Goal: Task Accomplishment & Management: Manage account settings

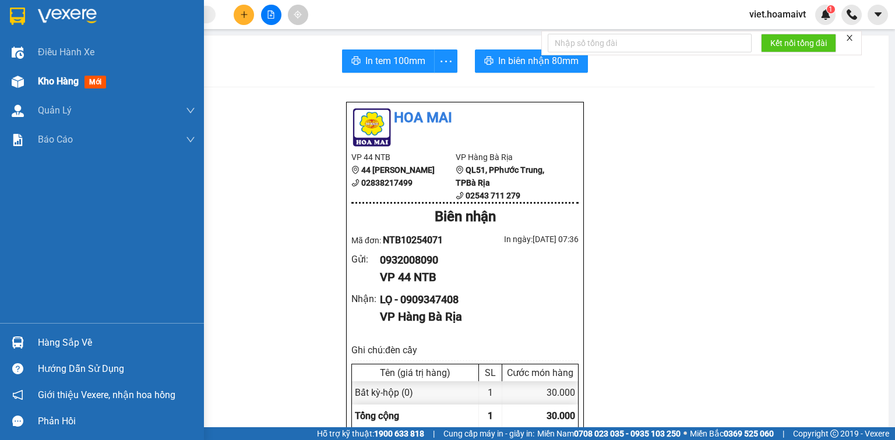
click at [48, 82] on span "Kho hàng" at bounding box center [58, 81] width 41 height 11
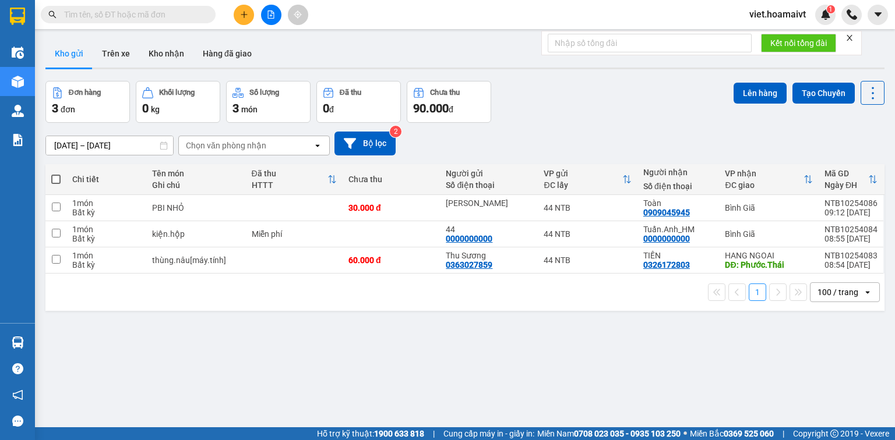
click at [850, 37] on icon "close" at bounding box center [849, 38] width 6 height 6
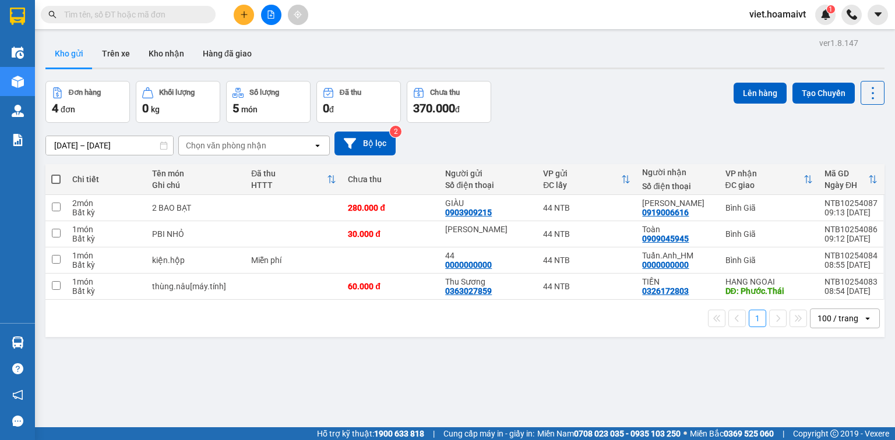
click at [152, 9] on input "text" at bounding box center [132, 14] width 137 height 13
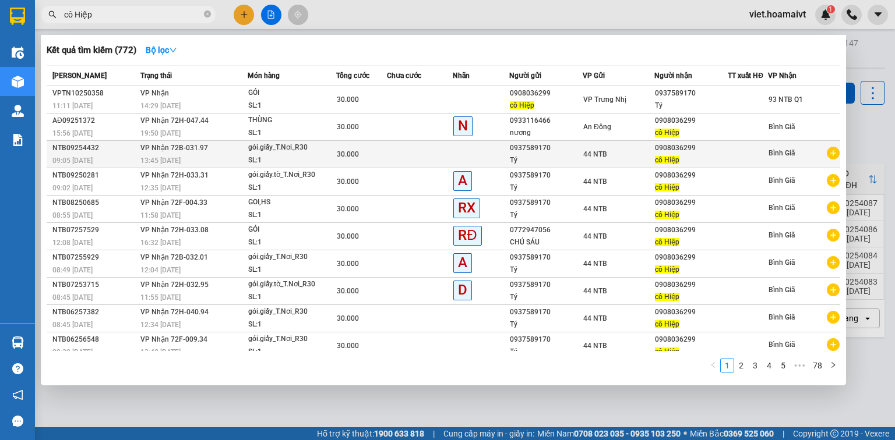
type input "cô Hiệp"
click at [827, 154] on icon "plus-circle" at bounding box center [833, 153] width 13 height 13
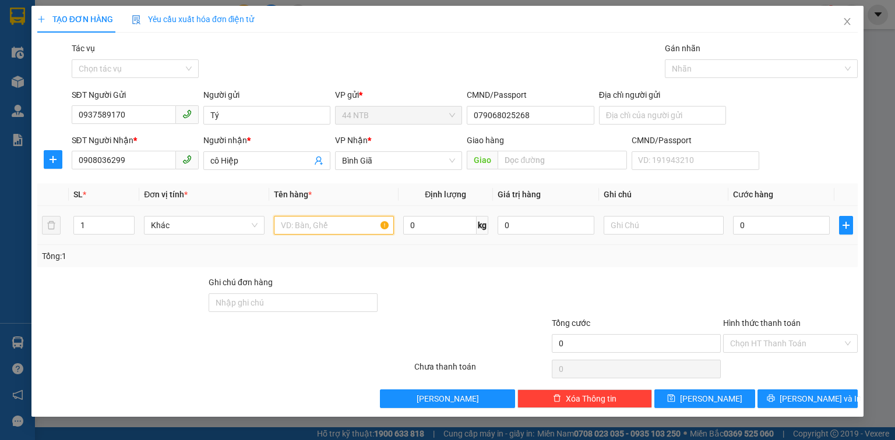
click at [308, 223] on input "text" at bounding box center [334, 225] width 120 height 19
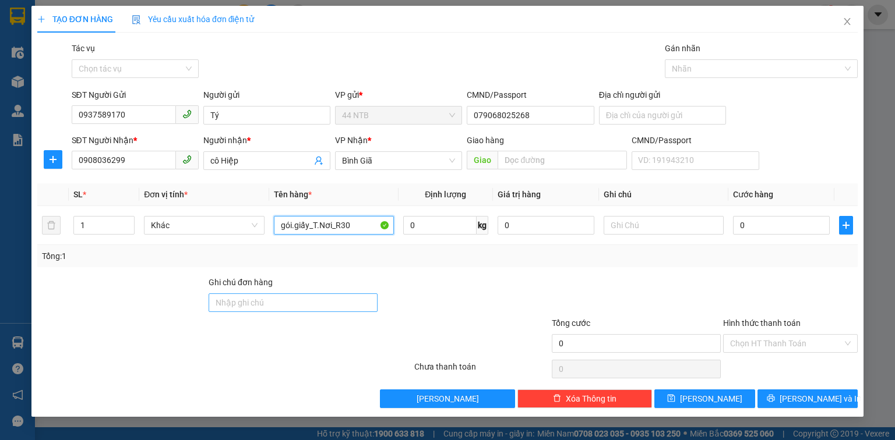
type input "gói.giấy_T.Nơi_R30"
click at [301, 301] on input "Ghi chú đơn hàng" at bounding box center [293, 303] width 169 height 19
type input "GTN"
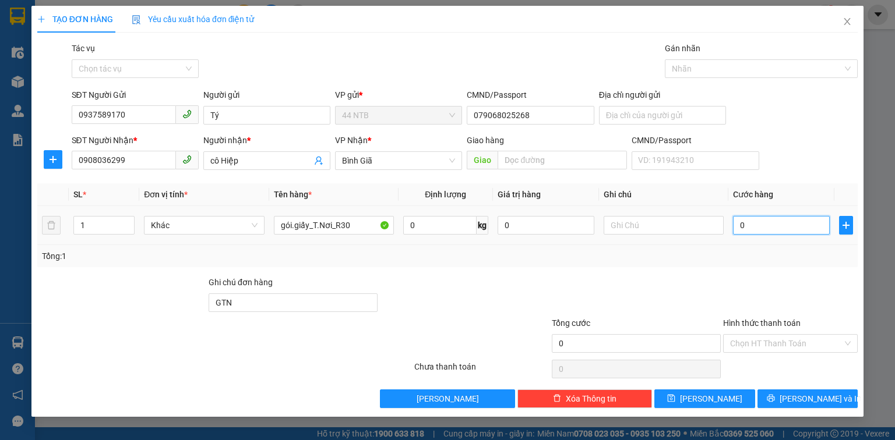
click at [753, 226] on input "0" at bounding box center [781, 225] width 97 height 19
type input "3"
type input "30"
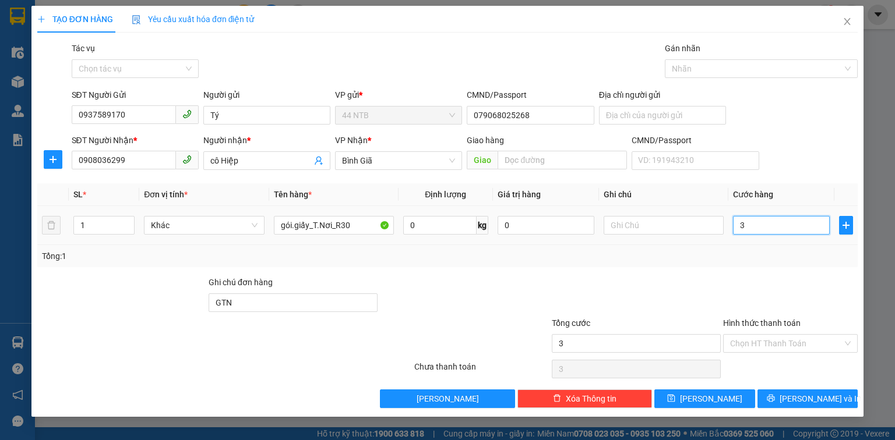
type input "30"
type input "30.000"
click at [781, 340] on input "Hình thức thanh toán" at bounding box center [786, 343] width 112 height 17
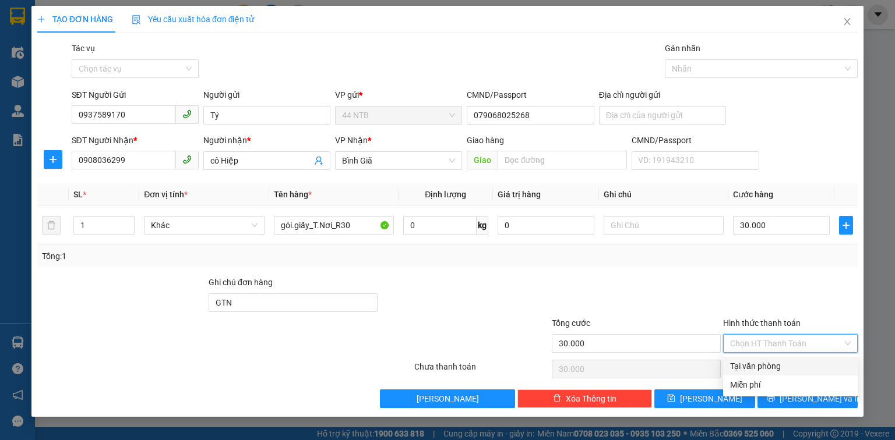
click at [774, 366] on div "Tại văn phòng" at bounding box center [790, 366] width 121 height 13
type input "0"
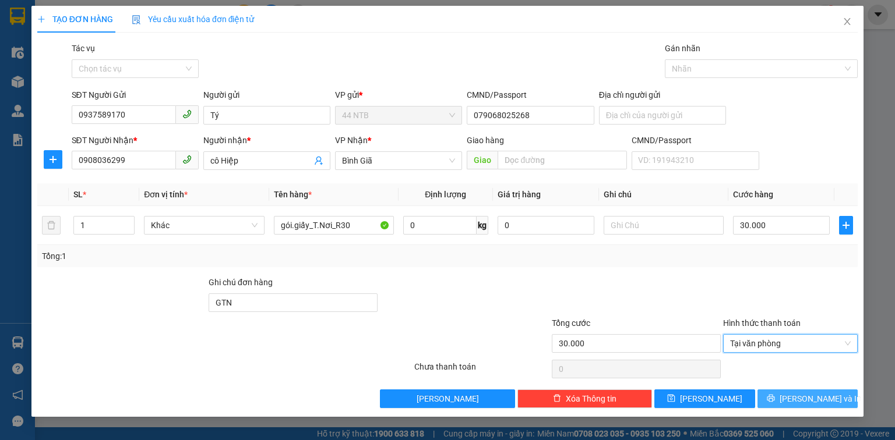
click at [797, 401] on button "Lưu và In" at bounding box center [807, 399] width 101 height 19
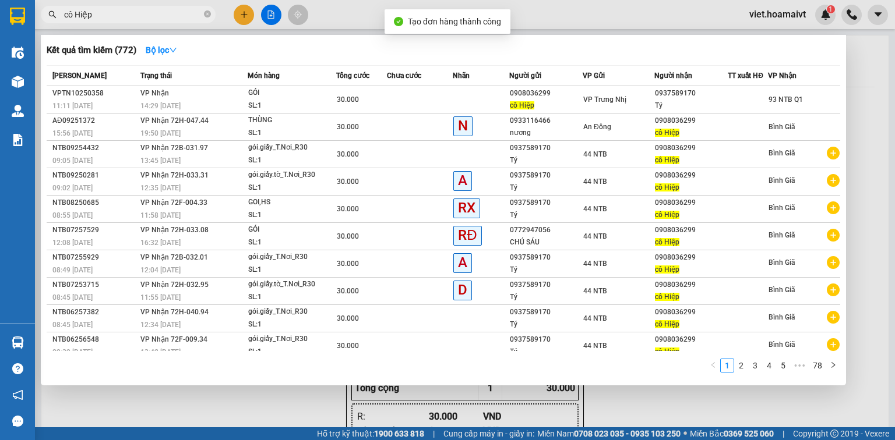
click at [268, 405] on div at bounding box center [447, 220] width 895 height 440
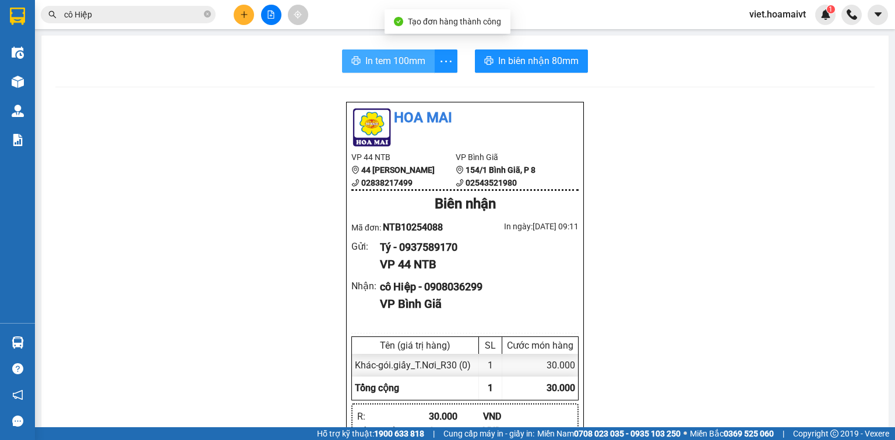
click at [375, 62] on span "In tem 100mm" at bounding box center [395, 61] width 60 height 15
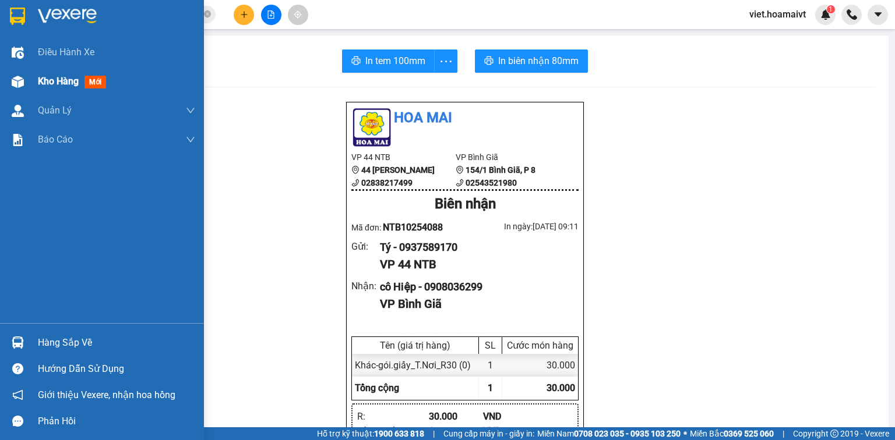
click at [63, 82] on span "Kho hàng" at bounding box center [58, 81] width 41 height 11
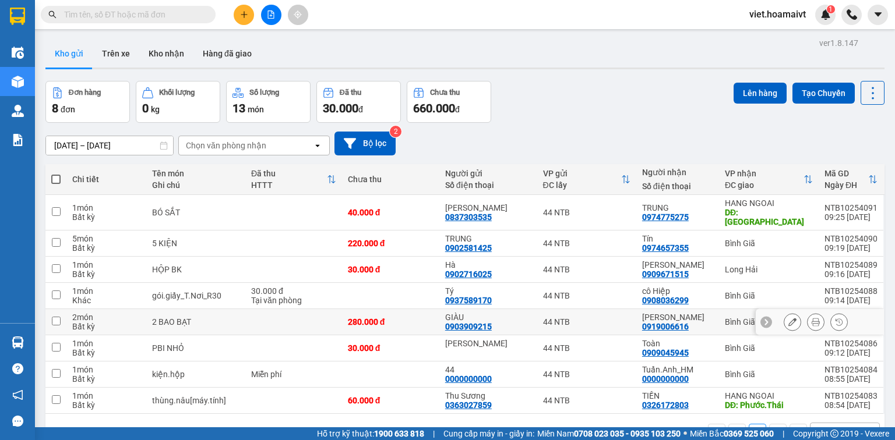
click at [217, 317] on div "2 BAO BẠT" at bounding box center [195, 321] width 87 height 9
checkbox input "true"
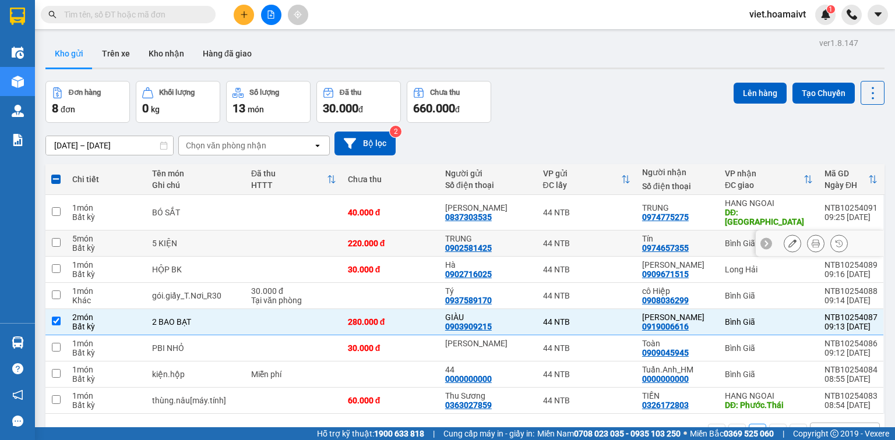
click at [252, 237] on td at bounding box center [293, 244] width 97 height 26
checkbox input "true"
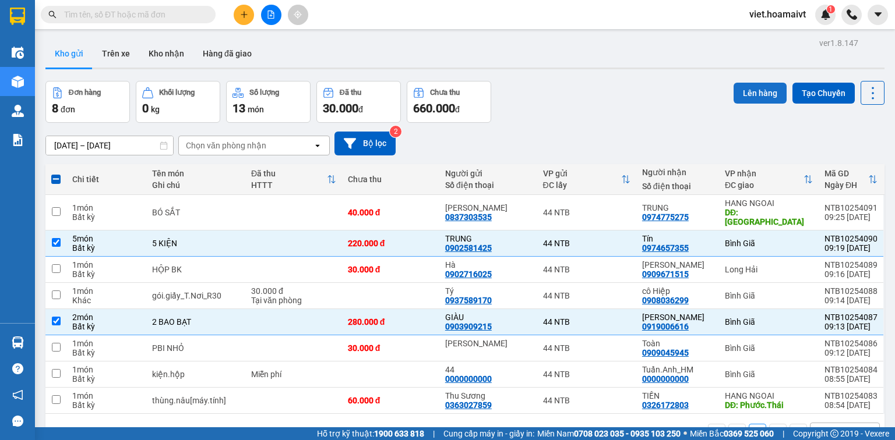
click at [753, 100] on button "Lên hàng" at bounding box center [759, 93] width 53 height 21
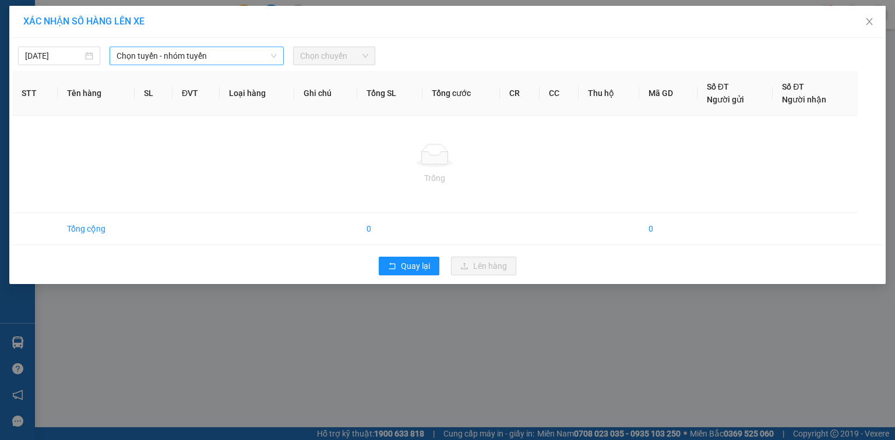
click at [186, 52] on span "Chọn tuyến - nhóm tuyến" at bounding box center [196, 55] width 160 height 17
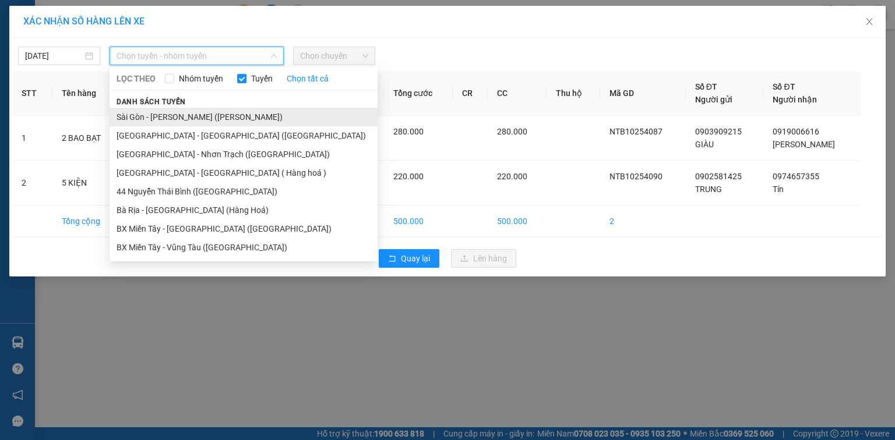
click at [184, 116] on li "Sài Gòn - Vũng Tàu (Hàng Hoá)" at bounding box center [244, 117] width 268 height 19
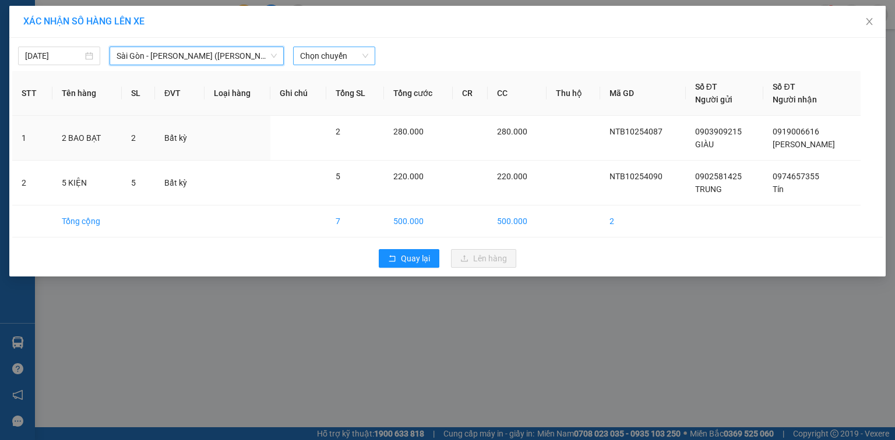
click at [356, 55] on span "Chọn chuyến" at bounding box center [334, 55] width 68 height 17
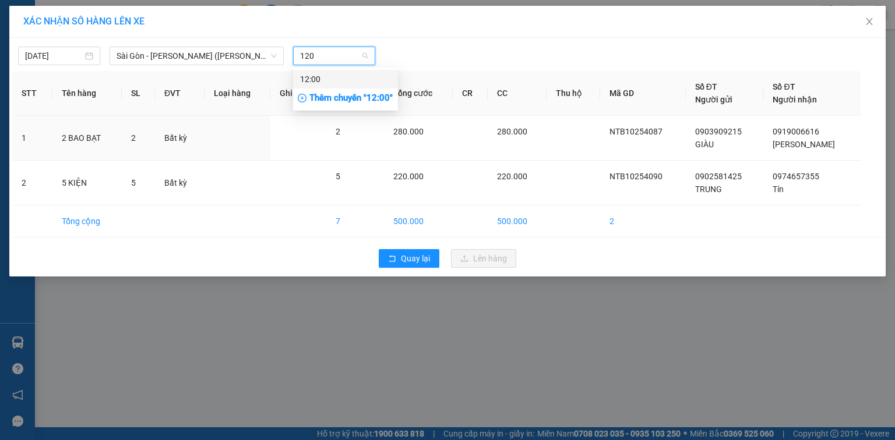
type input "1200"
click at [364, 72] on div "12:00" at bounding box center [345, 79] width 105 height 19
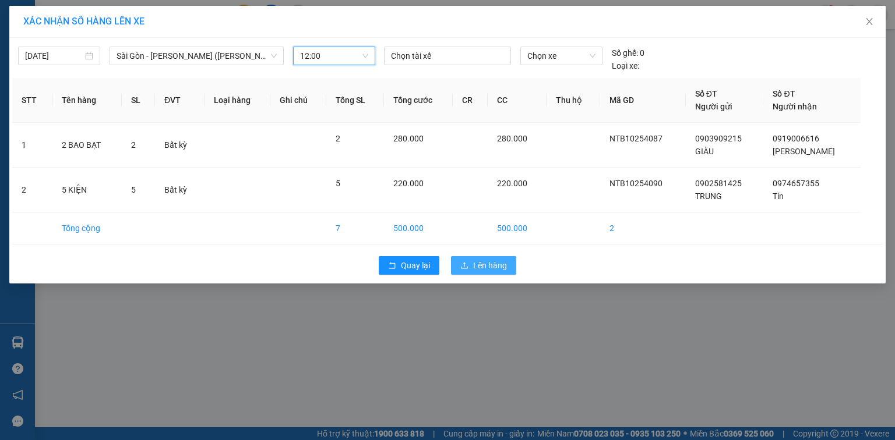
click at [470, 268] on button "Lên hàng" at bounding box center [483, 265] width 65 height 19
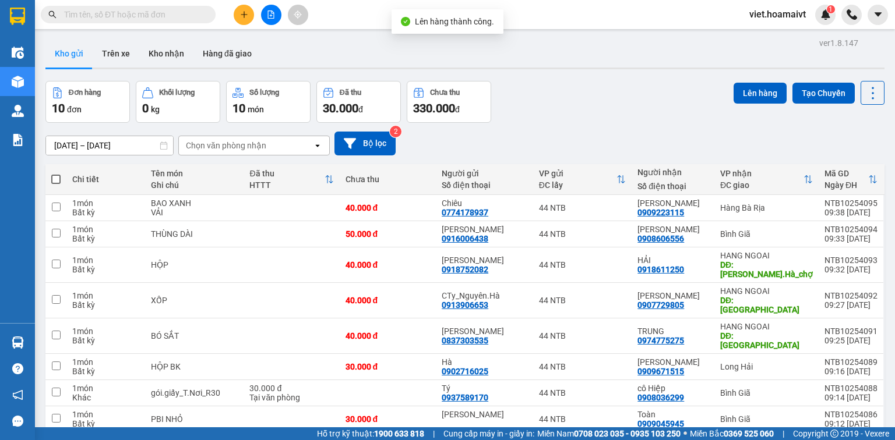
click at [242, 18] on icon "plus" at bounding box center [244, 14] width 8 height 8
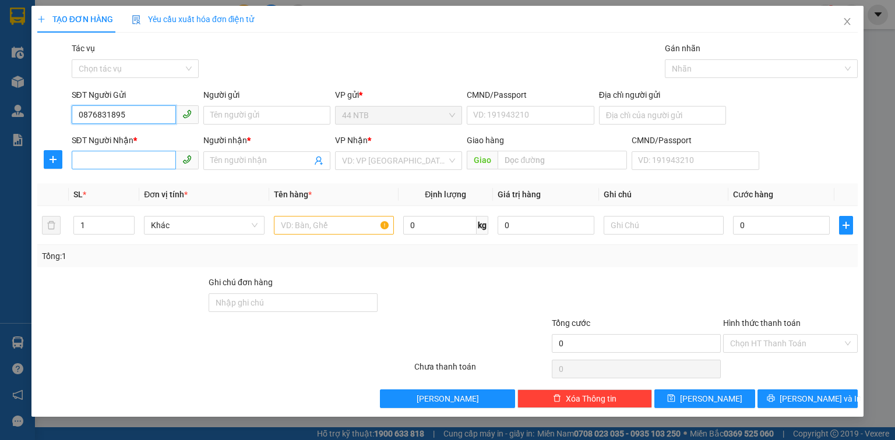
type input "0876831895"
click at [146, 164] on input "SĐT Người Nhận *" at bounding box center [124, 160] width 104 height 19
type input "0367949070"
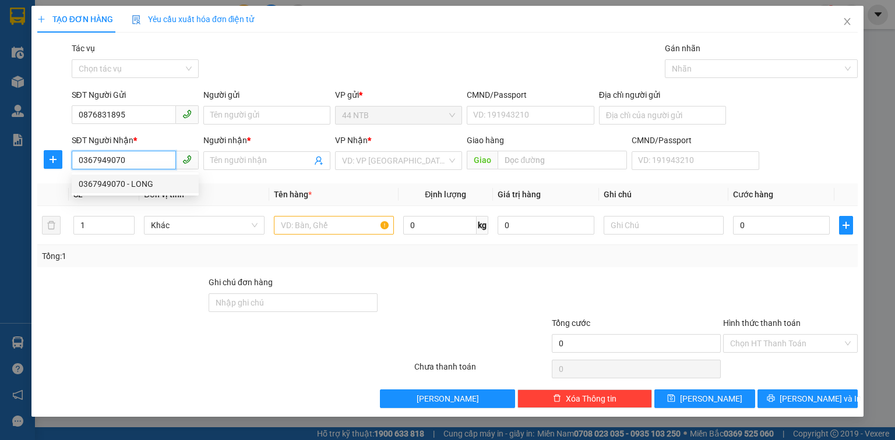
click at [170, 185] on div "0367949070 - LONG" at bounding box center [135, 184] width 113 height 13
type input "847_N.V.Quá_Q12"
type input "LONG"
type input "0367949070"
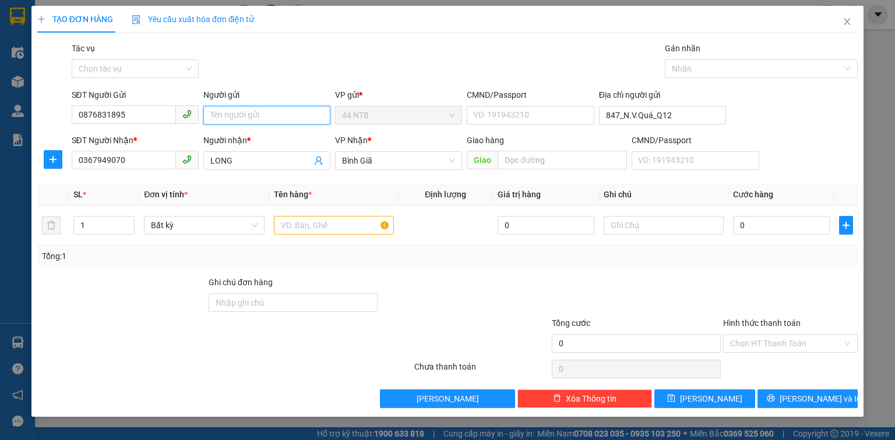
click at [242, 114] on input "Người gửi" at bounding box center [266, 115] width 127 height 19
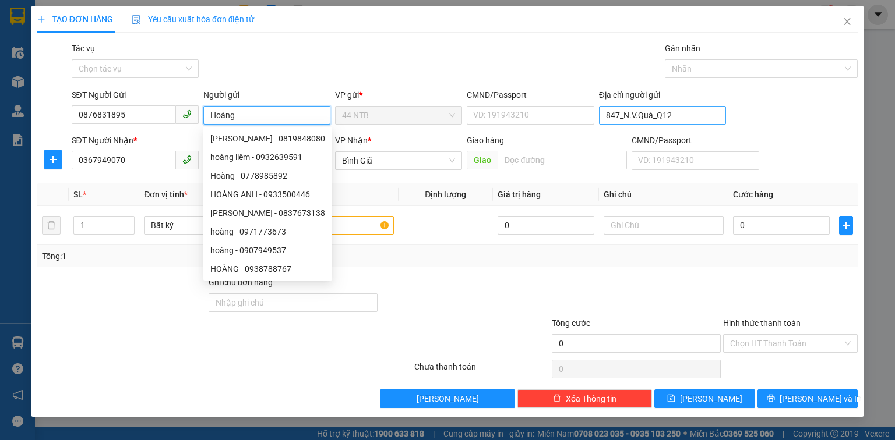
type input "Hoàng"
click at [683, 120] on input "847_N.V.Quá_Q12" at bounding box center [662, 115] width 127 height 19
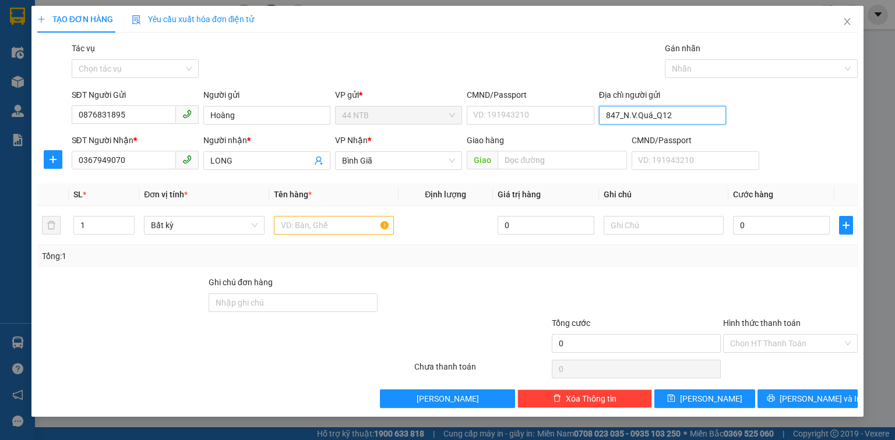
click at [683, 119] on input "847_N.V.Quá_Q12" at bounding box center [662, 115] width 127 height 19
drag, startPoint x: 239, startPoint y: 162, endPoint x: 187, endPoint y: 168, distance: 52.2
click at [187, 168] on div "SĐT Người Nhận * 0367949070 Người nhận * LONG LONG VP Nhận * Bình Giã Giao hà…" at bounding box center [464, 154] width 791 height 41
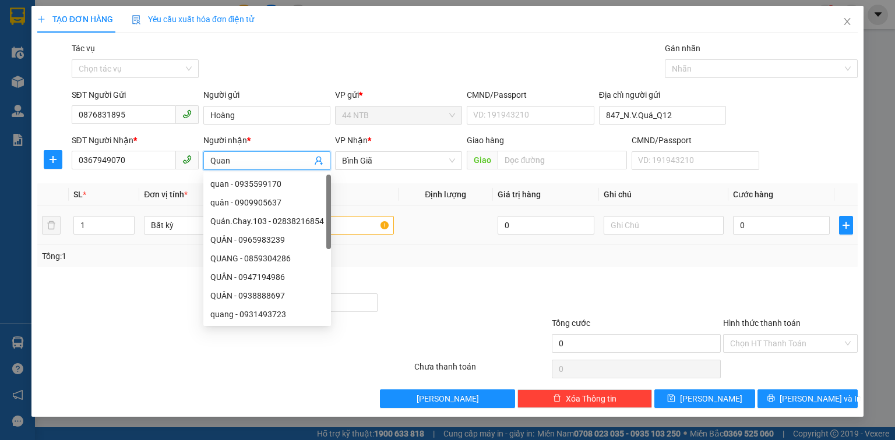
type input "Quan"
click at [367, 223] on input "text" at bounding box center [334, 225] width 120 height 19
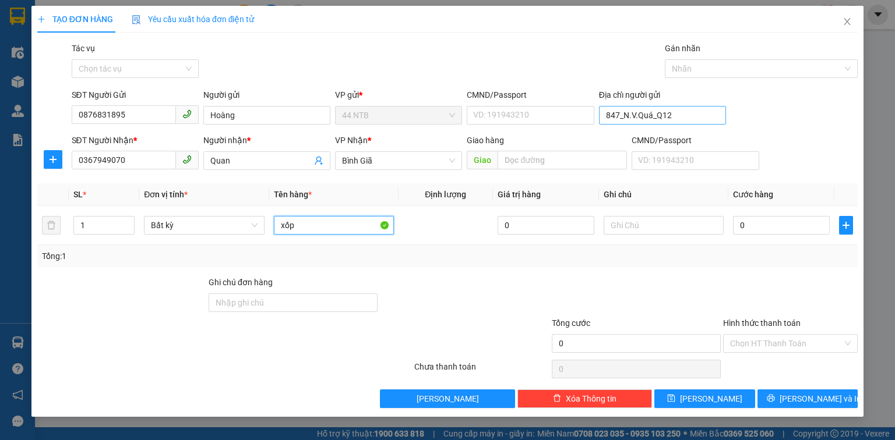
type input "xốp"
click at [697, 122] on input "847_N.V.Quá_Q12" at bounding box center [662, 115] width 127 height 19
type input "1627/22_H.T.Phát_Q7"
click at [795, 226] on input "0" at bounding box center [781, 225] width 97 height 19
type input "3"
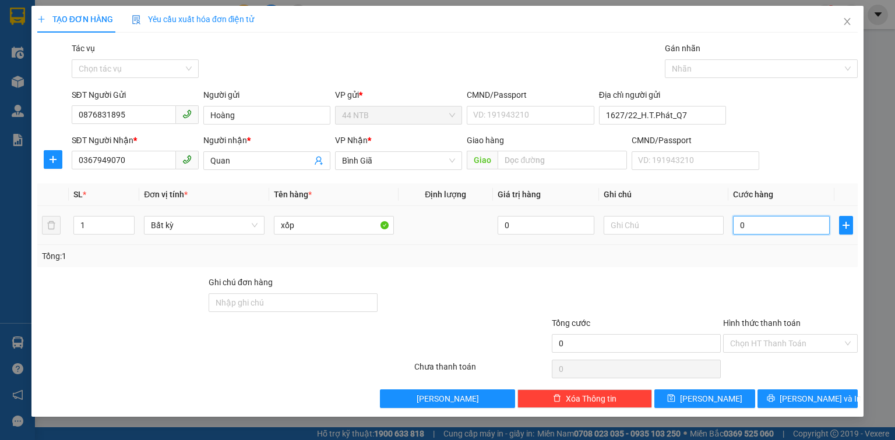
type input "3"
type input "30"
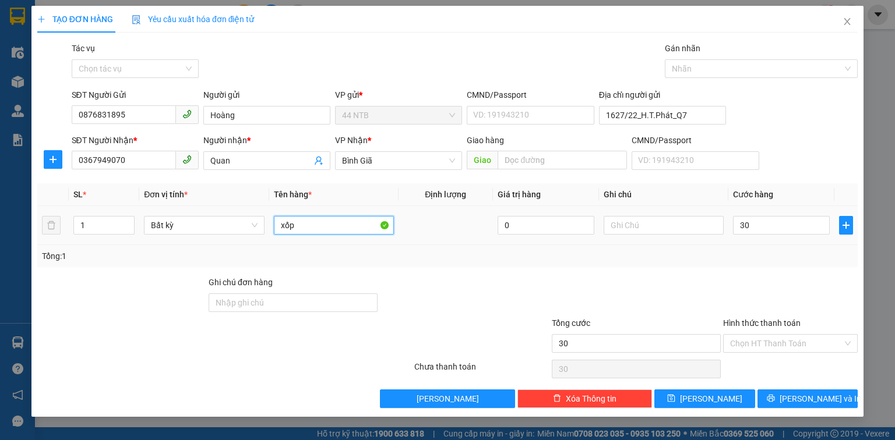
type input "30.000"
click at [361, 229] on input "xốp" at bounding box center [334, 225] width 120 height 19
type input "xốp[TP]"
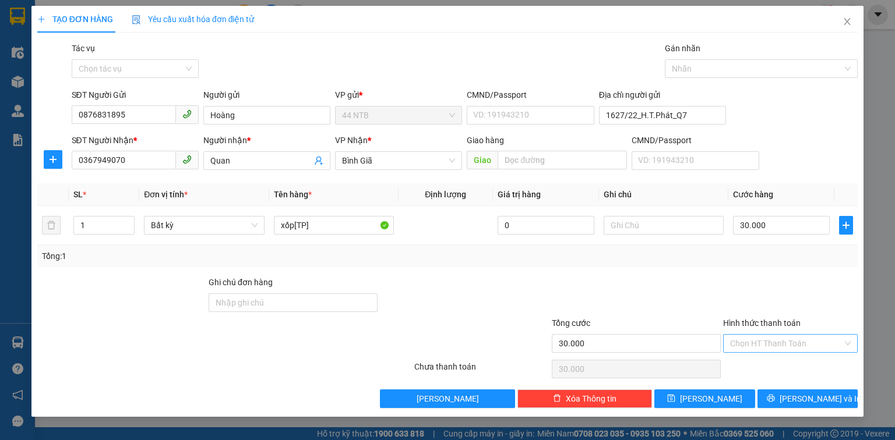
click at [782, 340] on input "Hình thức thanh toán" at bounding box center [786, 343] width 112 height 17
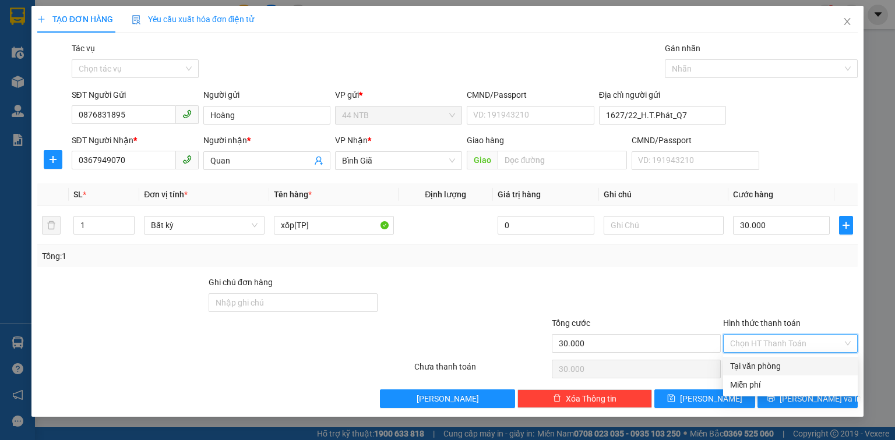
click at [778, 363] on div "Tại văn phòng" at bounding box center [790, 366] width 121 height 13
type input "0"
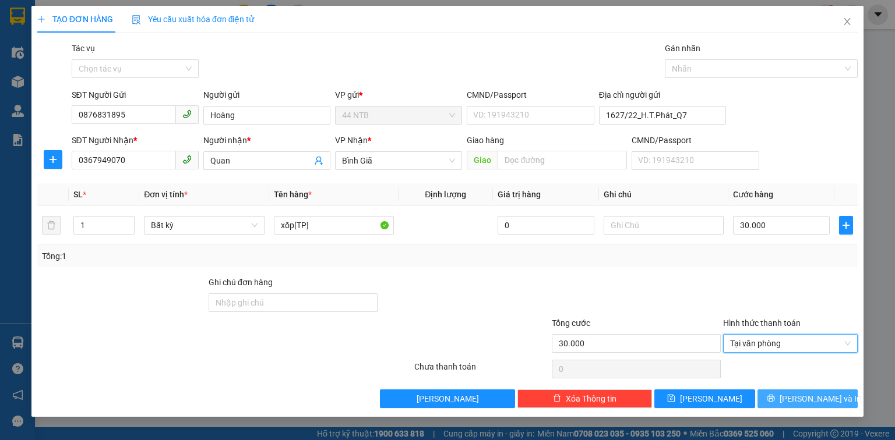
click at [796, 396] on button "[PERSON_NAME] và In" at bounding box center [807, 399] width 101 height 19
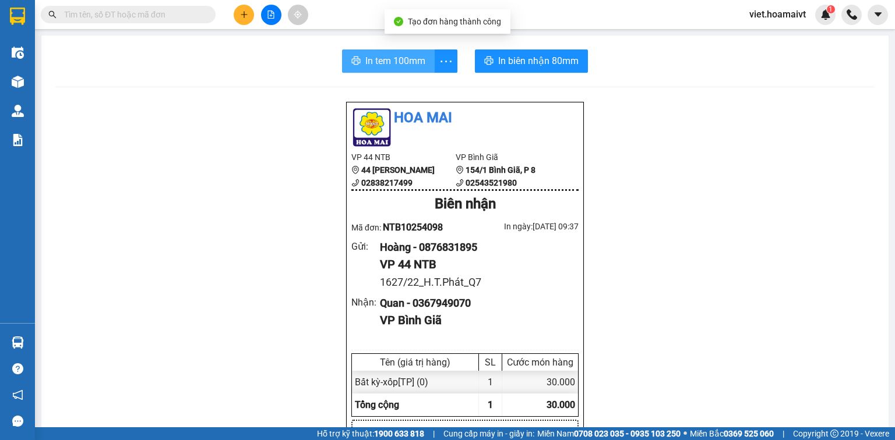
click at [365, 63] on span "In tem 100mm" at bounding box center [395, 61] width 60 height 15
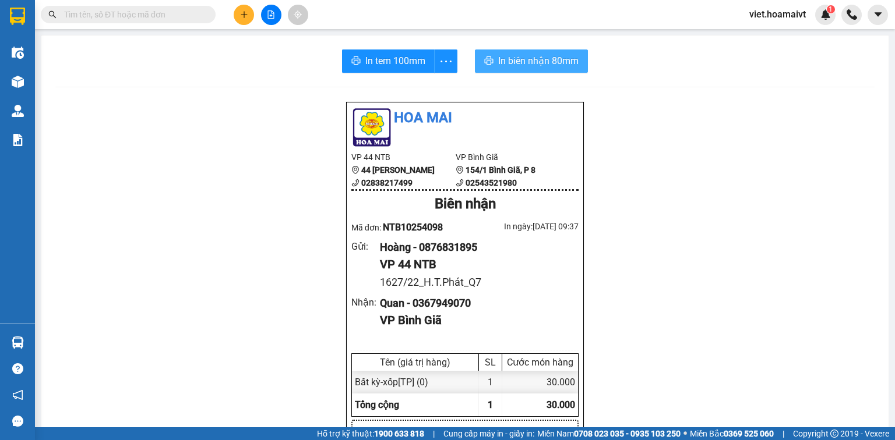
click at [517, 54] on span "In biên nhận 80mm" at bounding box center [538, 61] width 80 height 15
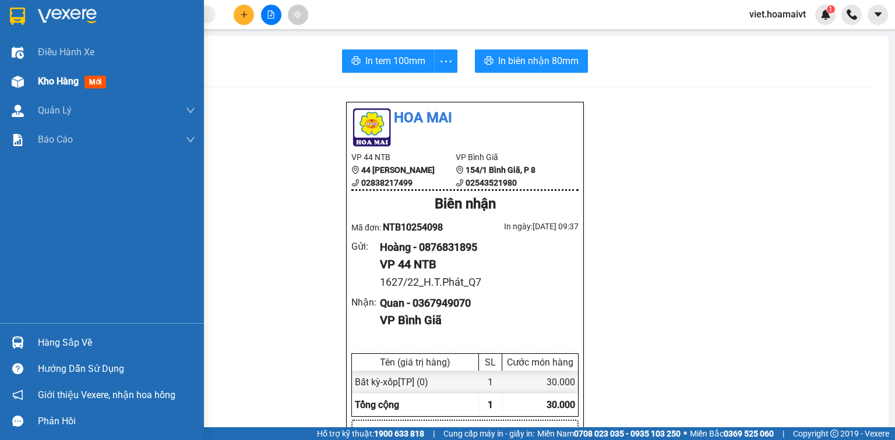
click at [61, 83] on span "Kho hàng" at bounding box center [58, 81] width 41 height 11
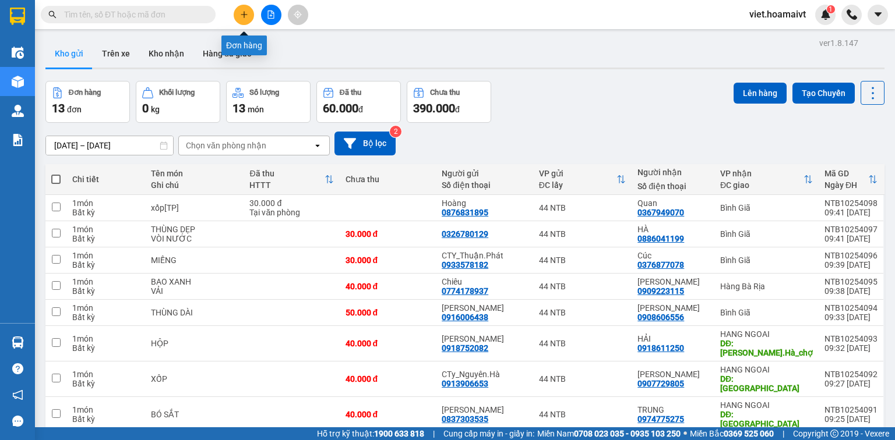
click at [240, 23] on button at bounding box center [244, 15] width 20 height 20
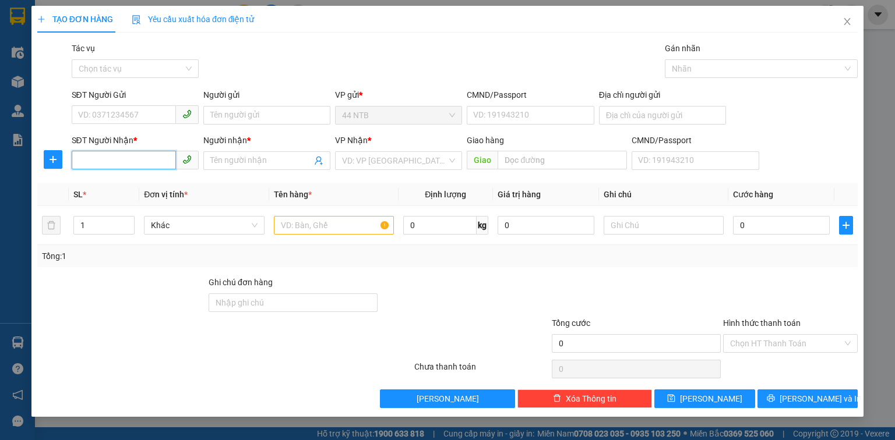
click at [103, 163] on input "SĐT Người Nhận *" at bounding box center [124, 160] width 104 height 19
type input "0933956648"
click at [236, 161] on input "Người nhận *" at bounding box center [260, 160] width 101 height 13
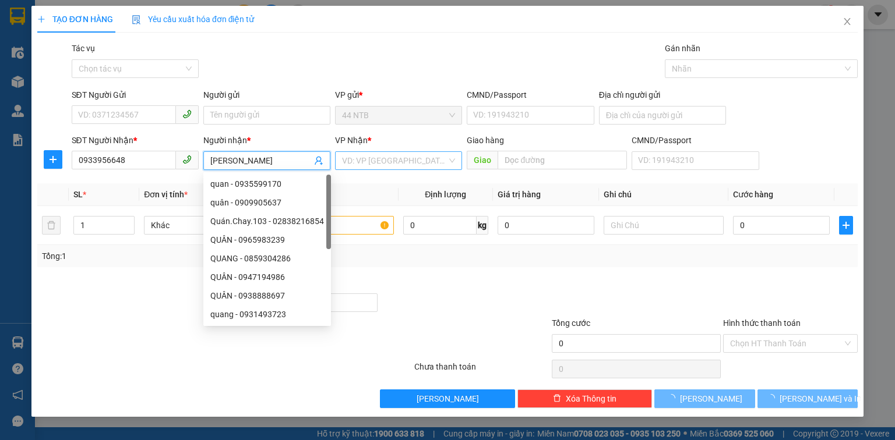
type input "Hoàng Phương"
click at [371, 160] on input "search" at bounding box center [394, 160] width 105 height 17
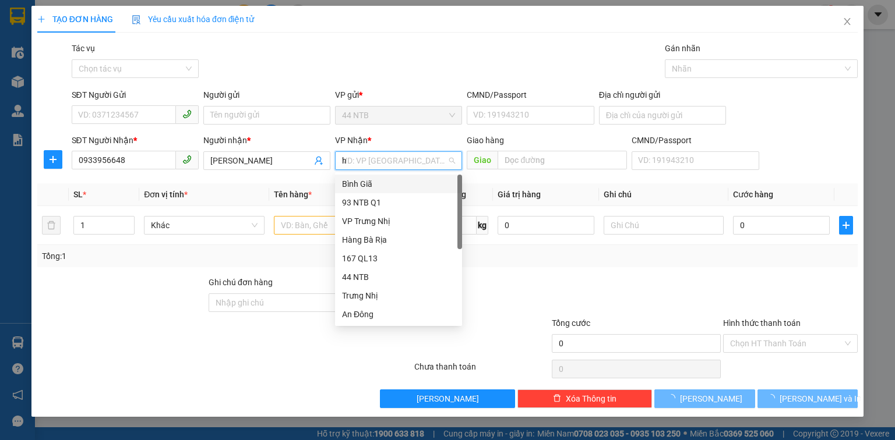
type input "hn"
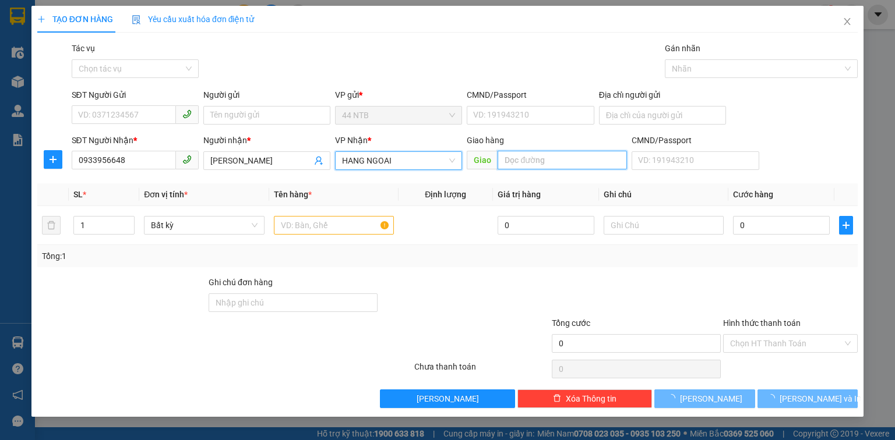
click at [512, 154] on input "text" at bounding box center [561, 160] width 129 height 19
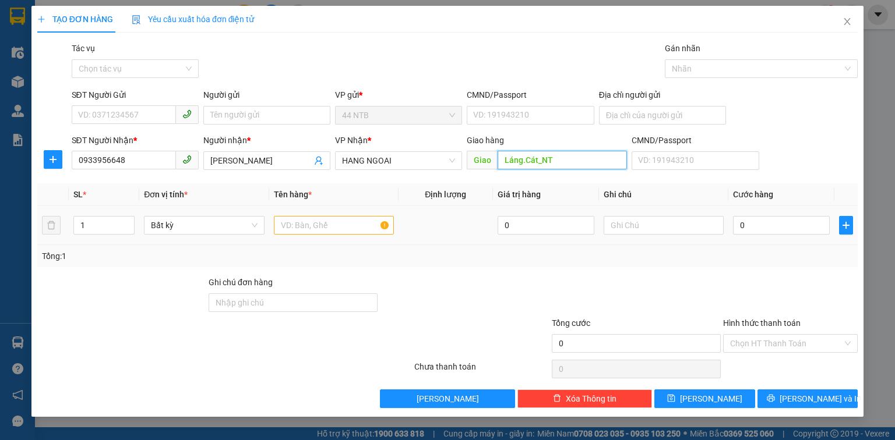
type input "Láng.Cát_NT"
click at [368, 222] on input "text" at bounding box center [334, 225] width 120 height 19
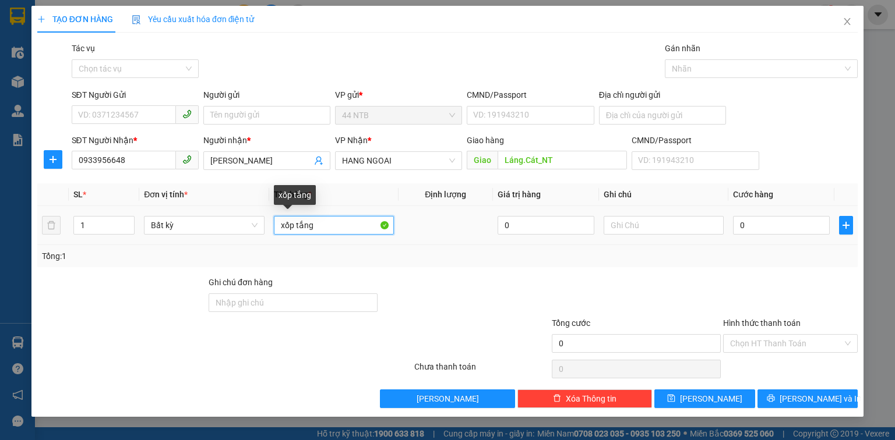
click at [298, 230] on input "xốp tắng" at bounding box center [334, 225] width 120 height 19
type input "xốp trắng"
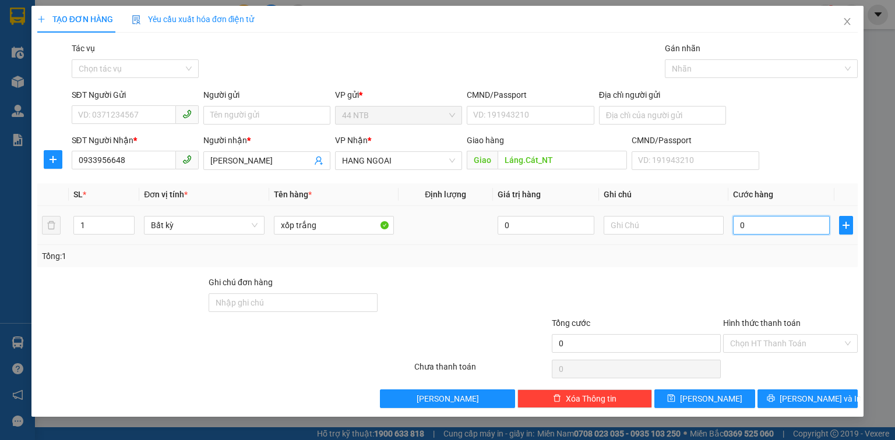
click at [771, 224] on input "0" at bounding box center [781, 225] width 97 height 19
type input "4"
type input "40"
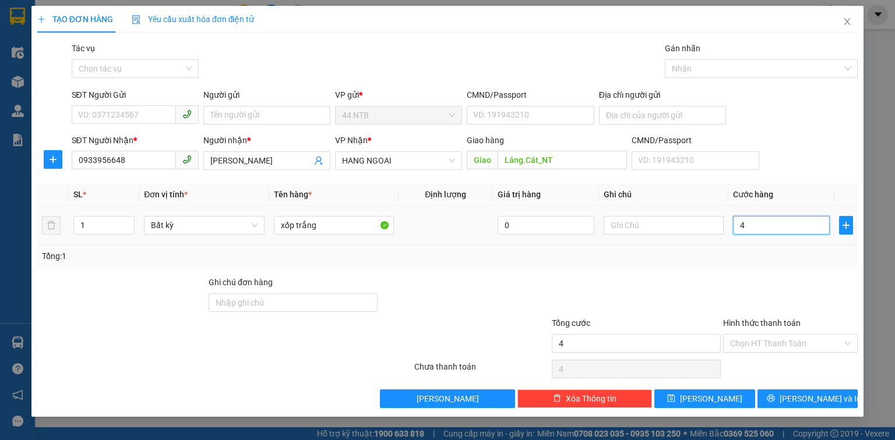
type input "40"
click at [140, 114] on input "SĐT Người Gửi" at bounding box center [124, 114] width 104 height 19
type input "40.000"
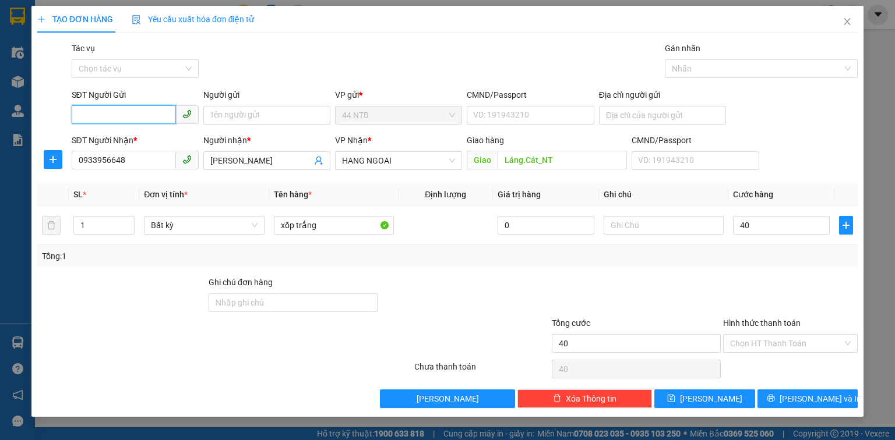
type input "40.000"
type input "0969907518"
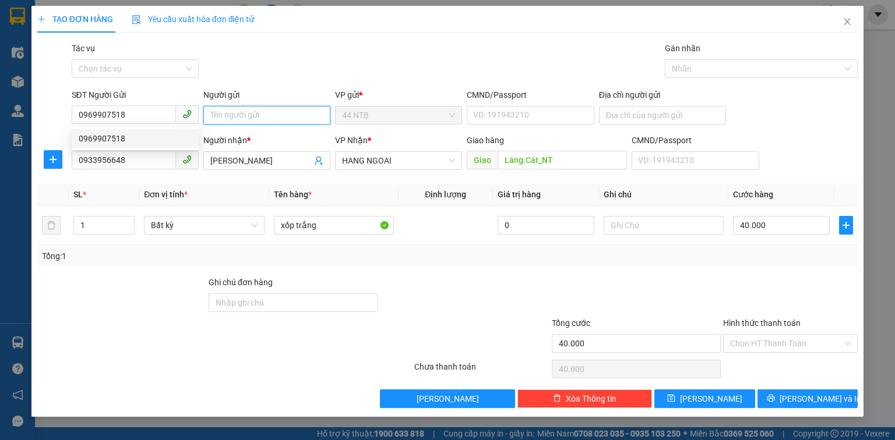
click at [209, 111] on input "Người gửi" at bounding box center [266, 115] width 127 height 19
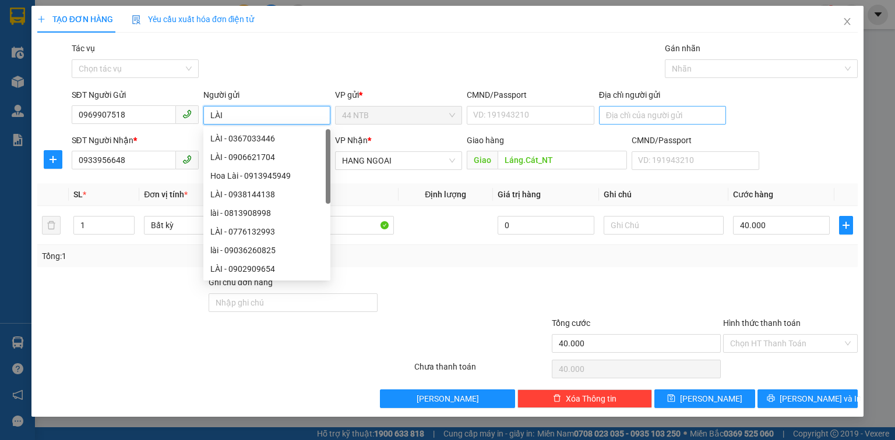
type input "LÀI"
click at [657, 118] on input "Địa chỉ người gửi" at bounding box center [662, 115] width 127 height 19
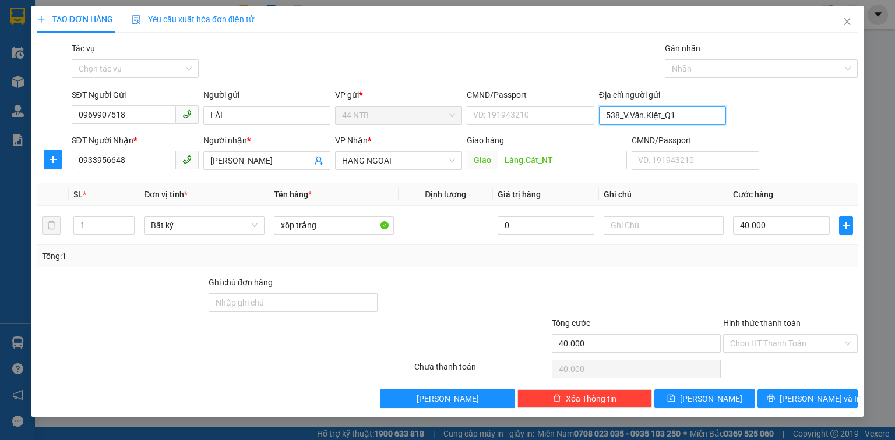
type input "538_V.Văn.Kiệt_Q1"
click at [475, 29] on div "TẠO ĐƠN HÀNG Yêu cầu xuất hóa đơn điện tử" at bounding box center [447, 19] width 820 height 27
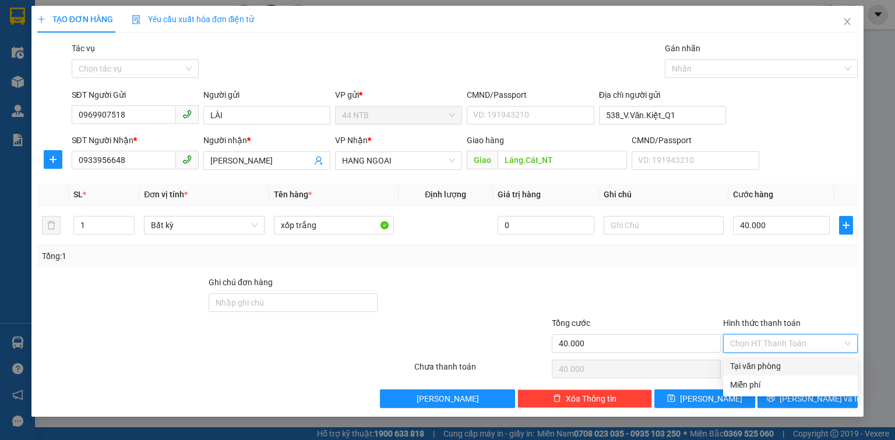
click at [782, 341] on input "Hình thức thanh toán" at bounding box center [786, 343] width 112 height 17
click at [781, 361] on div "Tại văn phòng" at bounding box center [790, 366] width 121 height 13
type input "0"
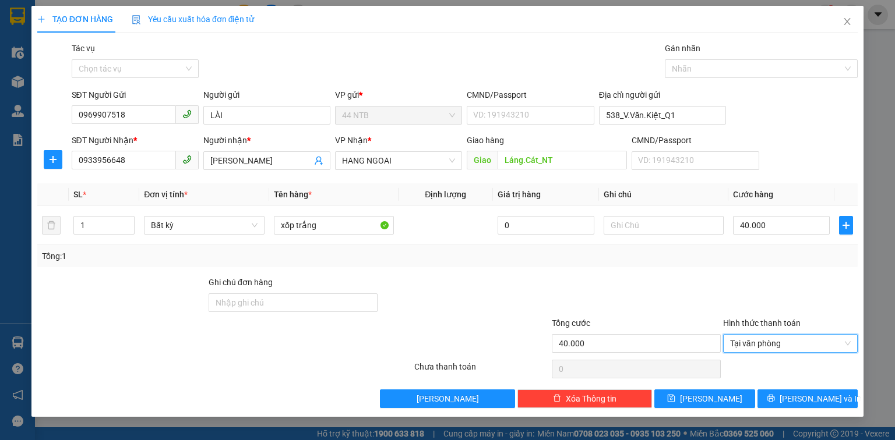
click at [802, 408] on div "TẠO ĐƠN HÀNG Yêu cầu xuất hóa đơn điện tử Transit Pickup Surcharge Ids Transit …" at bounding box center [447, 211] width 832 height 411
click at [805, 401] on span "[PERSON_NAME] và In" at bounding box center [820, 399] width 82 height 13
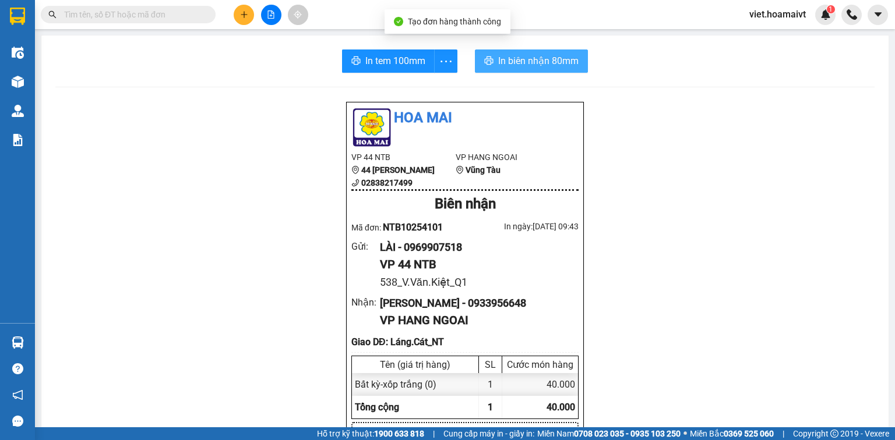
click at [531, 63] on span "In biên nhận 80mm" at bounding box center [538, 61] width 80 height 15
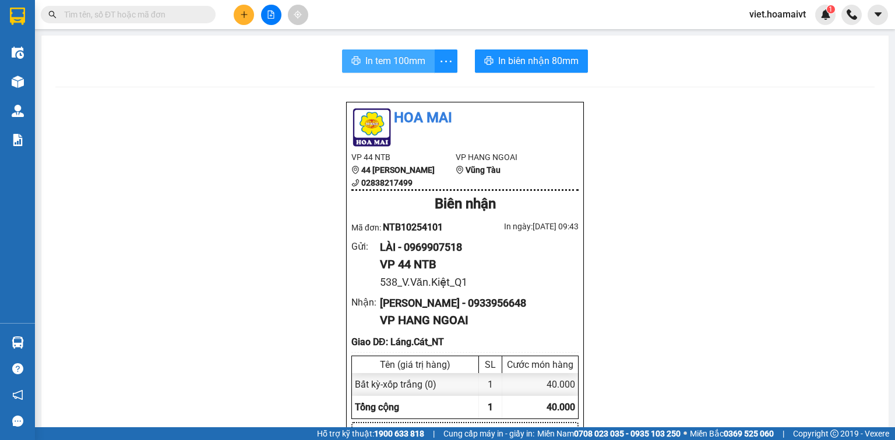
click at [380, 63] on span "In tem 100mm" at bounding box center [395, 61] width 60 height 15
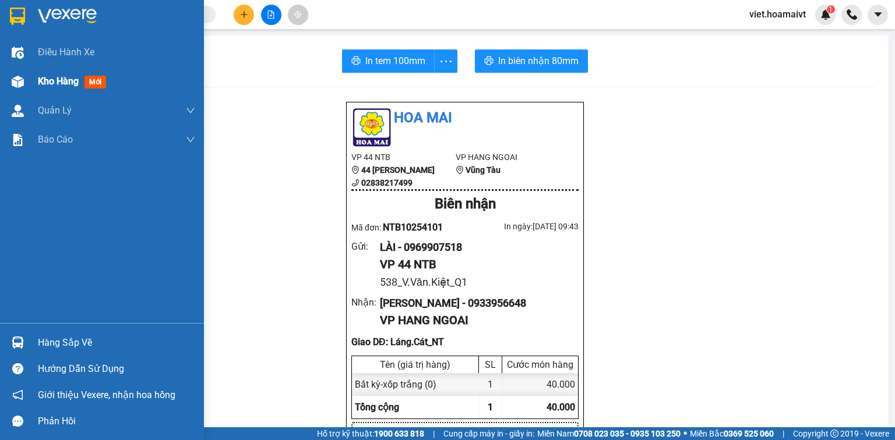
click at [51, 86] on span "Kho hàng" at bounding box center [58, 81] width 41 height 11
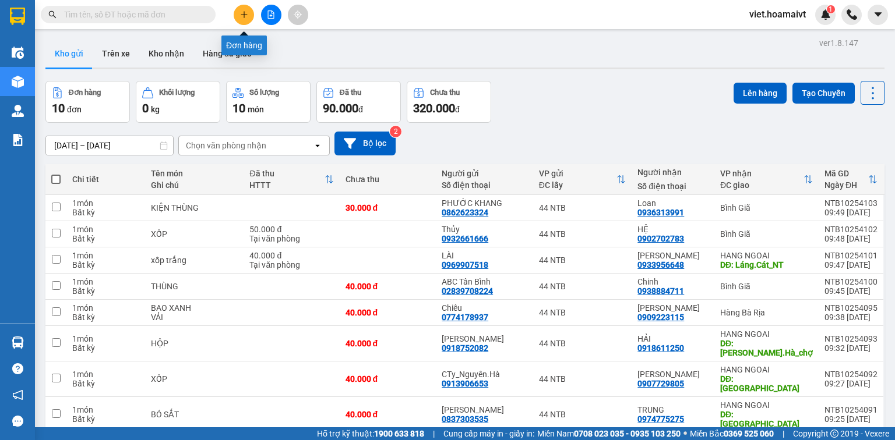
click at [248, 15] on icon "plus" at bounding box center [244, 14] width 8 height 8
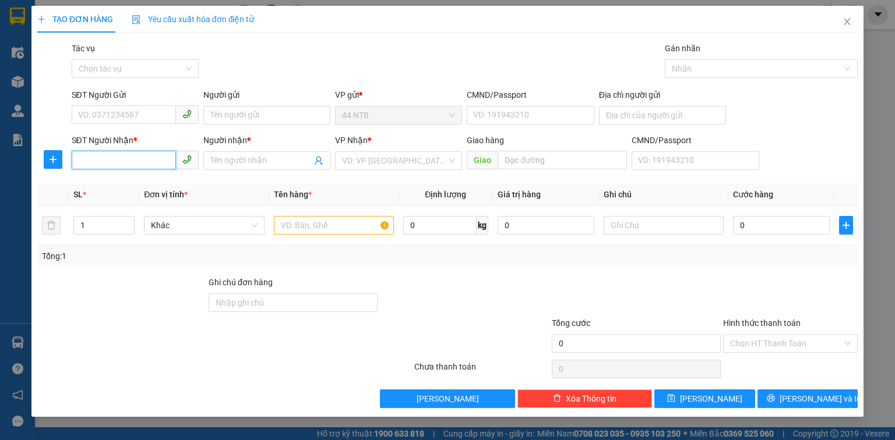
click at [146, 167] on input "SĐT Người Nhận *" at bounding box center [124, 160] width 104 height 19
type input "0988623646"
click at [223, 159] on input "Người nhận *" at bounding box center [260, 160] width 101 height 13
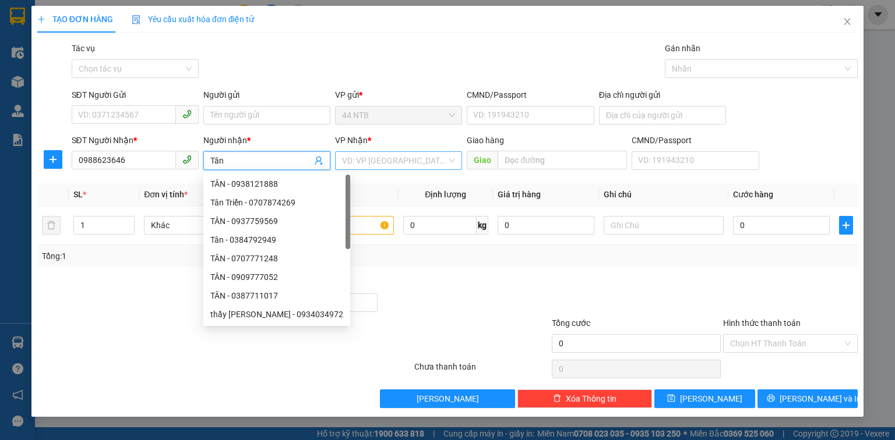
type input "Tân"
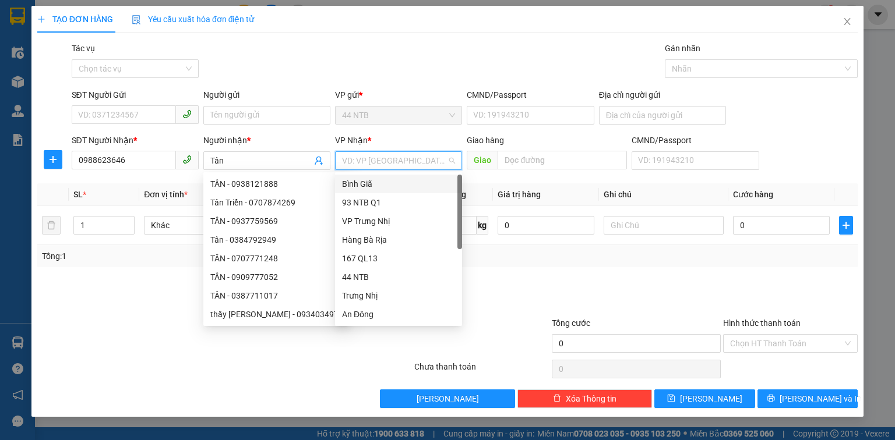
click at [349, 157] on input "search" at bounding box center [394, 160] width 105 height 17
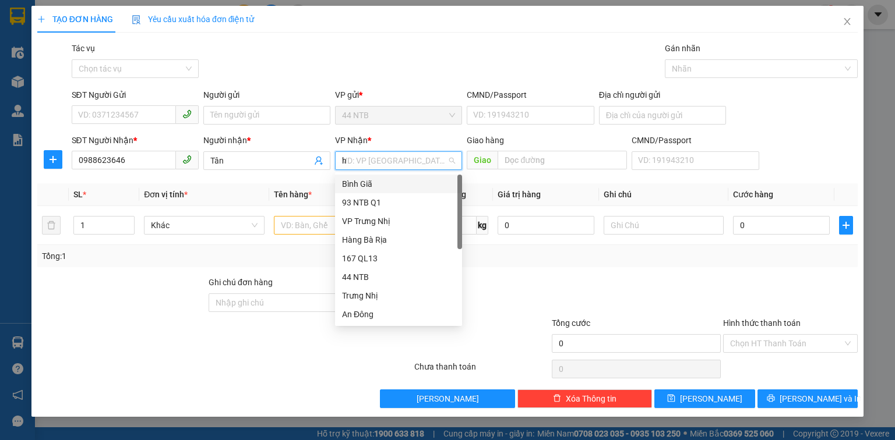
type input "hn"
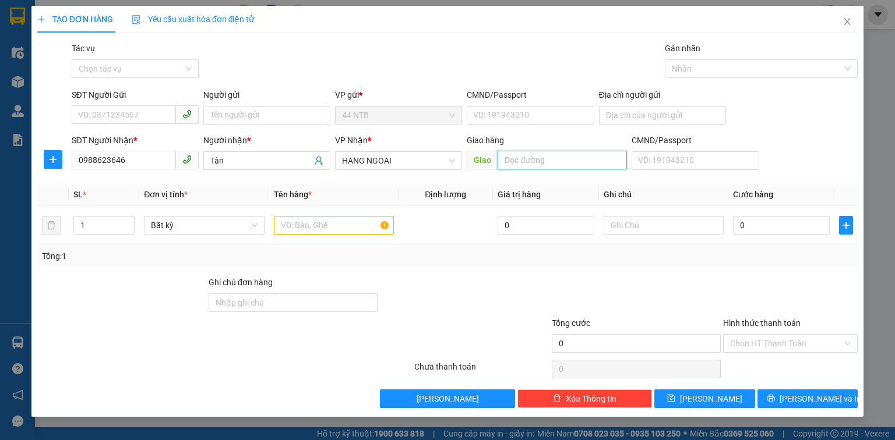
click at [504, 158] on input "text" at bounding box center [561, 160] width 129 height 19
type input "T.Phong_GX"
click at [361, 228] on input "text" at bounding box center [334, 225] width 120 height 19
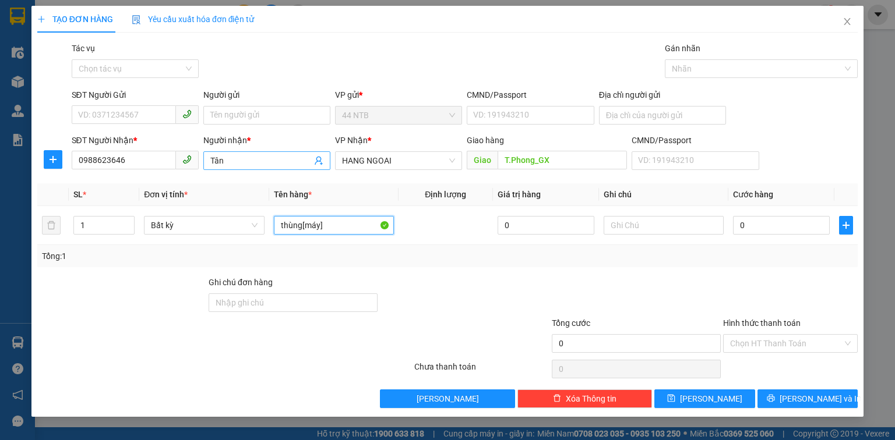
type input "thùng[máy]"
click at [263, 163] on input "Tân" at bounding box center [260, 160] width 101 height 13
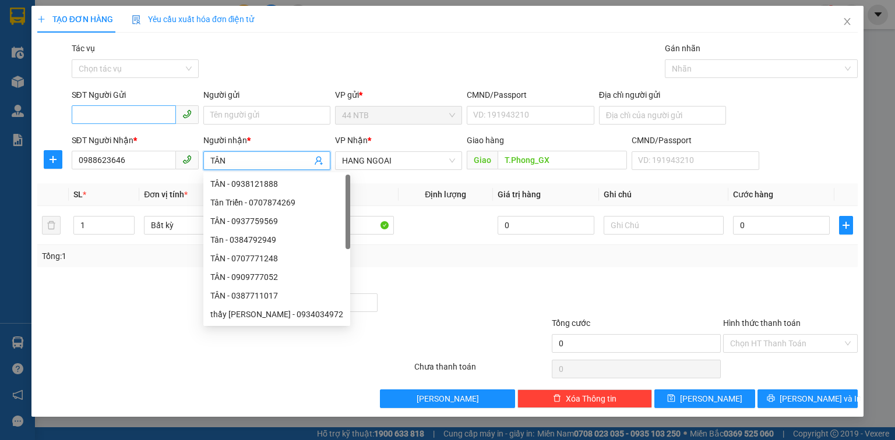
type input "TÂN"
click at [142, 112] on input "SĐT Người Gửi" at bounding box center [124, 114] width 104 height 19
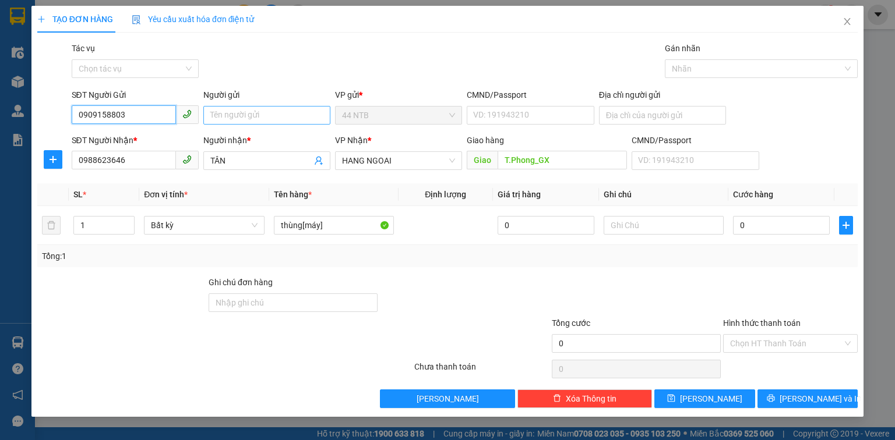
type input "0909158803"
click at [268, 115] on input "Người gửi" at bounding box center [266, 115] width 127 height 19
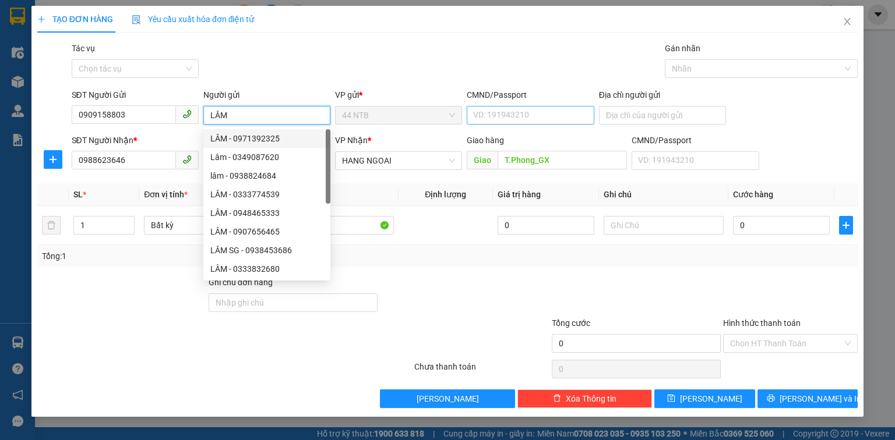
type input "LÂM"
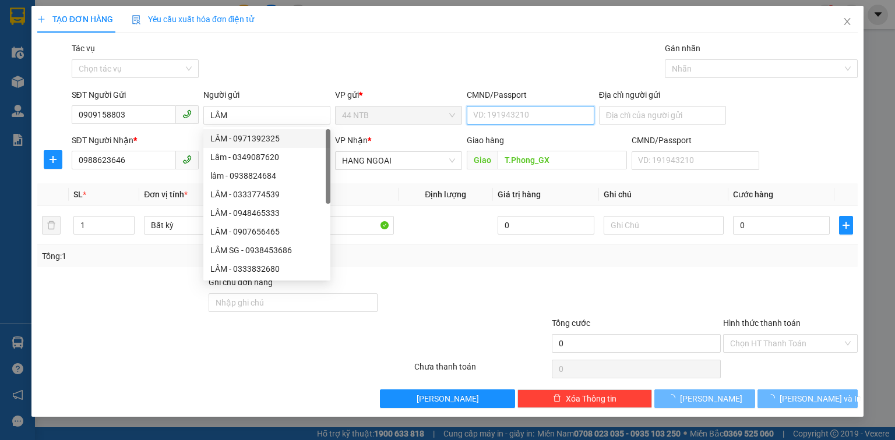
click at [520, 116] on input "CMND/Passport" at bounding box center [530, 115] width 127 height 19
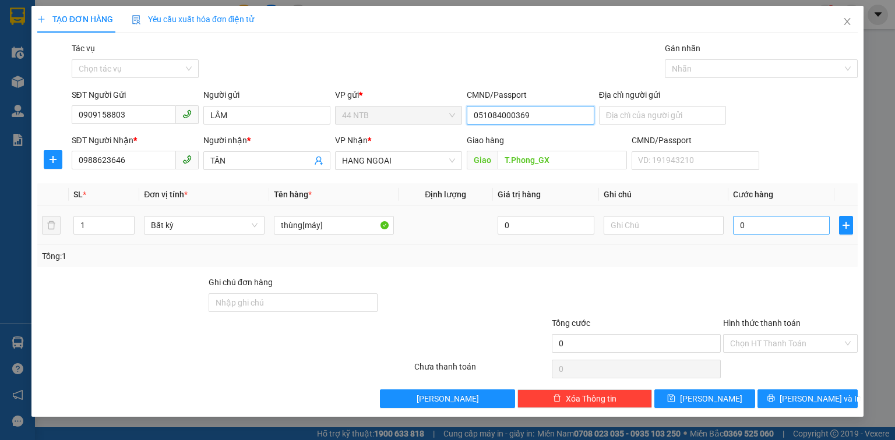
type input "051084000369"
click at [742, 223] on input "0" at bounding box center [781, 225] width 97 height 19
type input "4"
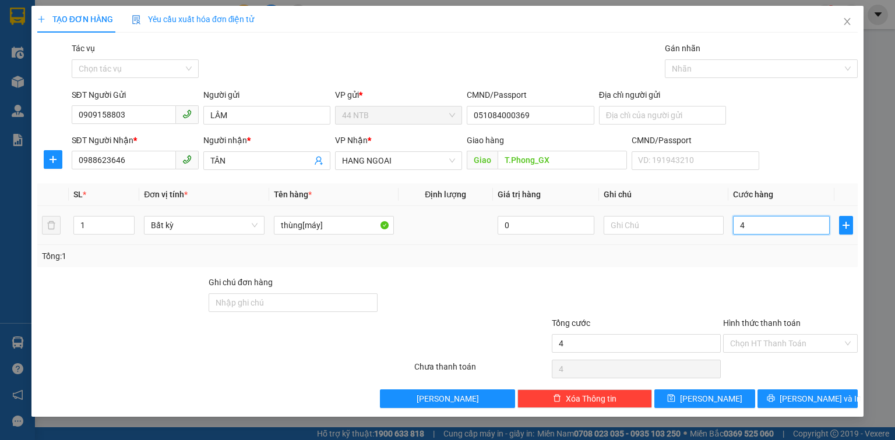
type input "40"
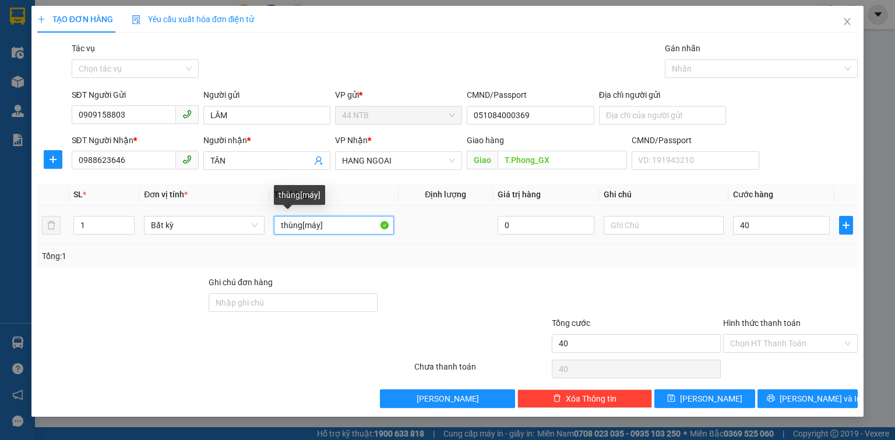
type input "40.000"
click at [319, 231] on input "thùng[máy]" at bounding box center [334, 225] width 120 height 19
type input "thùng[máy.lazer]"
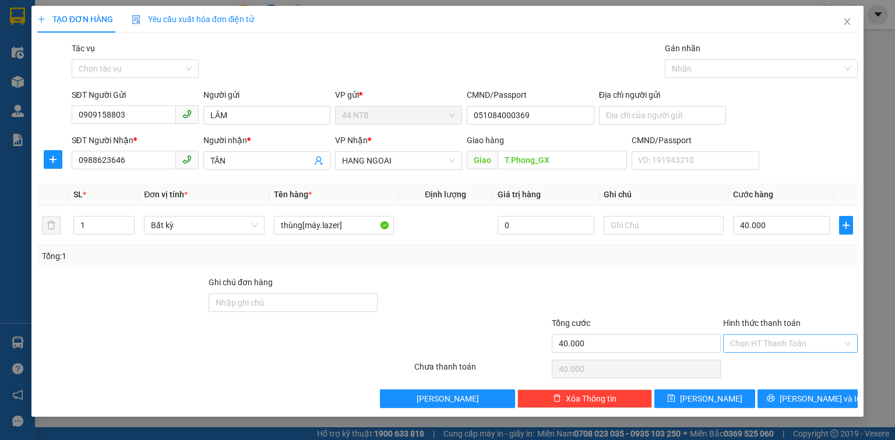
click at [776, 338] on input "Hình thức thanh toán" at bounding box center [786, 343] width 112 height 17
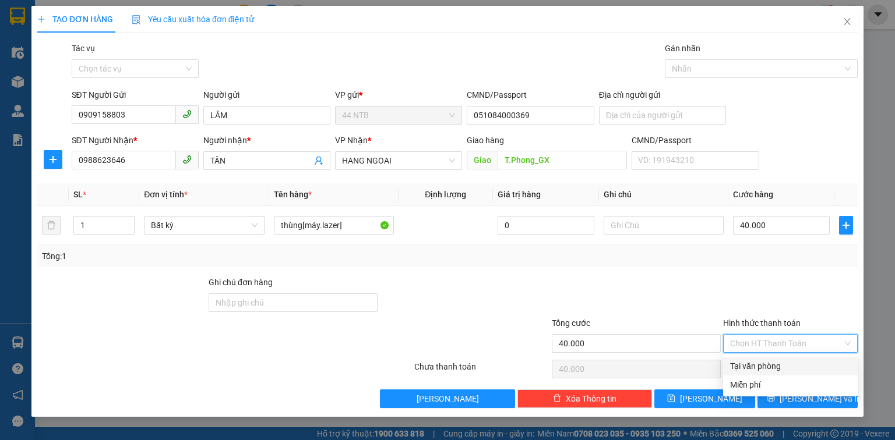
click at [771, 360] on div "Tại văn phòng" at bounding box center [790, 366] width 121 height 13
type input "0"
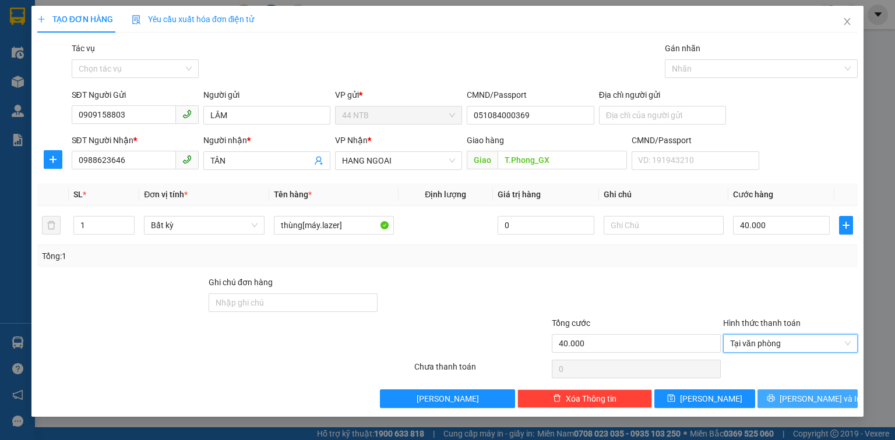
click at [796, 396] on button "[PERSON_NAME] và In" at bounding box center [807, 399] width 101 height 19
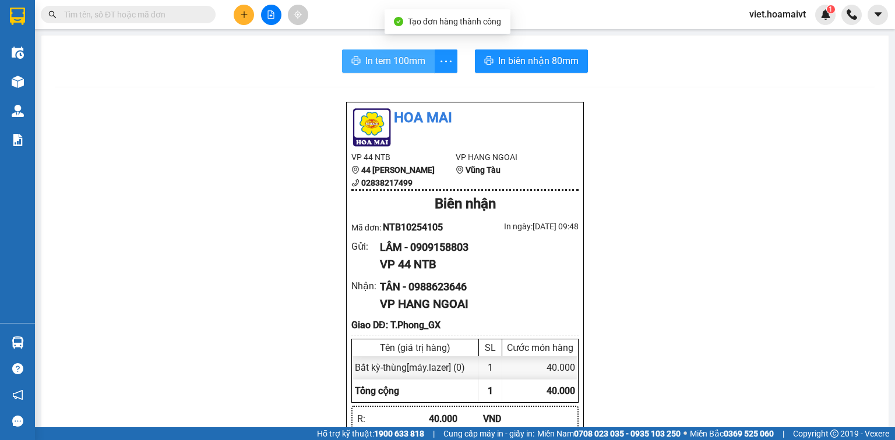
click at [391, 67] on span "In tem 100mm" at bounding box center [395, 61] width 60 height 15
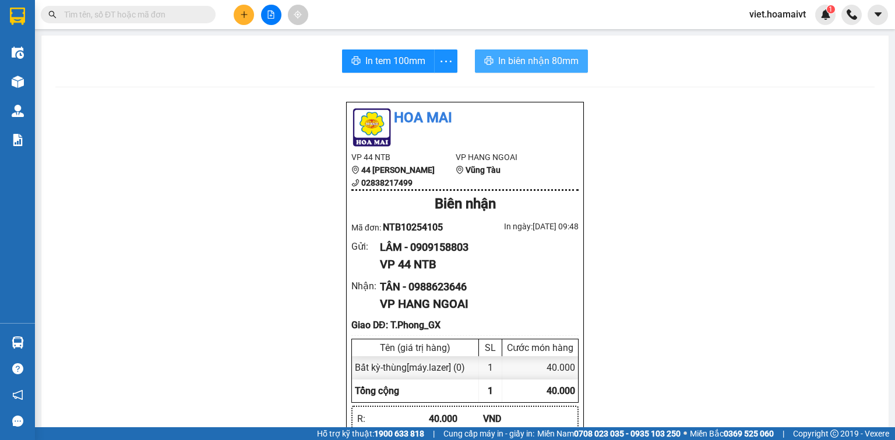
click at [520, 60] on span "In biên nhận 80mm" at bounding box center [538, 61] width 80 height 15
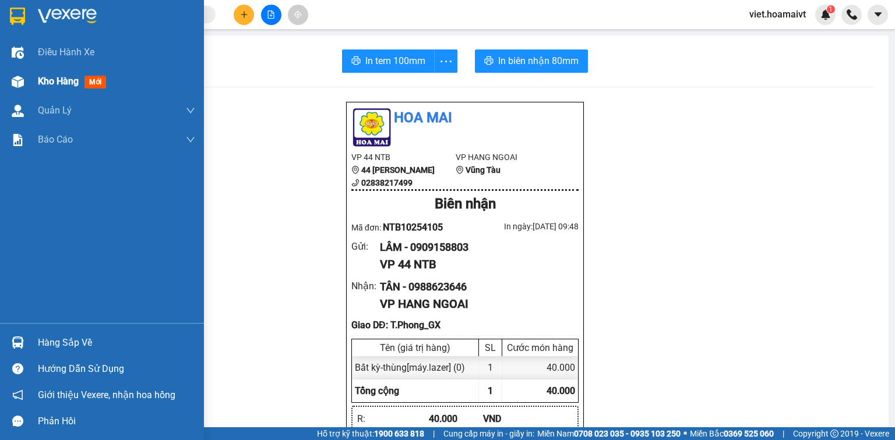
click at [57, 89] on div "Kho hàng mới" at bounding box center [116, 81] width 157 height 29
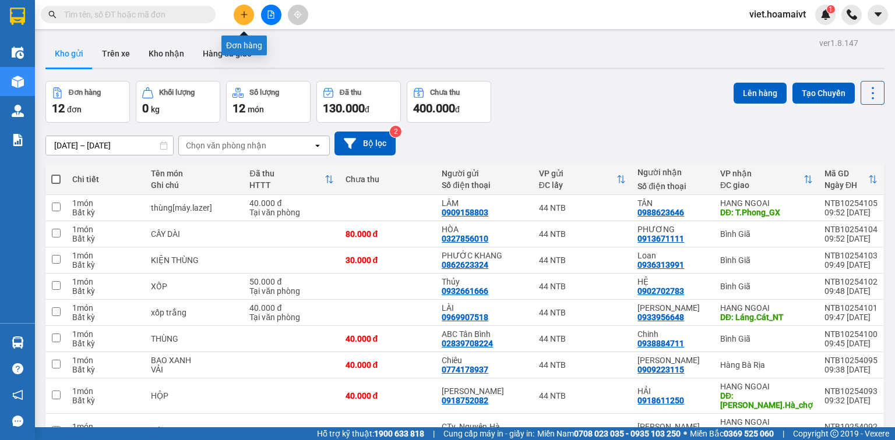
click at [246, 16] on icon "plus" at bounding box center [244, 14] width 8 height 8
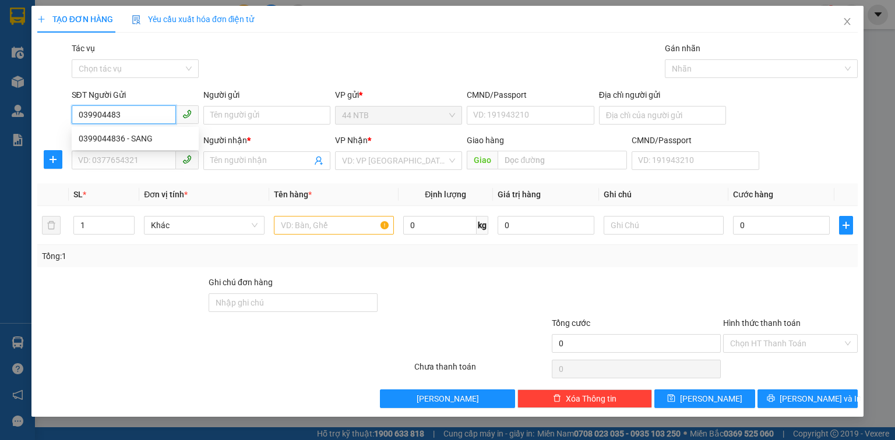
type input "0399044836"
drag, startPoint x: 169, startPoint y: 140, endPoint x: 236, endPoint y: 123, distance: 69.8
click at [176, 140] on div "0399044836 - SANG" at bounding box center [135, 138] width 113 height 13
type input "SANG"
type input "0399044836"
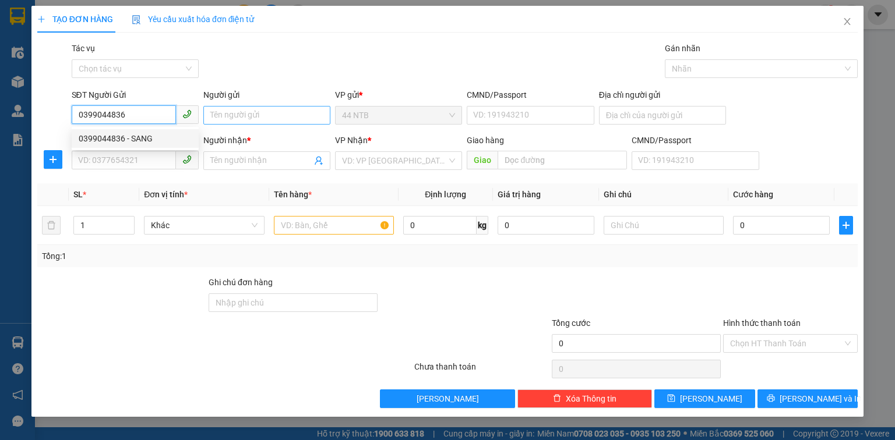
type input "SANG"
type input "0399044836"
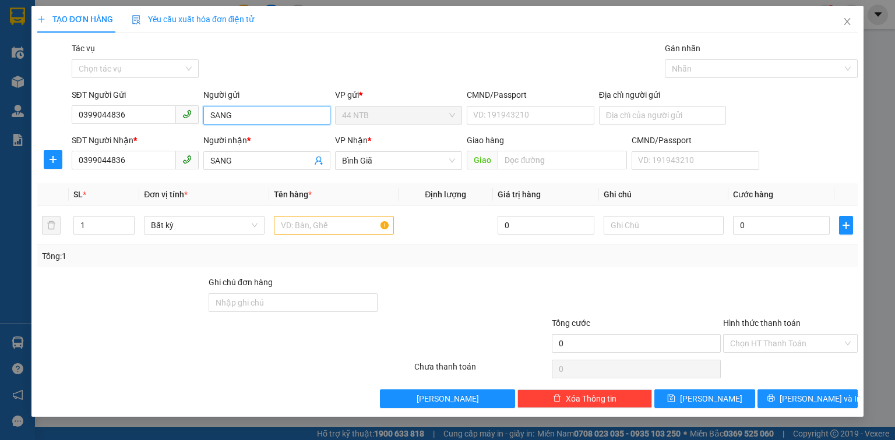
click at [258, 114] on input "SANG" at bounding box center [266, 115] width 127 height 19
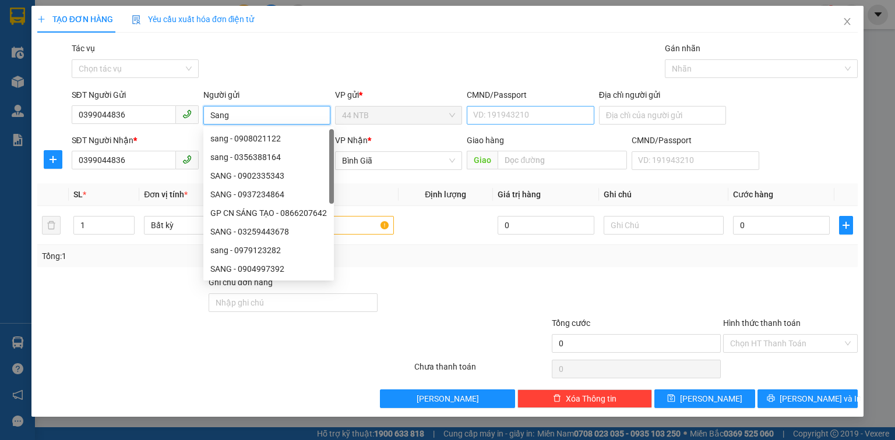
type input "Sang"
click at [496, 116] on input "CMND/Passport" at bounding box center [530, 115] width 127 height 19
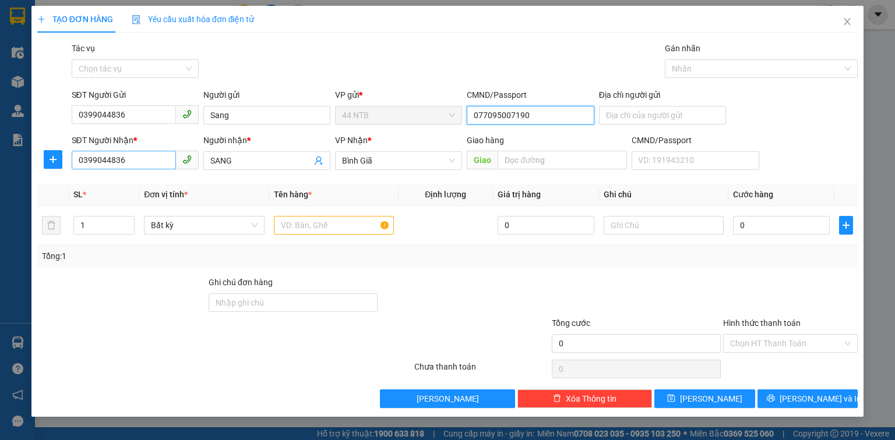
type input "077095007190"
click at [149, 161] on input "0399044836" at bounding box center [124, 160] width 104 height 19
type input "0906884706"
click at [245, 158] on input "SANG" at bounding box center [260, 160] width 101 height 13
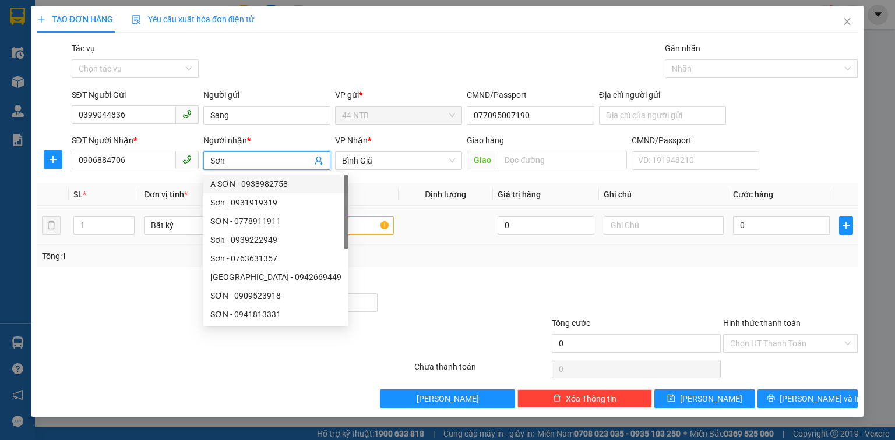
type input "Sơn"
click at [370, 226] on input "text" at bounding box center [334, 225] width 120 height 19
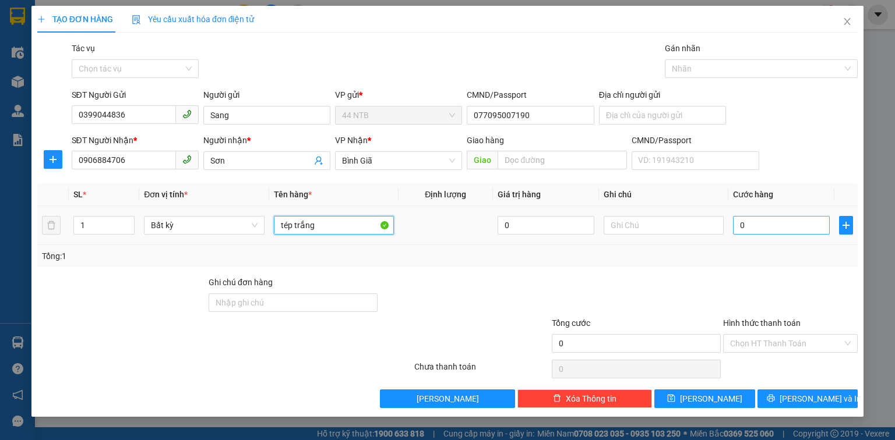
type input "tép trắng"
click at [787, 226] on input "0" at bounding box center [781, 225] width 97 height 19
type input "3"
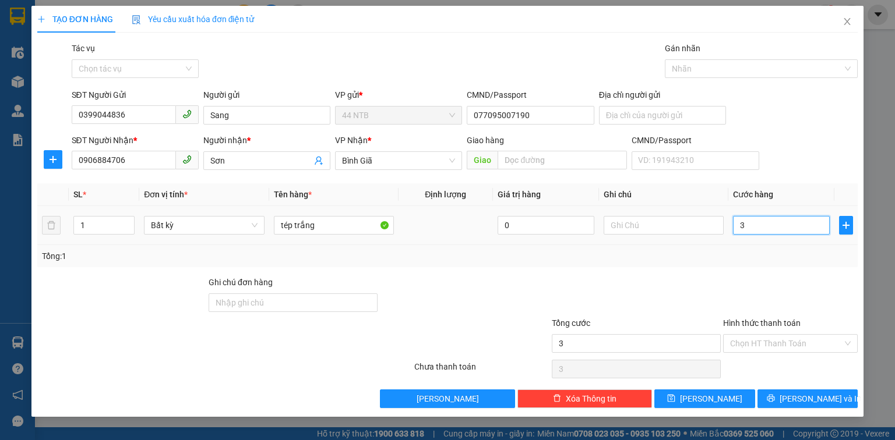
type input "30"
type input "30.000"
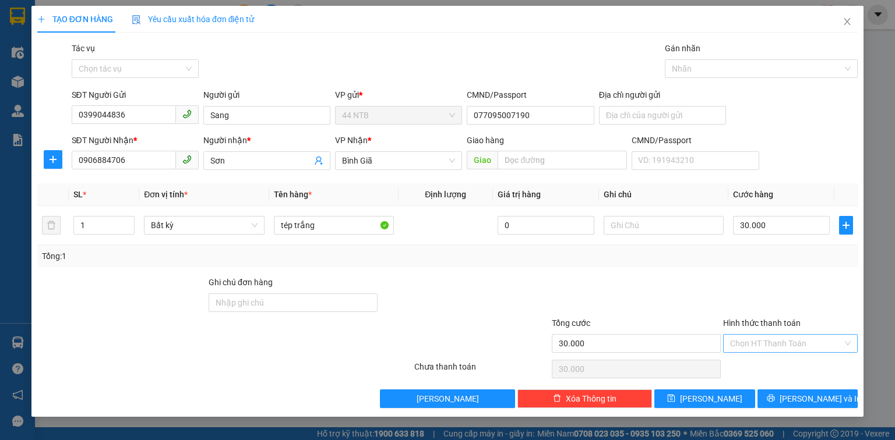
click at [789, 342] on input "Hình thức thanh toán" at bounding box center [786, 343] width 112 height 17
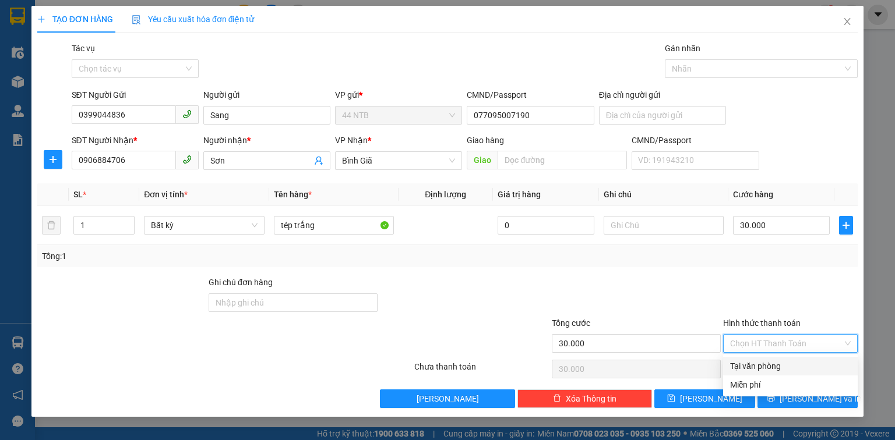
click at [800, 368] on div "Tại văn phòng" at bounding box center [790, 366] width 121 height 13
type input "0"
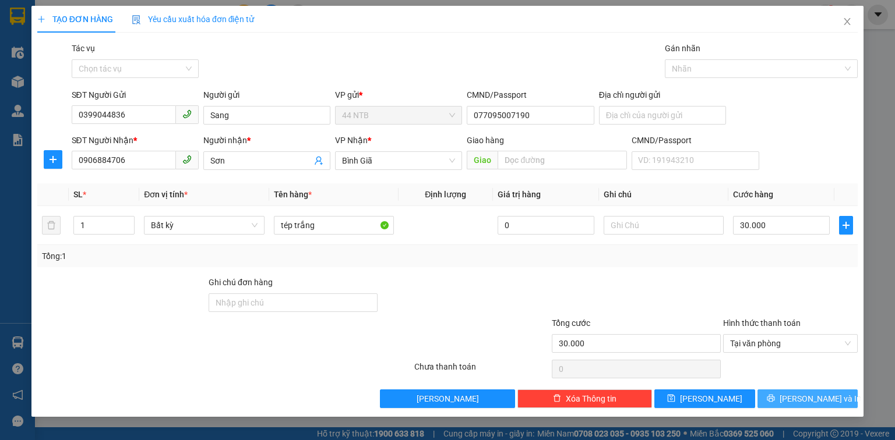
click at [808, 399] on span "[PERSON_NAME] và In" at bounding box center [820, 399] width 82 height 13
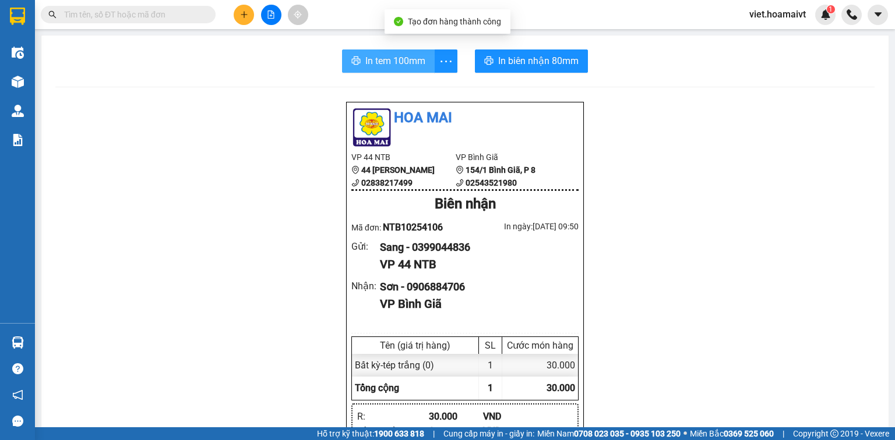
click at [368, 66] on span "In tem 100mm" at bounding box center [395, 61] width 60 height 15
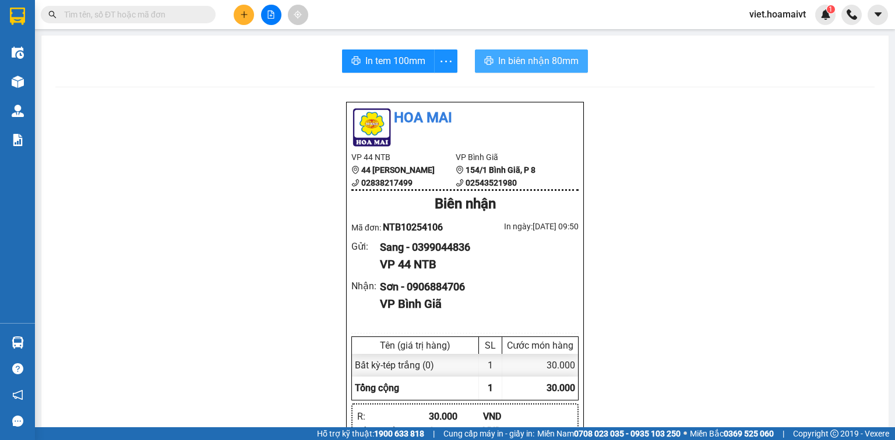
click at [545, 61] on span "In biên nhận 80mm" at bounding box center [538, 61] width 80 height 15
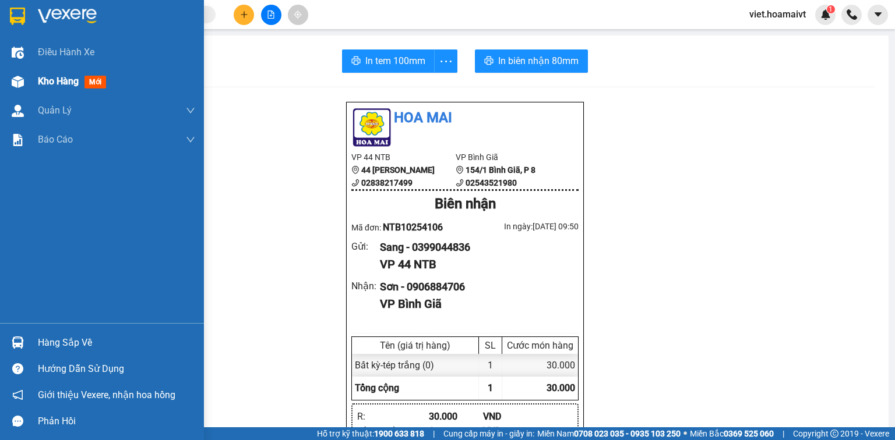
click at [72, 87] on span "Kho hàng" at bounding box center [58, 81] width 41 height 11
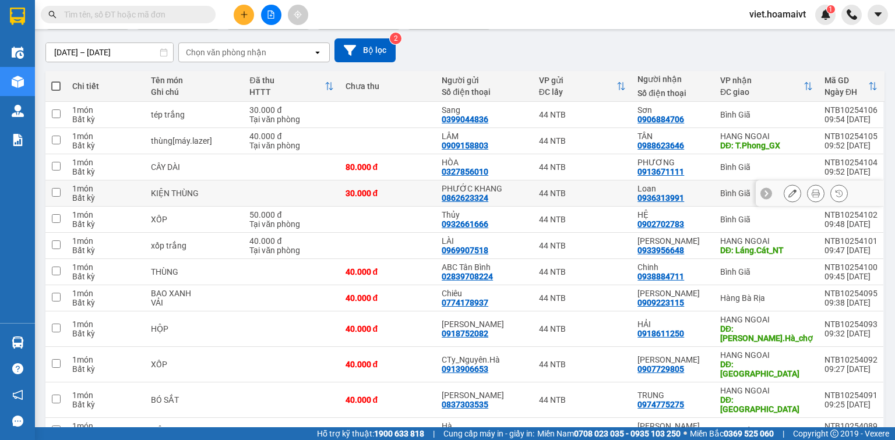
scroll to position [154, 0]
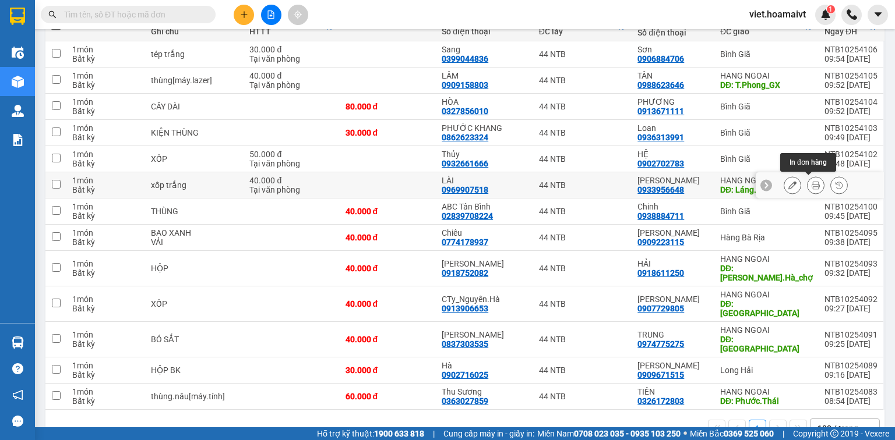
click at [811, 184] on icon at bounding box center [815, 185] width 8 height 8
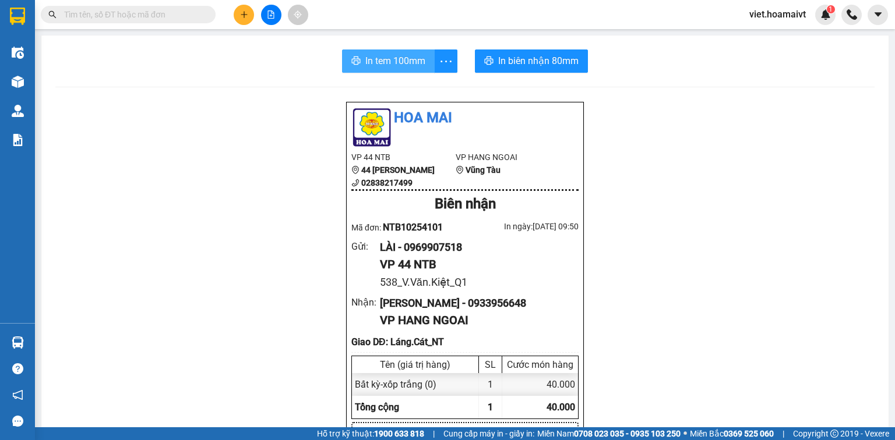
click at [397, 70] on button "In tem 100mm" at bounding box center [388, 61] width 93 height 23
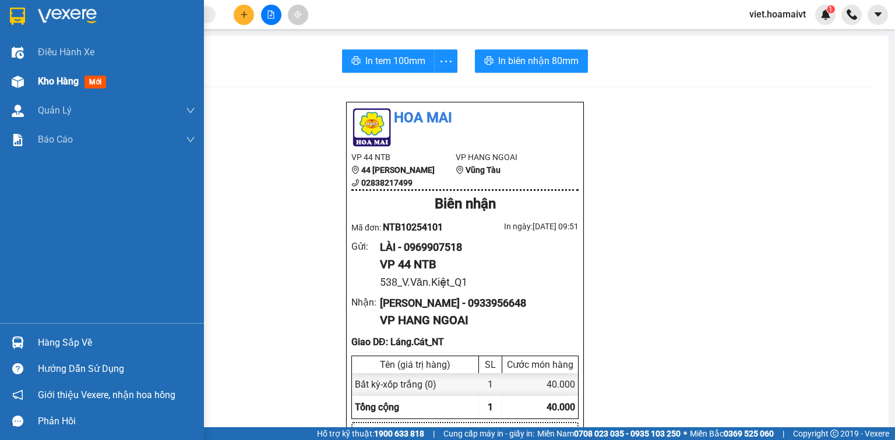
click at [76, 73] on div "Kho hàng mới" at bounding box center [116, 81] width 157 height 29
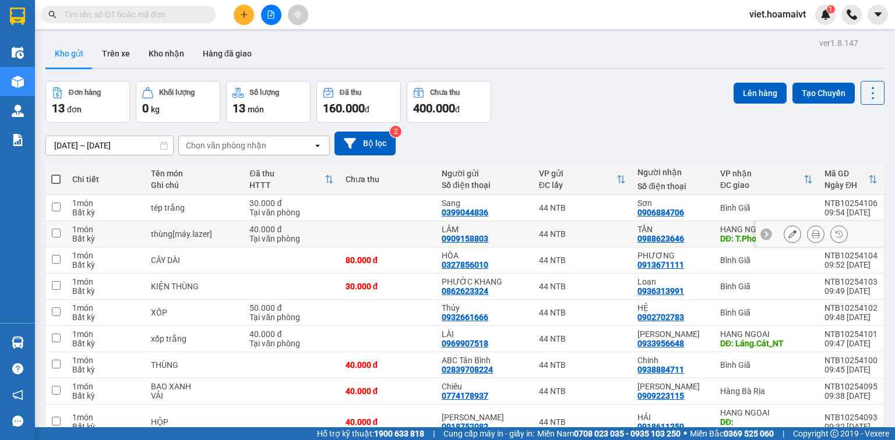
click at [811, 233] on icon at bounding box center [815, 234] width 8 height 8
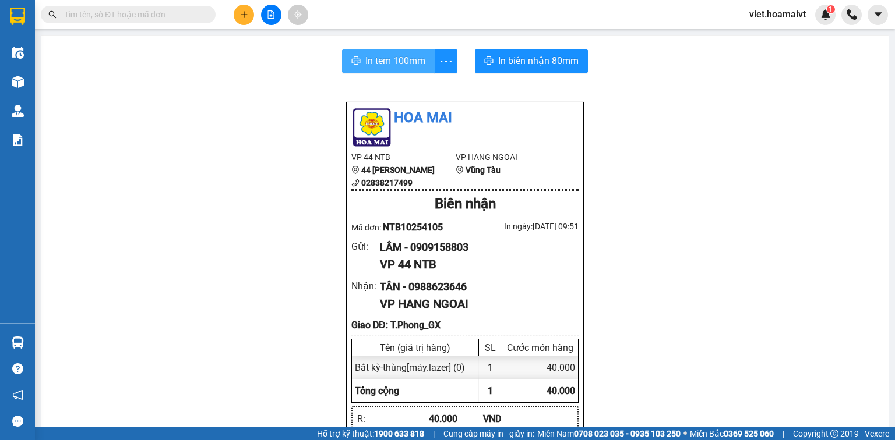
click at [379, 68] on button "In tem 100mm" at bounding box center [388, 61] width 93 height 23
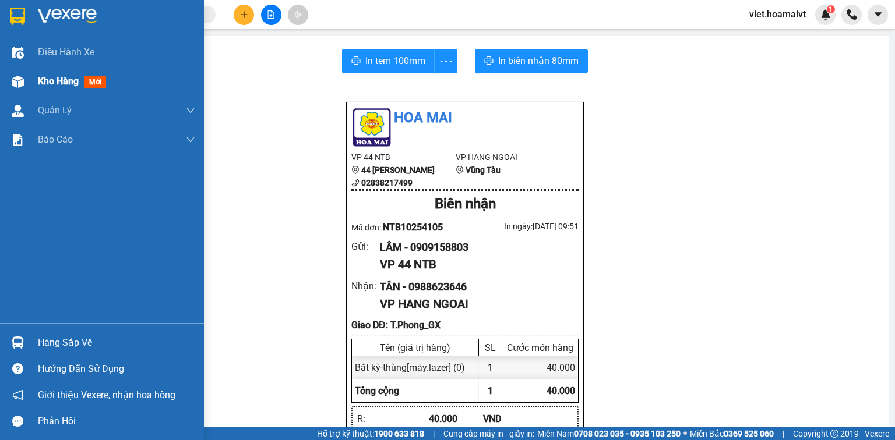
click at [56, 76] on span "Kho hàng" at bounding box center [58, 81] width 41 height 11
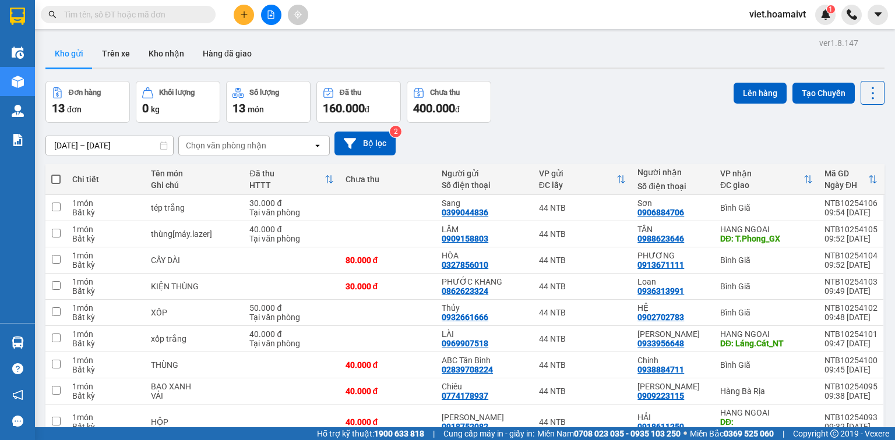
click at [259, 142] on div "Chọn văn phòng nhận" at bounding box center [226, 146] width 80 height 12
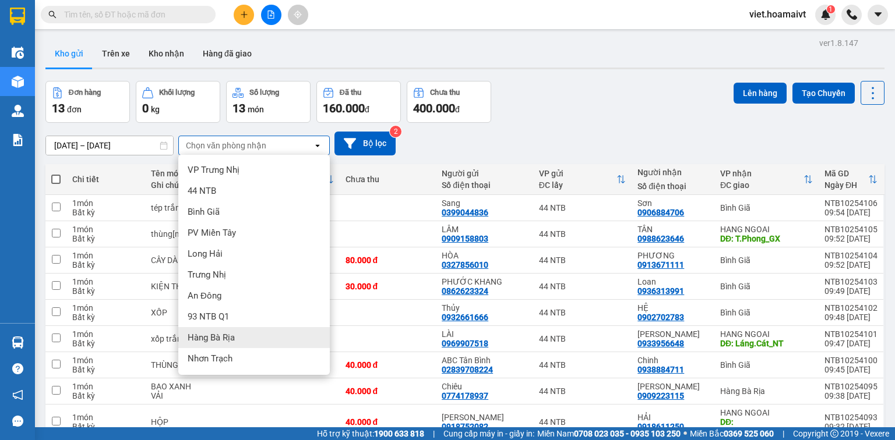
click at [249, 338] on div "Hàng Bà Rịa" at bounding box center [253, 337] width 151 height 21
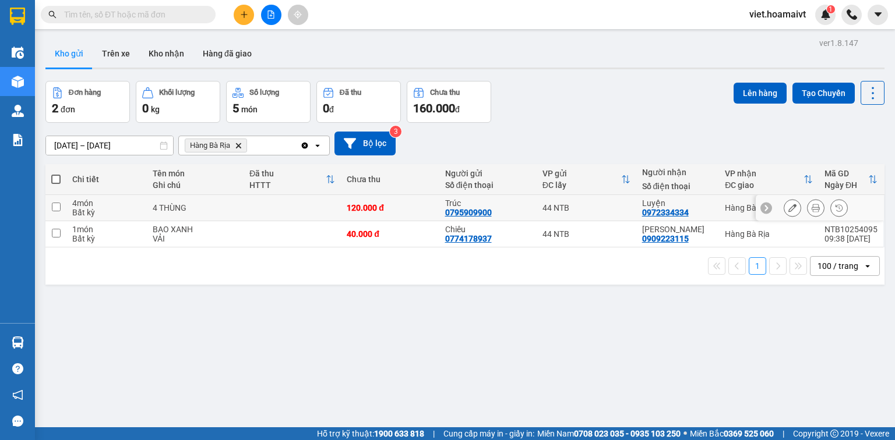
click at [254, 212] on td at bounding box center [291, 208] width 97 height 26
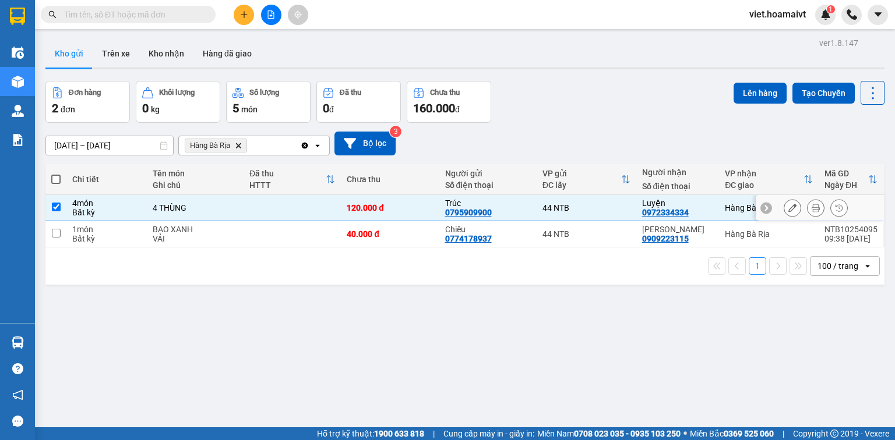
checkbox input "true"
click at [239, 235] on td "BAO XANH VẢI" at bounding box center [195, 234] width 97 height 26
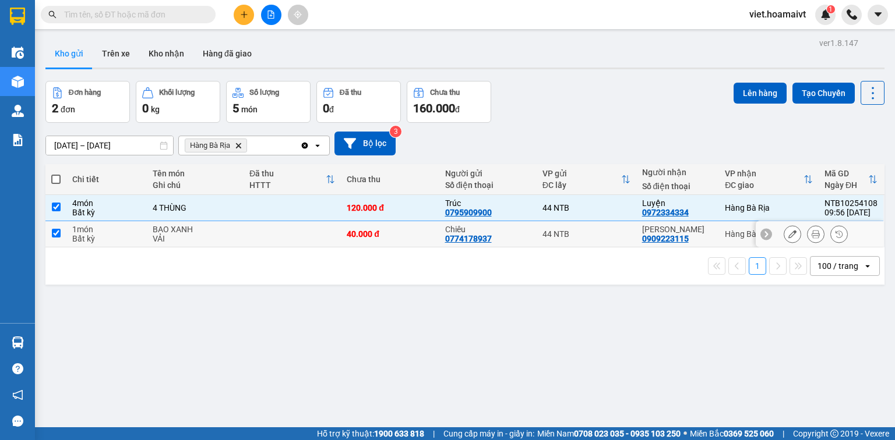
checkbox input "true"
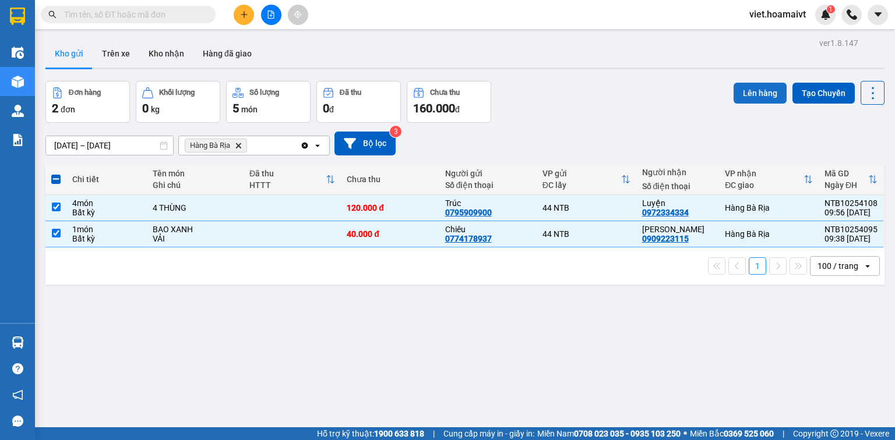
click at [758, 98] on button "Lên hàng" at bounding box center [759, 93] width 53 height 21
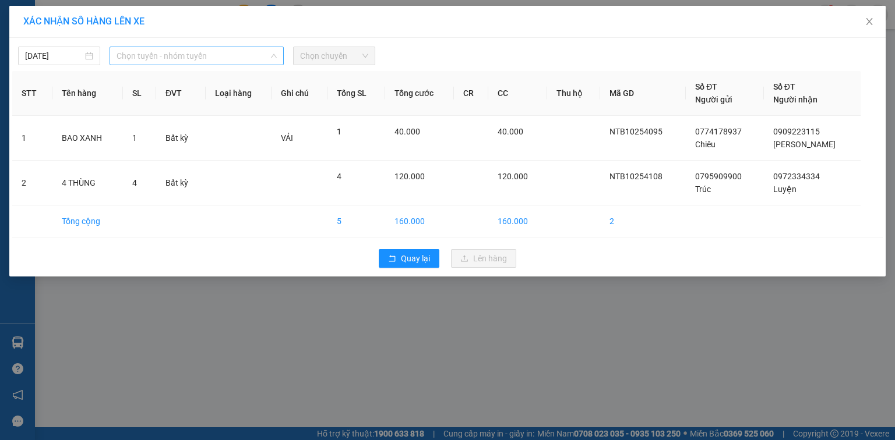
click at [202, 54] on span "Chọn tuyến - nhóm tuyến" at bounding box center [196, 55] width 160 height 17
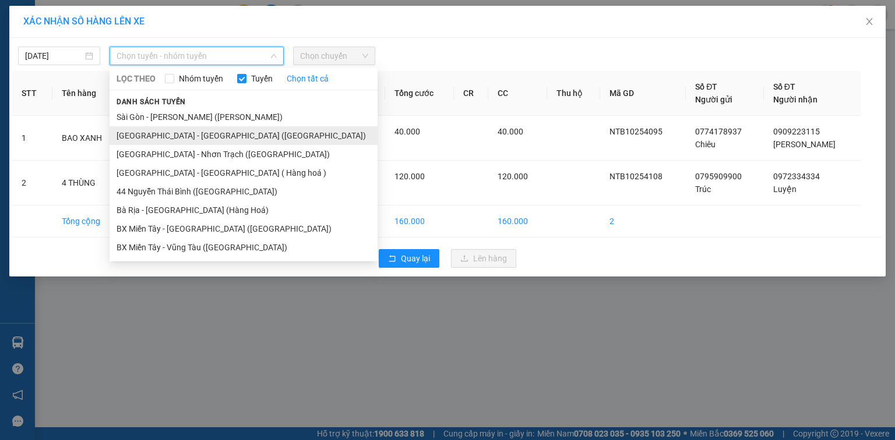
click at [190, 133] on li "Sài Gòn - Bà Rịa (Hàng Hoá)" at bounding box center [244, 135] width 268 height 19
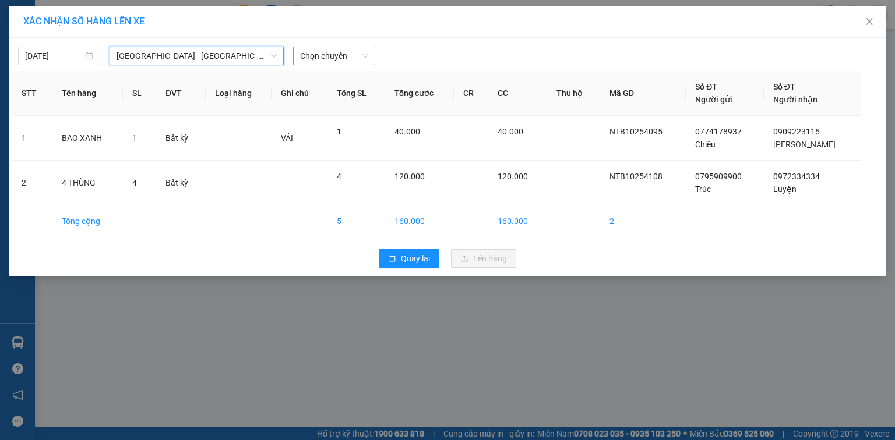
click at [322, 54] on span "Chọn chuyến" at bounding box center [334, 55] width 68 height 17
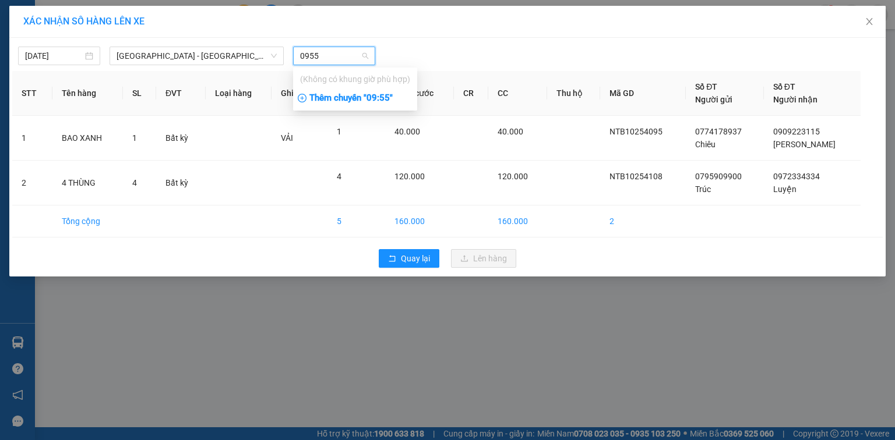
type input "0955"
click at [346, 97] on div "Thêm chuyến " 09:55 "" at bounding box center [355, 99] width 124 height 20
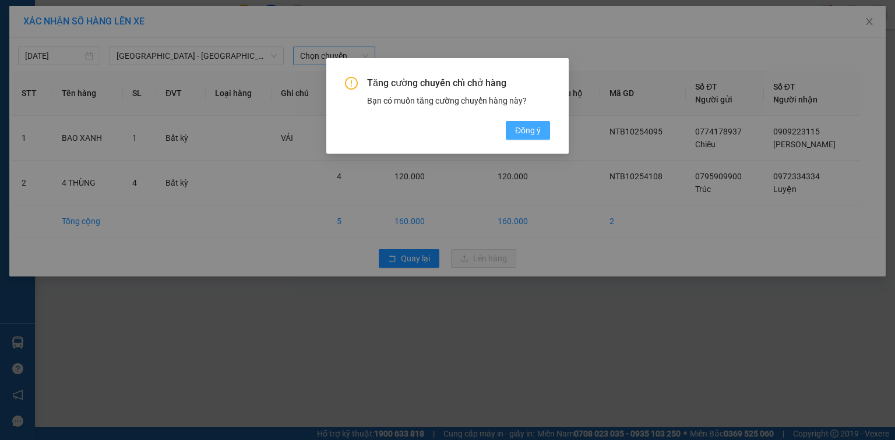
click at [521, 136] on span "Đồng ý" at bounding box center [528, 130] width 26 height 13
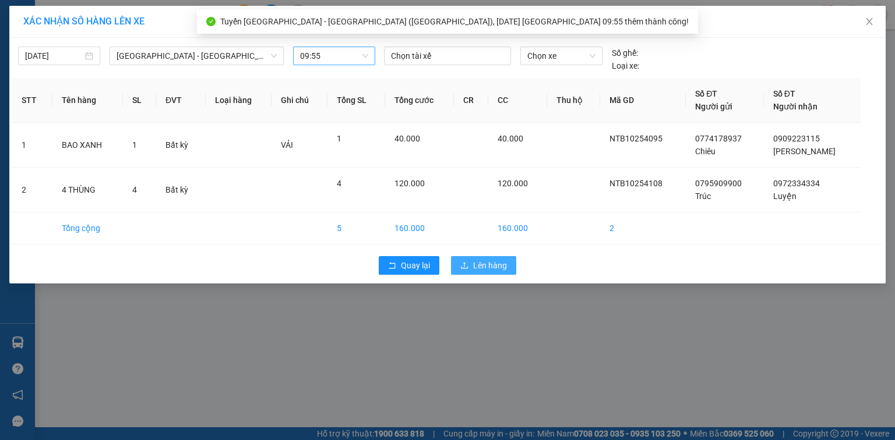
click at [491, 263] on span "Lên hàng" at bounding box center [490, 265] width 34 height 13
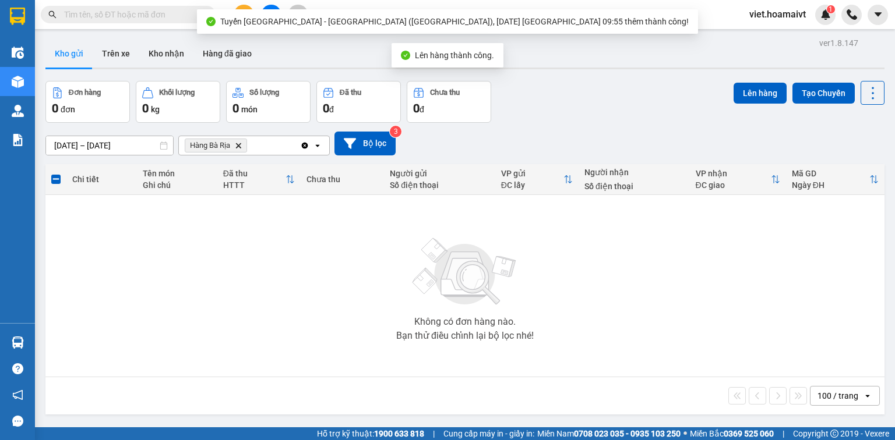
click at [237, 144] on icon "Delete" at bounding box center [238, 145] width 7 height 7
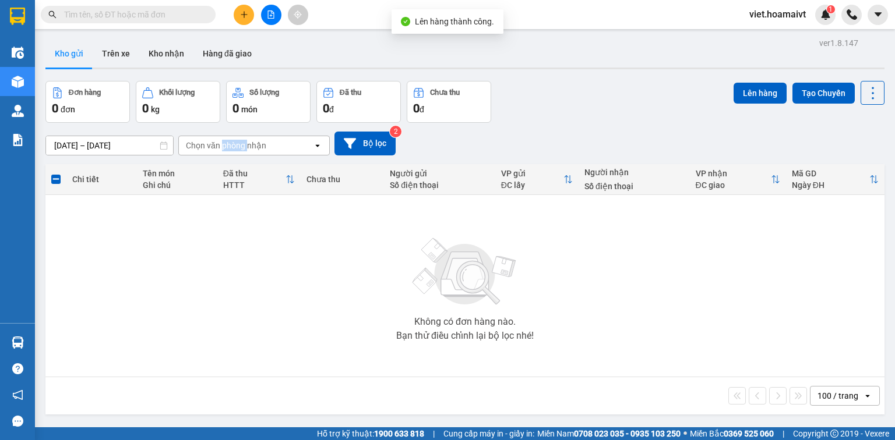
click at [237, 144] on div "Chọn văn phòng nhận" at bounding box center [226, 146] width 80 height 12
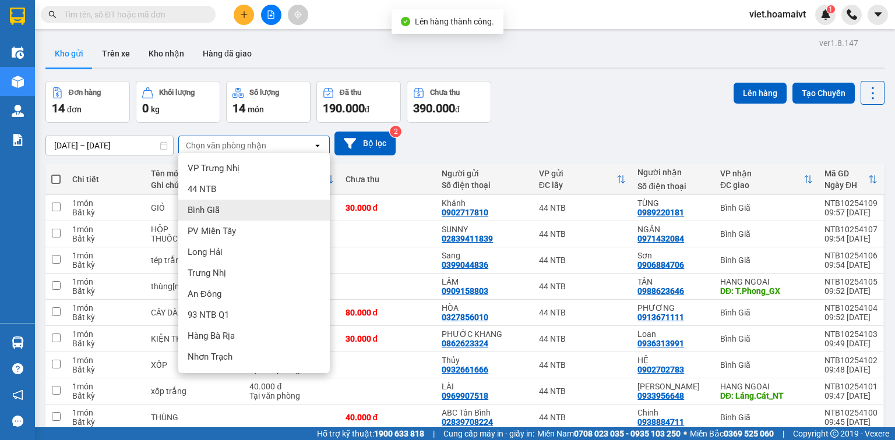
click at [229, 218] on div "Bình Giã" at bounding box center [253, 210] width 151 height 21
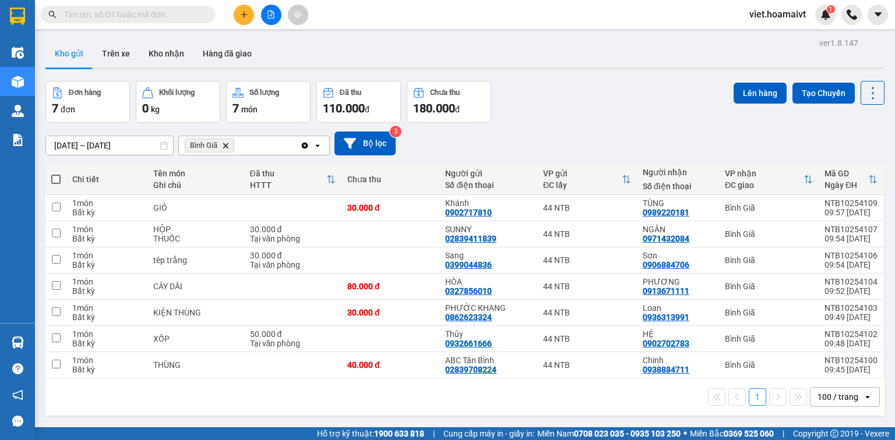
click at [56, 181] on span at bounding box center [55, 179] width 9 height 9
click at [56, 174] on input "checkbox" at bounding box center [56, 174] width 0 height 0
checkbox input "true"
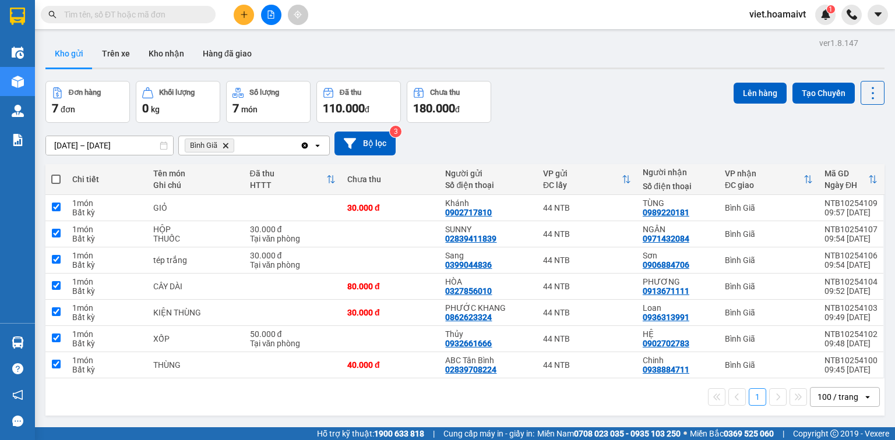
checkbox input "true"
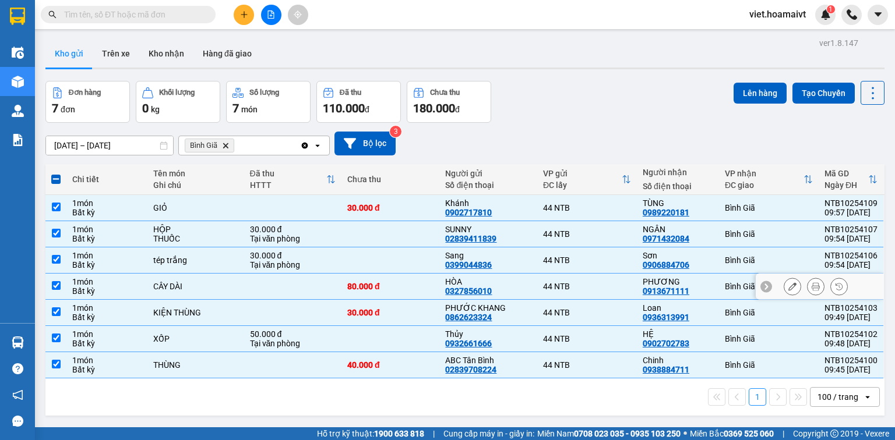
click at [288, 281] on td at bounding box center [293, 287] width 98 height 26
checkbox input "false"
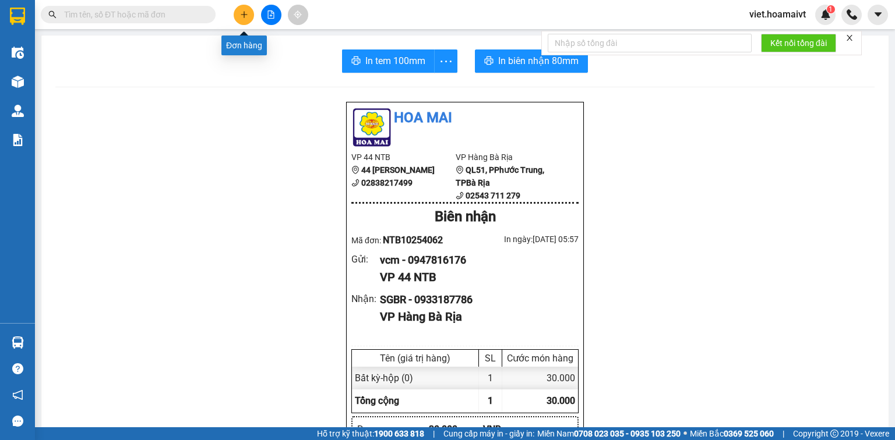
click at [244, 20] on button at bounding box center [244, 15] width 20 height 20
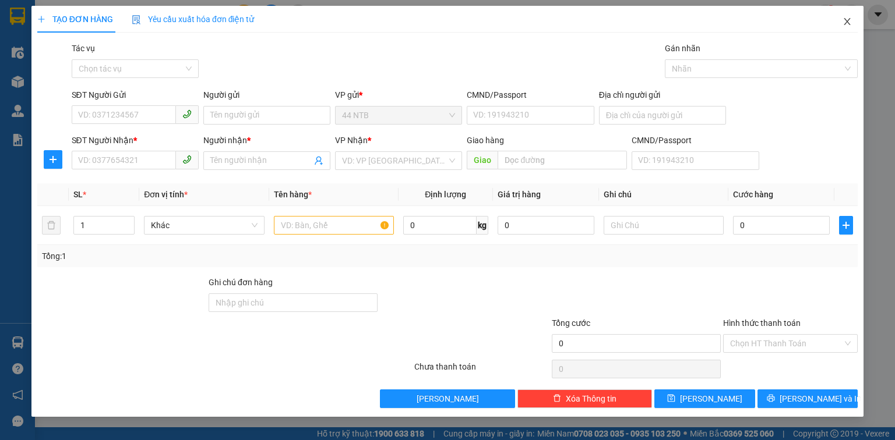
click at [845, 21] on icon "close" at bounding box center [846, 21] width 9 height 9
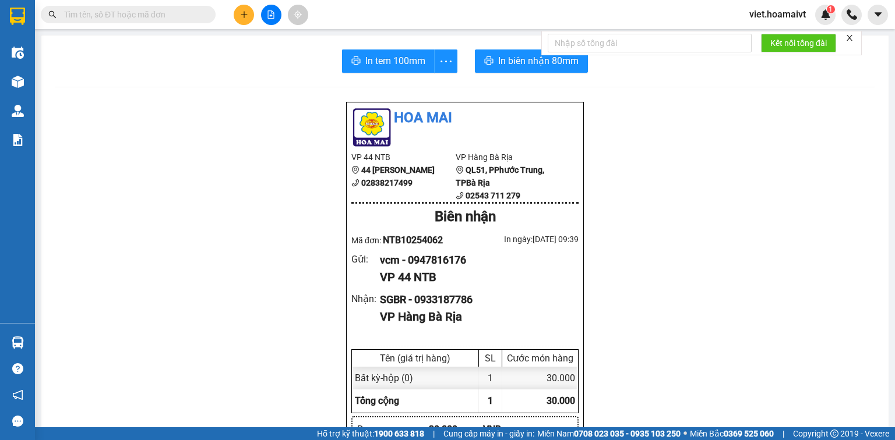
click at [143, 14] on input "text" at bounding box center [132, 14] width 137 height 13
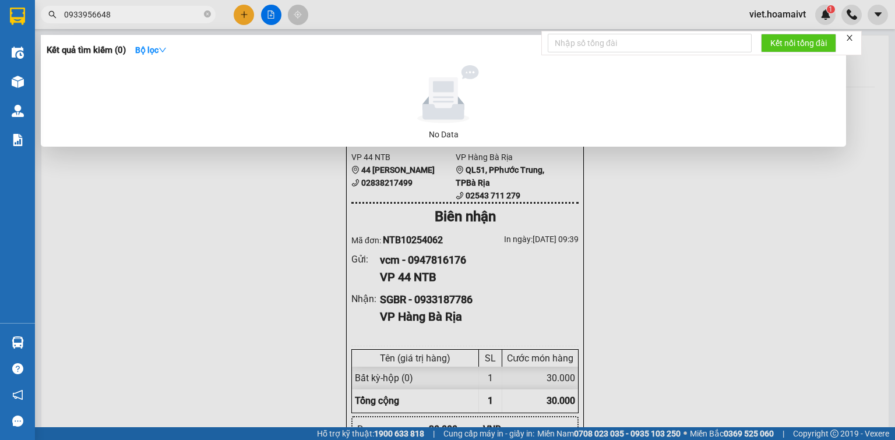
type input "0933956648"
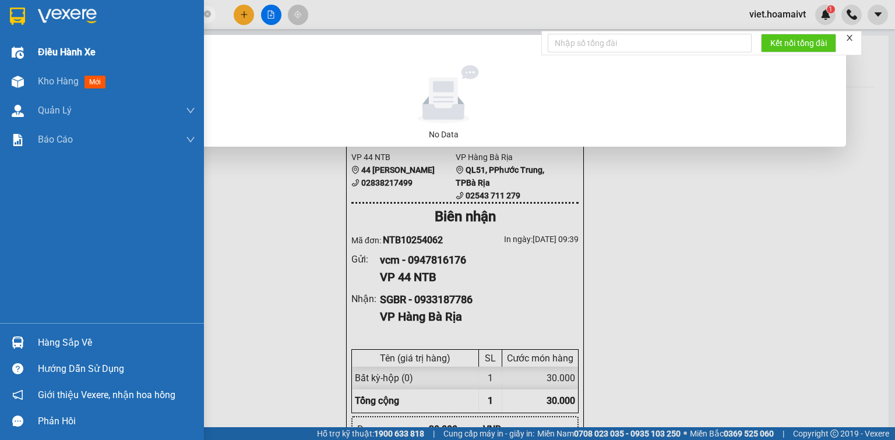
click at [73, 51] on span "Điều hành xe" at bounding box center [67, 52] width 58 height 15
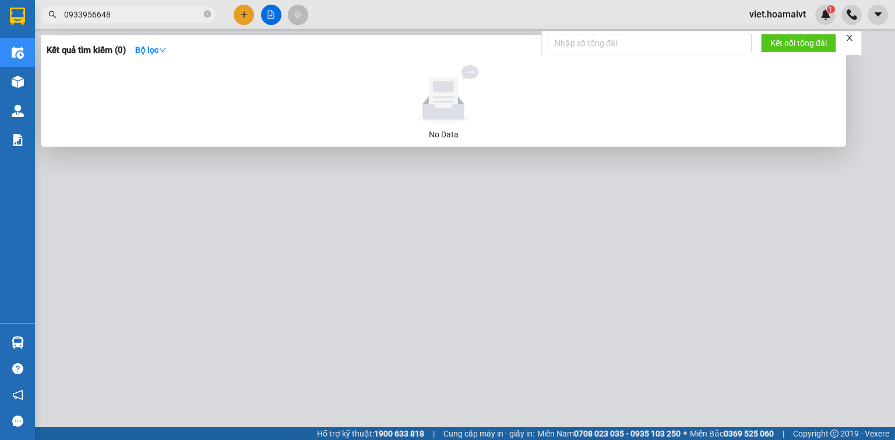
click at [313, 268] on div at bounding box center [447, 220] width 895 height 440
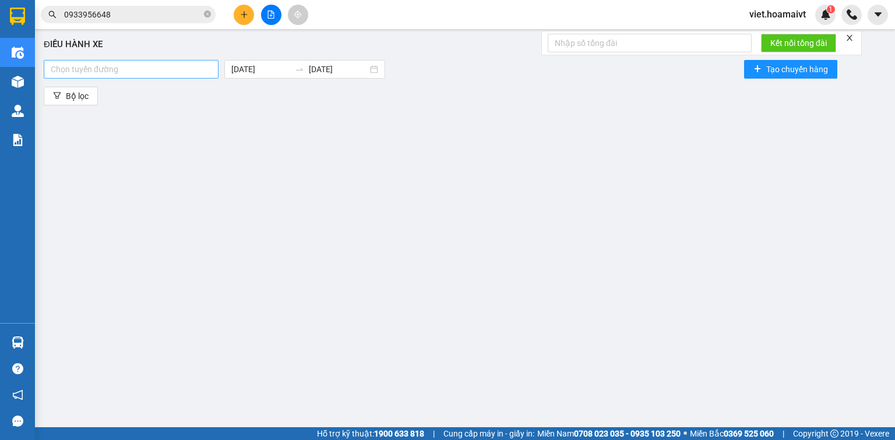
click at [148, 66] on div at bounding box center [131, 69] width 169 height 14
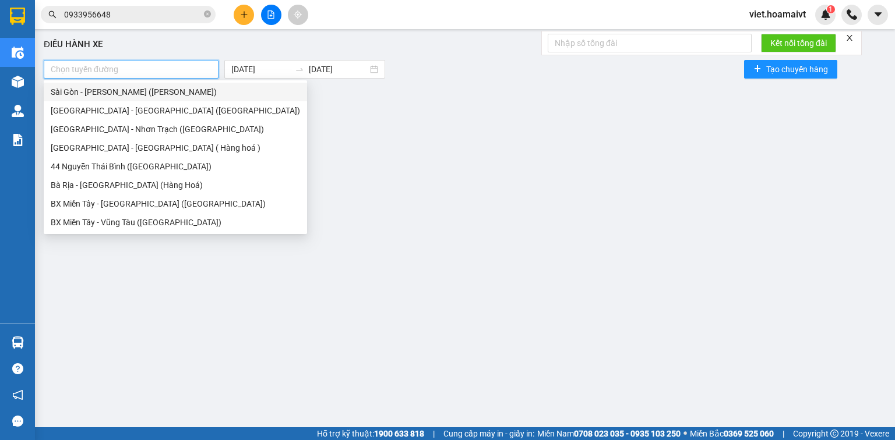
click at [149, 92] on div "Sài Gòn - Vũng Tàu (Hàng Hoá)" at bounding box center [175, 92] width 249 height 13
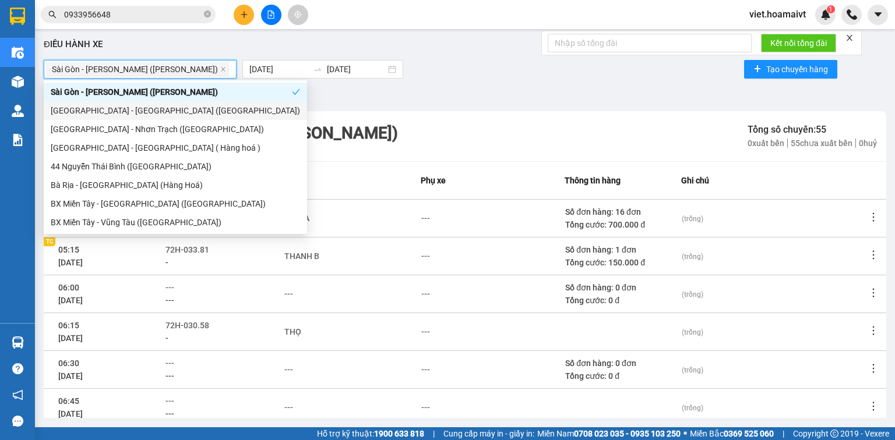
scroll to position [207, 0]
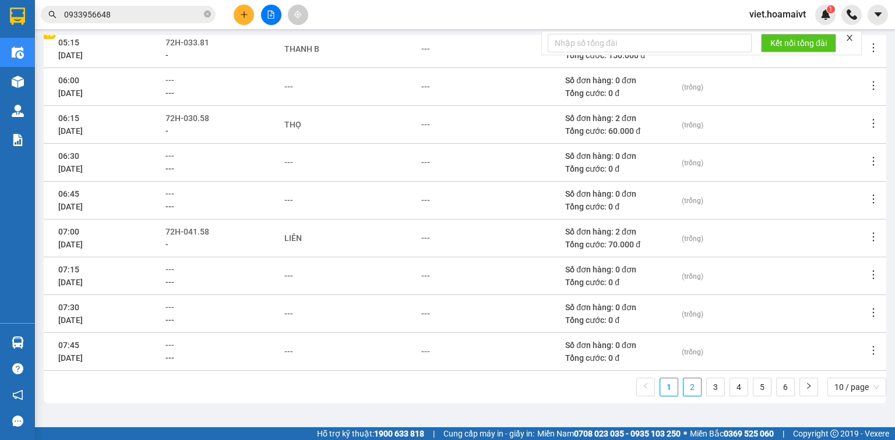
click at [683, 389] on link "2" at bounding box center [691, 387] width 17 height 17
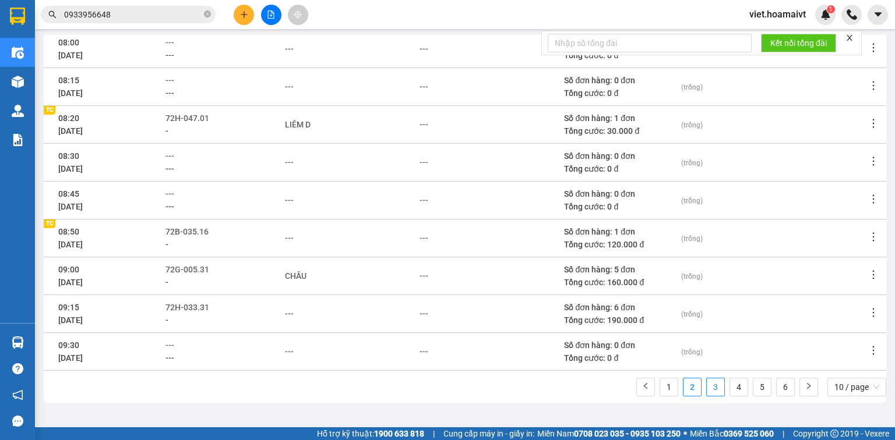
click at [709, 384] on link "3" at bounding box center [715, 387] width 17 height 17
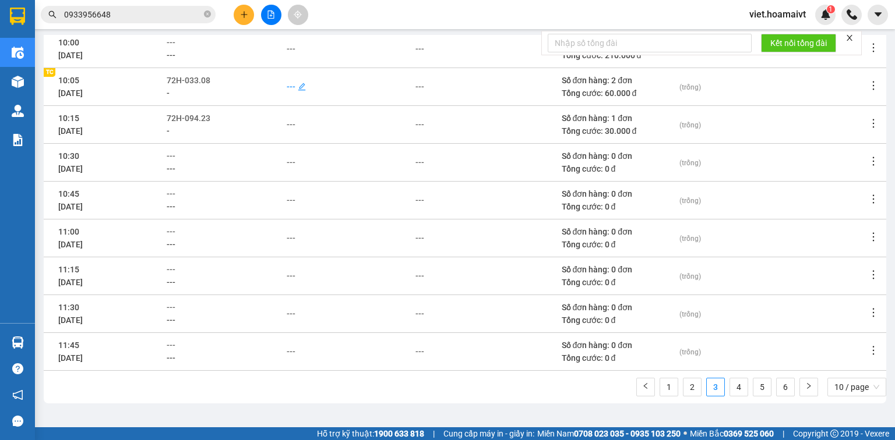
click at [295, 86] on div "---" at bounding box center [291, 86] width 9 height 13
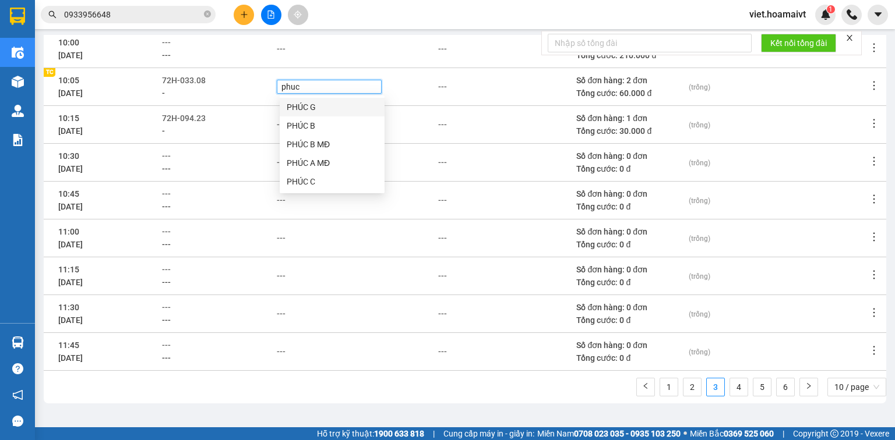
type input "phuc b"
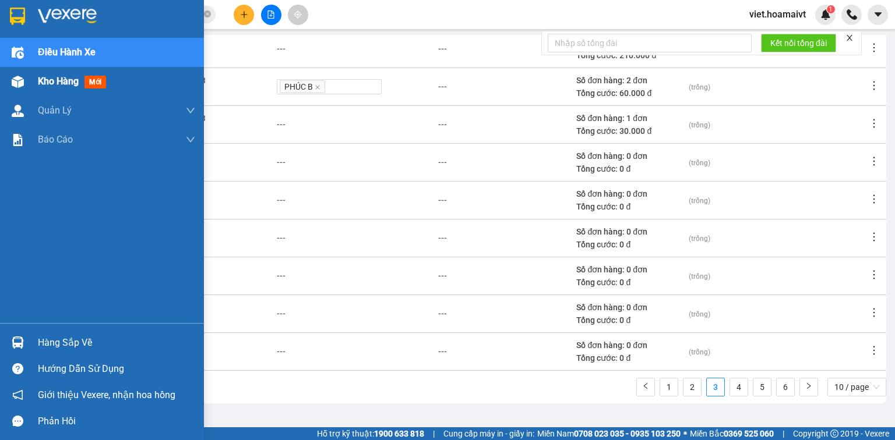
click at [48, 79] on span "Kho hàng" at bounding box center [58, 81] width 41 height 11
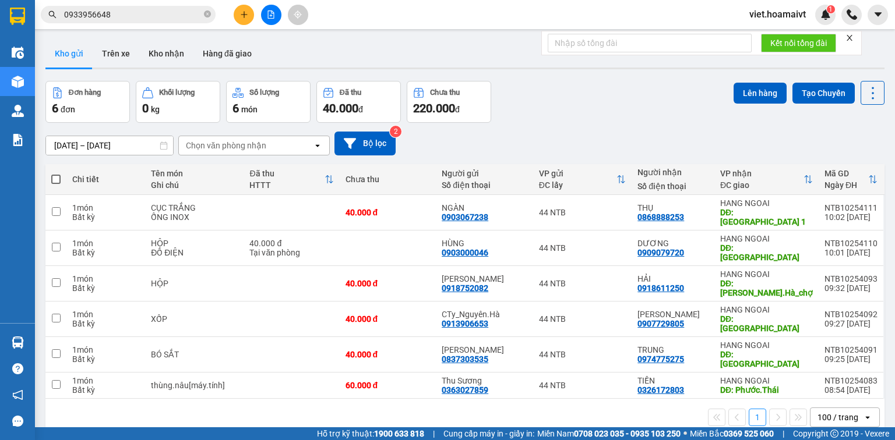
click at [853, 38] on icon "close" at bounding box center [849, 38] width 8 height 8
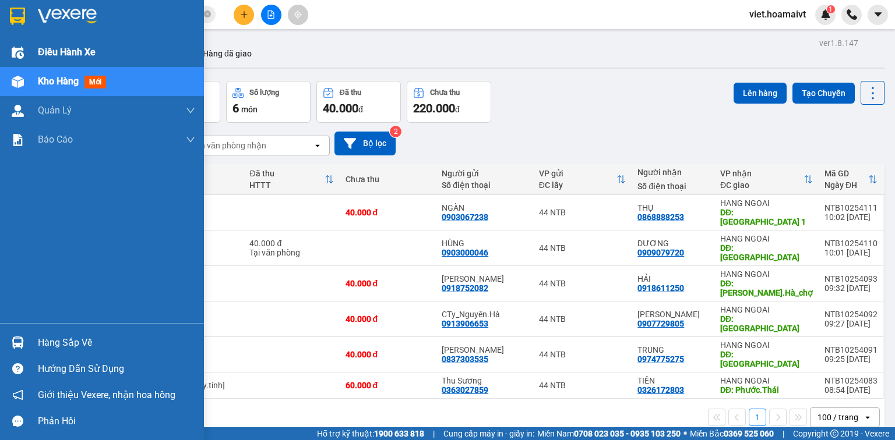
click at [57, 56] on span "Điều hành xe" at bounding box center [67, 52] width 58 height 15
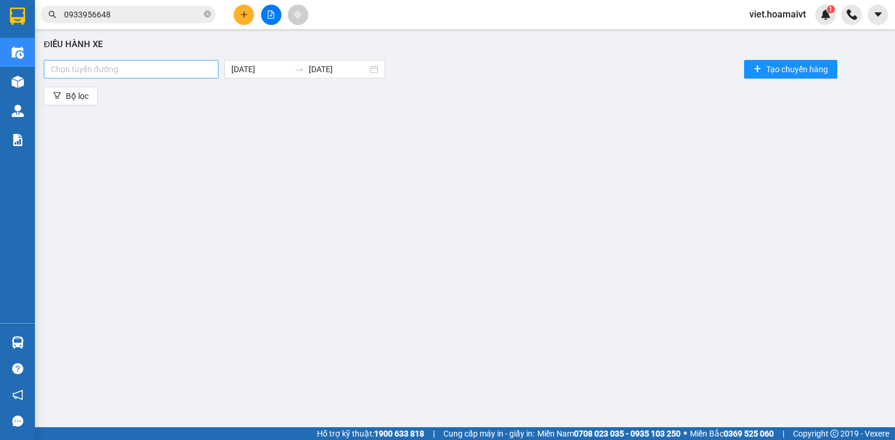
click at [181, 70] on div at bounding box center [131, 69] width 169 height 14
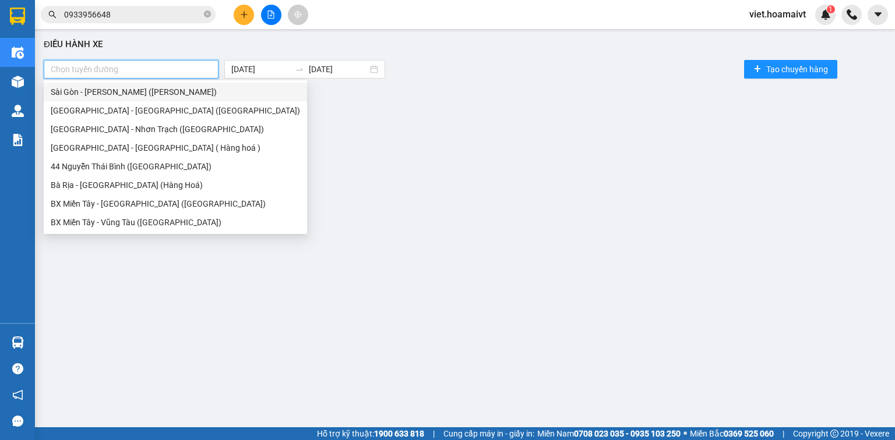
click at [179, 97] on div "Sài Gòn - [PERSON_NAME] ([PERSON_NAME])" at bounding box center [175, 92] width 249 height 13
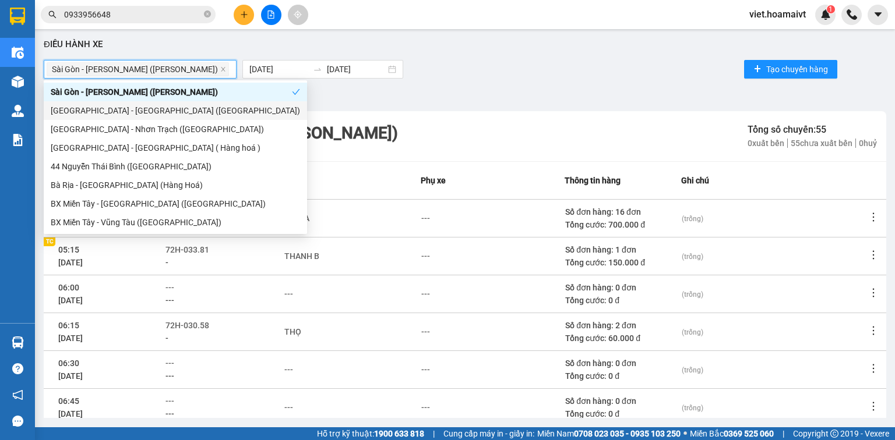
scroll to position [207, 0]
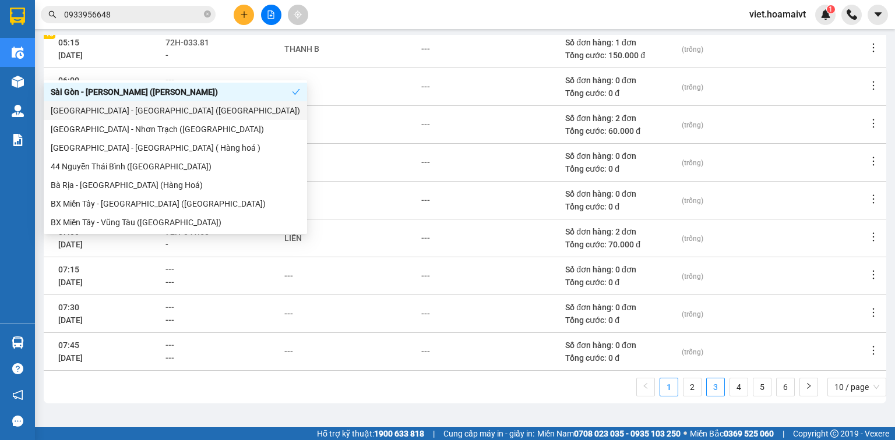
click at [710, 389] on link "3" at bounding box center [715, 387] width 17 height 17
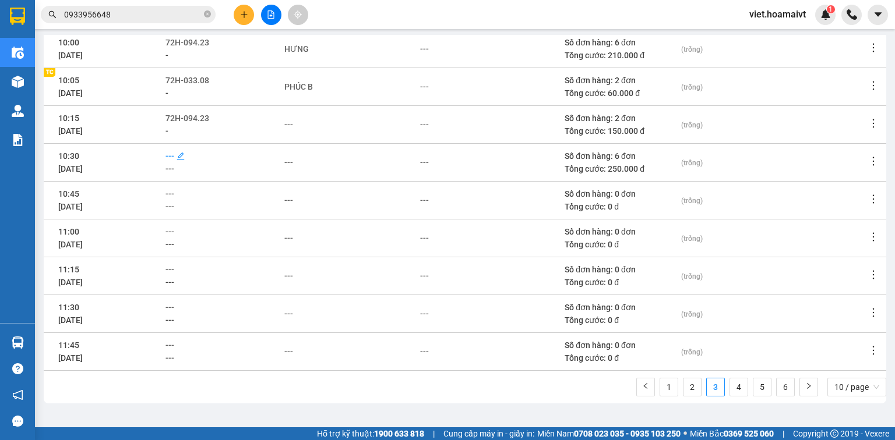
click at [174, 156] on span "---" at bounding box center [169, 155] width 9 height 9
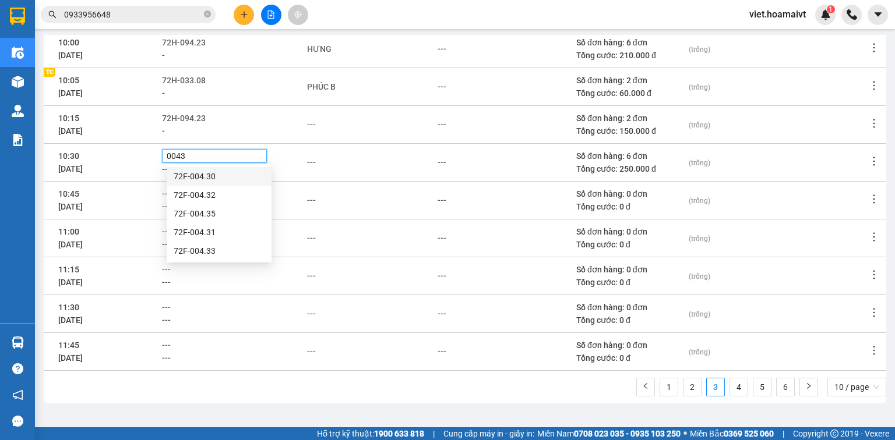
type input "00432"
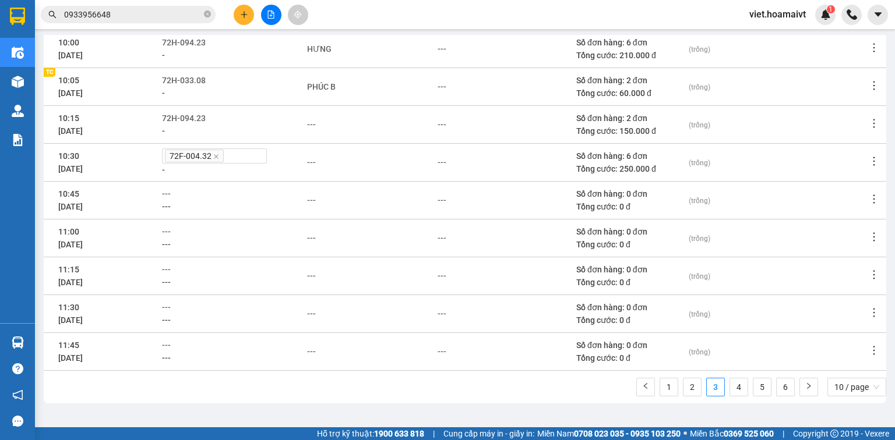
click at [292, 344] on div "---" at bounding box center [234, 345] width 144 height 13
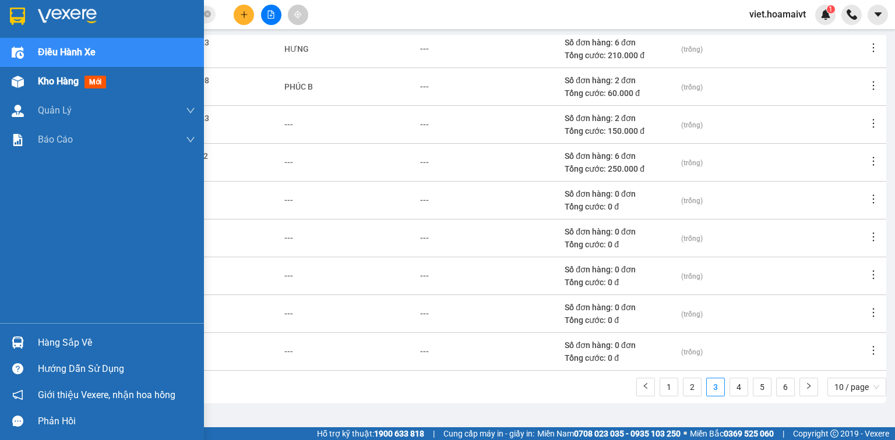
click at [54, 80] on span "Kho hàng" at bounding box center [58, 81] width 41 height 11
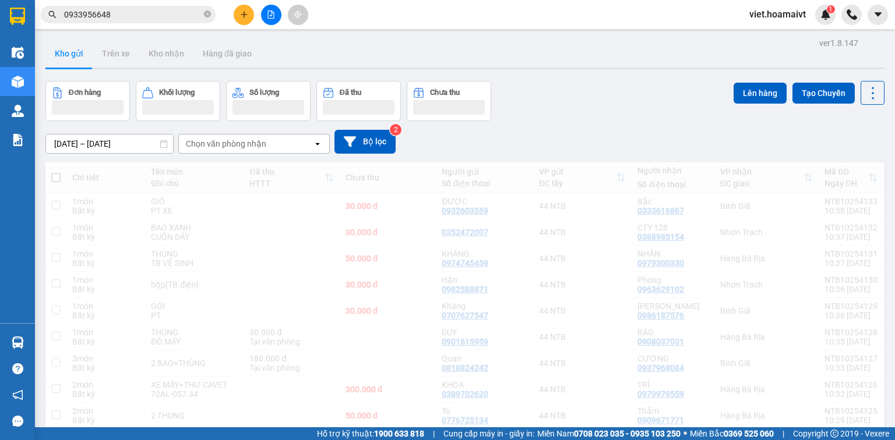
click at [221, 143] on div "Chọn văn phòng nhận" at bounding box center [226, 144] width 80 height 12
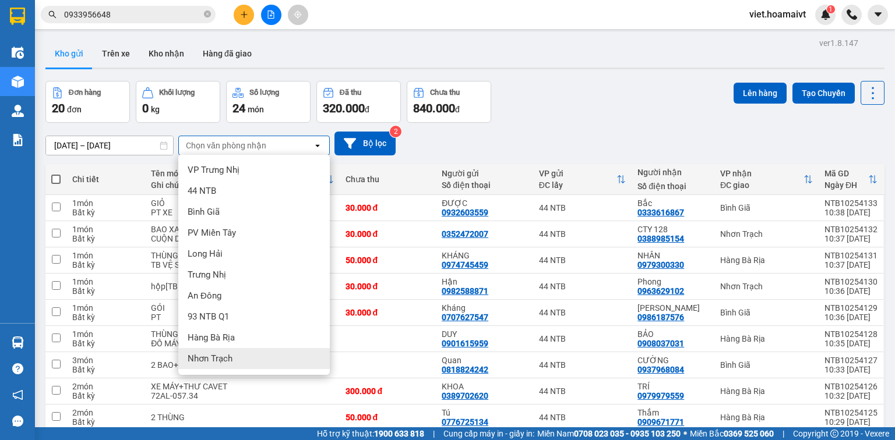
click at [226, 361] on span "Nhơn Trạch" at bounding box center [210, 359] width 45 height 12
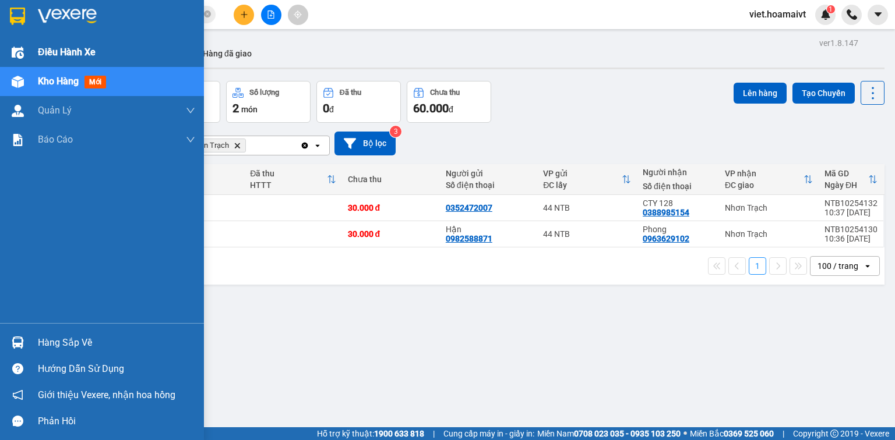
click at [72, 54] on span "Điều hành xe" at bounding box center [67, 52] width 58 height 15
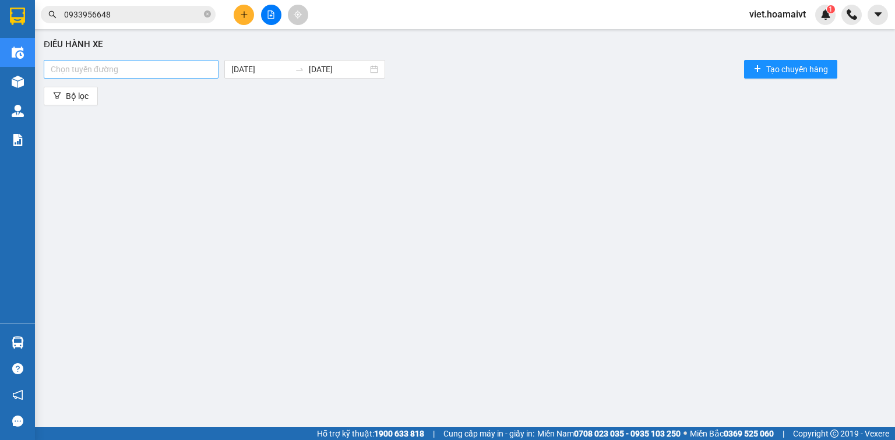
click at [162, 69] on div at bounding box center [131, 69] width 169 height 14
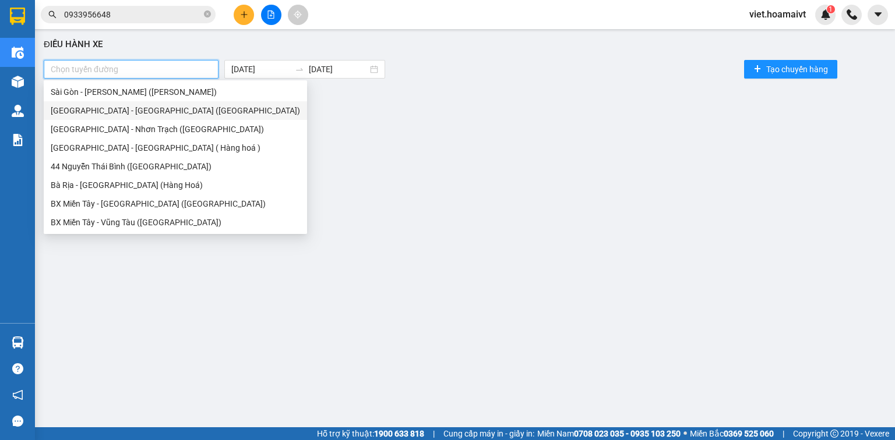
click at [154, 114] on div "[GEOGRAPHIC_DATA] - [GEOGRAPHIC_DATA] ([GEOGRAPHIC_DATA])" at bounding box center [175, 110] width 249 height 13
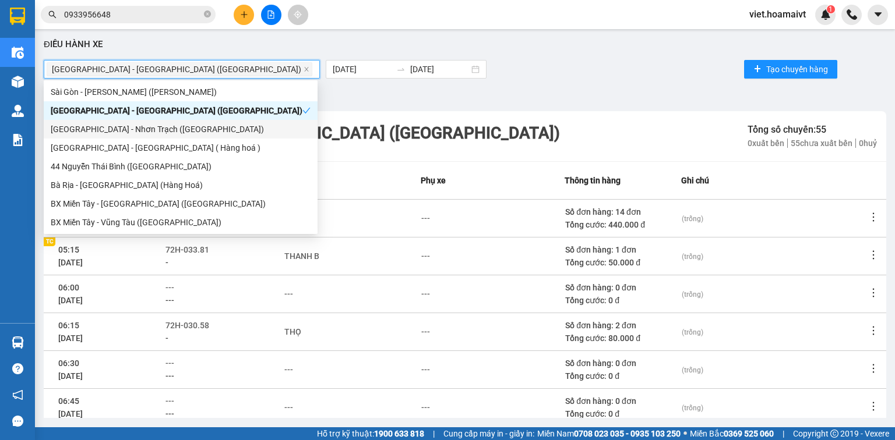
scroll to position [207, 0]
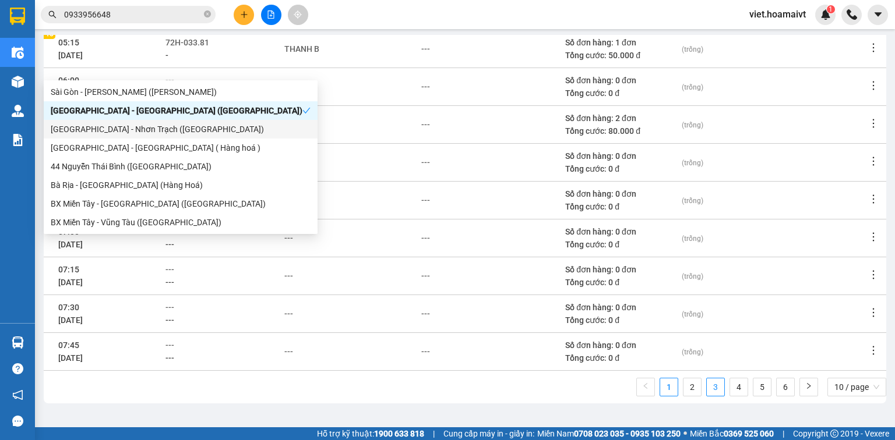
click at [707, 387] on link "3" at bounding box center [715, 387] width 17 height 17
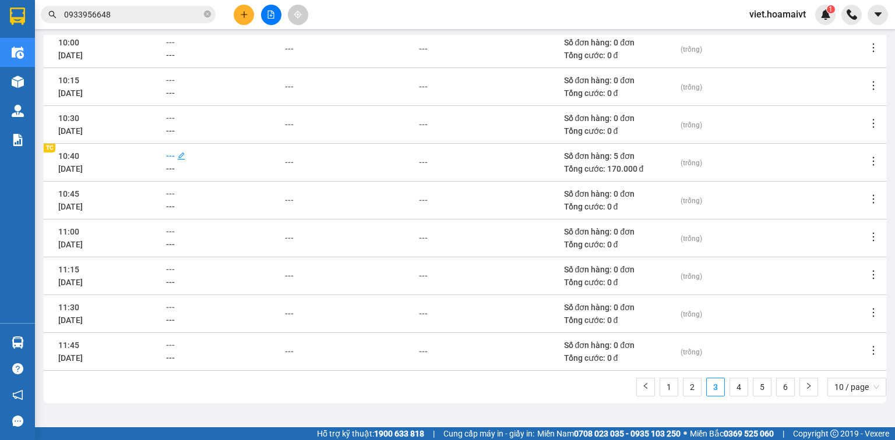
click at [174, 156] on span "---" at bounding box center [170, 155] width 9 height 9
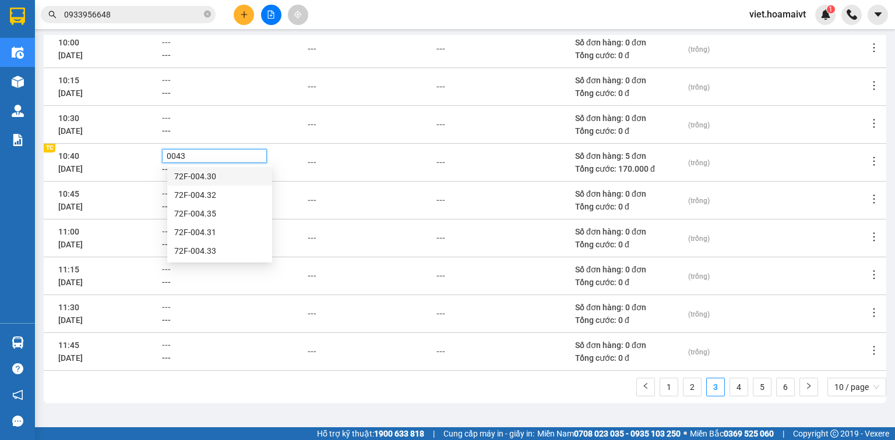
type input "00435"
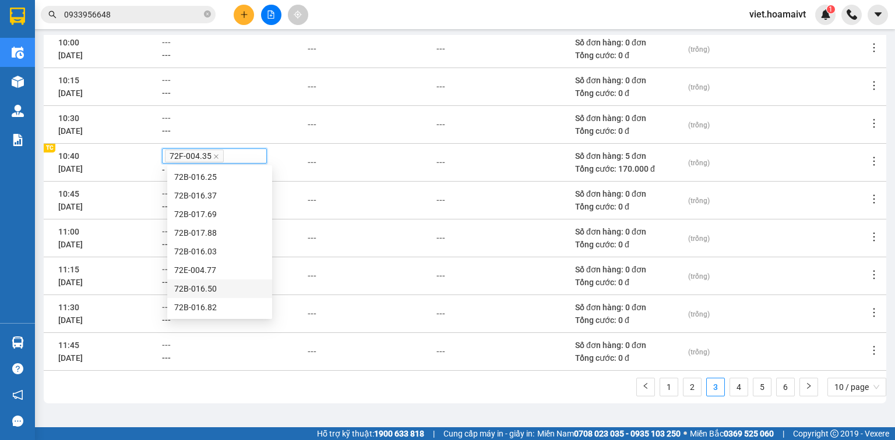
click at [287, 362] on div "---" at bounding box center [234, 358] width 144 height 13
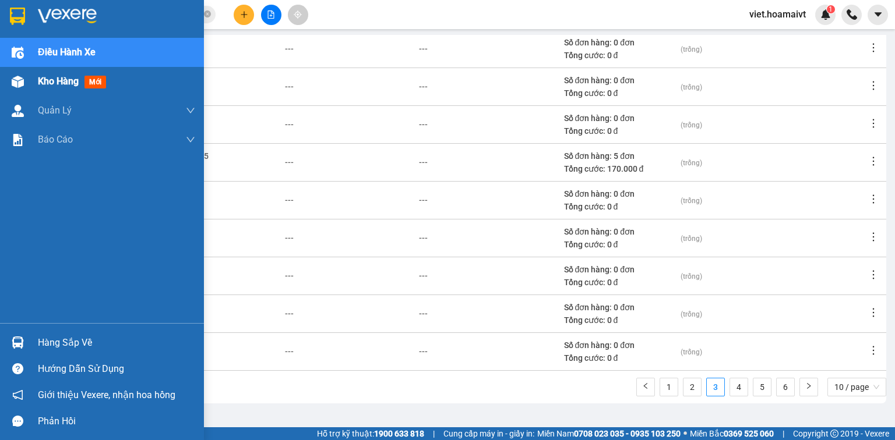
click at [79, 76] on span "Kho hàng" at bounding box center [58, 81] width 41 height 11
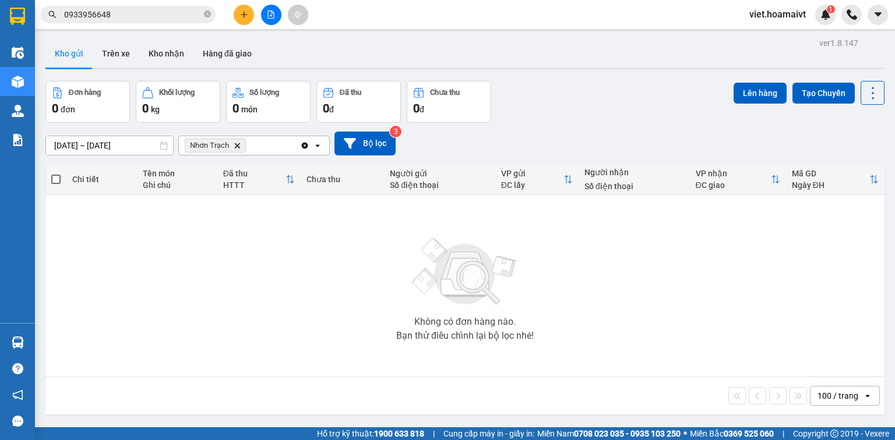
click at [236, 146] on icon "Nhơn Trạch, close by backspace" at bounding box center [237, 145] width 5 height 5
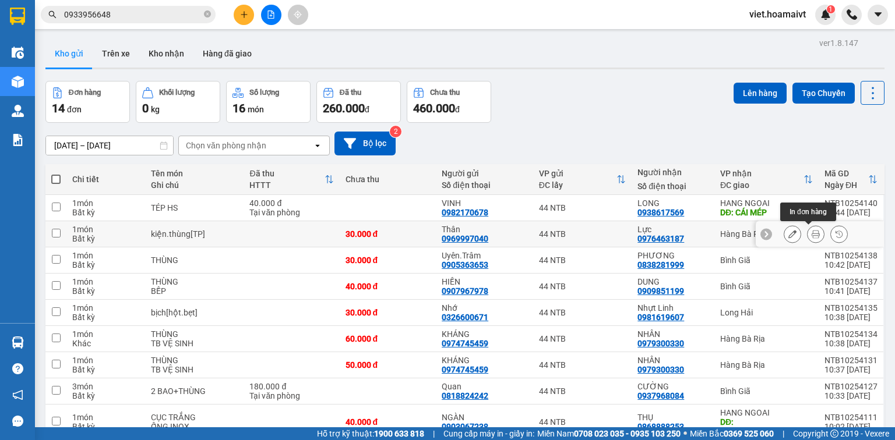
click at [811, 236] on icon at bounding box center [815, 234] width 8 height 8
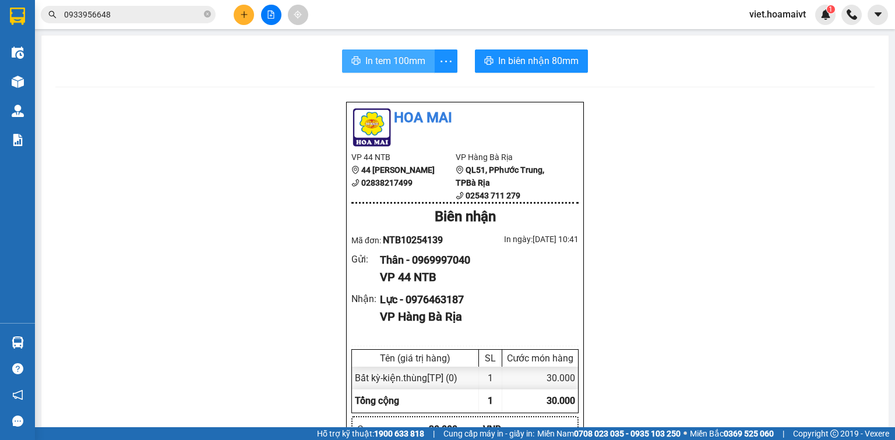
click at [390, 54] on span "In tem 100mm" at bounding box center [395, 61] width 60 height 15
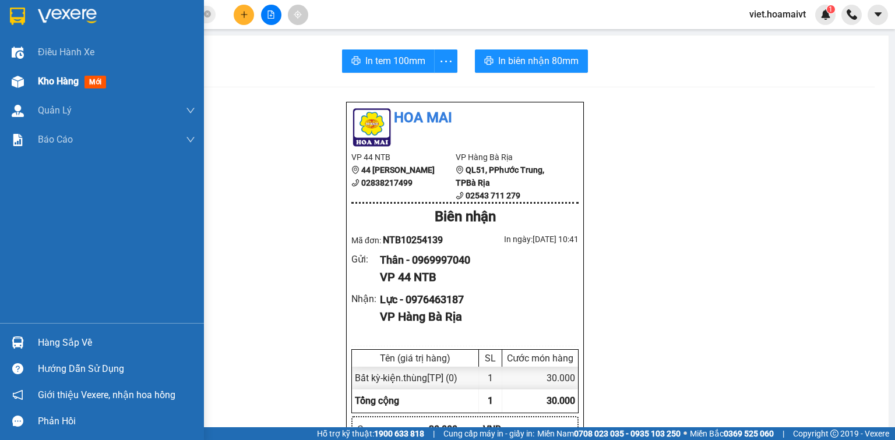
click at [54, 84] on span "Kho hàng" at bounding box center [58, 81] width 41 height 11
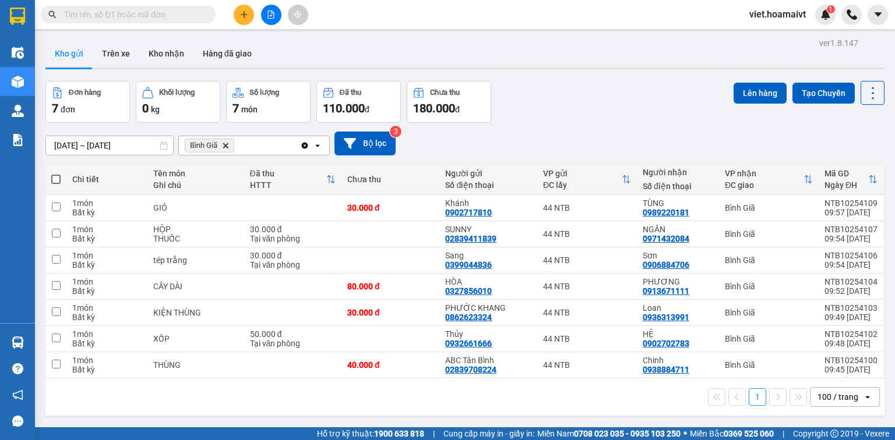
click at [225, 147] on icon "Delete" at bounding box center [225, 145] width 7 height 7
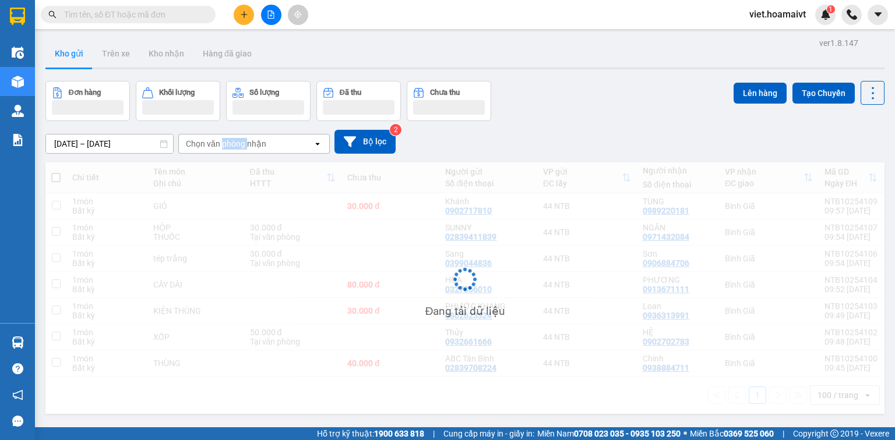
click at [225, 147] on div "Chọn văn phòng nhận" at bounding box center [226, 144] width 80 height 12
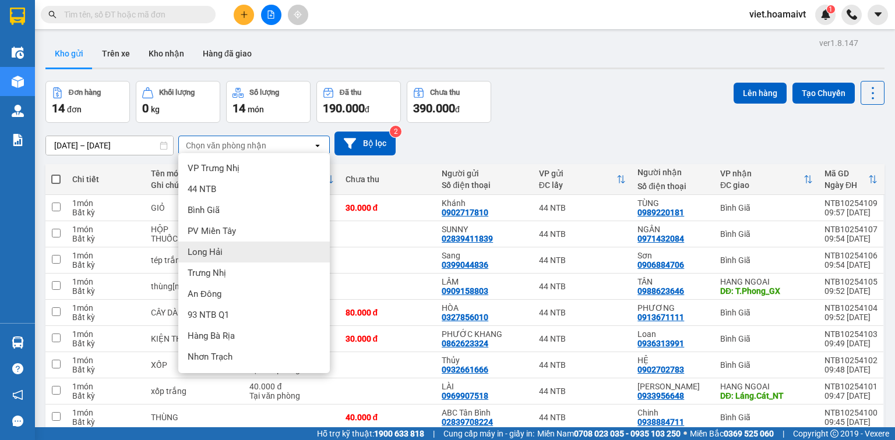
click at [239, 252] on div "Long Hải" at bounding box center [253, 252] width 151 height 21
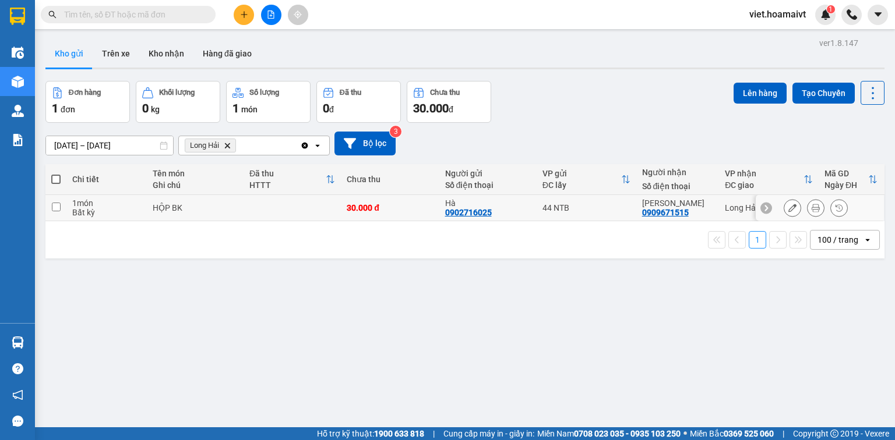
click at [229, 214] on td "HỘP BK" at bounding box center [195, 208] width 97 height 26
checkbox input "true"
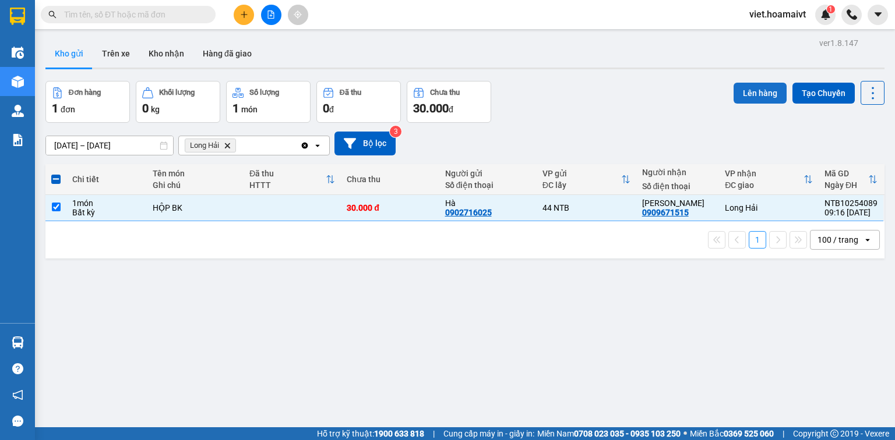
click at [739, 93] on button "Lên hàng" at bounding box center [759, 93] width 53 height 21
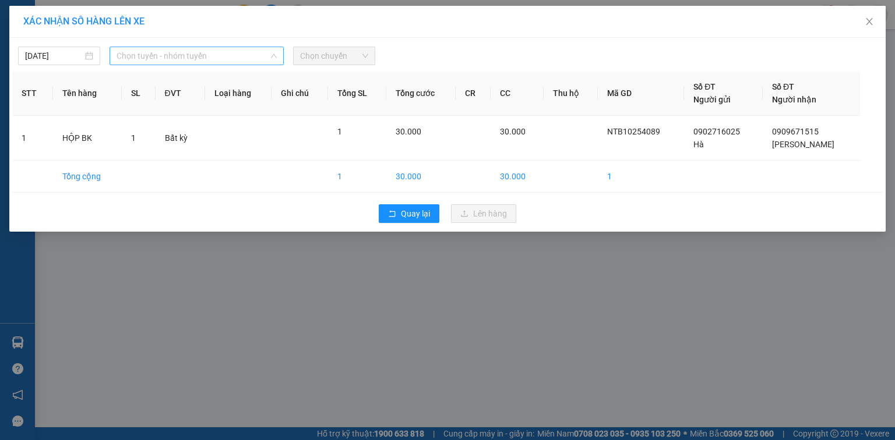
click at [228, 58] on span "Chọn tuyến - nhóm tuyến" at bounding box center [196, 55] width 160 height 17
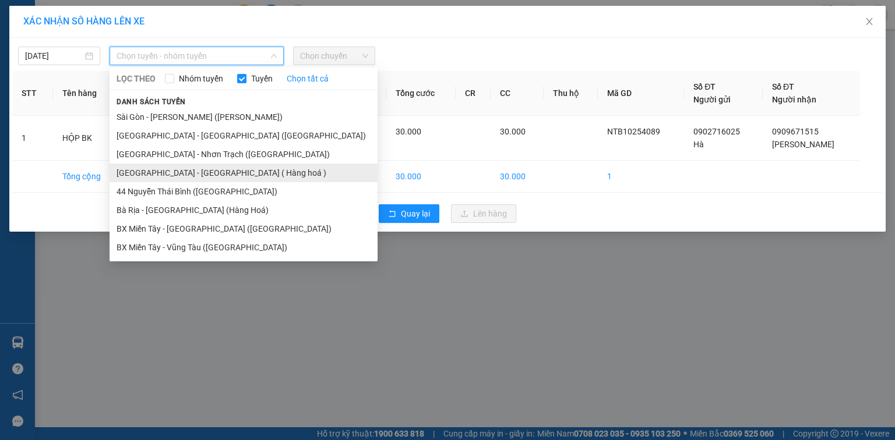
click at [201, 174] on li "[GEOGRAPHIC_DATA] - [GEOGRAPHIC_DATA] ( Hàng hoá )" at bounding box center [244, 173] width 268 height 19
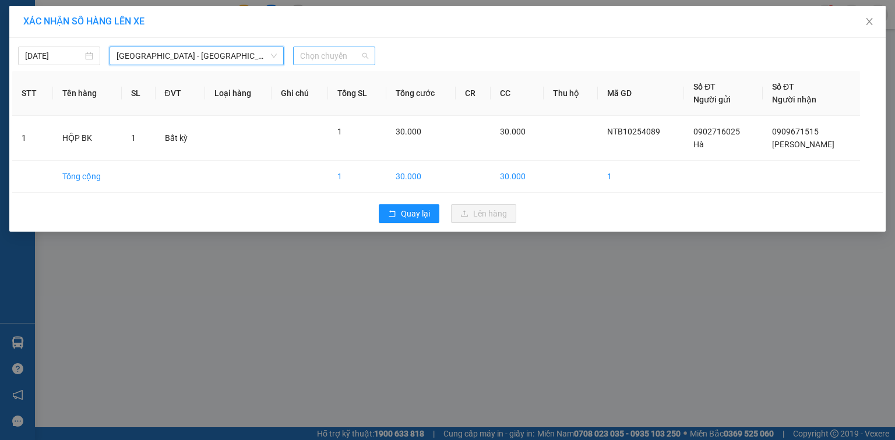
click at [338, 57] on span "Chọn chuyến" at bounding box center [334, 55] width 68 height 17
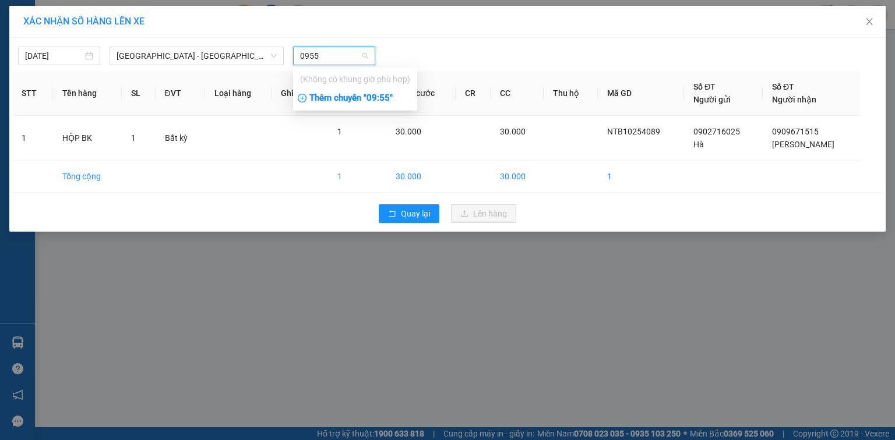
type input "0955"
click at [380, 96] on div "Thêm chuyến " 09:55 "" at bounding box center [355, 99] width 124 height 20
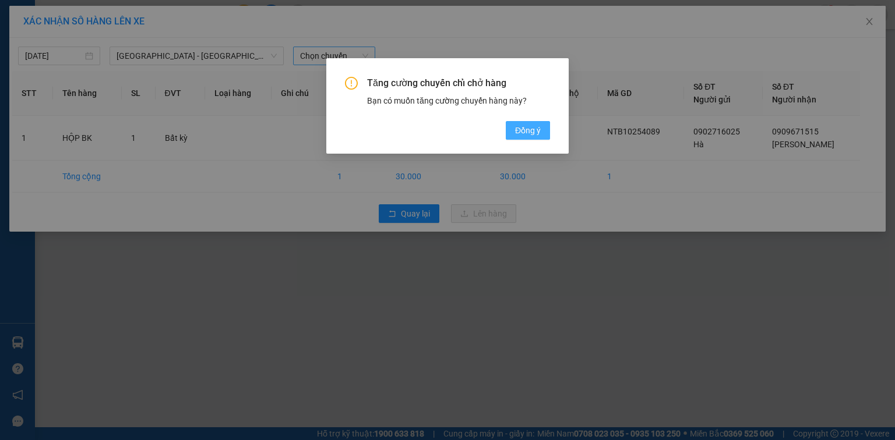
click at [515, 129] on span "Đồng ý" at bounding box center [528, 130] width 26 height 13
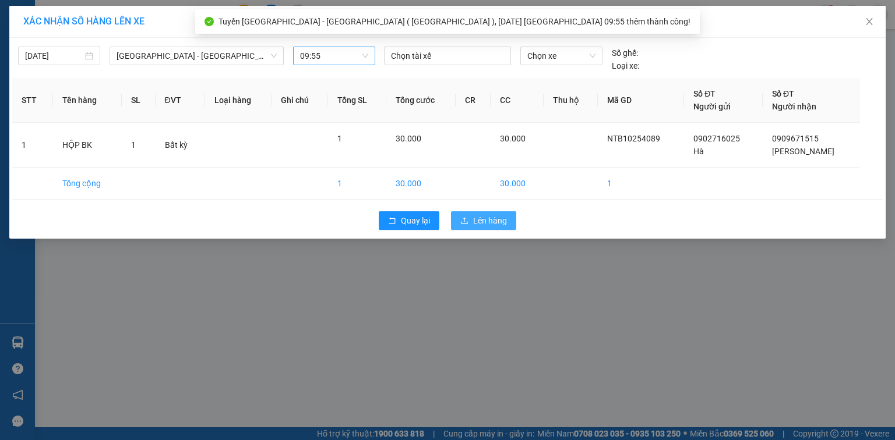
click at [489, 218] on span "Lên hàng" at bounding box center [490, 220] width 34 height 13
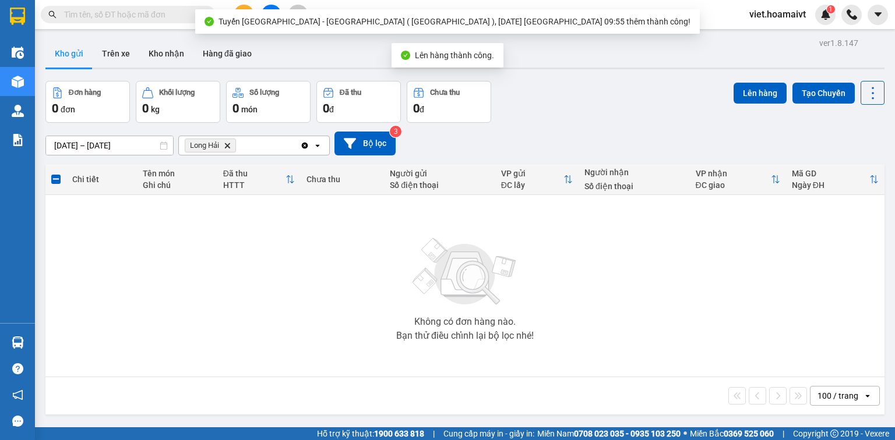
click at [228, 146] on icon "Long Hải, close by backspace" at bounding box center [227, 145] width 5 height 5
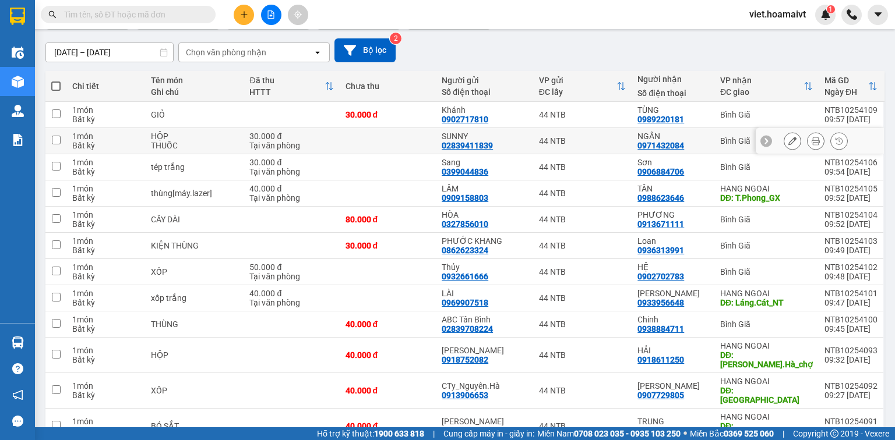
scroll to position [154, 0]
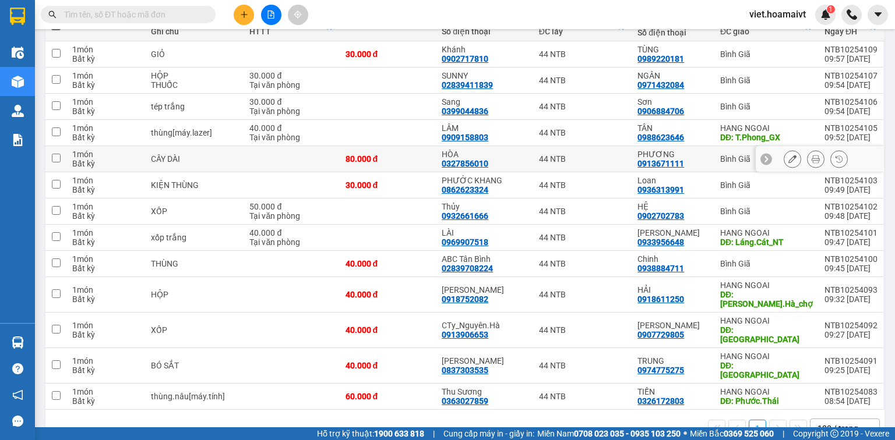
click at [299, 157] on td at bounding box center [291, 159] width 96 height 26
checkbox input "true"
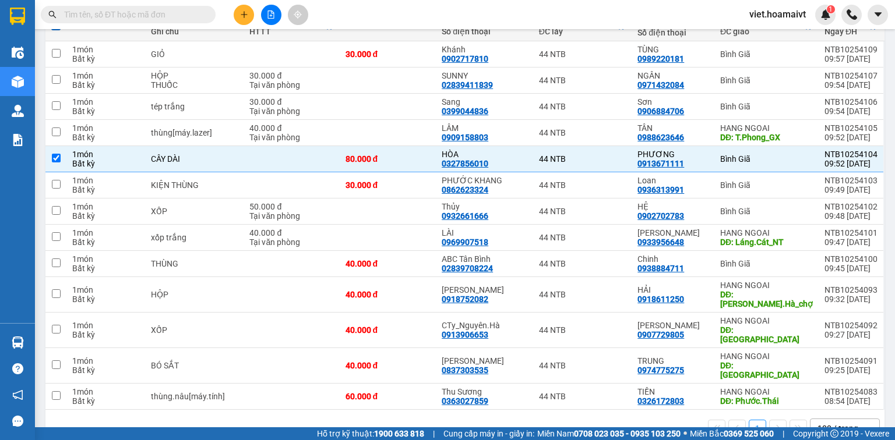
scroll to position [0, 0]
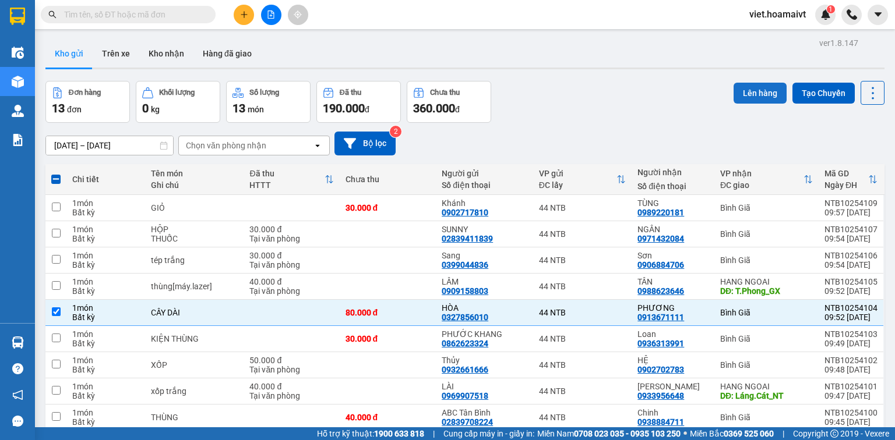
click at [741, 91] on button "Lên hàng" at bounding box center [759, 93] width 53 height 21
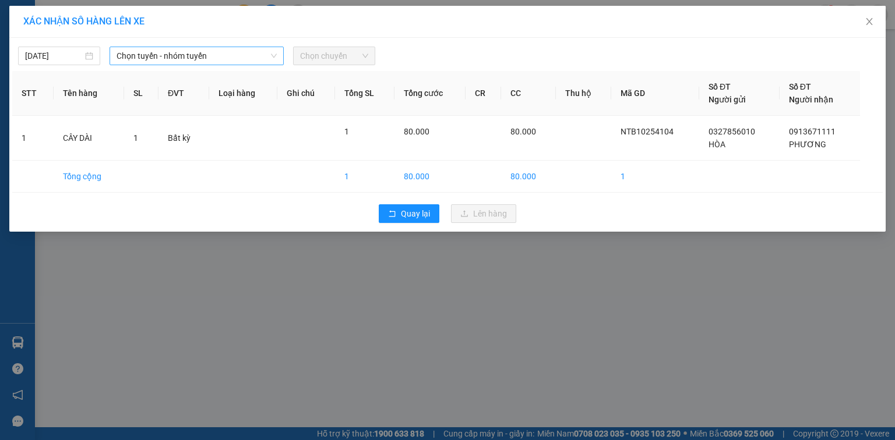
click at [242, 51] on span "Chọn tuyến - nhóm tuyến" at bounding box center [196, 55] width 160 height 17
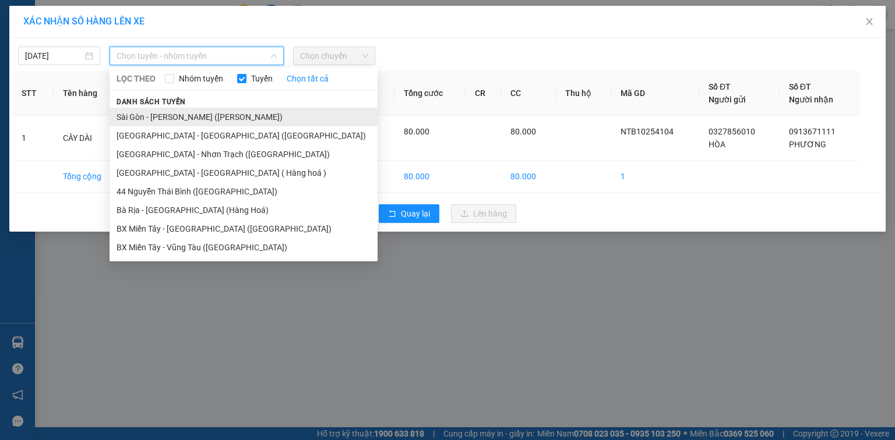
click at [219, 115] on li "Sài Gòn - [PERSON_NAME] ([PERSON_NAME])" at bounding box center [244, 117] width 268 height 19
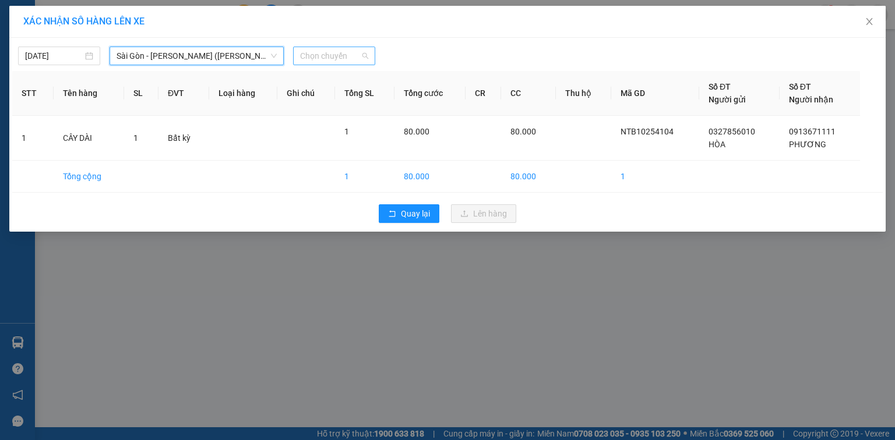
click at [338, 48] on span "Chọn chuyến" at bounding box center [334, 55] width 68 height 17
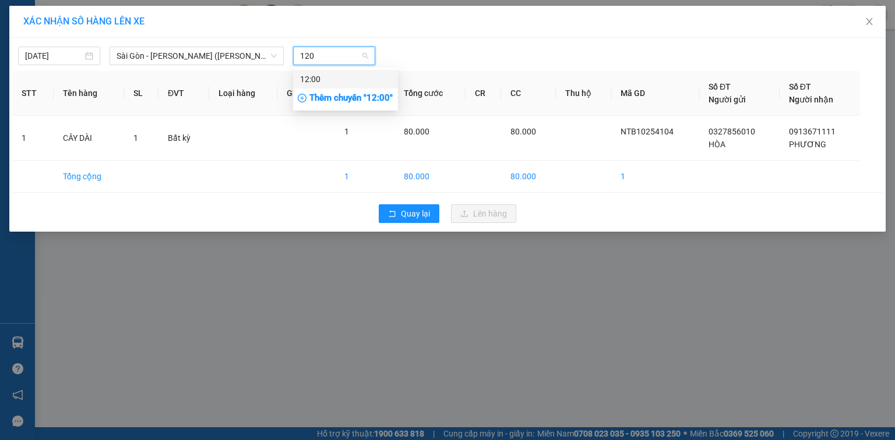
type input "1200"
click at [351, 79] on div "12:00" at bounding box center [345, 79] width 91 height 13
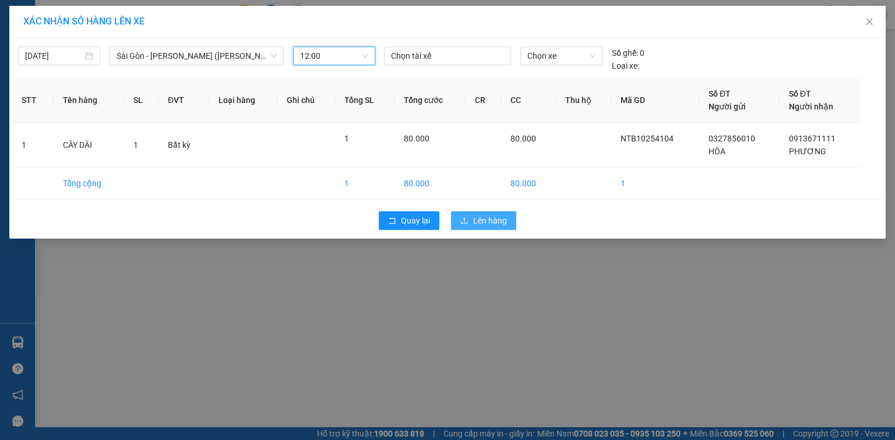
click at [490, 227] on button "Lên hàng" at bounding box center [483, 220] width 65 height 19
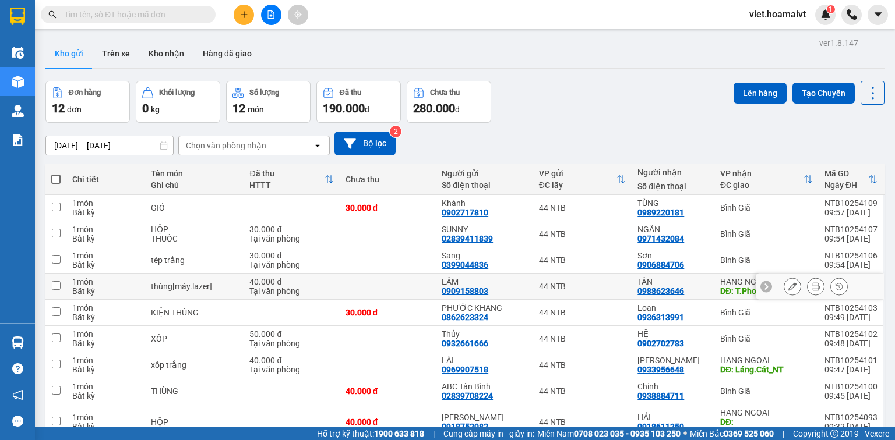
click at [398, 280] on td at bounding box center [388, 287] width 97 height 26
checkbox input "true"
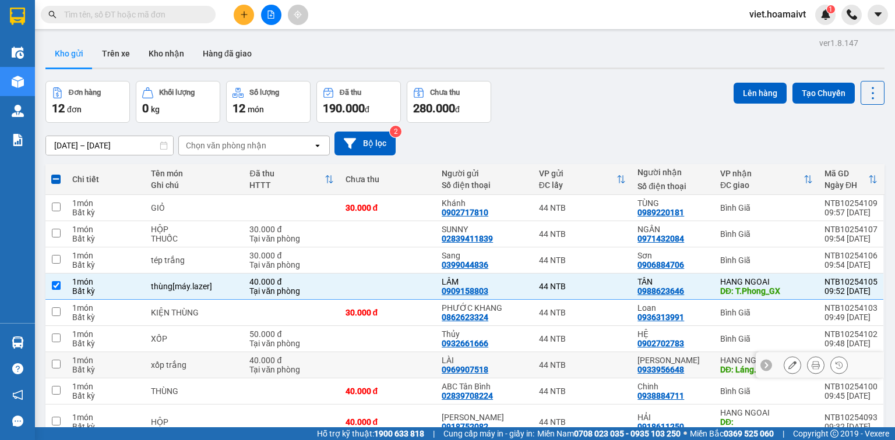
click at [406, 363] on td at bounding box center [388, 365] width 97 height 26
checkbox input "true"
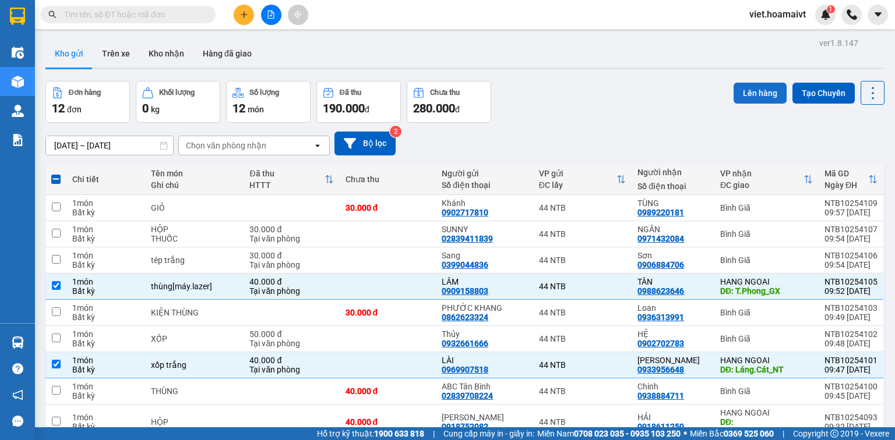
click at [750, 98] on button "Lên hàng" at bounding box center [759, 93] width 53 height 21
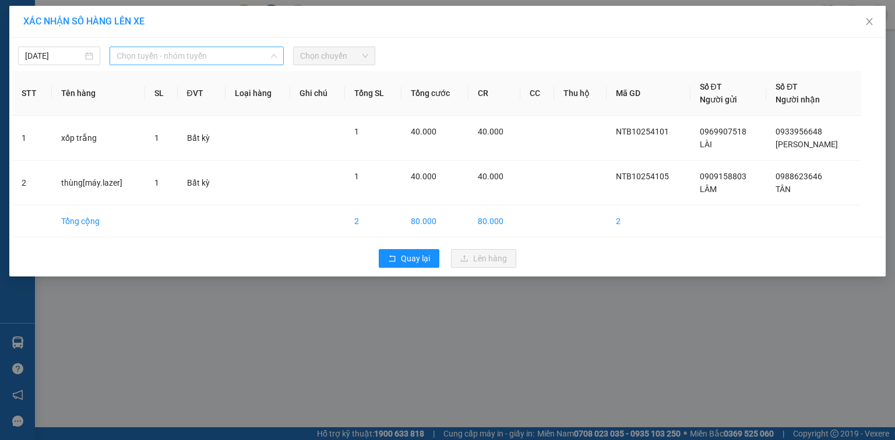
click at [232, 53] on span "Chọn tuyến - nhóm tuyến" at bounding box center [196, 55] width 160 height 17
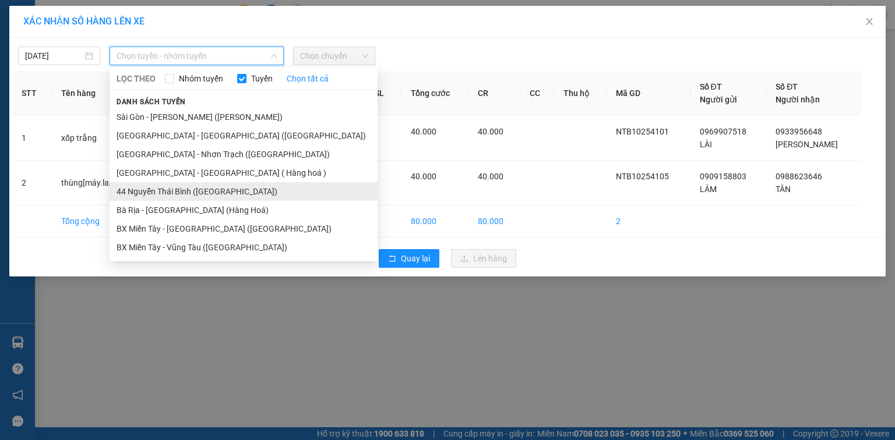
click at [170, 186] on li "44 Nguyễn Thái Bình ([GEOGRAPHIC_DATA])" at bounding box center [244, 191] width 268 height 19
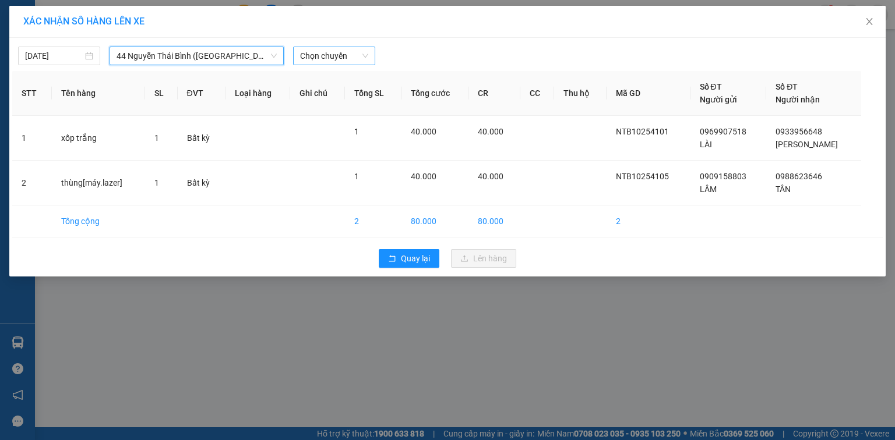
click at [320, 59] on span "Chọn chuyến" at bounding box center [334, 55] width 68 height 17
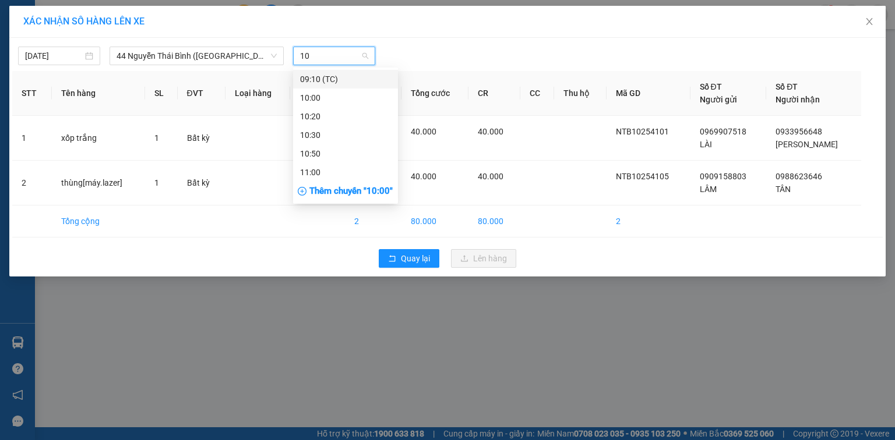
type input "100"
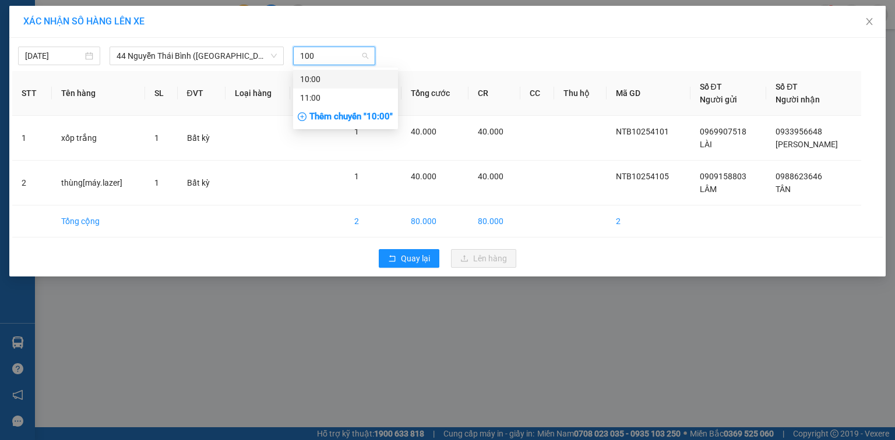
click at [343, 76] on div "10:00" at bounding box center [345, 79] width 91 height 13
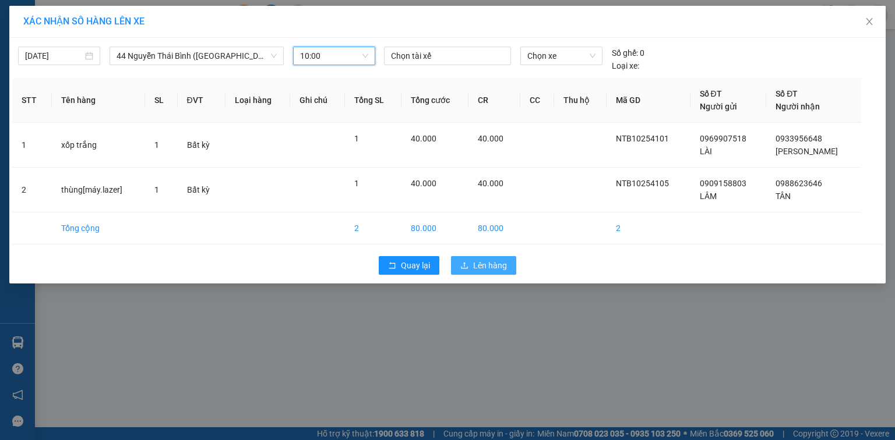
click at [484, 270] on span "Lên hàng" at bounding box center [490, 265] width 34 height 13
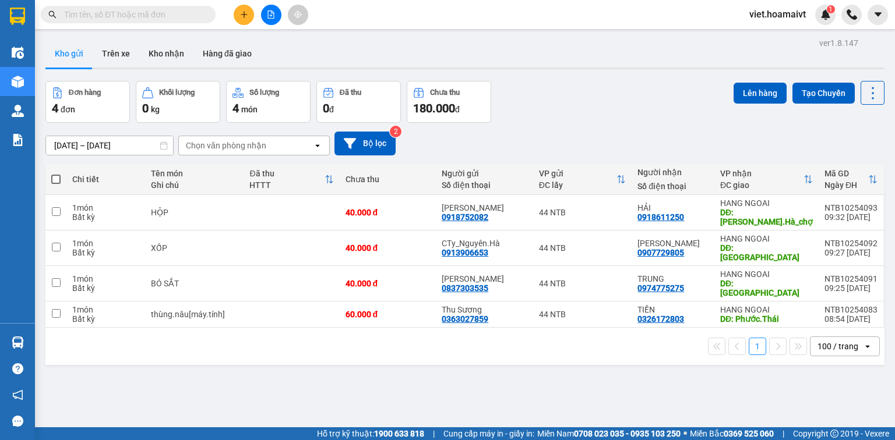
click at [256, 141] on div "Chọn văn phòng nhận" at bounding box center [226, 146] width 80 height 12
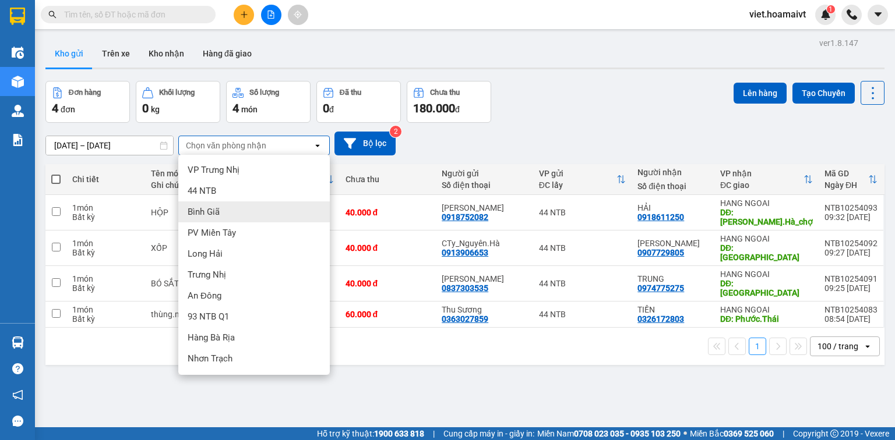
click at [255, 220] on div "Bình Giã" at bounding box center [253, 212] width 151 height 21
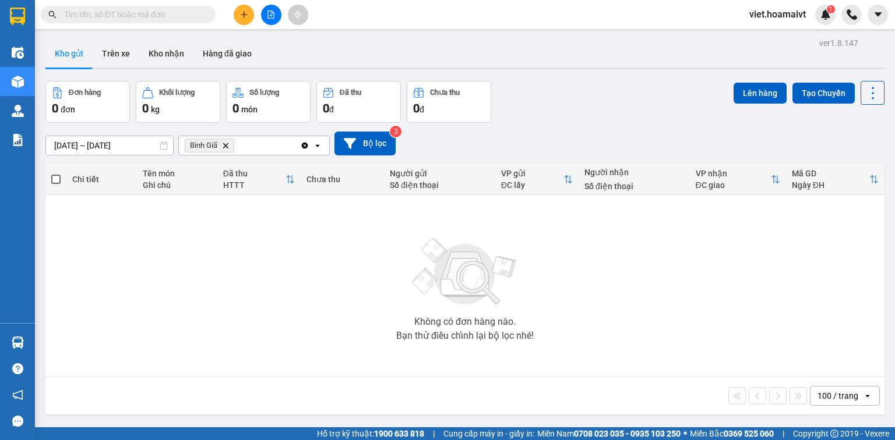
click at [227, 144] on icon "Bình Giã, close by backspace" at bounding box center [225, 145] width 5 height 5
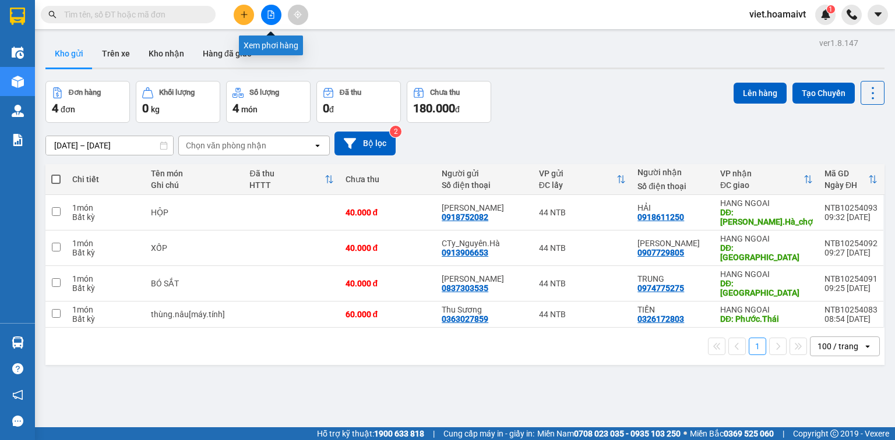
click at [265, 23] on button at bounding box center [271, 15] width 20 height 20
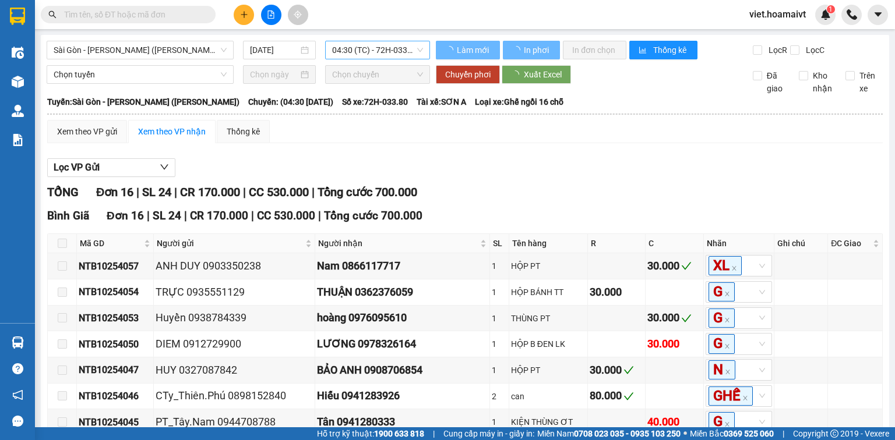
click at [361, 52] on span "04:30 (TC) - 72H-033.80" at bounding box center [377, 49] width 91 height 17
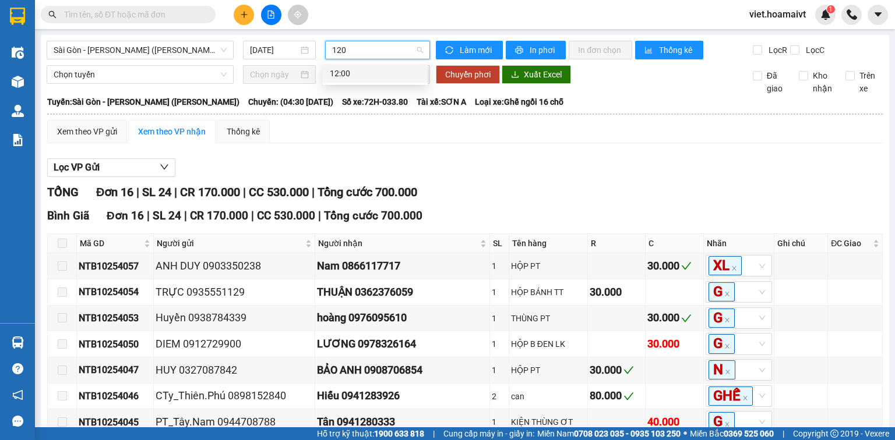
type input "1200"
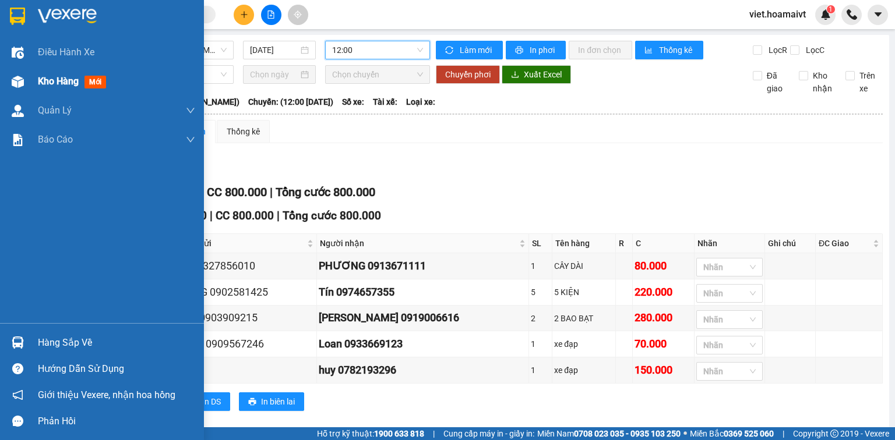
click at [61, 86] on span "Kho hàng" at bounding box center [58, 81] width 41 height 11
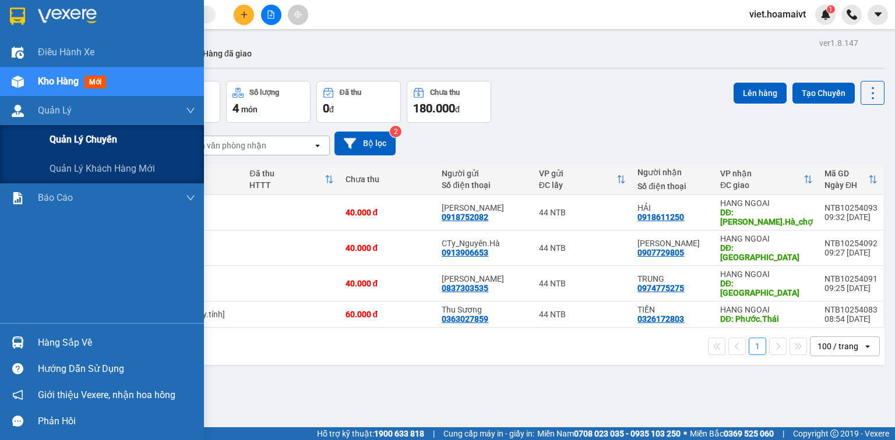
click at [84, 137] on span "Quản lý chuyến" at bounding box center [84, 139] width 68 height 15
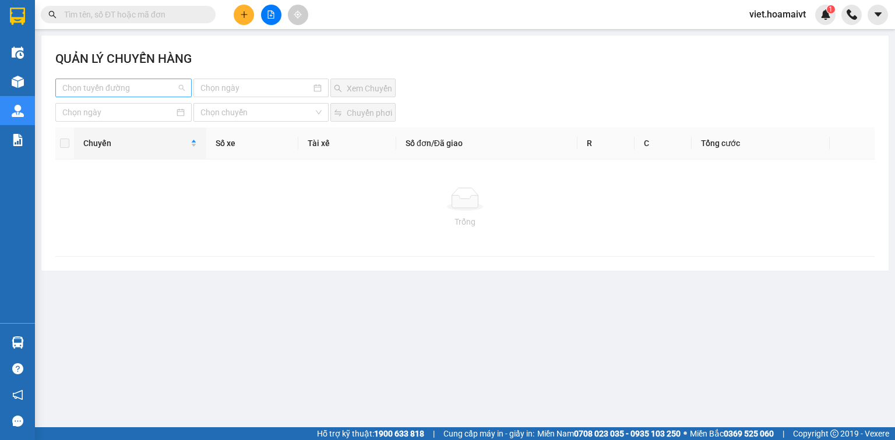
click at [148, 87] on input "search" at bounding box center [119, 87] width 114 height 17
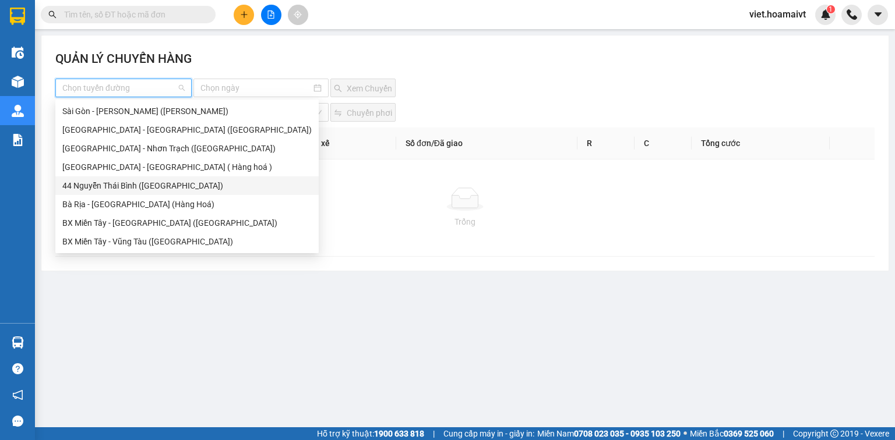
click at [130, 185] on div "44 Nguyễn Thái Bình ([GEOGRAPHIC_DATA])" at bounding box center [186, 185] width 249 height 13
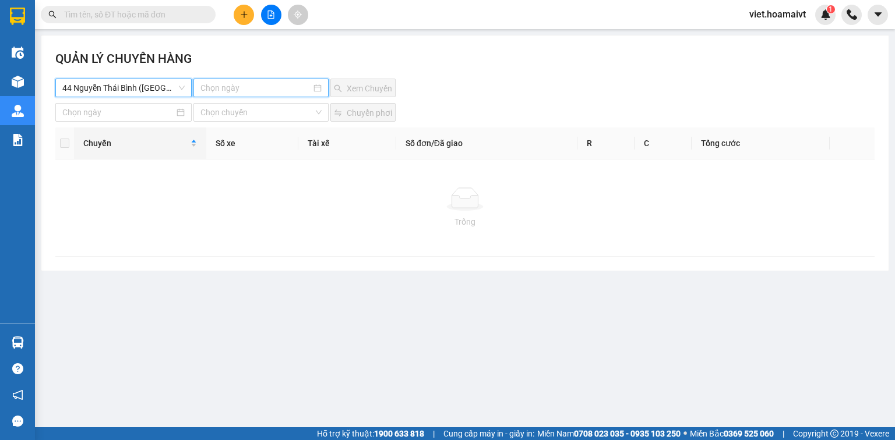
click at [218, 89] on input at bounding box center [255, 88] width 110 height 13
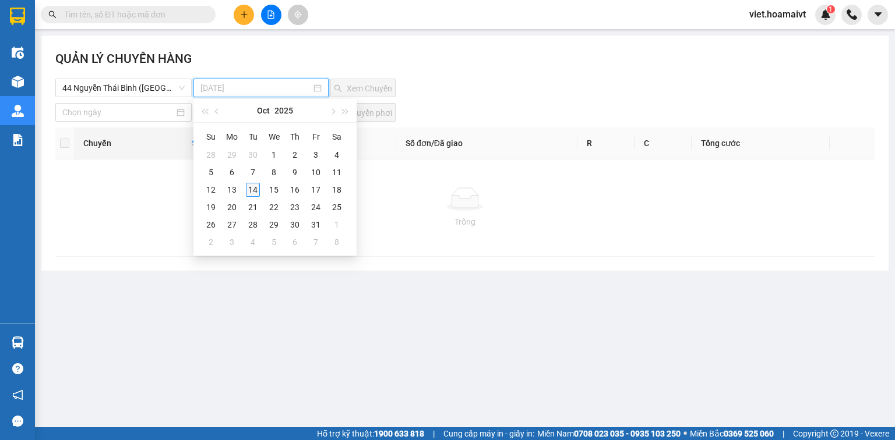
type input "14-10-2025"
click at [255, 186] on div "14" at bounding box center [253, 190] width 14 height 14
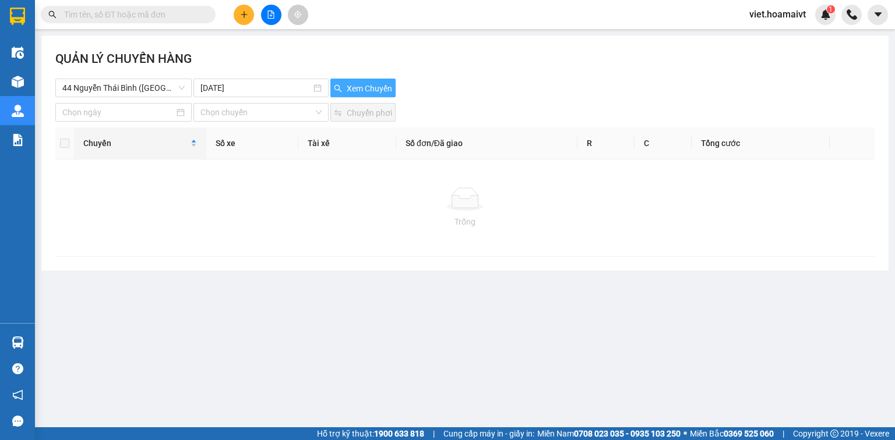
click at [347, 95] on button "Xem Chuyến" at bounding box center [362, 88] width 65 height 19
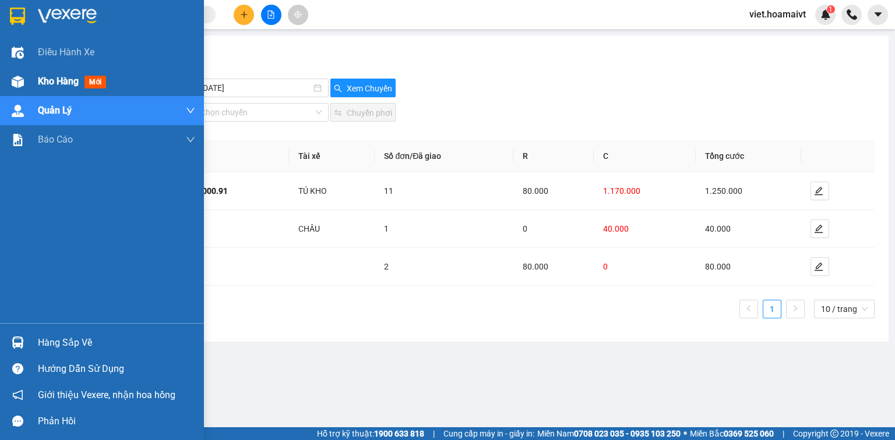
click at [57, 84] on span "Kho hàng" at bounding box center [58, 81] width 41 height 11
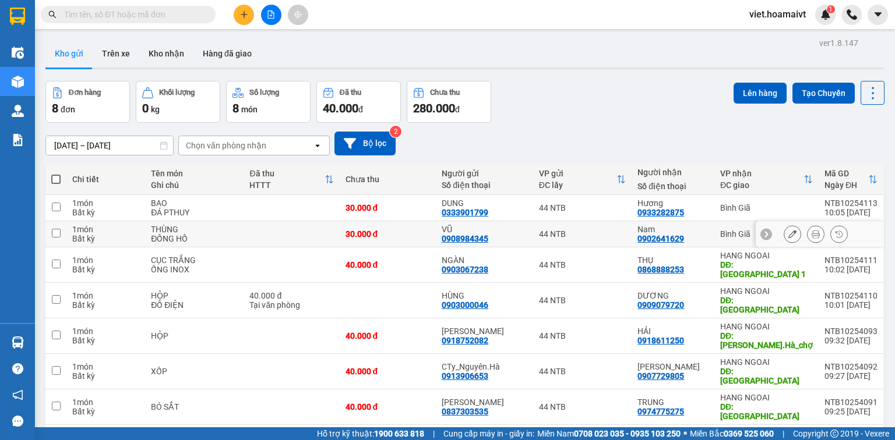
click at [263, 230] on td at bounding box center [291, 234] width 96 height 26
checkbox input "true"
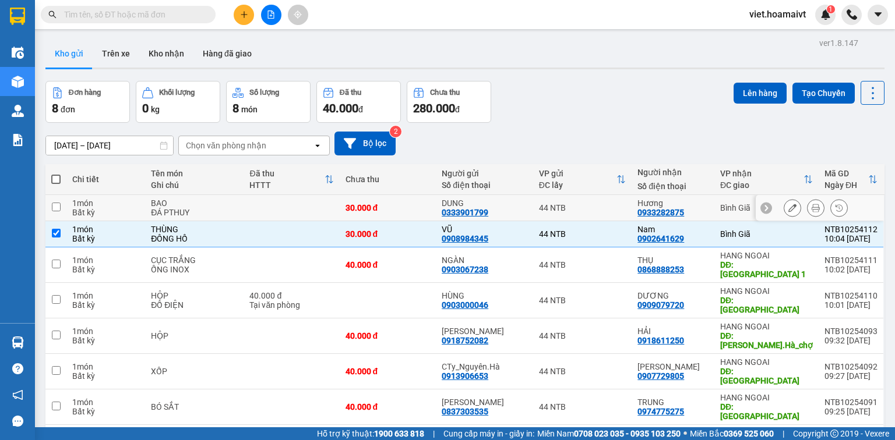
click at [270, 209] on td at bounding box center [291, 208] width 96 height 26
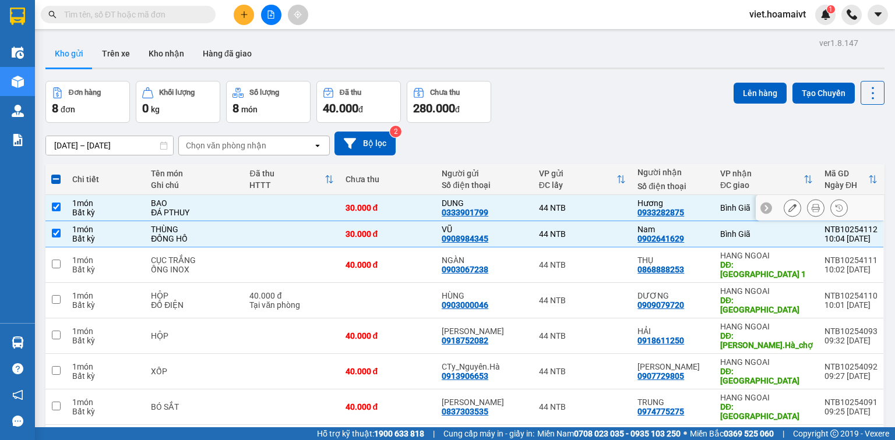
checkbox input "true"
click at [747, 93] on button "Lên hàng" at bounding box center [759, 93] width 53 height 21
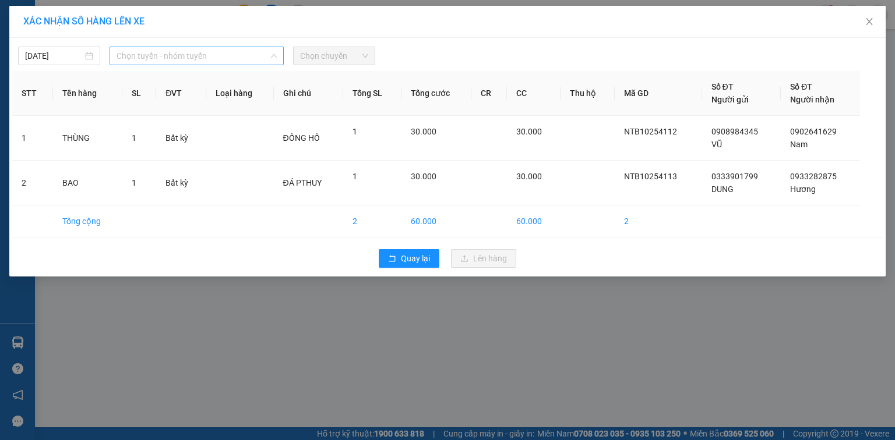
click at [178, 49] on span "Chọn tuyến - nhóm tuyến" at bounding box center [196, 55] width 160 height 17
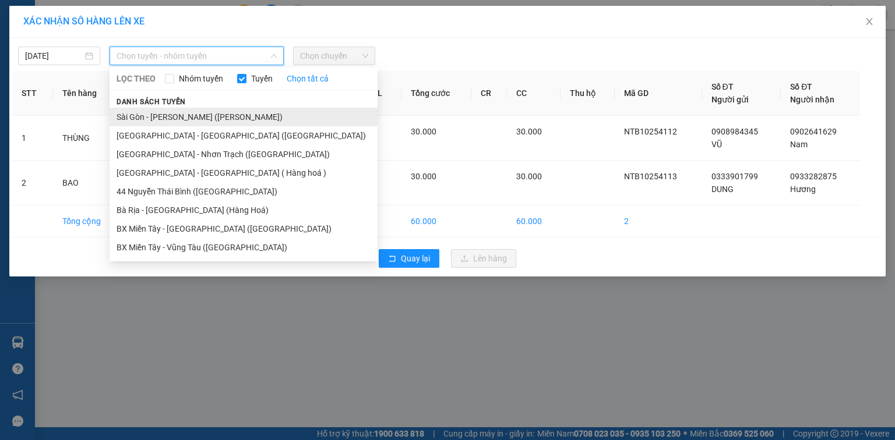
click at [177, 116] on li "Sài Gòn - [PERSON_NAME] ([PERSON_NAME])" at bounding box center [244, 117] width 268 height 19
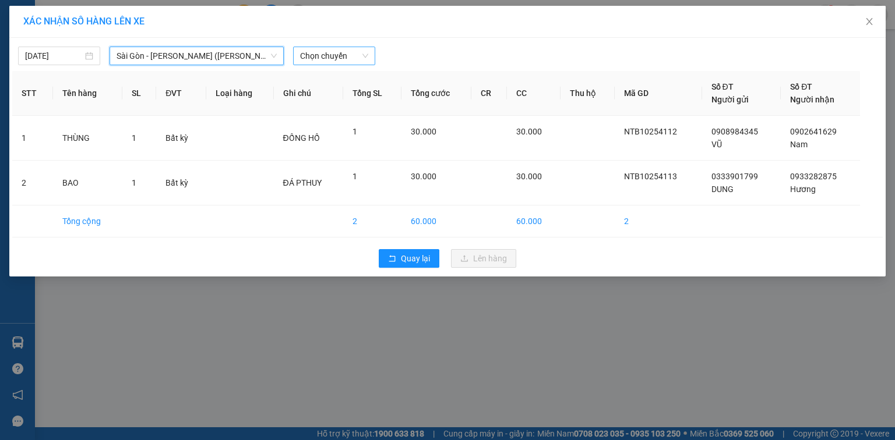
click at [329, 56] on span "Chọn chuyến" at bounding box center [334, 55] width 68 height 17
type input "1005"
click at [352, 96] on div "Thêm chuyến " 10:05 "" at bounding box center [355, 99] width 124 height 20
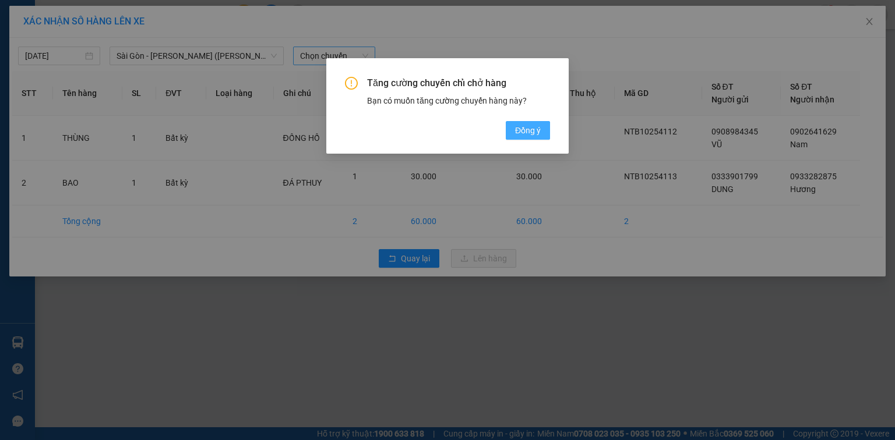
click at [522, 136] on span "Đồng ý" at bounding box center [528, 130] width 26 height 13
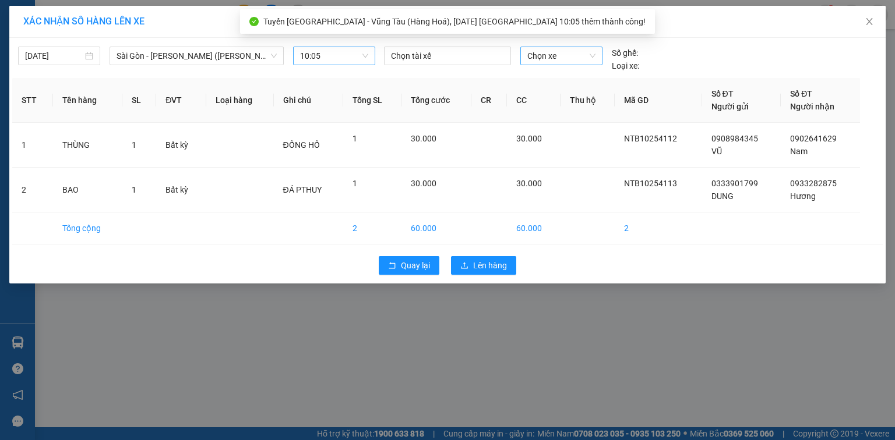
click at [574, 54] on span "Chọn xe" at bounding box center [561, 55] width 68 height 17
type input "3308"
click at [558, 73] on div "72H-033.08" at bounding box center [561, 79] width 68 height 13
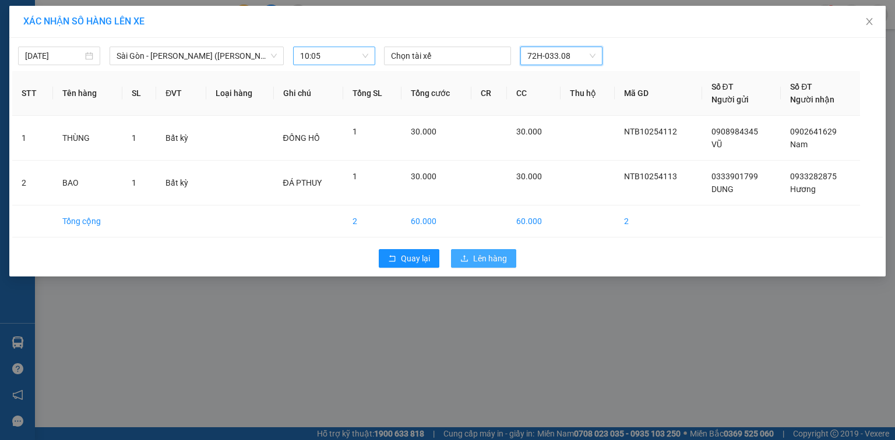
click at [486, 261] on span "Lên hàng" at bounding box center [490, 258] width 34 height 13
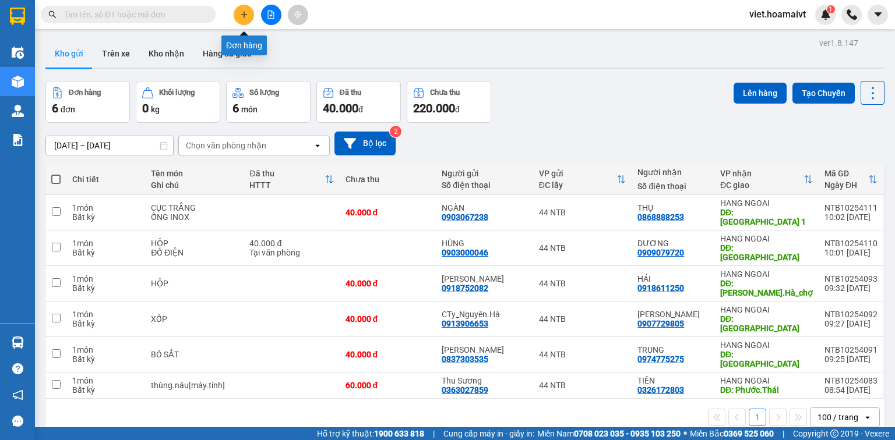
click at [241, 12] on icon "plus" at bounding box center [244, 14] width 8 height 8
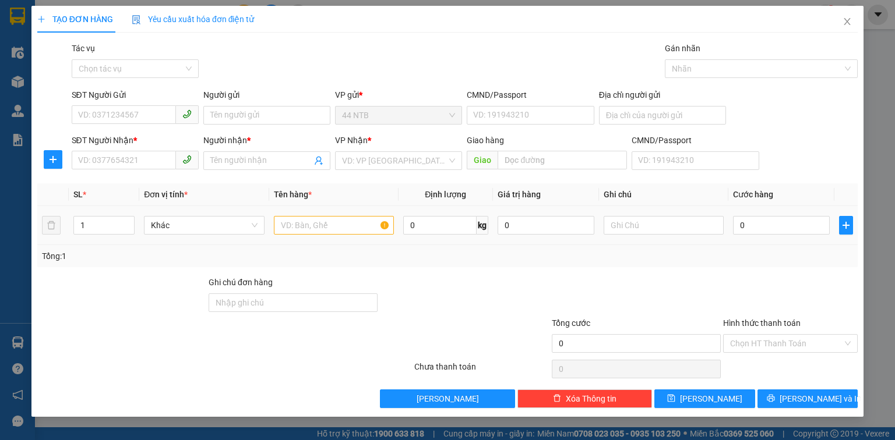
click at [310, 216] on div at bounding box center [334, 225] width 120 height 23
click at [307, 224] on input "text" at bounding box center [334, 225] width 120 height 19
type input "phong bì"
click at [159, 161] on input "SĐT Người Nhận *" at bounding box center [124, 160] width 104 height 19
click at [517, 149] on div "Giao hàng" at bounding box center [547, 142] width 160 height 17
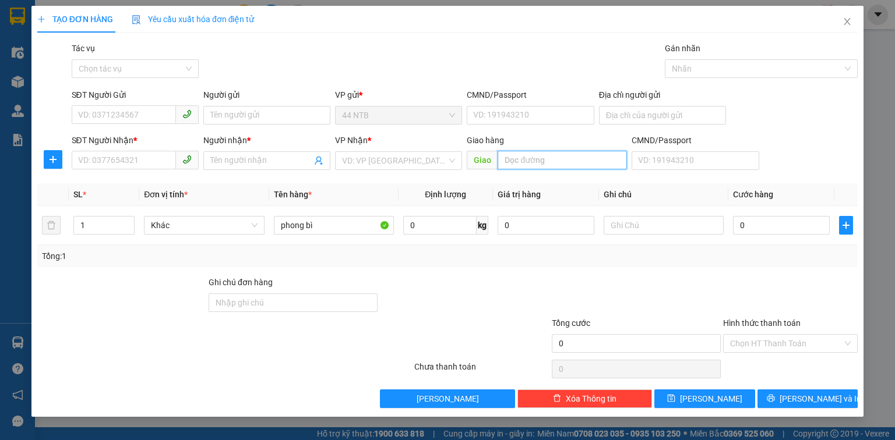
click at [516, 165] on input "text" at bounding box center [561, 160] width 129 height 19
type input "C.Phong_N4"
click at [136, 116] on input "SĐT Người Gửi" at bounding box center [124, 114] width 104 height 19
type input "0965051589"
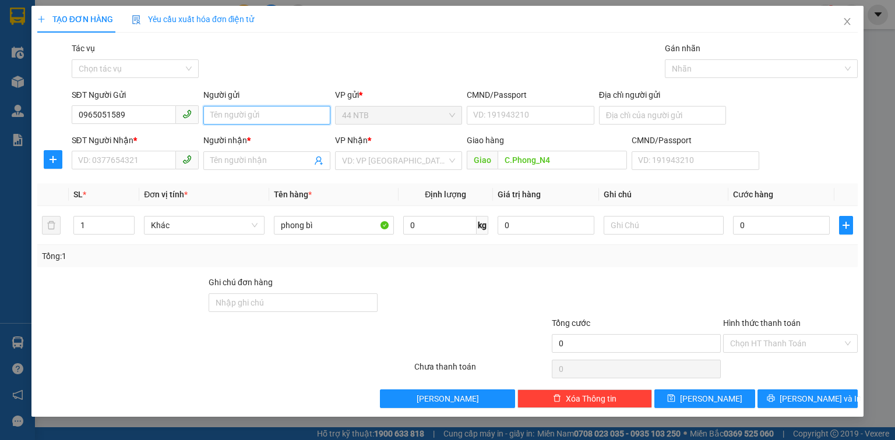
click at [228, 117] on input "Người gửi" at bounding box center [266, 115] width 127 height 19
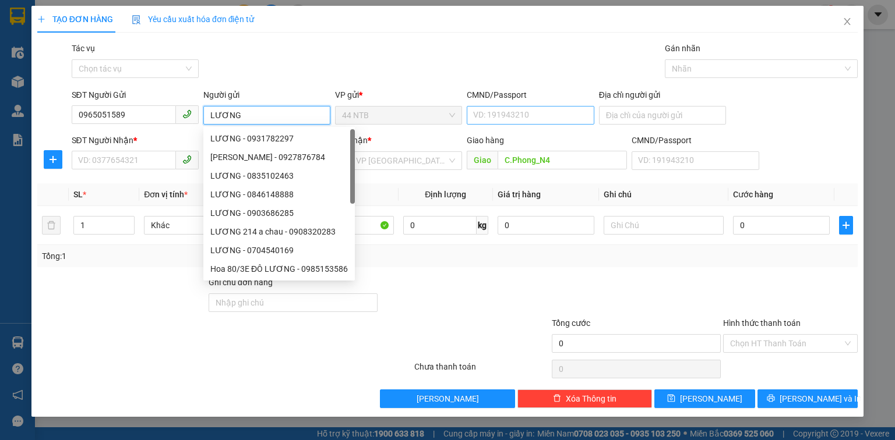
type input "LƯƠNG"
click at [475, 114] on input "CMND/Passport" at bounding box center [530, 115] width 127 height 19
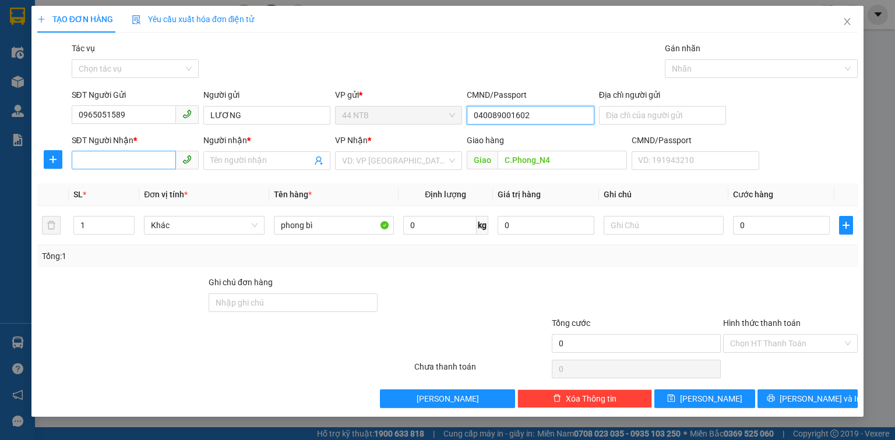
type input "040089001602"
click at [130, 161] on input "SĐT Người Nhận *" at bounding box center [124, 160] width 104 height 19
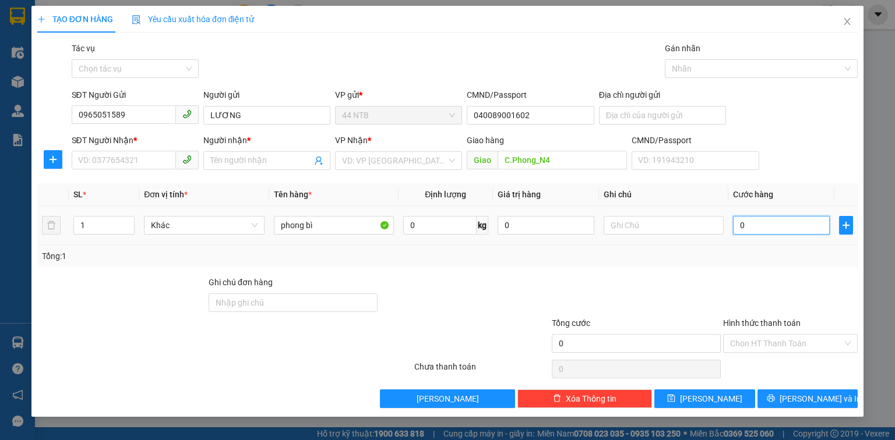
click at [750, 225] on input "0" at bounding box center [781, 225] width 97 height 19
type input "4"
type input "40"
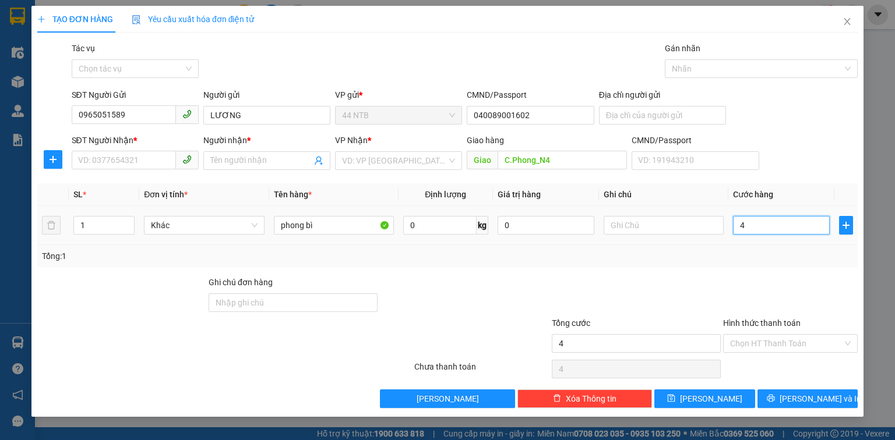
type input "40"
type input "40.000"
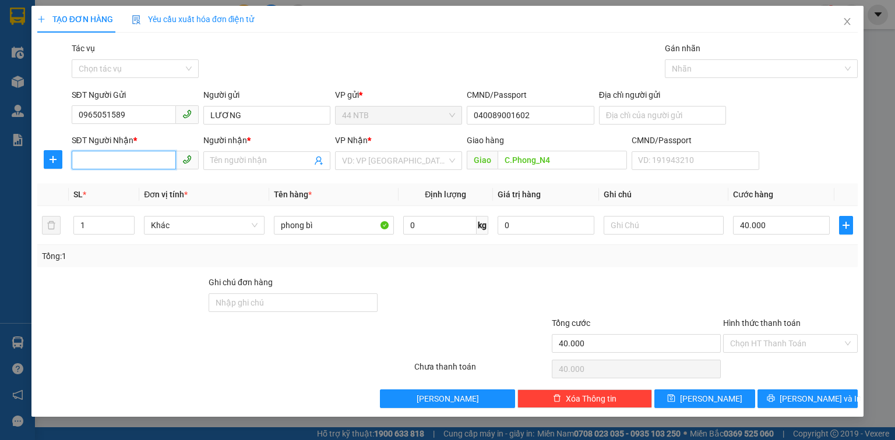
click at [148, 163] on input "SĐT Người Nhận *" at bounding box center [124, 160] width 104 height 19
type input "0392823678"
click at [226, 156] on input "Người nhận *" at bounding box center [260, 160] width 101 height 13
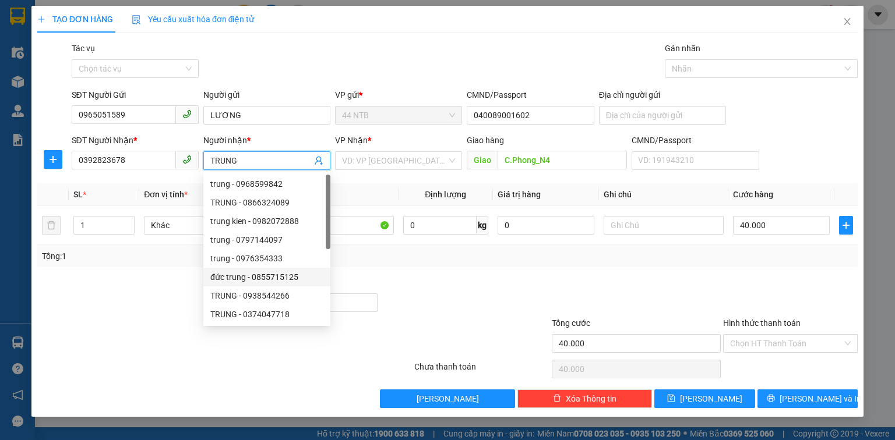
type input "TRUNG"
click at [381, 149] on div "VP Nhận *" at bounding box center [398, 142] width 127 height 17
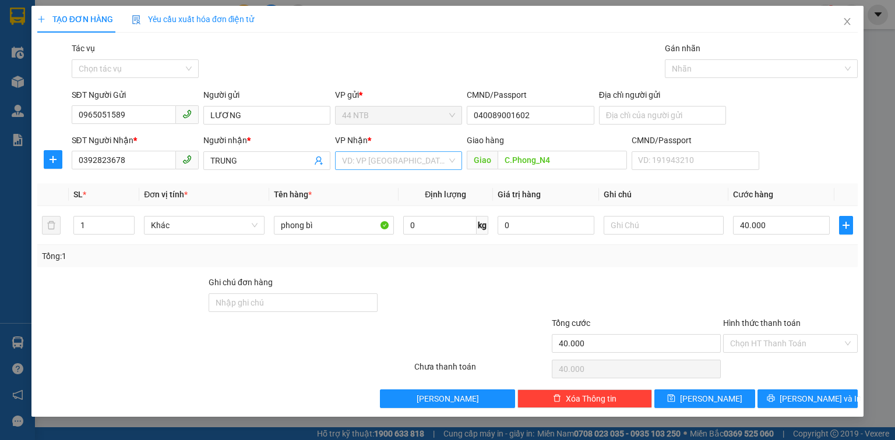
click at [376, 158] on input "search" at bounding box center [394, 160] width 105 height 17
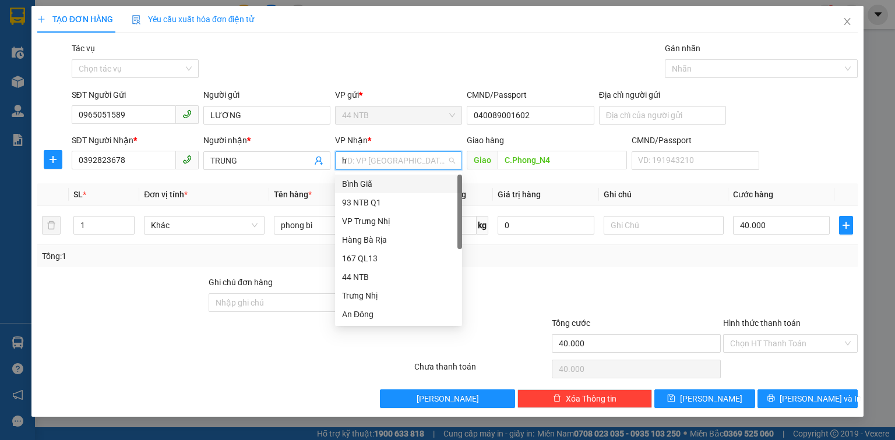
type input "hn"
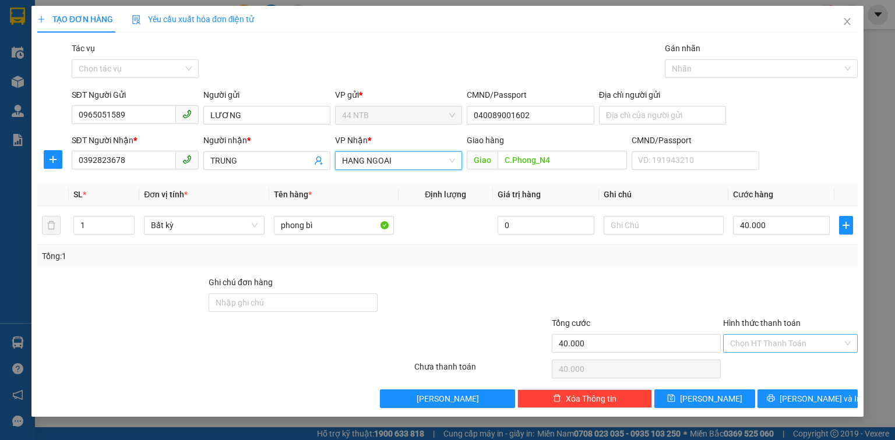
click at [790, 340] on input "Hình thức thanh toán" at bounding box center [786, 343] width 112 height 17
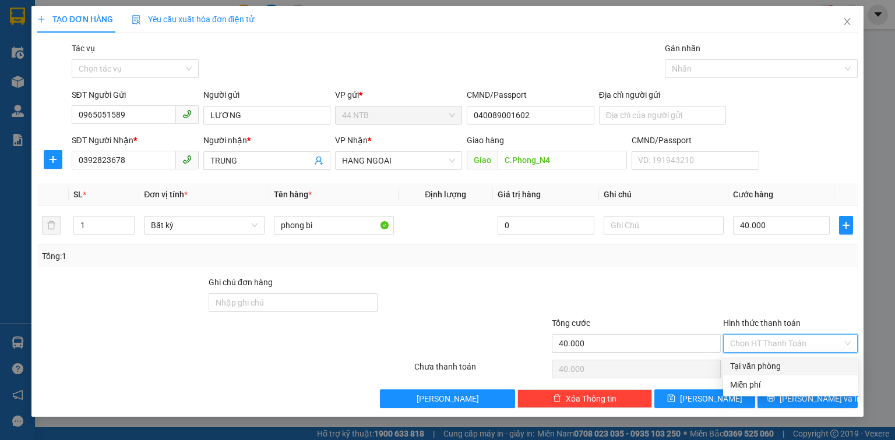
click at [788, 364] on div "Tại văn phòng" at bounding box center [790, 366] width 121 height 13
type input "0"
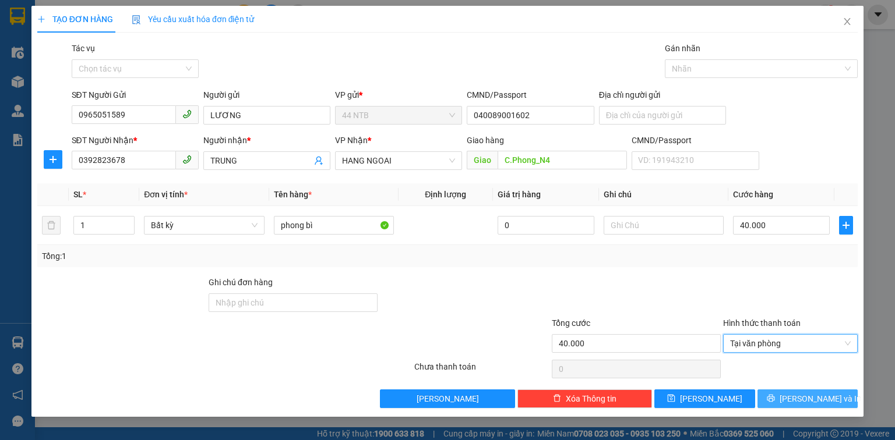
click at [813, 402] on span "[PERSON_NAME] và In" at bounding box center [820, 399] width 82 height 13
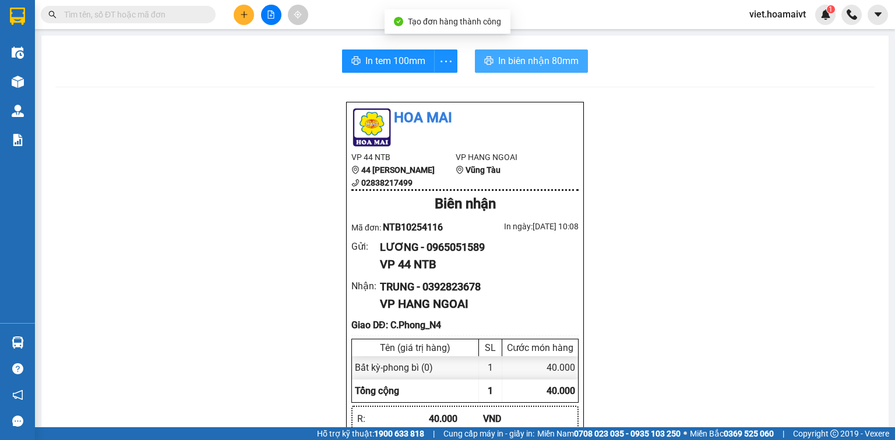
click at [521, 65] on span "In biên nhận 80mm" at bounding box center [538, 61] width 80 height 15
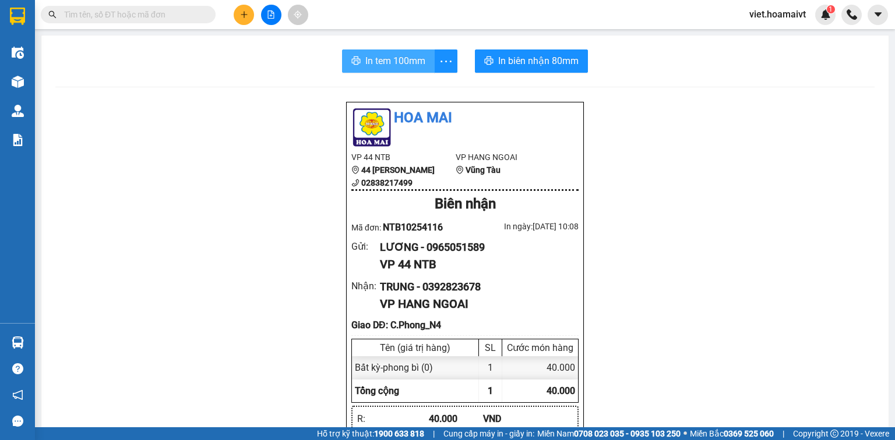
click at [398, 55] on span "In tem 100mm" at bounding box center [395, 61] width 60 height 15
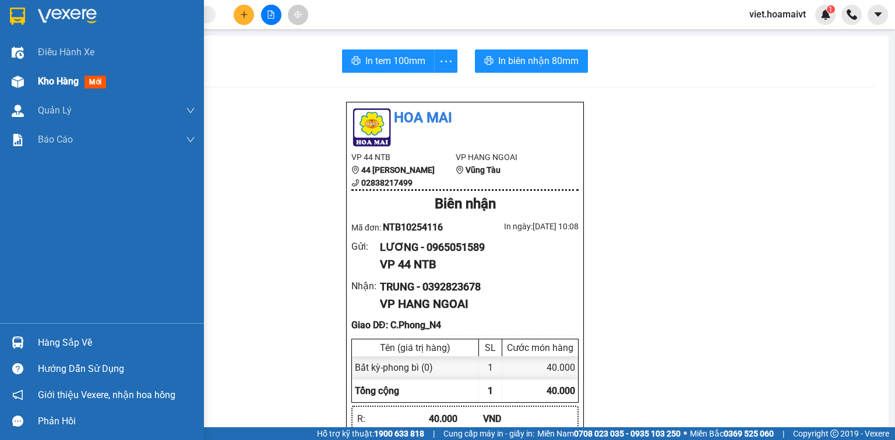
click at [52, 89] on div "Kho hàng mới" at bounding box center [74, 81] width 73 height 15
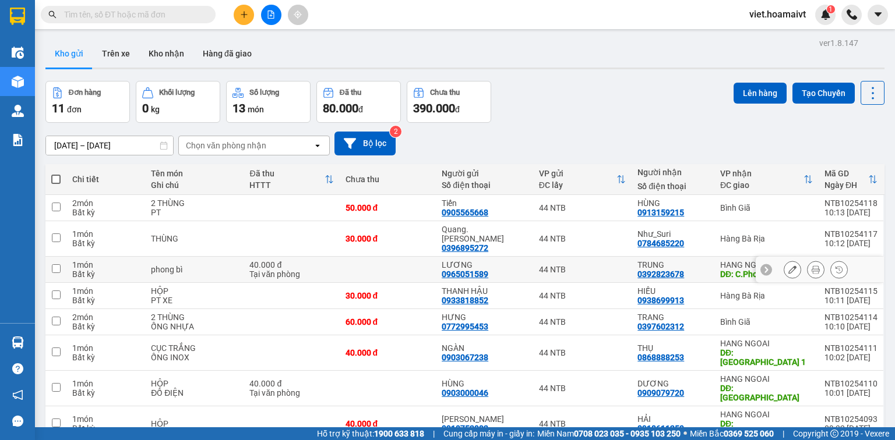
click at [788, 266] on icon at bounding box center [792, 270] width 8 height 8
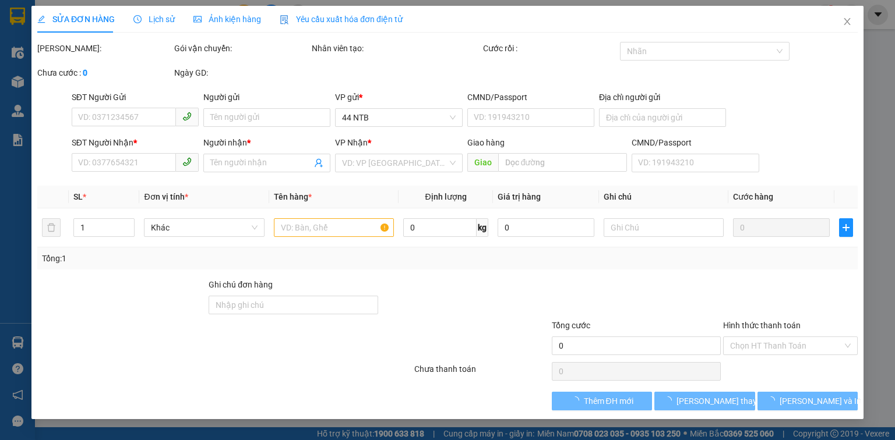
type input "0965051589"
type input "LƯƠNG"
type input "040089001602"
type input "0392823678"
type input "TRUNG"
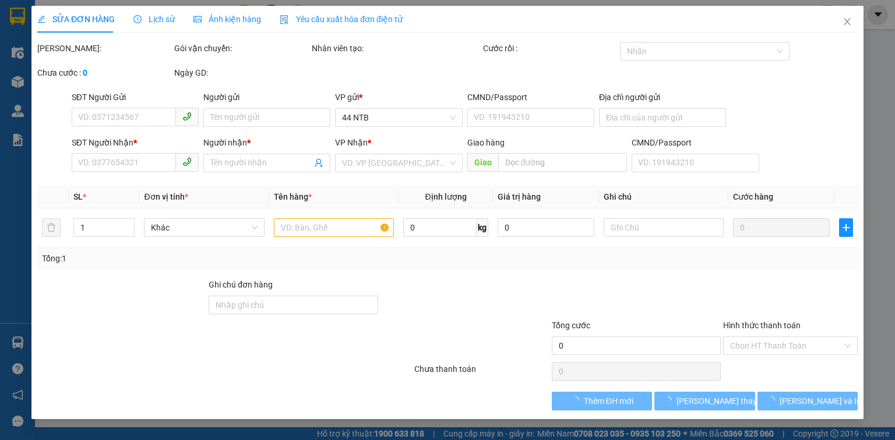
type input "C.Phong_N4"
type input "40.000"
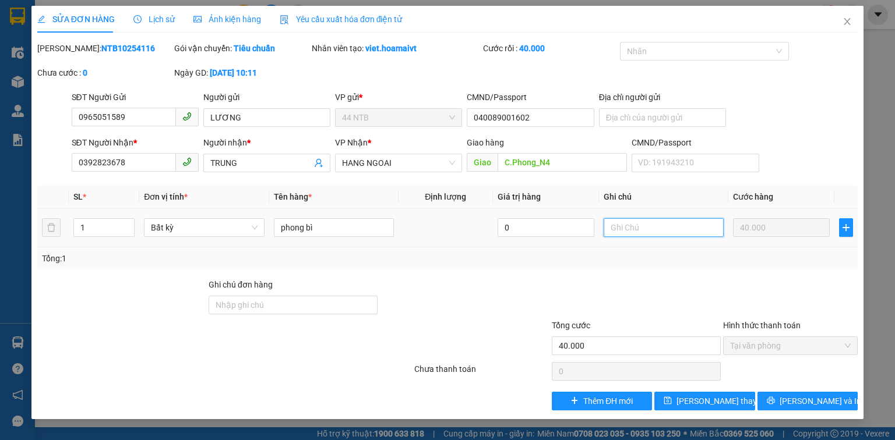
click at [646, 230] on input "text" at bounding box center [663, 227] width 120 height 19
type input "gọi.trước."
click at [847, 22] on icon "close" at bounding box center [847, 21] width 6 height 7
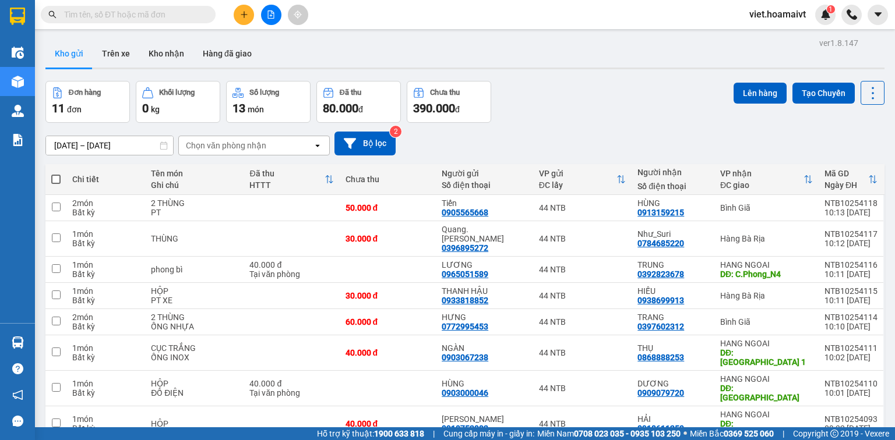
click at [236, 16] on button at bounding box center [244, 15] width 20 height 20
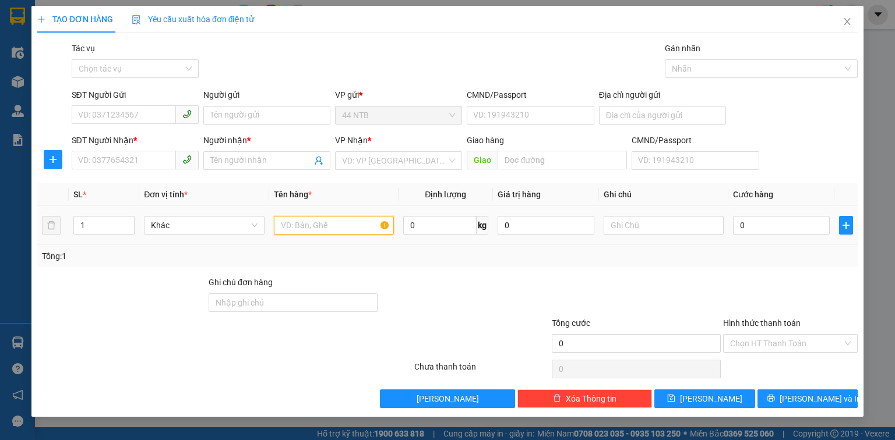
click at [354, 226] on input "text" at bounding box center [334, 225] width 120 height 19
type input "hộp.nilon[thuốc]"
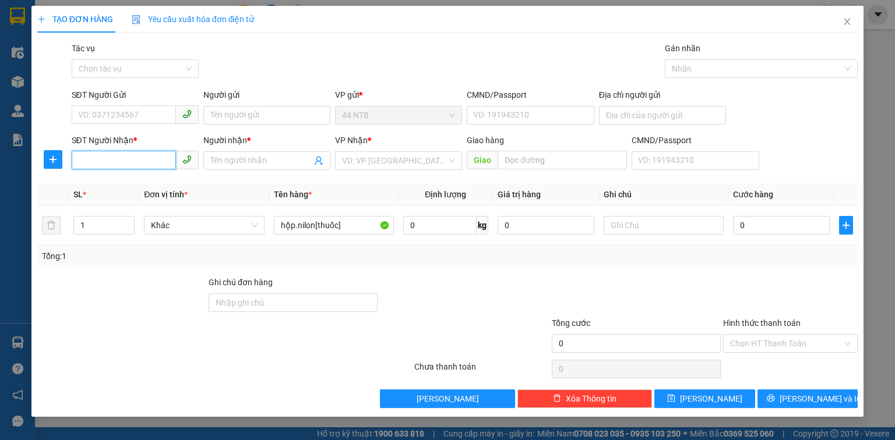
click at [163, 161] on input "SĐT Người Nhận *" at bounding box center [124, 160] width 104 height 19
type input "0979437678"
click at [182, 182] on div "0979437678 - phuong" at bounding box center [135, 184] width 113 height 13
type input "phuong"
type input "0979437678"
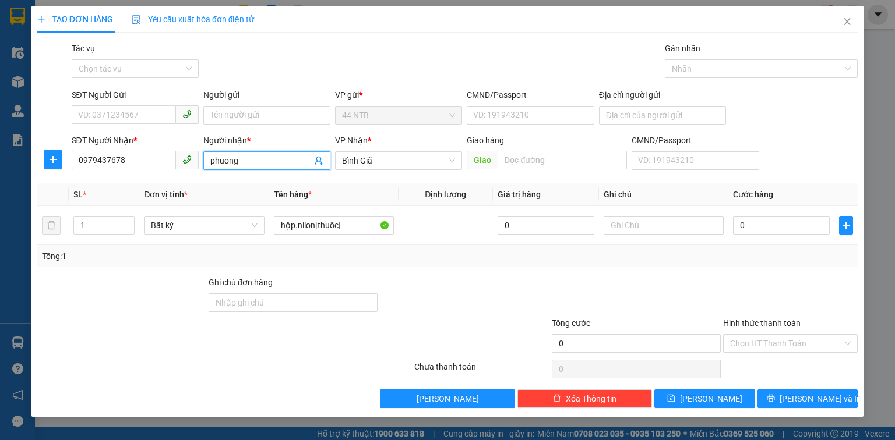
drag, startPoint x: 219, startPoint y: 164, endPoint x: 203, endPoint y: 171, distance: 17.7
click at [203, 171] on div "Người nhận * phuong phuong" at bounding box center [267, 154] width 132 height 41
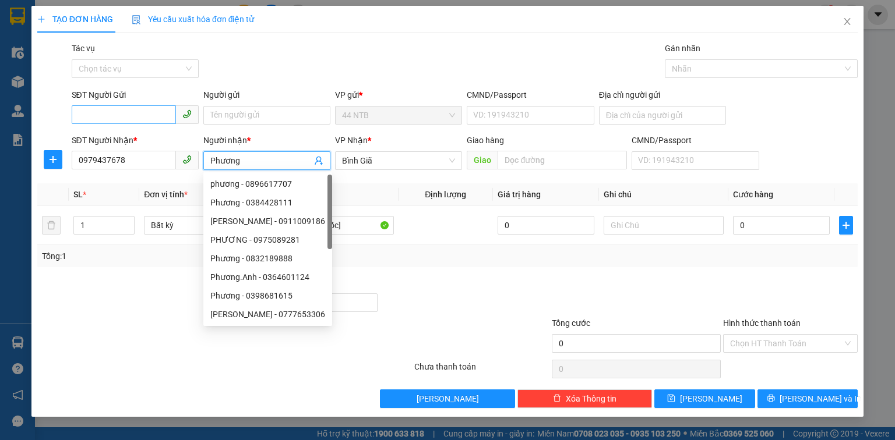
type input "Phương"
click at [133, 119] on input "SĐT Người Gửi" at bounding box center [124, 114] width 104 height 19
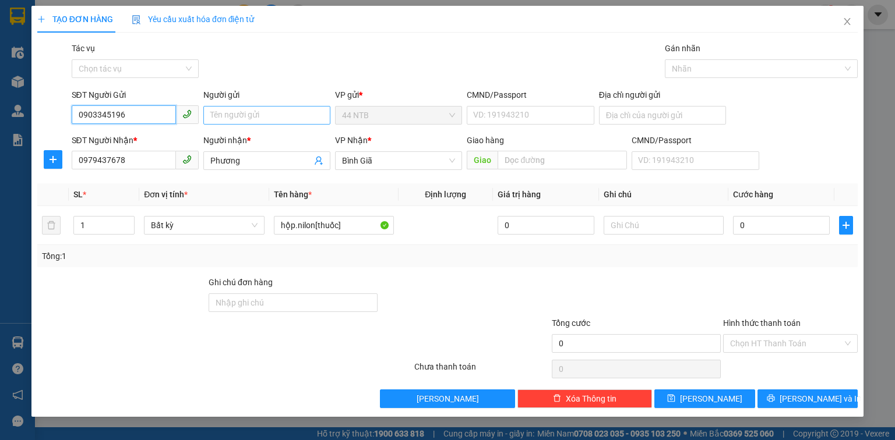
type input "0903345196"
click at [305, 115] on input "Người gửi" at bounding box center [266, 115] width 127 height 19
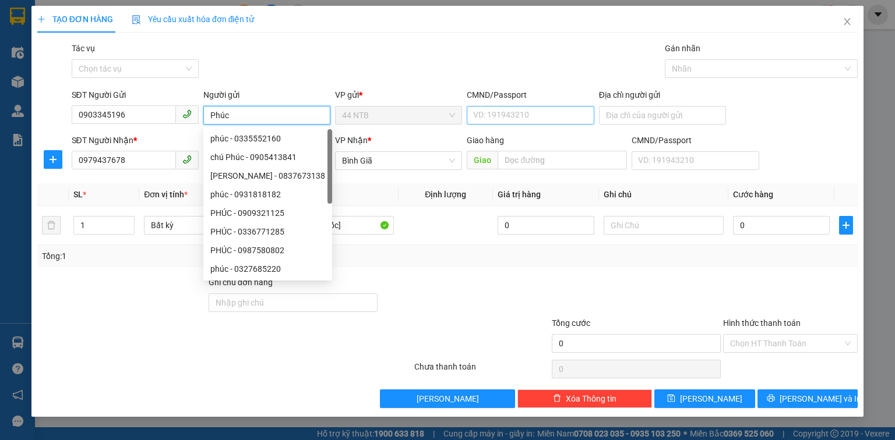
type input "Phúc"
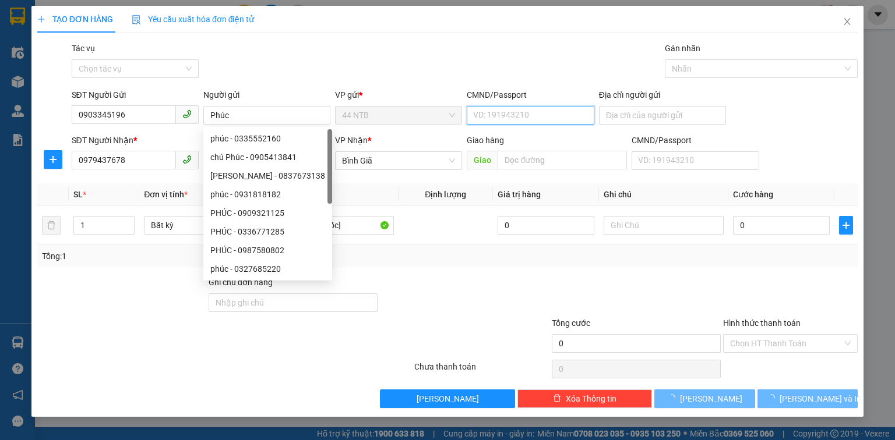
click at [492, 109] on input "CMND/Passport" at bounding box center [530, 115] width 127 height 19
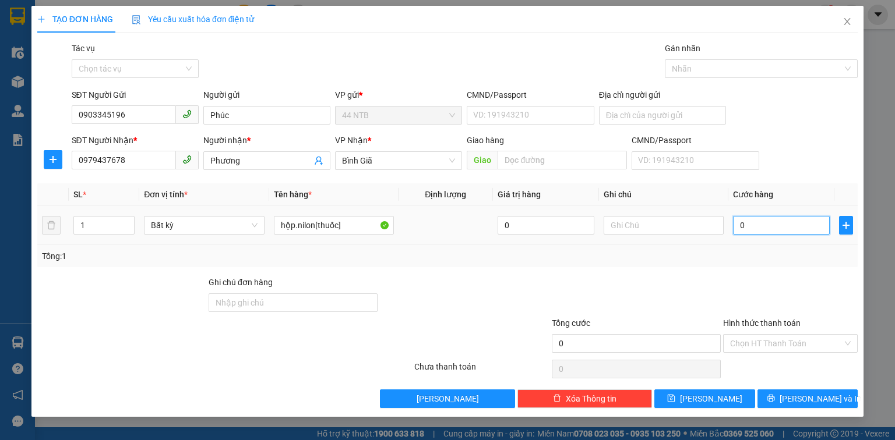
click at [753, 224] on input "0" at bounding box center [781, 225] width 97 height 19
type input "3"
type input "30"
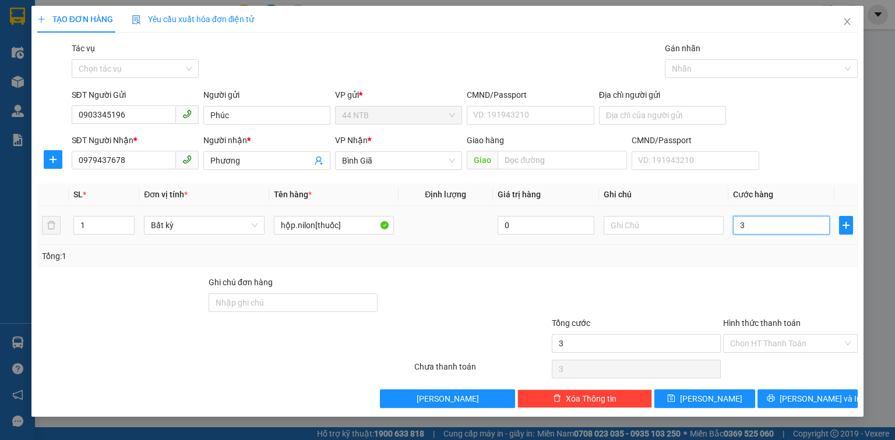
type input "30"
type input "30.000"
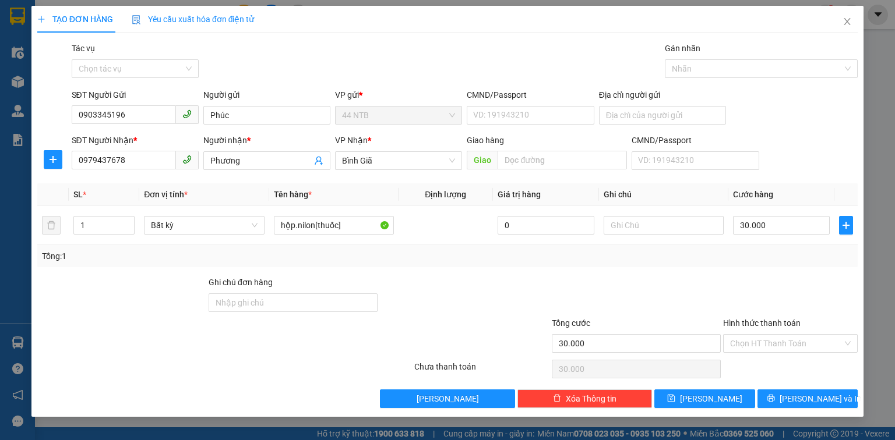
click at [525, 104] on div "CMND/Passport" at bounding box center [530, 97] width 127 height 17
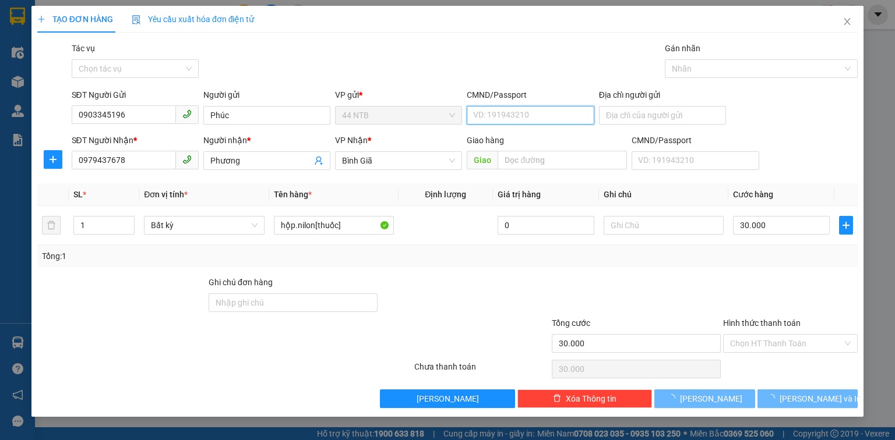
click at [513, 114] on input "CMND/Passport" at bounding box center [530, 115] width 127 height 19
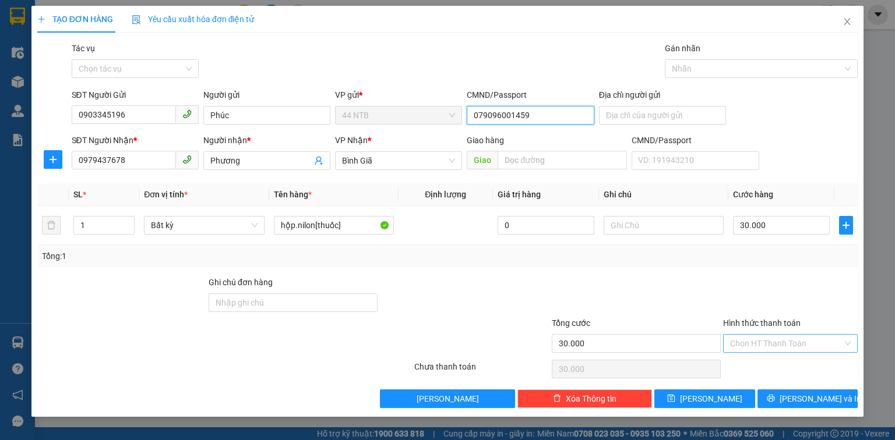
type input "079096001459"
click at [751, 336] on input "Hình thức thanh toán" at bounding box center [786, 343] width 112 height 17
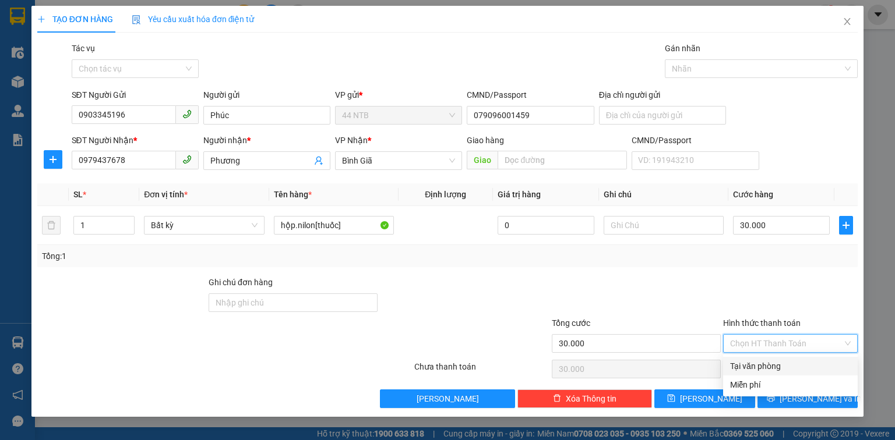
click at [754, 359] on div "Tại văn phòng" at bounding box center [790, 366] width 135 height 19
type input "0"
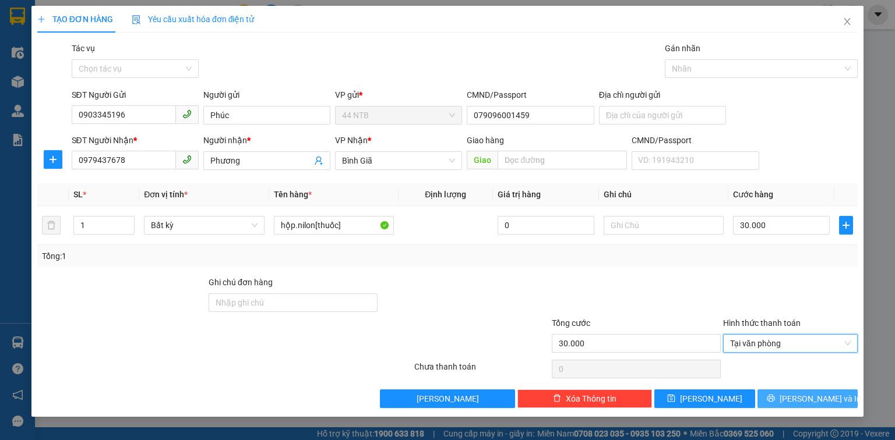
click at [774, 398] on icon "printer" at bounding box center [771, 399] width 8 height 8
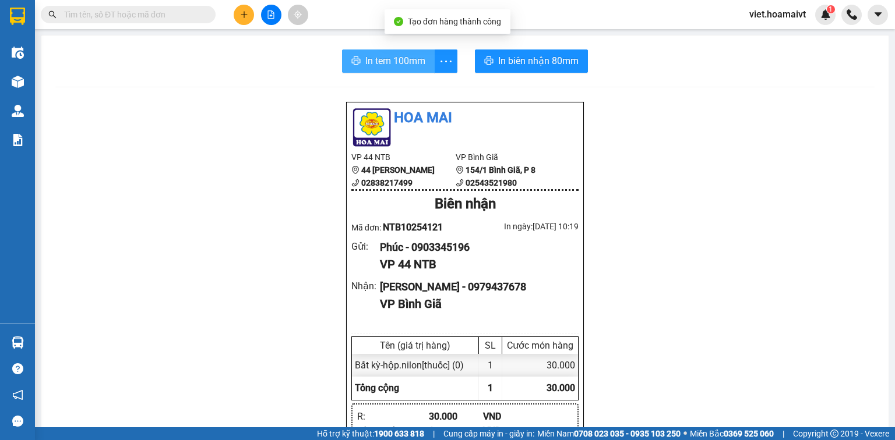
click at [400, 65] on span "In tem 100mm" at bounding box center [395, 61] width 60 height 15
click at [534, 74] on div "In tem 100mm In biên nhận 80mm Hoa Mai VP 44 NTB 44 Nguyễn Thái Bình 0283821749…" at bounding box center [464, 444] width 847 height 817
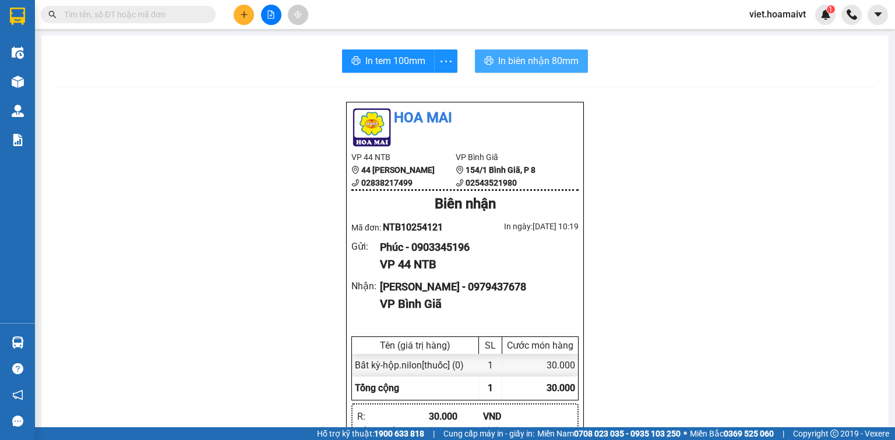
click at [550, 52] on button "In biên nhận 80mm" at bounding box center [531, 61] width 113 height 23
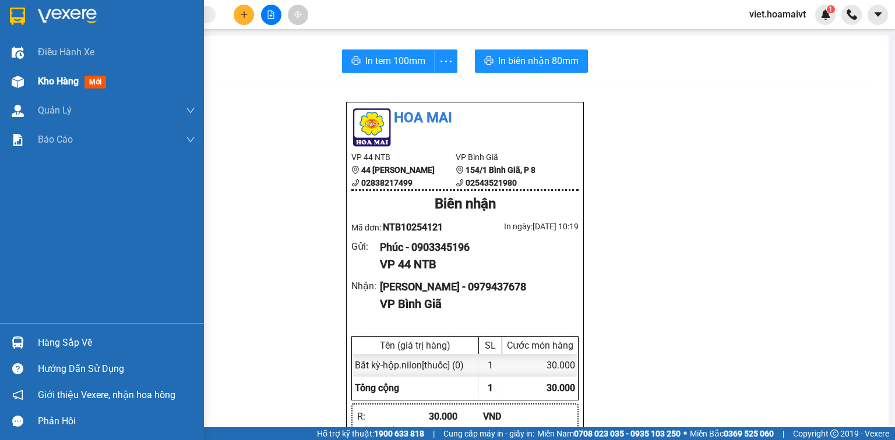
click at [62, 80] on span "Kho hàng" at bounding box center [58, 81] width 41 height 11
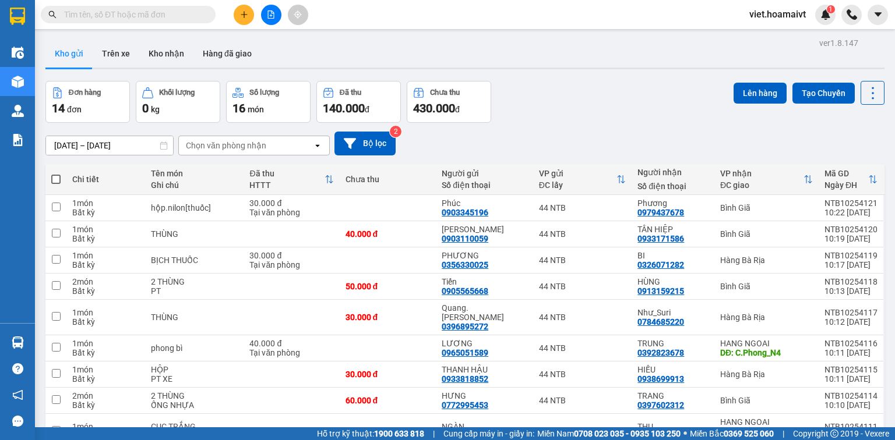
click at [181, 16] on input "text" at bounding box center [132, 14] width 137 height 13
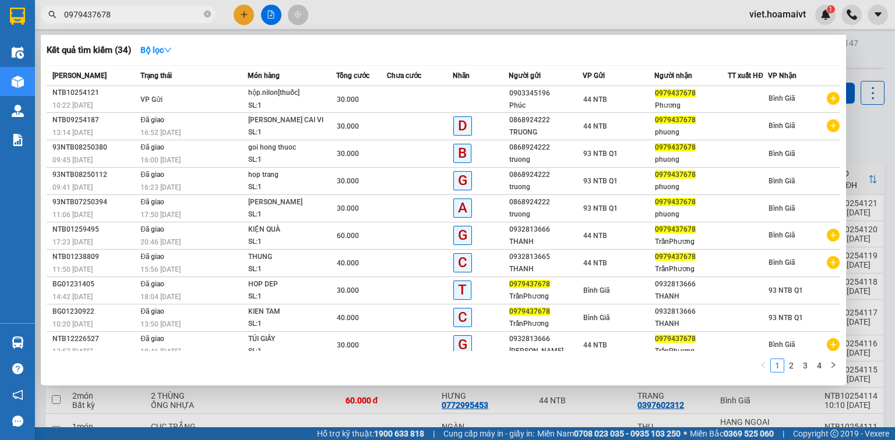
type input "0979437678"
click at [242, 19] on div at bounding box center [447, 220] width 895 height 440
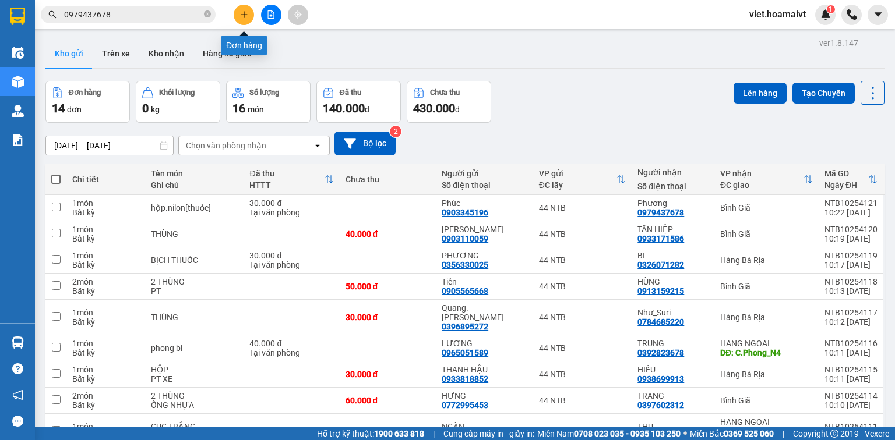
click at [242, 19] on button at bounding box center [244, 15] width 20 height 20
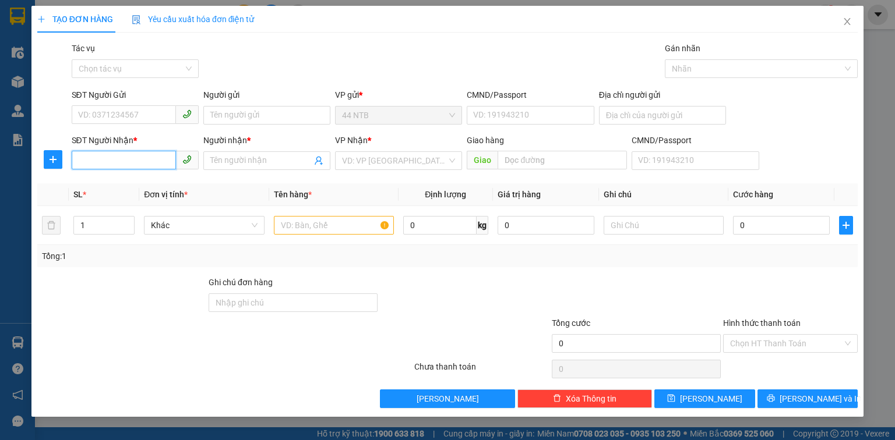
drag, startPoint x: 161, startPoint y: 158, endPoint x: 251, endPoint y: 161, distance: 89.8
click at [168, 157] on input "SĐT Người Nhận *" at bounding box center [124, 160] width 104 height 19
type input "0907752248"
click at [163, 188] on div "0907752248 - Duyên" at bounding box center [135, 184] width 113 height 13
type input "Duyên"
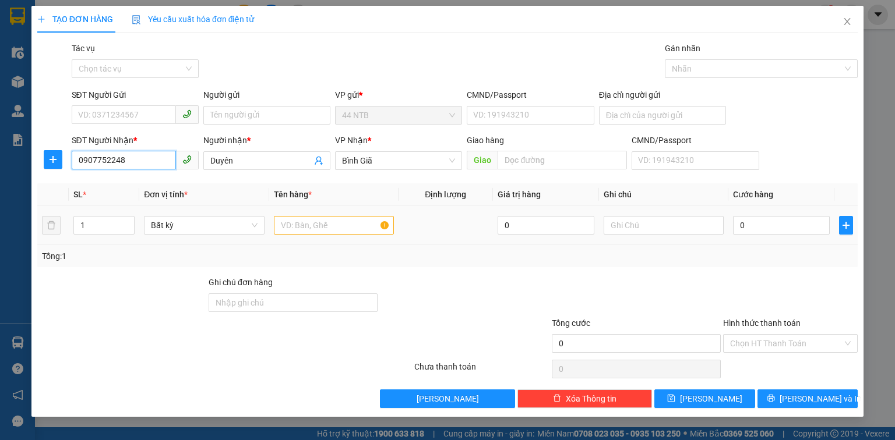
type input "0907752248"
click at [303, 225] on input "text" at bounding box center [334, 225] width 120 height 19
type input "thùng"
click at [768, 229] on input "0" at bounding box center [781, 225] width 97 height 19
type input "4"
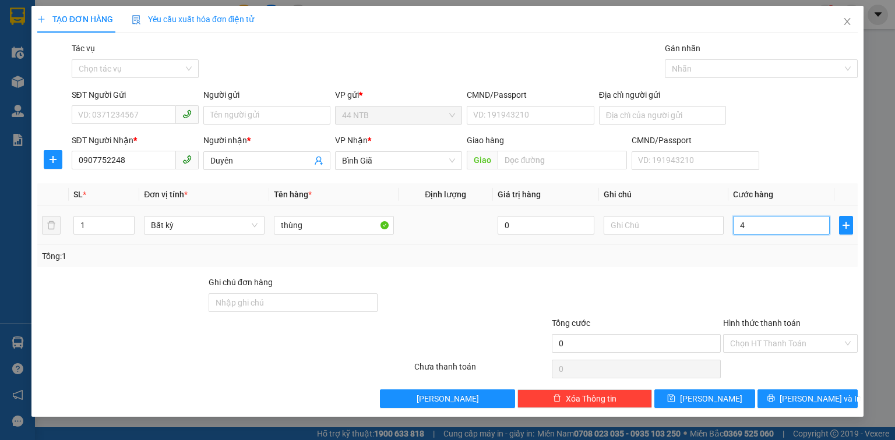
type input "4"
type input "40"
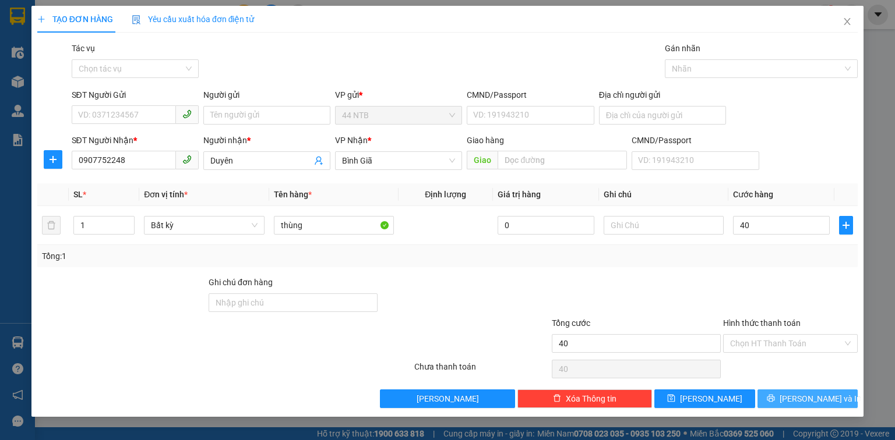
type input "40.000"
click at [803, 402] on span "[PERSON_NAME] và In" at bounding box center [820, 399] width 82 height 13
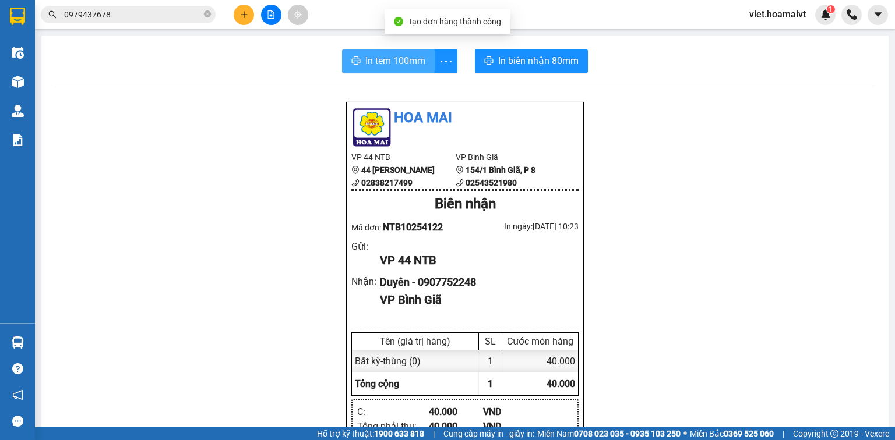
click at [411, 55] on span "In tem 100mm" at bounding box center [395, 61] width 60 height 15
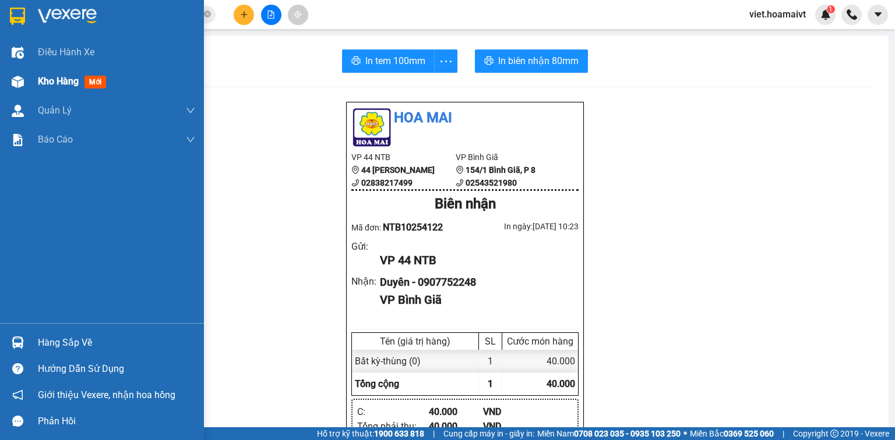
click at [28, 86] on div "Kho hàng mới" at bounding box center [102, 81] width 204 height 29
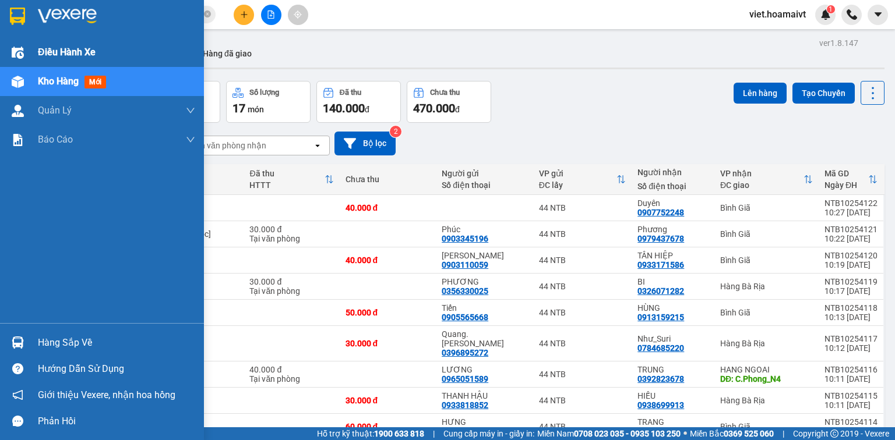
click at [95, 52] on span "Điều hành xe" at bounding box center [67, 52] width 58 height 15
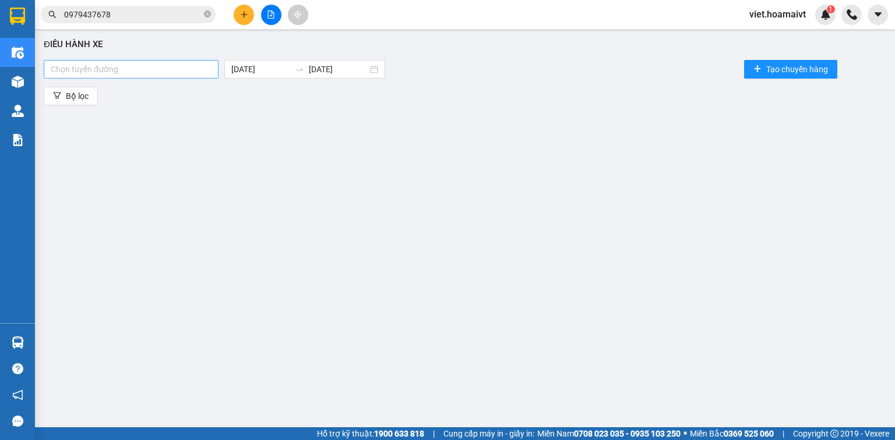
click at [193, 64] on div at bounding box center [131, 69] width 169 height 14
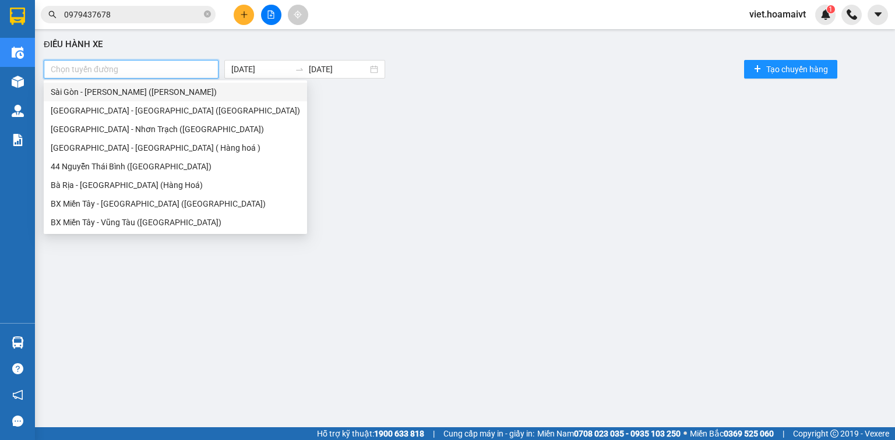
click at [172, 90] on div "Sài Gòn - Vũng Tàu (Hàng Hoá)" at bounding box center [175, 92] width 249 height 13
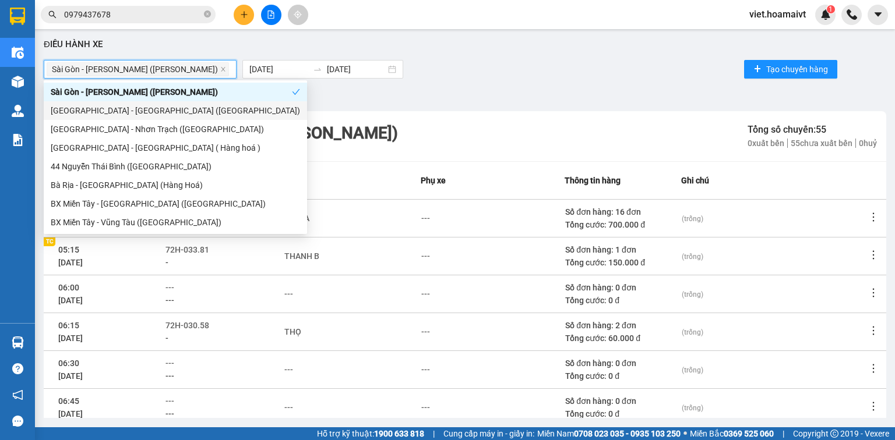
click at [169, 105] on div "Sài Gòn - Bà Rịa (Hàng Hoá)" at bounding box center [175, 110] width 249 height 13
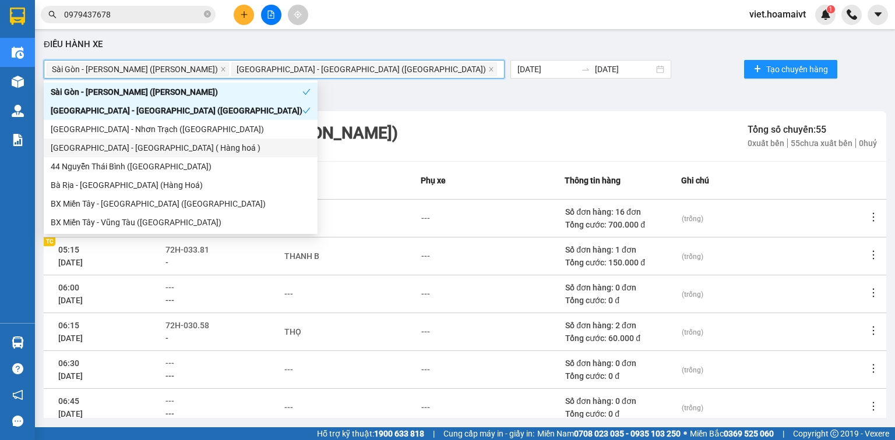
click at [164, 142] on div "Sài Gòn - Long Hải ( Hàng hoá )" at bounding box center [181, 148] width 260 height 13
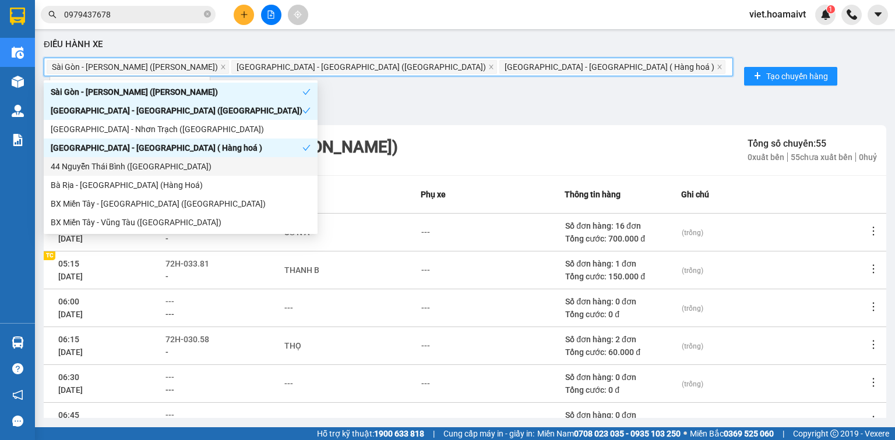
click at [175, 170] on div "44 Nguyễn Thái Bình (Hàng Ngoài)" at bounding box center [181, 166] width 260 height 13
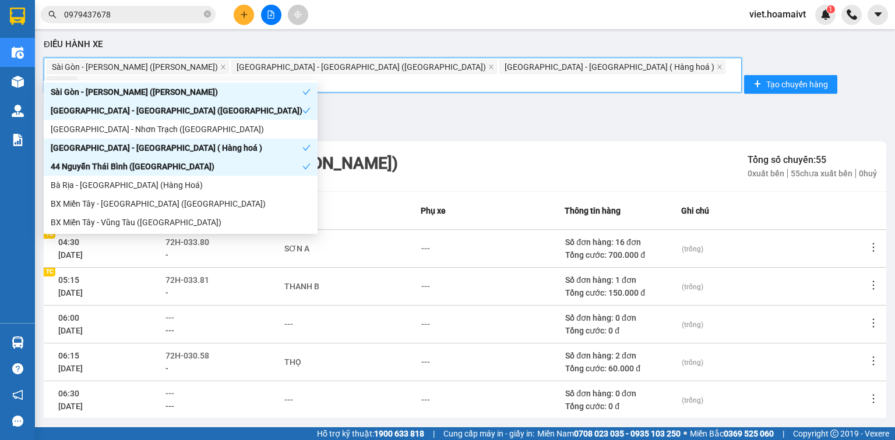
scroll to position [233, 0]
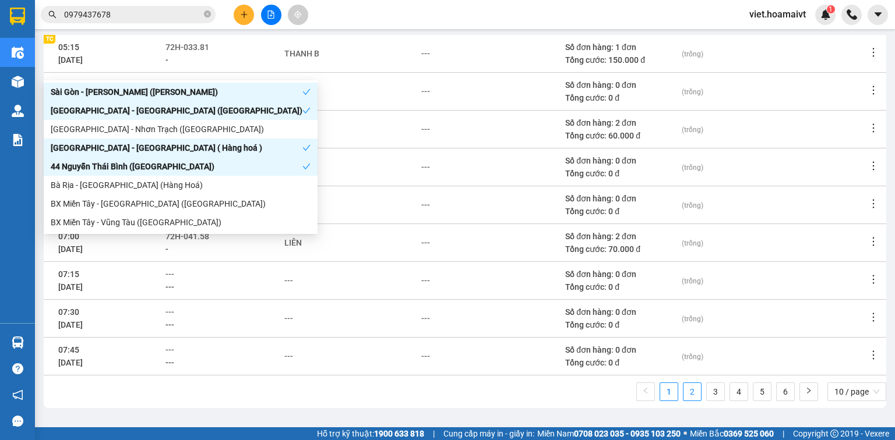
click at [688, 383] on link "2" at bounding box center [691, 391] width 17 height 17
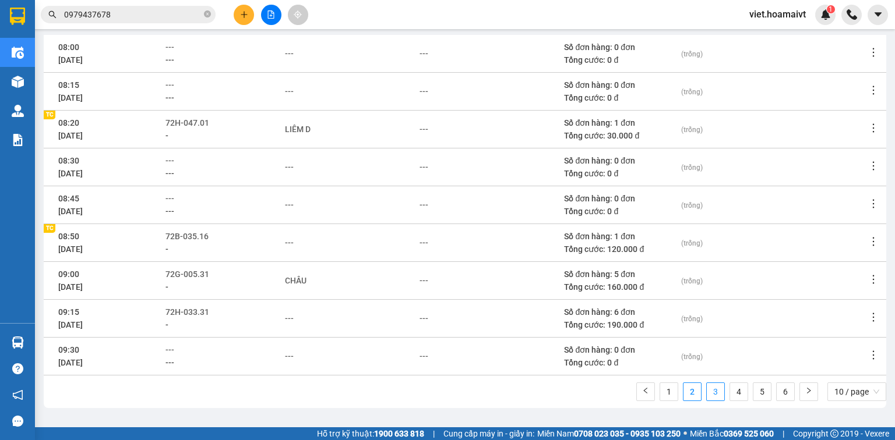
click at [708, 383] on link "3" at bounding box center [715, 391] width 17 height 17
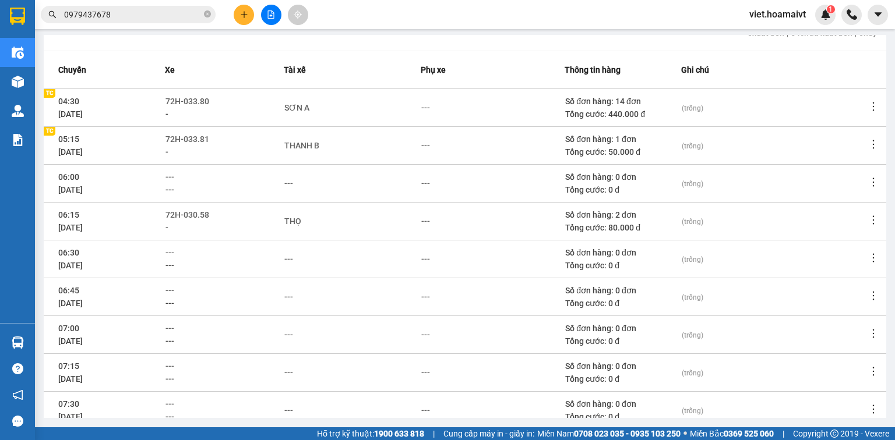
scroll to position [792, 0]
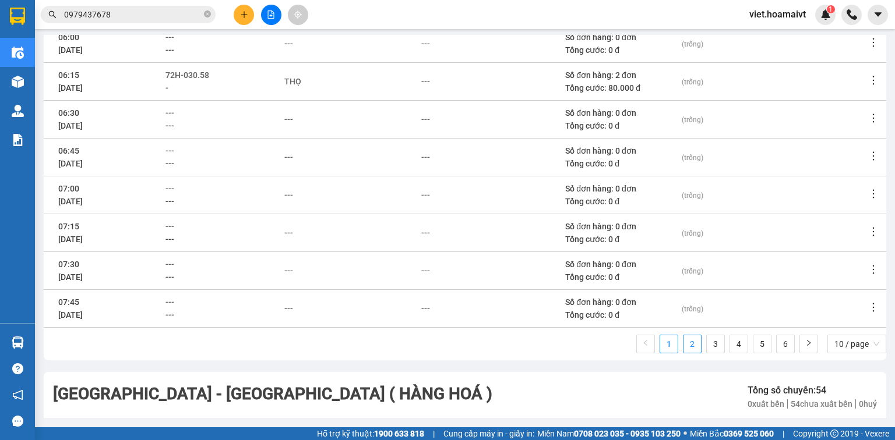
click at [686, 336] on link "2" at bounding box center [691, 344] width 17 height 17
click at [711, 336] on link "3" at bounding box center [715, 344] width 17 height 17
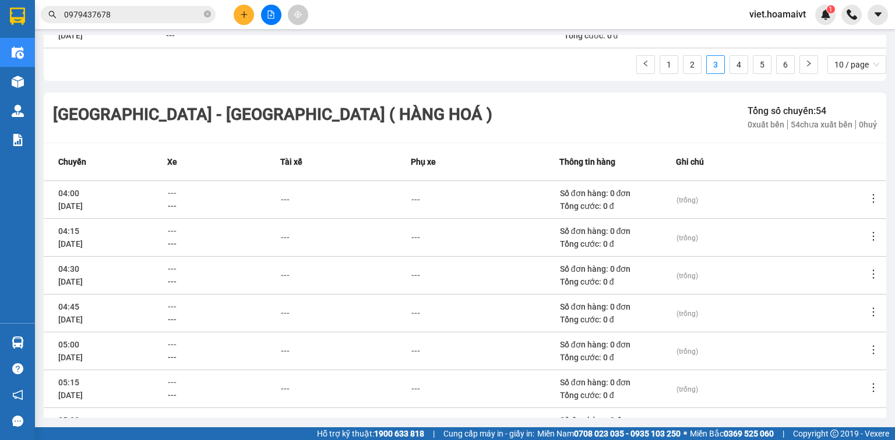
scroll to position [1212, 0]
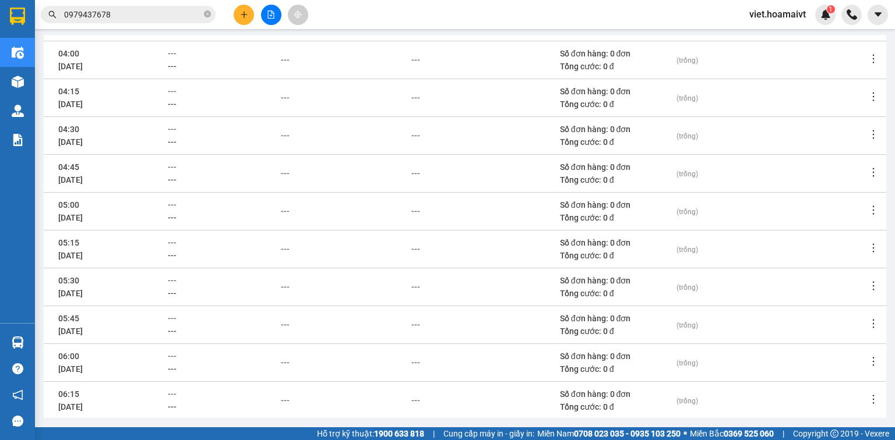
click at [685, 428] on link "2" at bounding box center [691, 436] width 17 height 17
click at [708, 428] on link "3" at bounding box center [715, 436] width 17 height 17
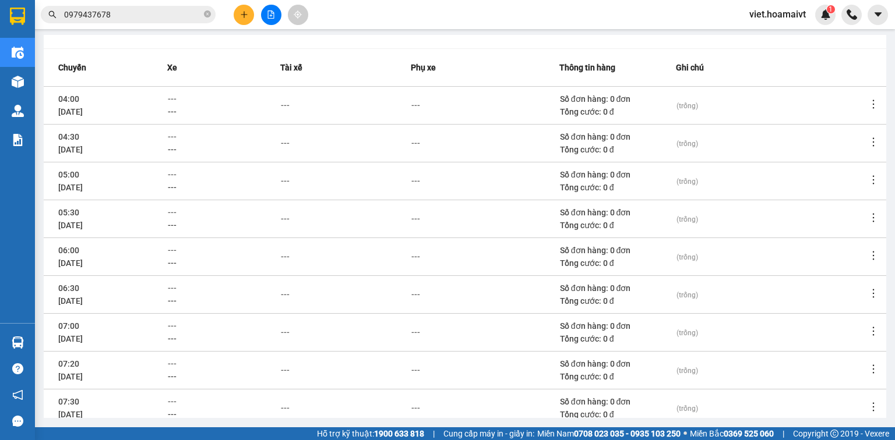
scroll to position [1740, 0]
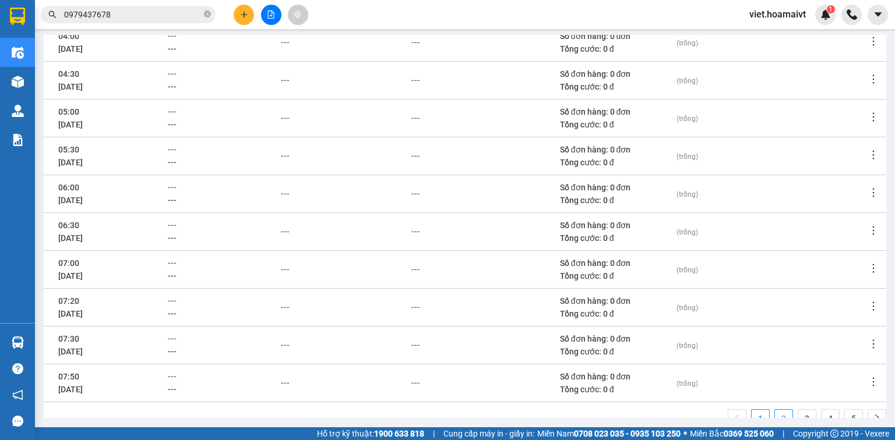
click at [776, 410] on link "2" at bounding box center [783, 418] width 17 height 17
click at [171, 221] on span "---" at bounding box center [169, 225] width 9 height 9
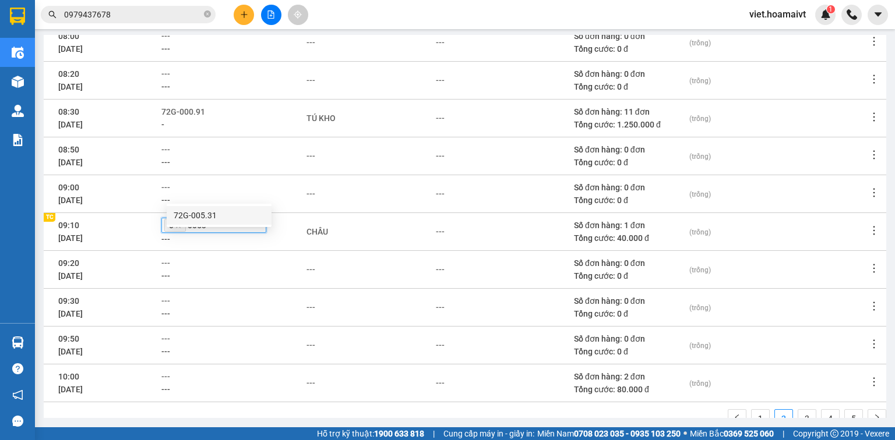
type input "00531"
click at [181, 223] on icon "close" at bounding box center [178, 226] width 6 height 6
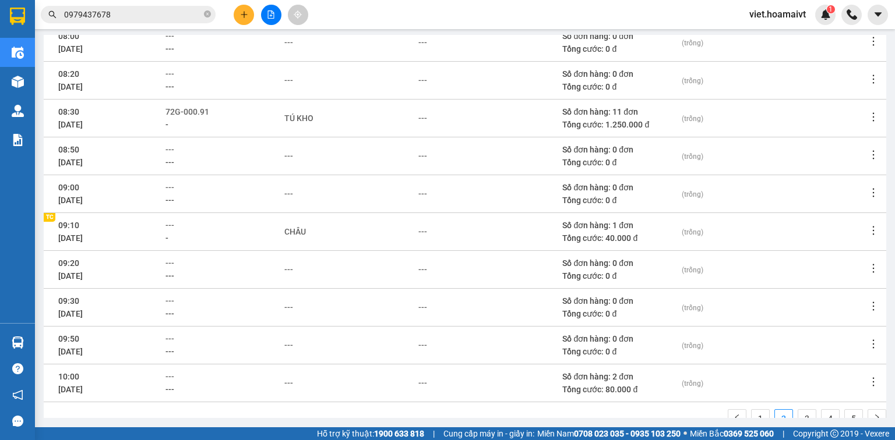
click at [165, 213] on td "09:10 14/10/2025 TC TC" at bounding box center [104, 232] width 121 height 38
click at [172, 221] on span "---" at bounding box center [169, 225] width 9 height 9
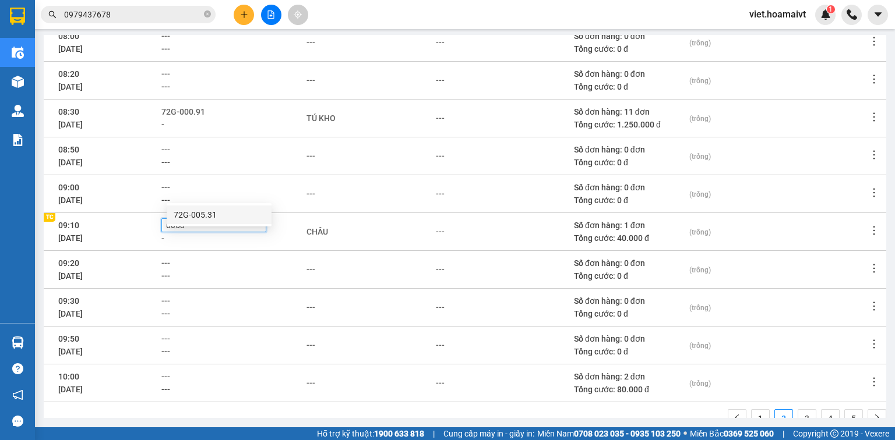
type input "00531"
click at [280, 409] on div "1 2 3 4 5" at bounding box center [465, 422] width 842 height 26
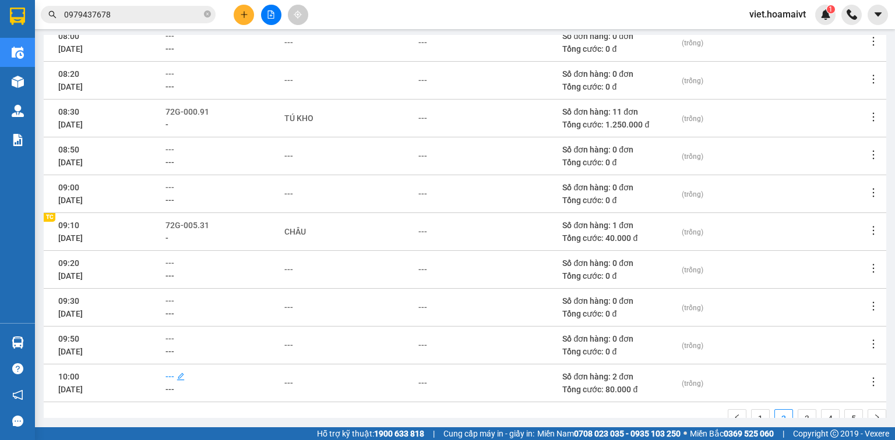
click at [174, 372] on span "---" at bounding box center [169, 376] width 9 height 9
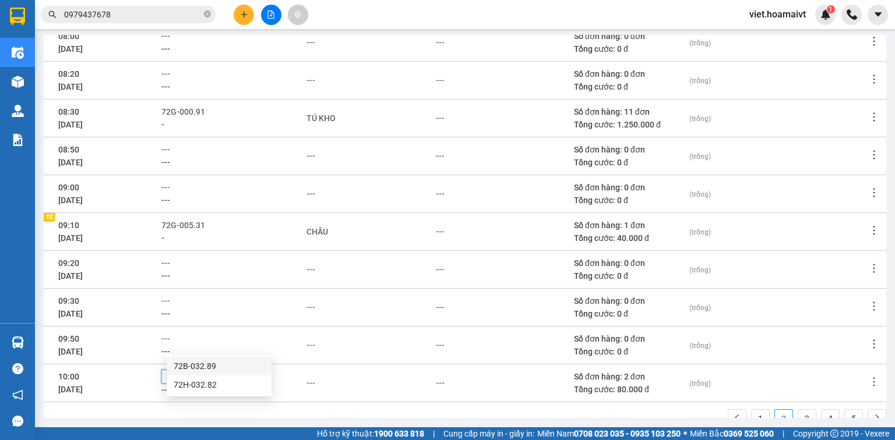
type input "3289"
click at [315, 377] on div "---" at bounding box center [310, 383] width 9 height 13
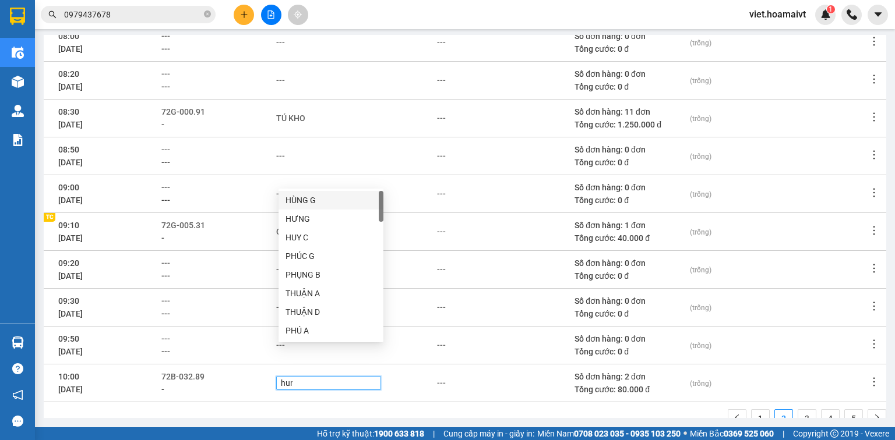
type input "hung"
click at [322, 223] on div "HƯNG" at bounding box center [330, 219] width 91 height 13
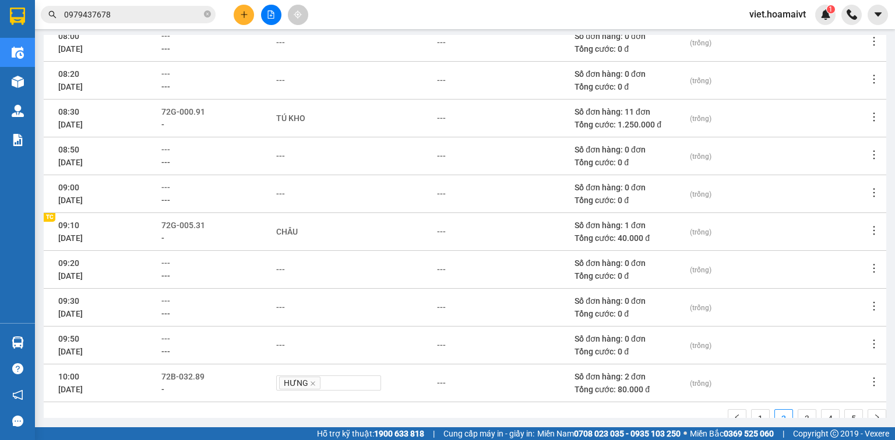
click at [472, 326] on td "---" at bounding box center [504, 345] width 137 height 38
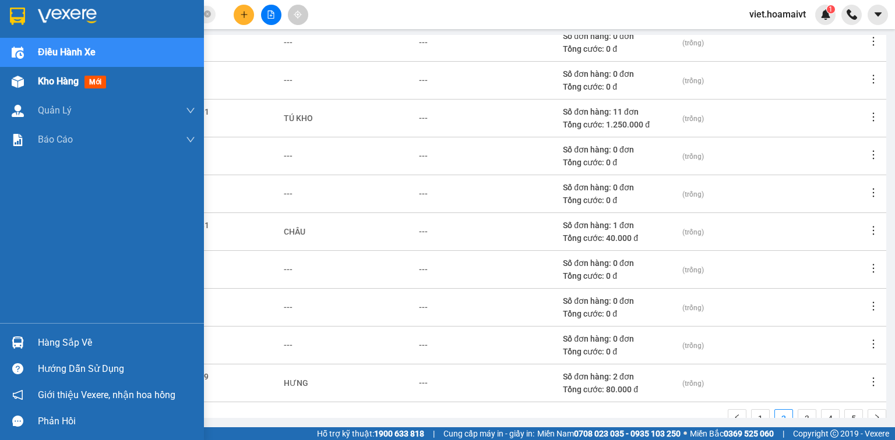
click at [51, 84] on span "Kho hàng" at bounding box center [58, 81] width 41 height 11
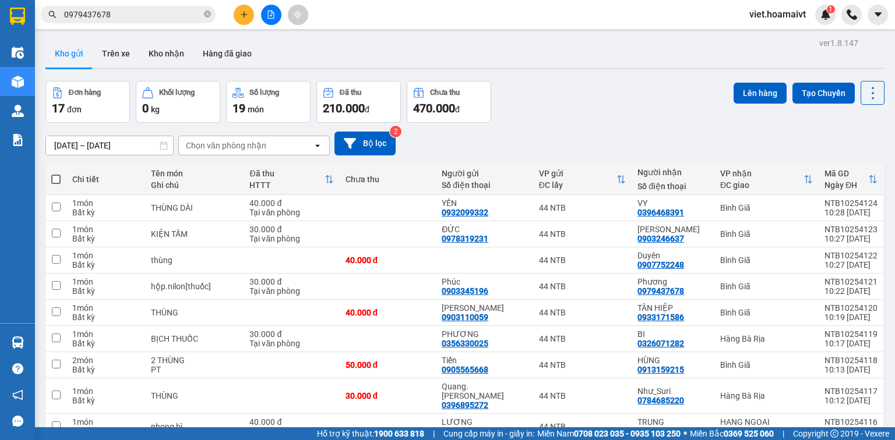
click at [236, 141] on div "Chọn văn phòng nhận" at bounding box center [226, 146] width 80 height 12
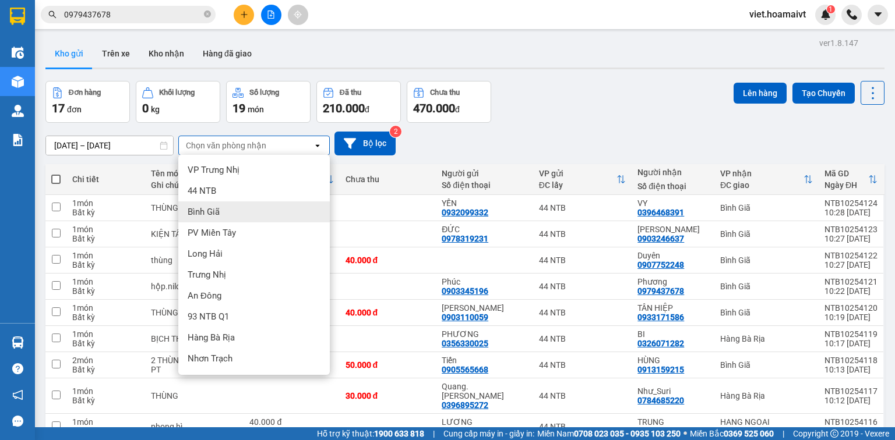
click at [228, 213] on div "Bình Giã" at bounding box center [253, 212] width 151 height 21
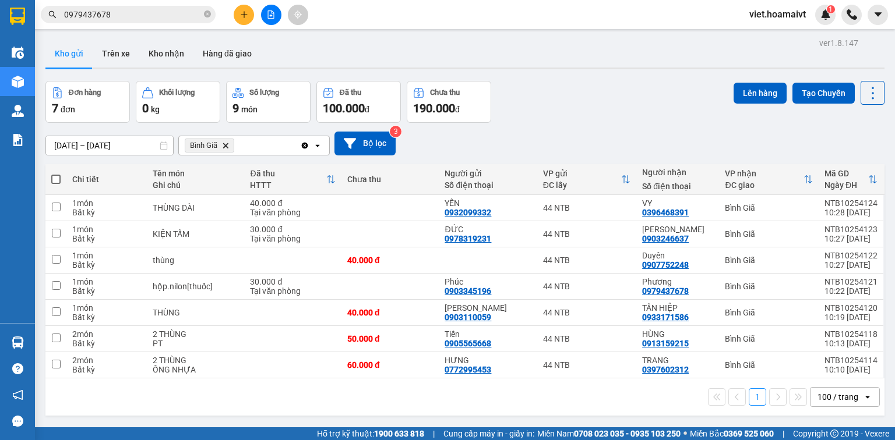
click at [58, 175] on span at bounding box center [55, 179] width 9 height 9
click at [56, 174] on input "checkbox" at bounding box center [56, 174] width 0 height 0
checkbox input "true"
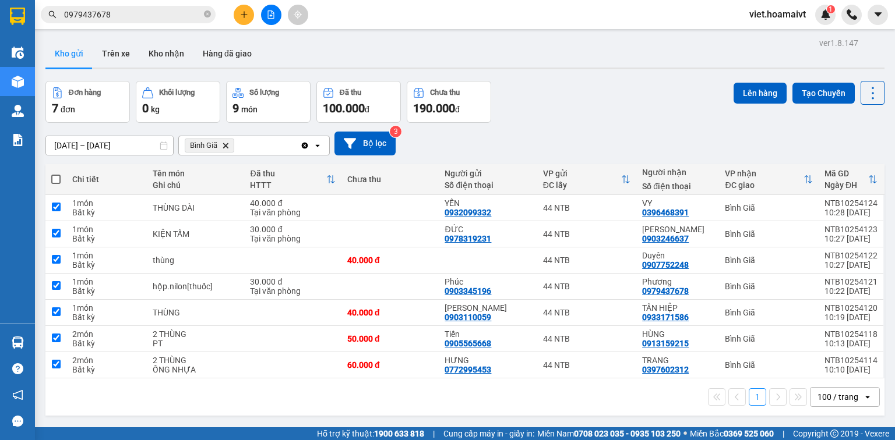
checkbox input "true"
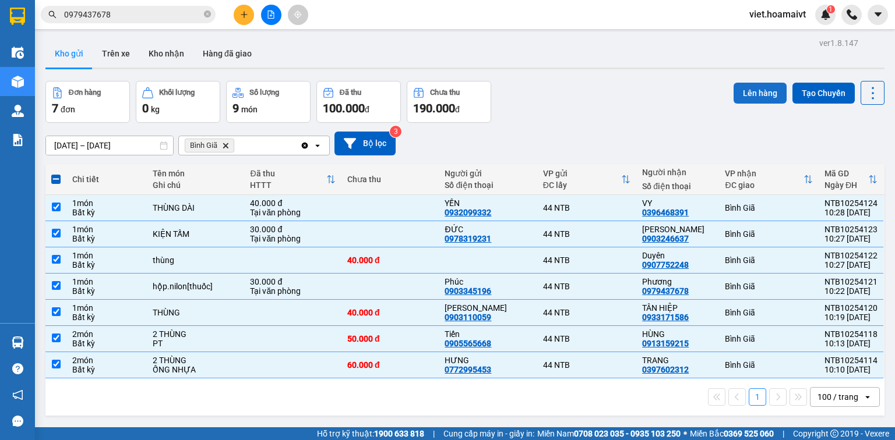
click at [748, 100] on button "Lên hàng" at bounding box center [759, 93] width 53 height 21
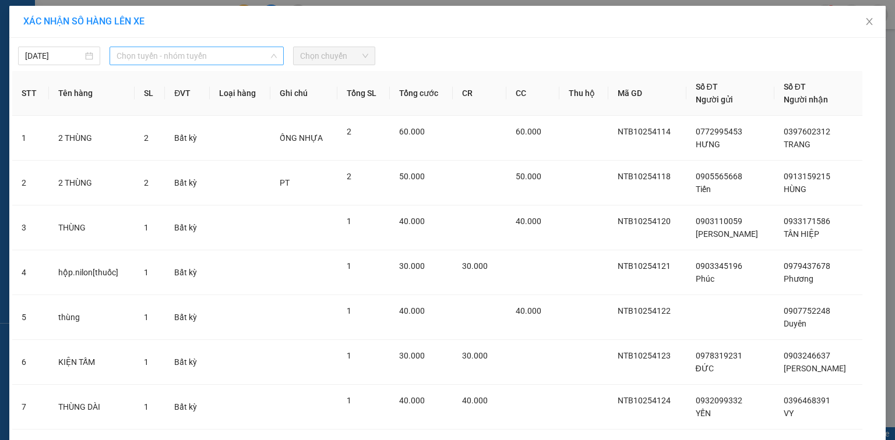
click at [220, 48] on span "Chọn tuyến - nhóm tuyến" at bounding box center [196, 55] width 160 height 17
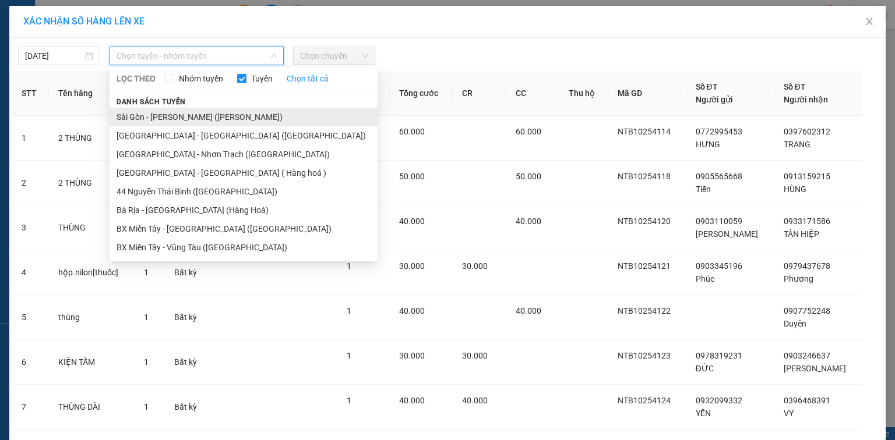
click at [194, 116] on li "Sài Gòn - Vũng Tàu (Hàng Hoá)" at bounding box center [244, 117] width 268 height 19
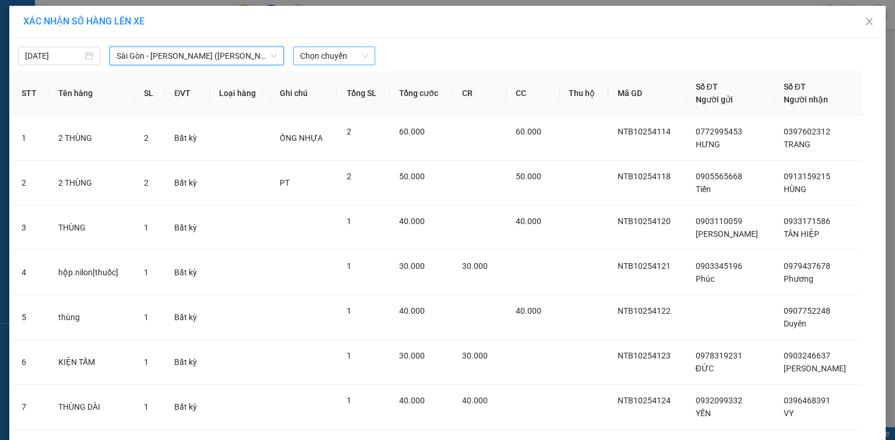
click at [354, 49] on span "Chọn chuyến" at bounding box center [334, 55] width 68 height 17
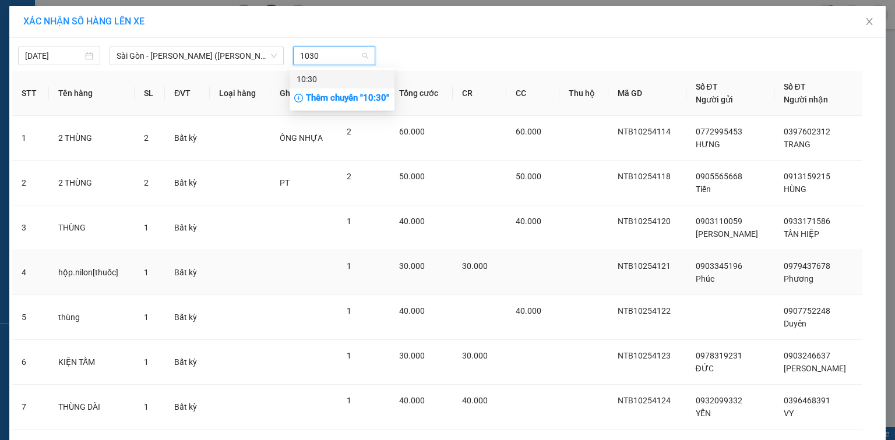
type input "1030"
click at [386, 289] on td "1" at bounding box center [363, 272] width 52 height 45
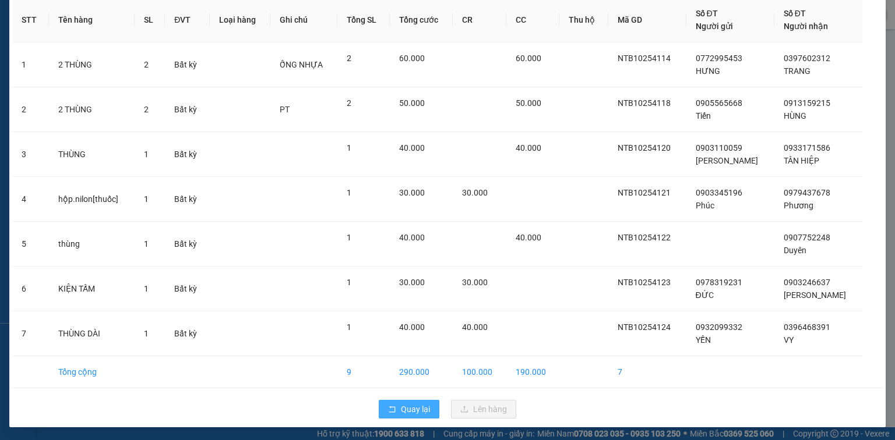
click at [415, 405] on span "Quay lại" at bounding box center [415, 409] width 29 height 13
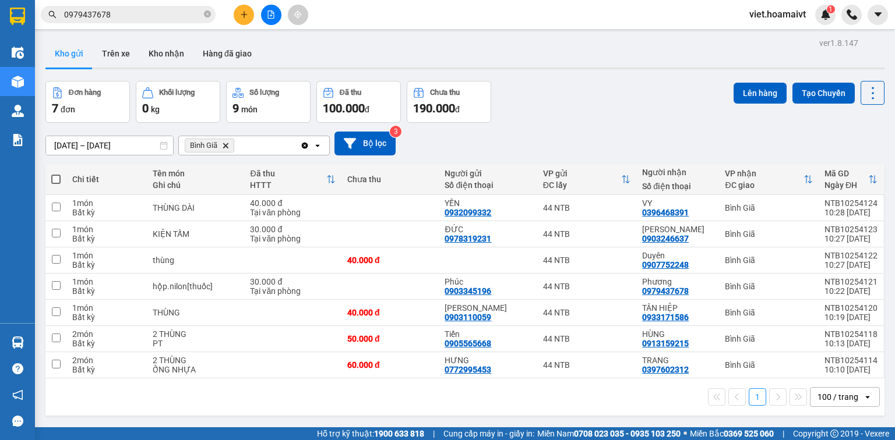
click at [55, 179] on span at bounding box center [55, 179] width 9 height 9
click at [56, 174] on input "checkbox" at bounding box center [56, 174] width 0 height 0
checkbox input "true"
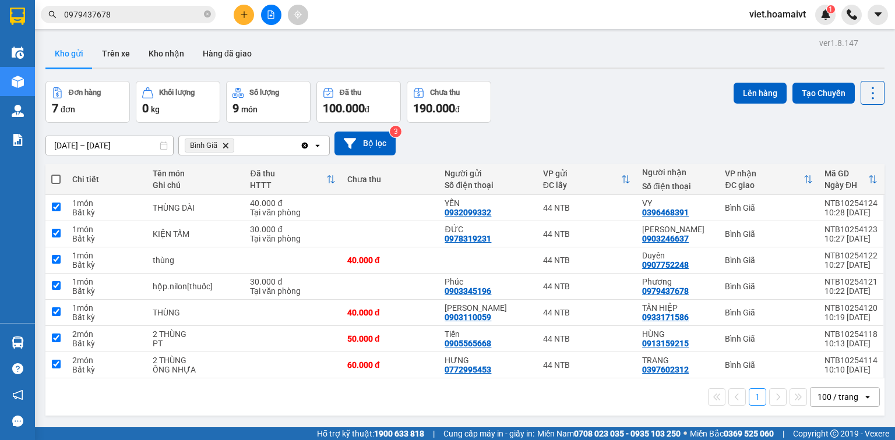
checkbox input "true"
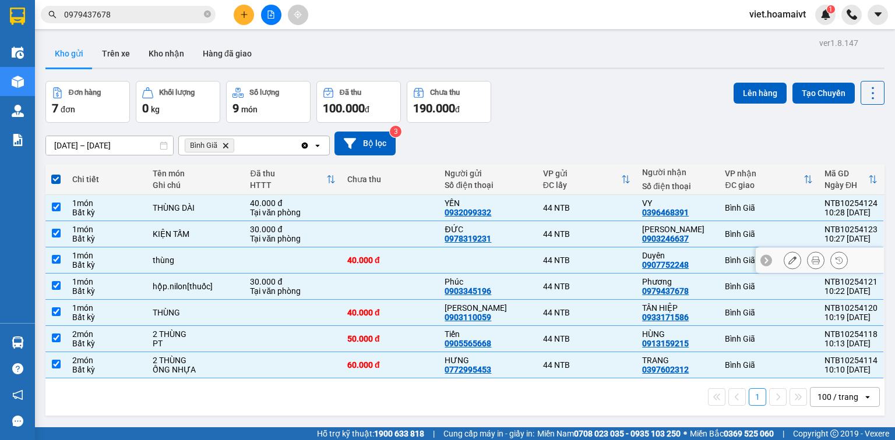
click at [98, 260] on div "Bất kỳ" at bounding box center [106, 264] width 69 height 9
checkbox input "false"
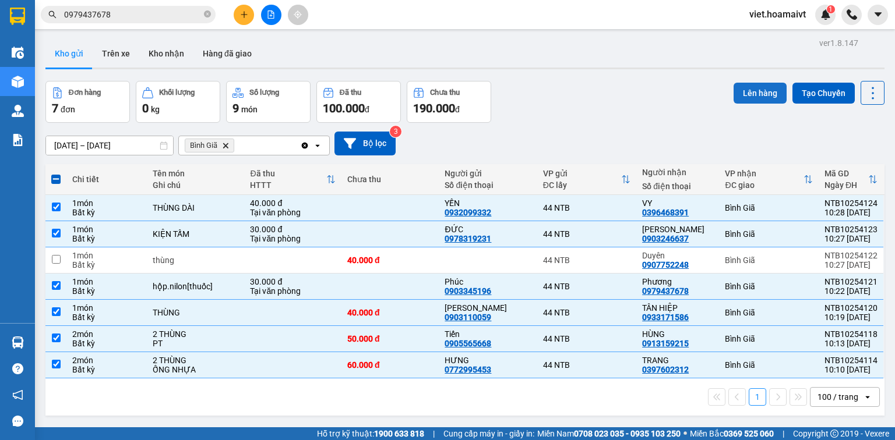
click at [746, 94] on button "Lên hàng" at bounding box center [759, 93] width 53 height 21
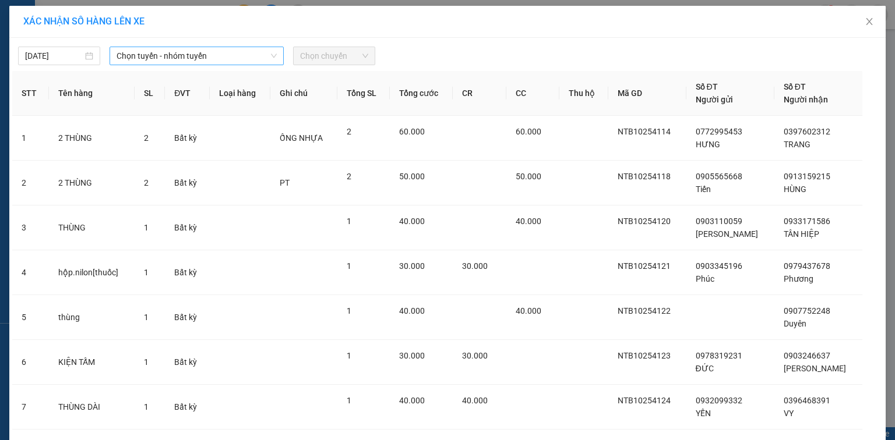
click at [194, 47] on span "Chọn tuyến - nhóm tuyến" at bounding box center [196, 55] width 160 height 17
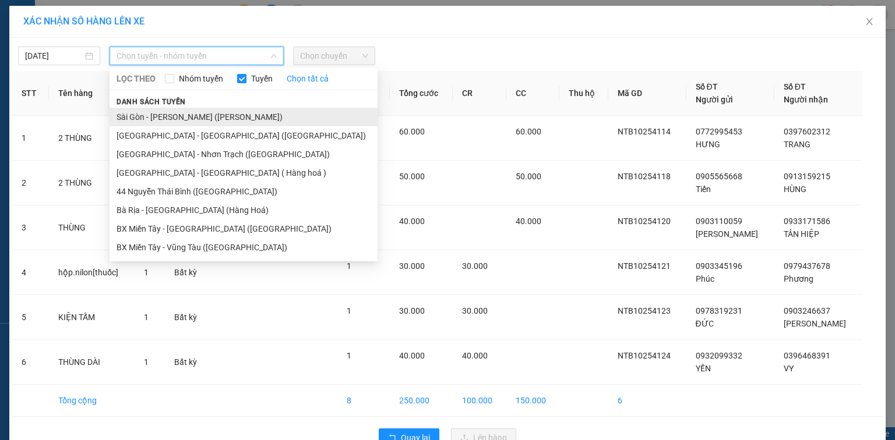
click at [186, 121] on li "Sài Gòn - Vũng Tàu (Hàng Hoá)" at bounding box center [244, 117] width 268 height 19
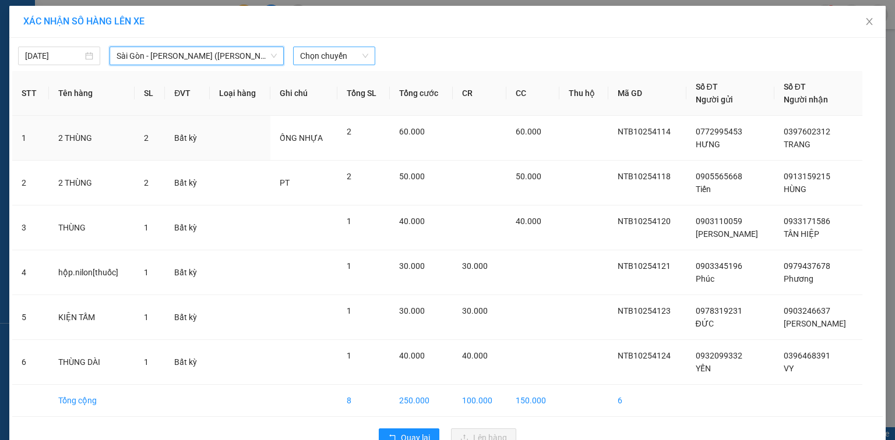
click at [327, 49] on span "Chọn chuyến" at bounding box center [334, 55] width 68 height 17
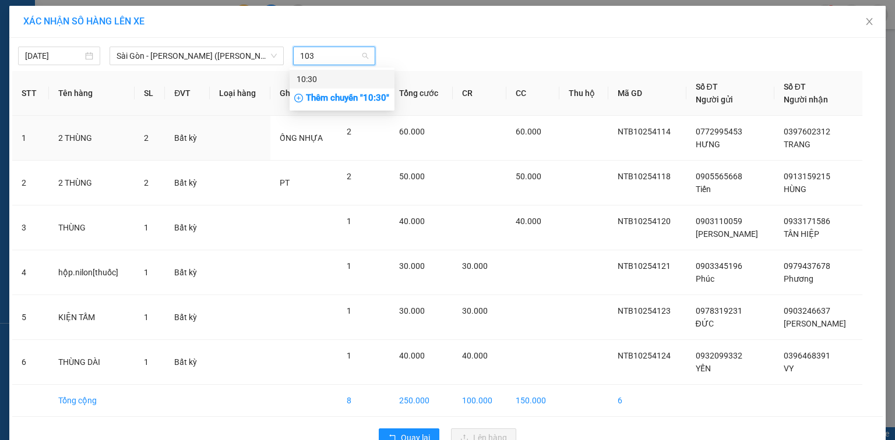
type input "1030"
click at [332, 84] on div "10:30" at bounding box center [341, 79] width 91 height 13
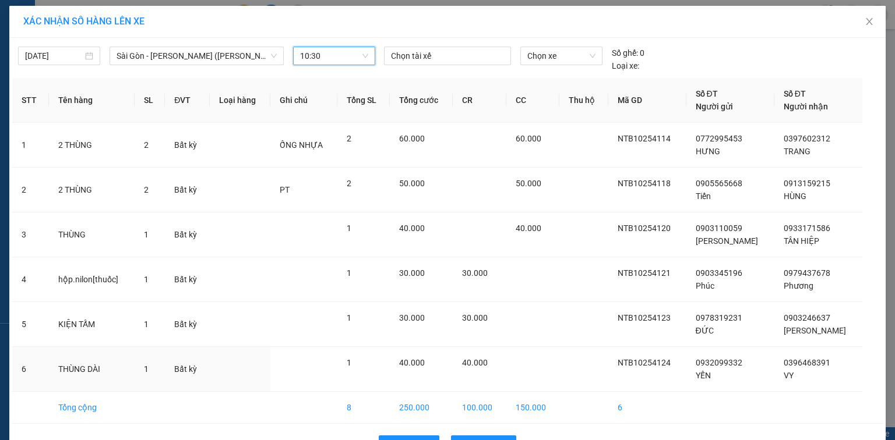
scroll to position [36, 0]
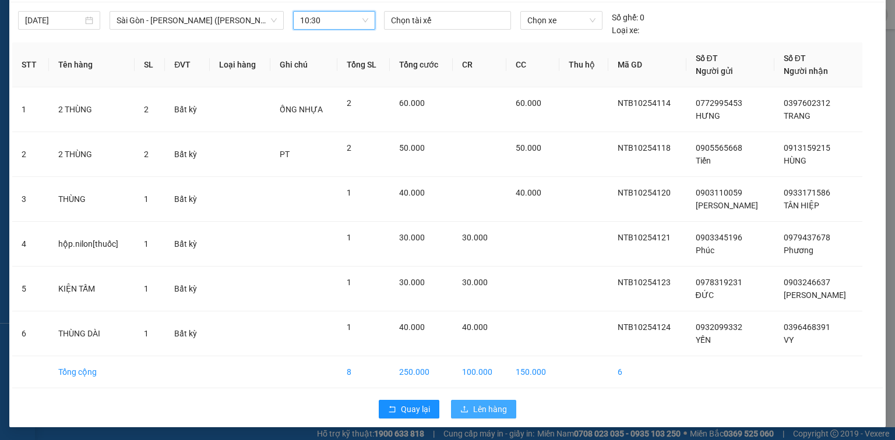
click at [494, 411] on span "Lên hàng" at bounding box center [490, 409] width 34 height 13
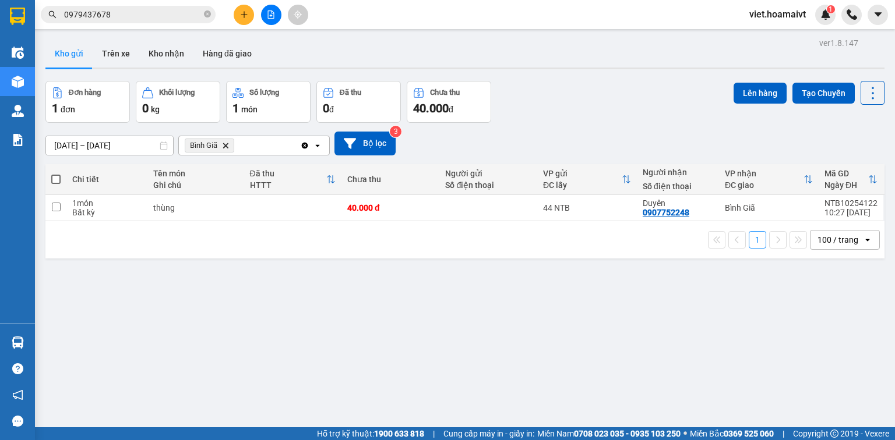
click at [223, 146] on icon "Delete" at bounding box center [225, 145] width 7 height 7
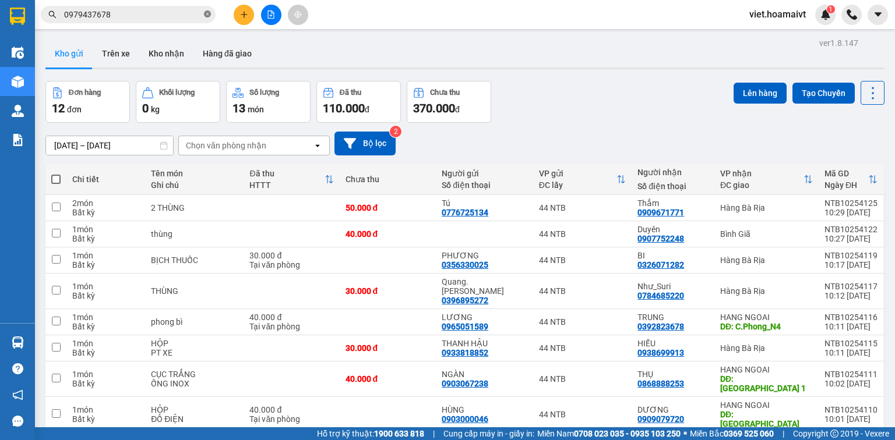
click at [209, 12] on icon "close-circle" at bounding box center [207, 13] width 7 height 7
click at [235, 12] on button at bounding box center [244, 15] width 20 height 20
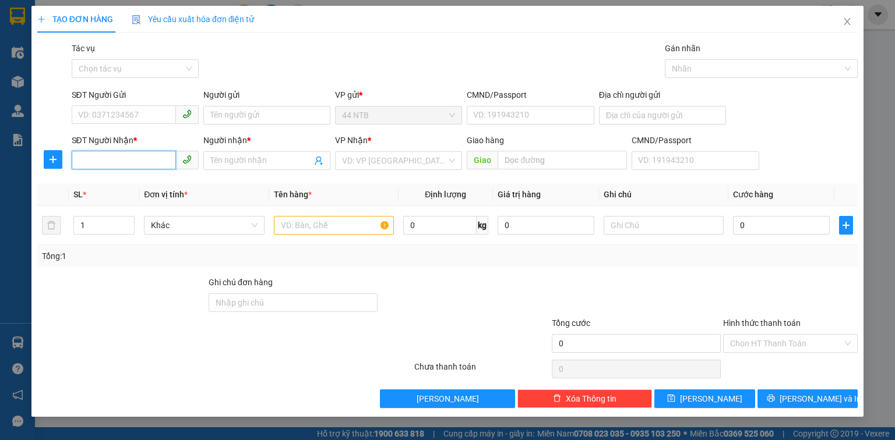
click at [154, 156] on input "SĐT Người Nhận *" at bounding box center [124, 160] width 104 height 19
type input "0963629102"
click at [149, 182] on div "0963629102 - cty vu nam giang" at bounding box center [156, 184] width 154 height 13
type input "cty vu nam giang"
type input "0963629102"
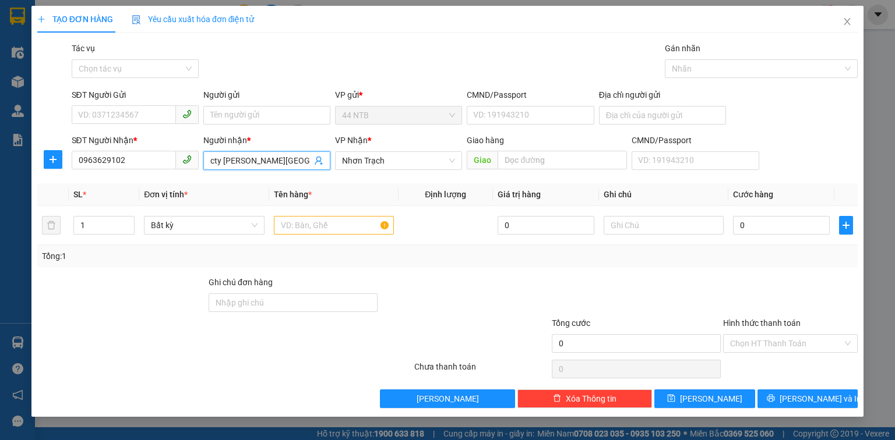
drag, startPoint x: 280, startPoint y: 165, endPoint x: 166, endPoint y: 174, distance: 113.9
click at [166, 174] on div "SĐT Người Nhận * 0963629102 Người nhận * cty vu nam giang VP Nhận * Nhơn Trạch …" at bounding box center [464, 154] width 791 height 41
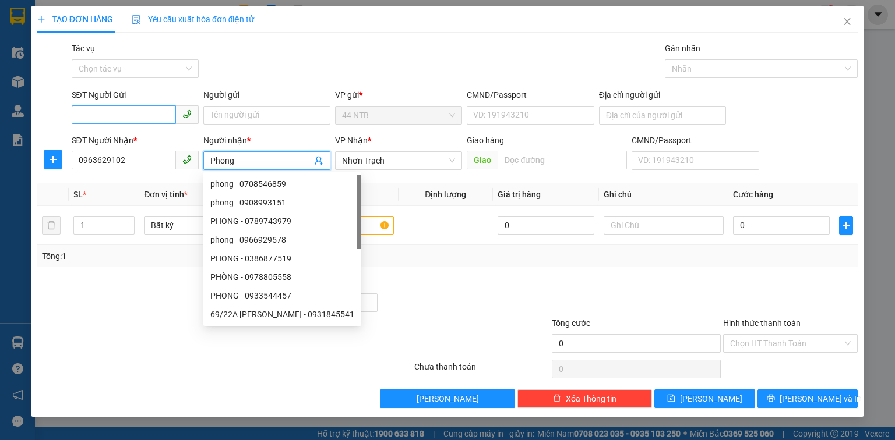
type input "Phong"
click at [136, 111] on input "SĐT Người Gửi" at bounding box center [124, 114] width 104 height 19
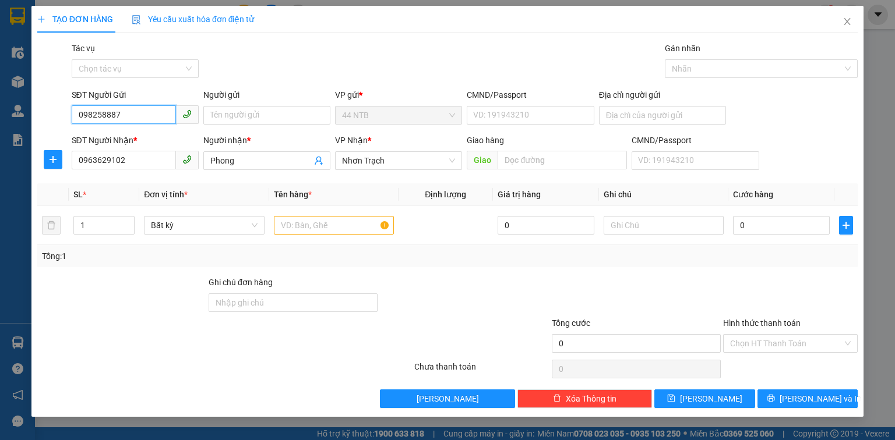
type input "0982588871"
click at [173, 140] on div "0982588871 - HẬN" at bounding box center [135, 138] width 113 height 13
type input "HẬN"
type input "E5 KDC VẠN PHÁT HƯNG,Q7"
type input "0982588871"
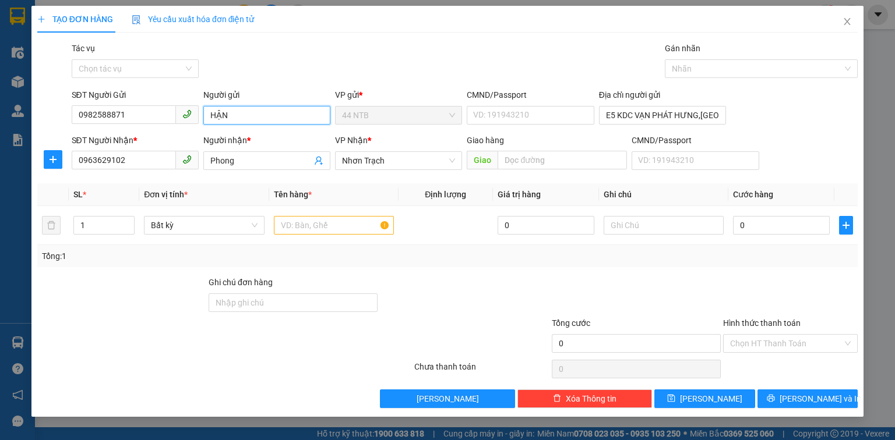
click at [246, 116] on input "HẬN" at bounding box center [266, 115] width 127 height 19
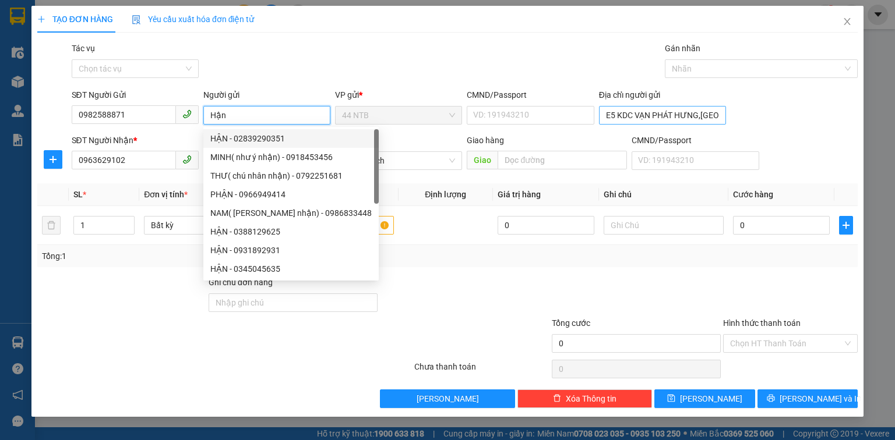
type input "Hận"
click at [669, 111] on input "E5 KDC VẠN PHÁT HƯNG,Q7" at bounding box center [662, 115] width 127 height 19
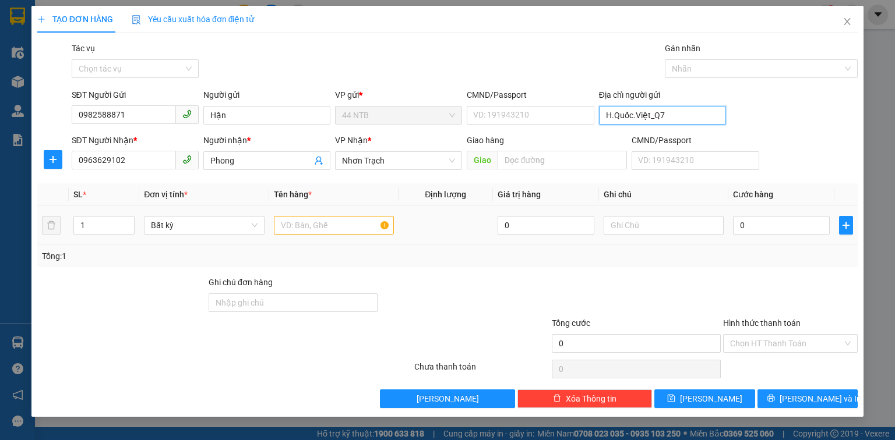
type input "H.Quốc.Việt_Q7"
click at [343, 222] on input "text" at bounding box center [334, 225] width 120 height 19
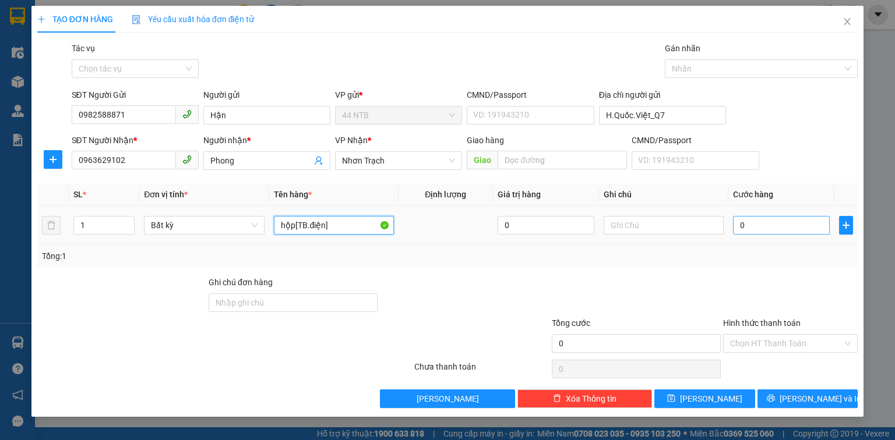
type input "hộp[TB.điện]"
click at [766, 224] on input "0" at bounding box center [781, 225] width 97 height 19
type input "3"
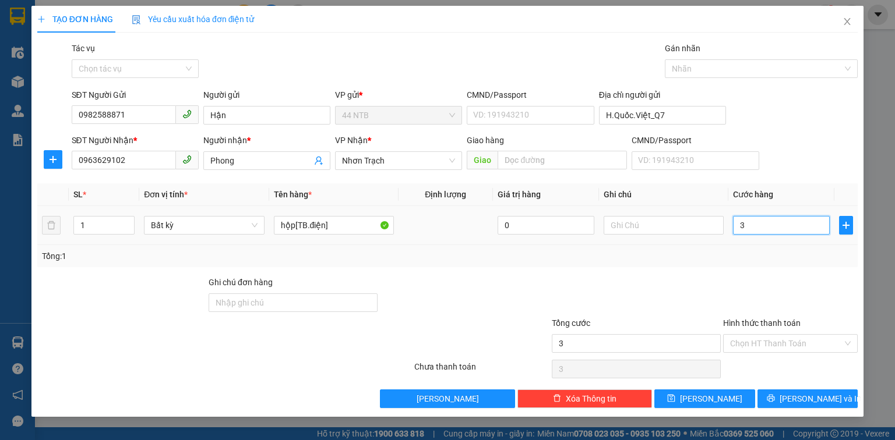
type input "30"
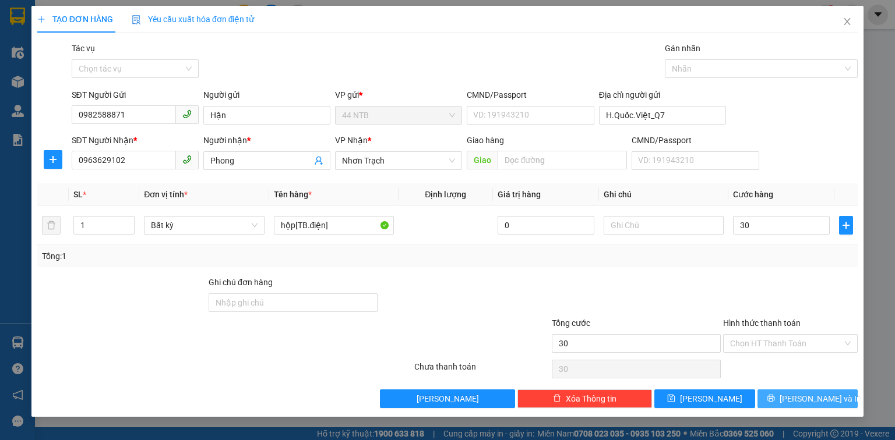
type input "30.000"
click at [803, 401] on span "[PERSON_NAME] và In" at bounding box center [820, 399] width 82 height 13
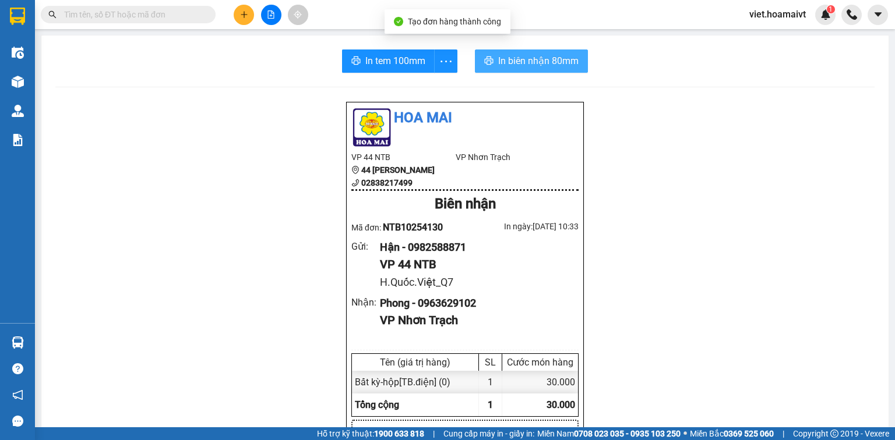
click at [511, 66] on span "In biên nhận 80mm" at bounding box center [538, 61] width 80 height 15
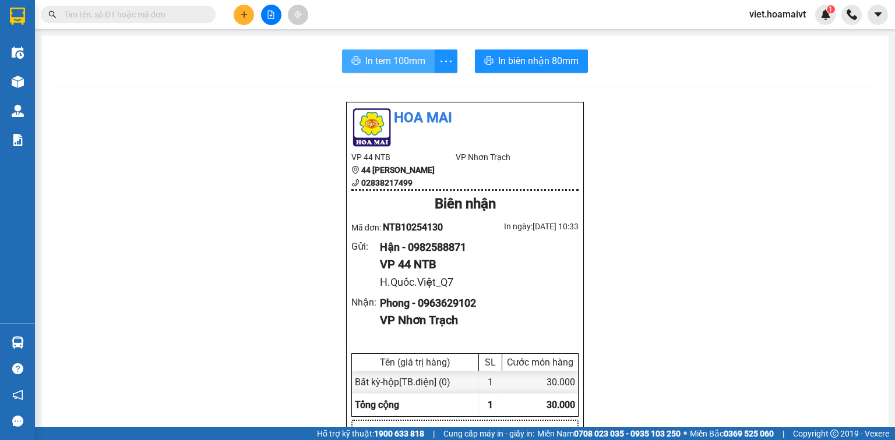
click at [408, 70] on button "In tem 100mm" at bounding box center [388, 61] width 93 height 23
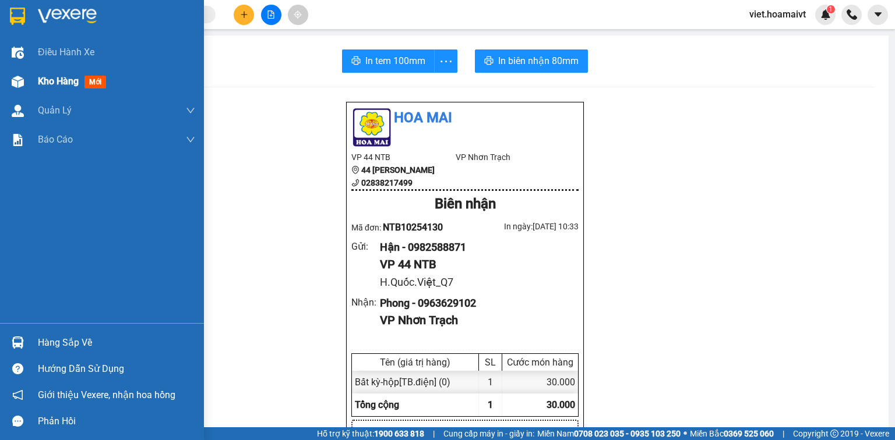
click at [73, 83] on span "Kho hàng" at bounding box center [58, 81] width 41 height 11
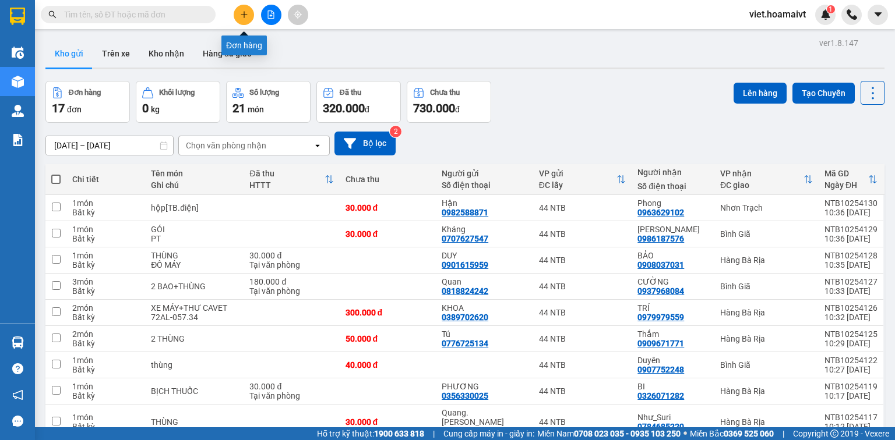
click at [241, 20] on button at bounding box center [244, 15] width 20 height 20
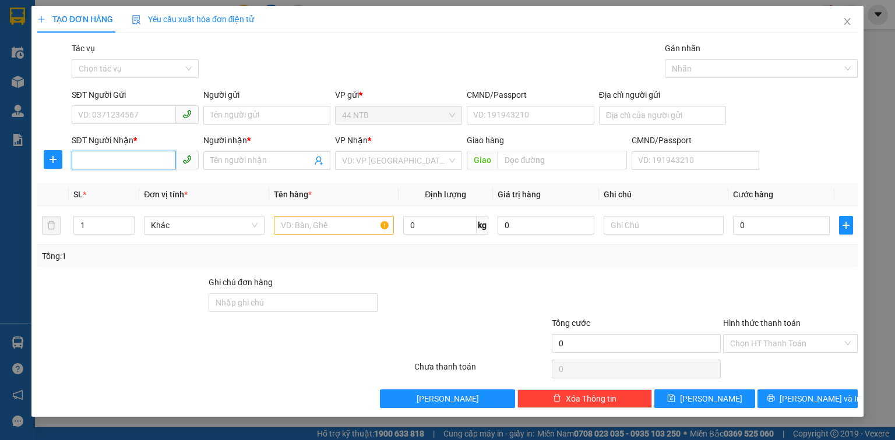
click at [137, 160] on input "SĐT Người Nhận *" at bounding box center [124, 160] width 104 height 19
type input "0981619607"
click at [165, 184] on div "0981619607 - Nhựt Linh" at bounding box center [135, 184] width 113 height 13
type input "Nhựt Linh"
type input "0981619607"
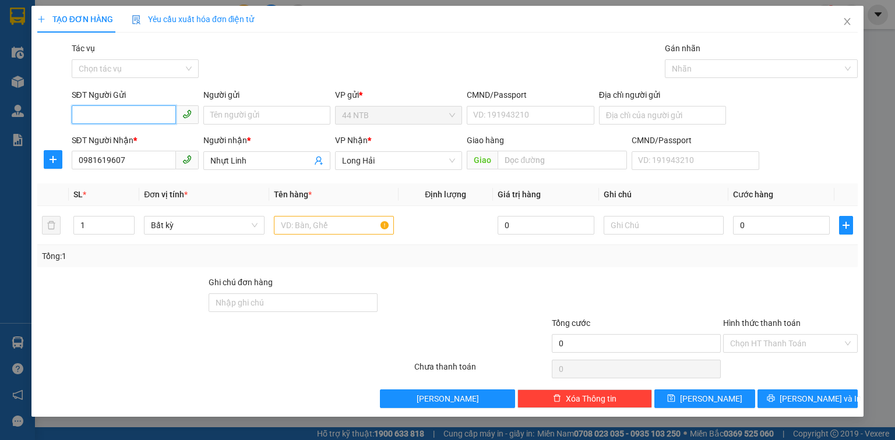
click at [137, 114] on input "SĐT Người Gửi" at bounding box center [124, 114] width 104 height 19
type input "0326600671"
click at [225, 116] on input "Người gửi" at bounding box center [266, 115] width 127 height 19
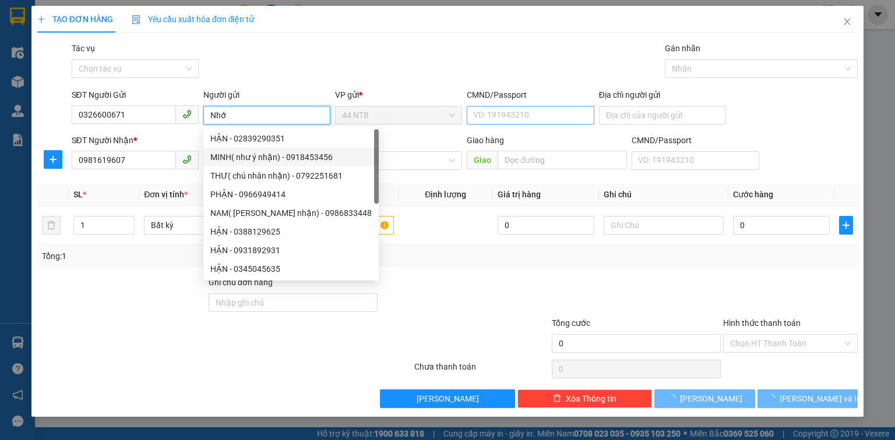
type input "Nhớ"
click at [473, 116] on input "CMND/Passport" at bounding box center [530, 115] width 127 height 19
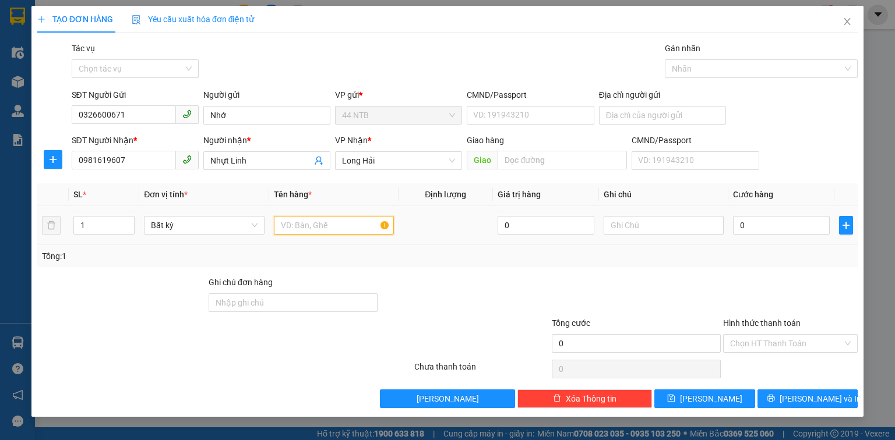
click at [347, 226] on input "text" at bounding box center [334, 225] width 120 height 19
type input "bịch[hột.bẹt]"
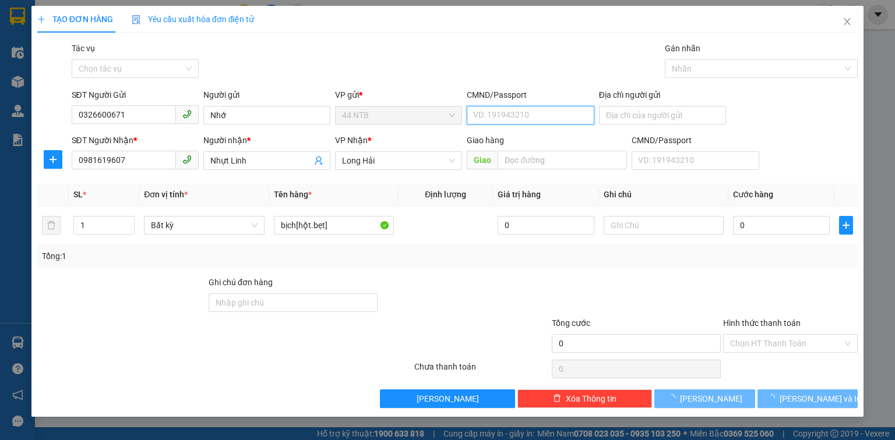
click at [509, 122] on input "CMND/Passport" at bounding box center [530, 115] width 127 height 19
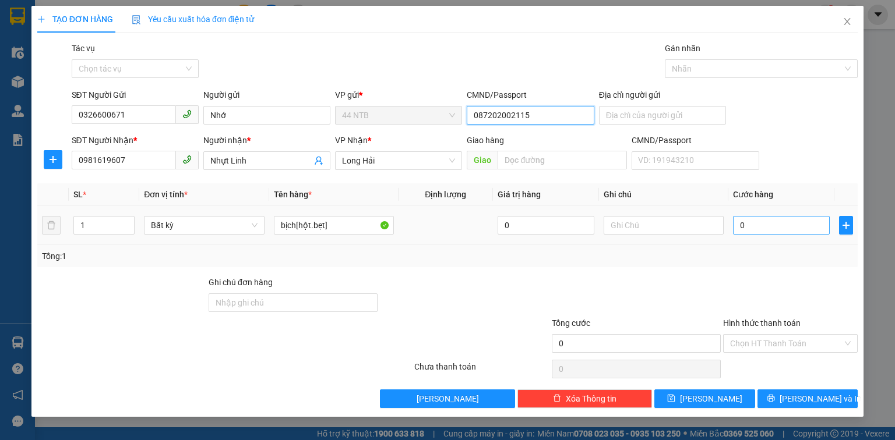
type input "087202002115"
click at [755, 223] on input "0" at bounding box center [781, 225] width 97 height 19
type input "3"
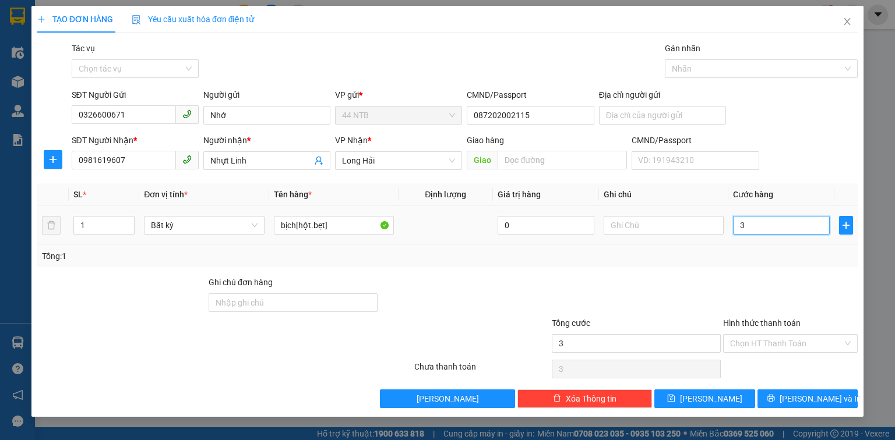
type input "30"
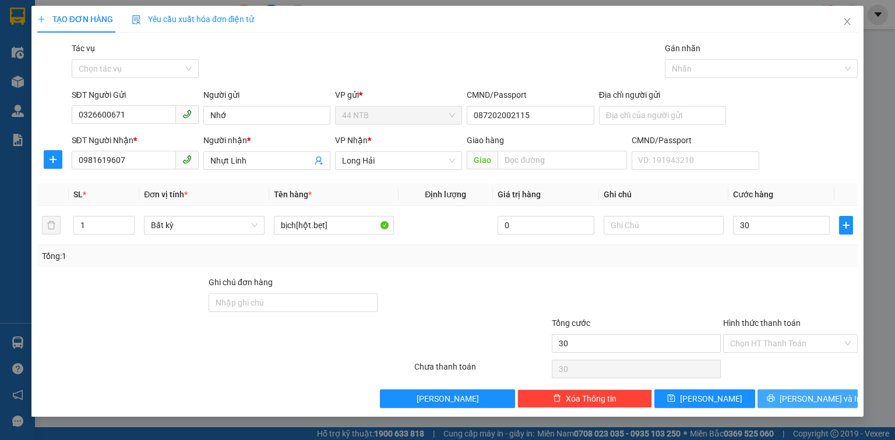
type input "30.000"
click at [775, 400] on icon "printer" at bounding box center [771, 398] width 8 height 8
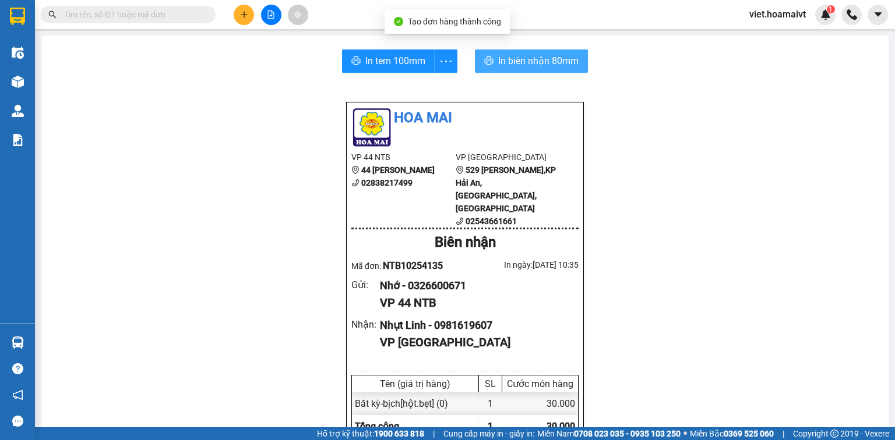
click at [526, 61] on span "In biên nhận 80mm" at bounding box center [538, 61] width 80 height 15
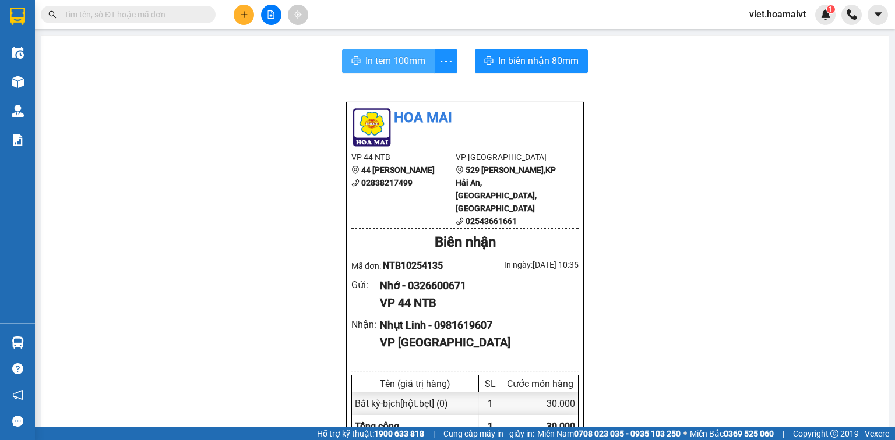
click at [396, 65] on span "In tem 100mm" at bounding box center [395, 61] width 60 height 15
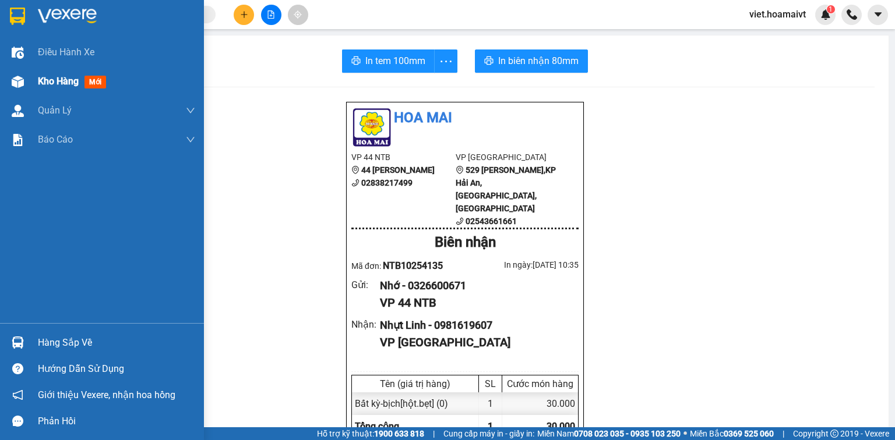
click at [32, 77] on div "Kho hàng mới" at bounding box center [102, 81] width 204 height 29
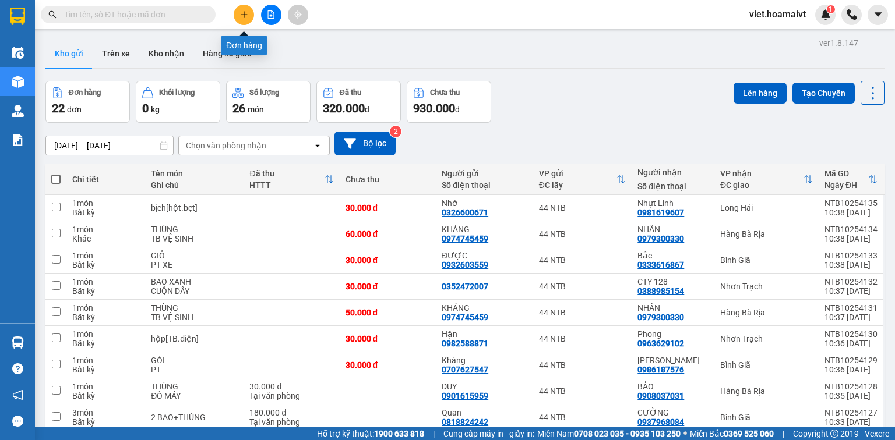
click at [245, 19] on button at bounding box center [244, 15] width 20 height 20
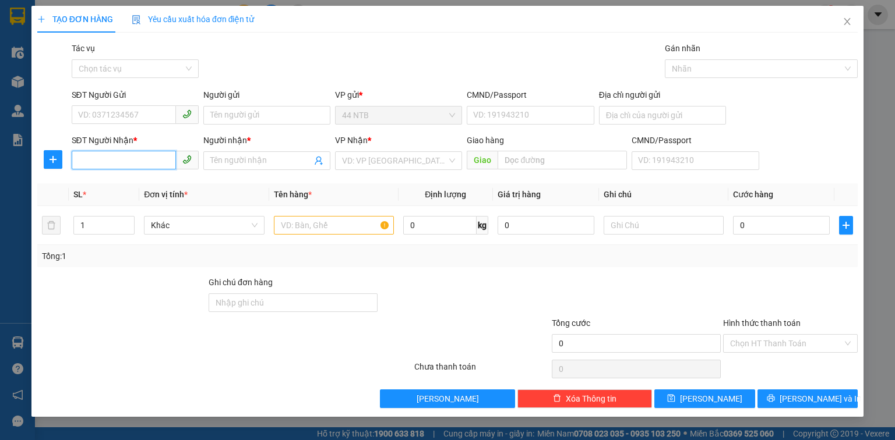
click at [144, 164] on input "SĐT Người Nhận *" at bounding box center [124, 160] width 104 height 19
type input "0972888793"
click at [165, 186] on div "0972888793 - Đạt" at bounding box center [135, 184] width 113 height 13
type input "Đạt"
type input "0972888793"
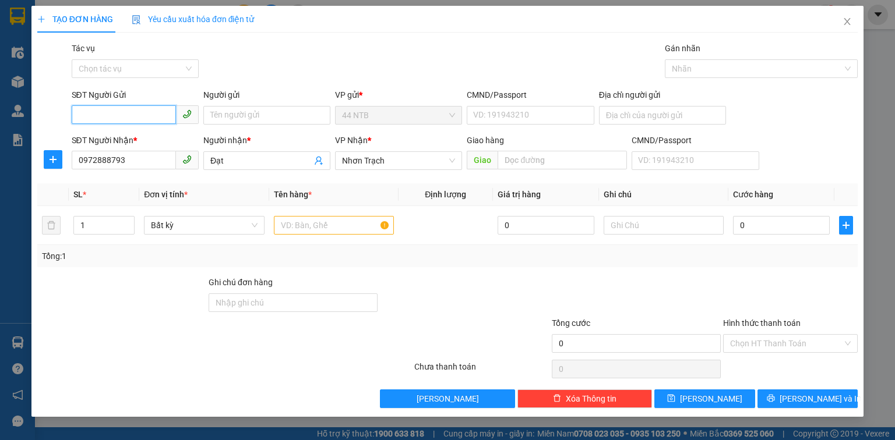
click at [135, 112] on input "SĐT Người Gửi" at bounding box center [124, 114] width 104 height 19
type input "0366447778"
click at [169, 141] on div "0366447778 - SANG" at bounding box center [135, 138] width 113 height 13
type input "SANG"
type input "0366447778"
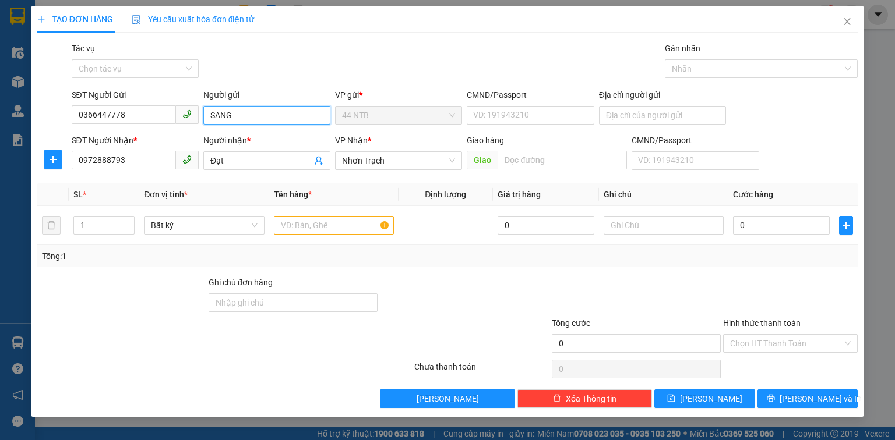
click at [255, 121] on input "SANG" at bounding box center [266, 115] width 127 height 19
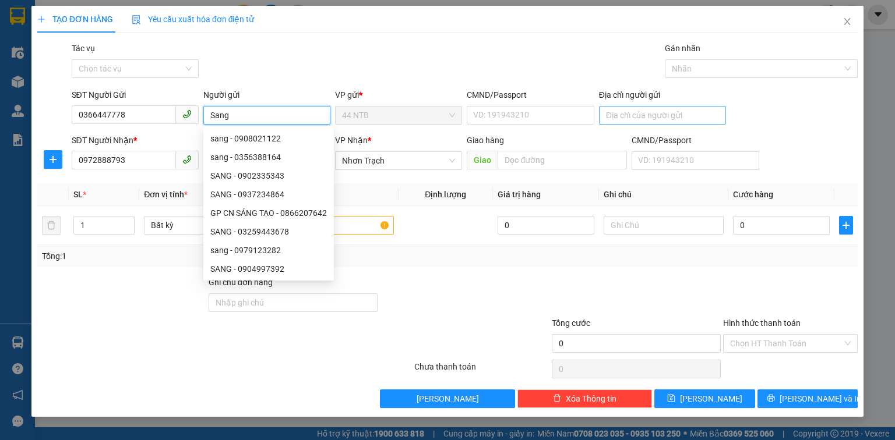
type input "Sang"
click at [667, 114] on input "Địa chỉ người gửi" at bounding box center [662, 115] width 127 height 19
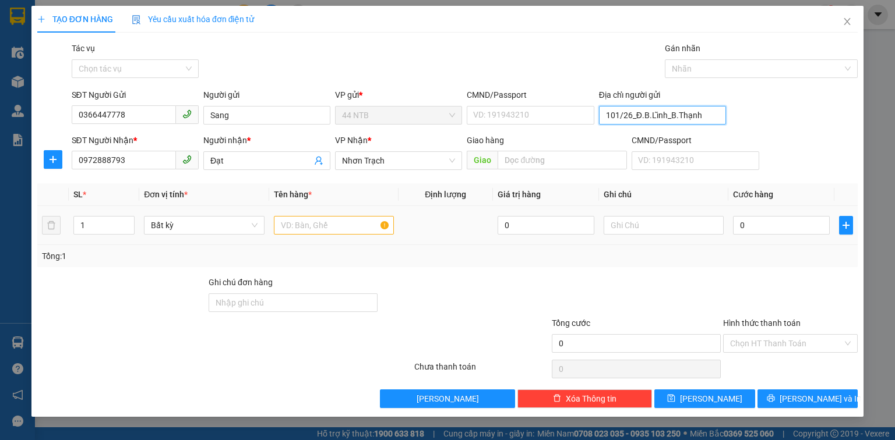
type input "101/26_Đ.B.Lĩnh_B.Thạnh"
click at [336, 221] on input "text" at bounding box center [334, 225] width 120 height 19
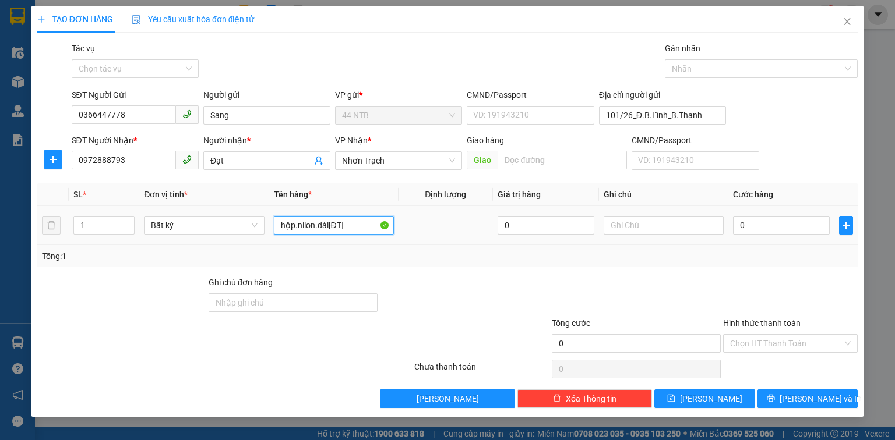
click at [338, 223] on input "hộp.nilon.dài[ĐT]" at bounding box center [334, 225] width 120 height 19
type input "hộp.nilon.dài[ĐTử]"
click at [755, 228] on input "0" at bounding box center [781, 225] width 97 height 19
type input "3"
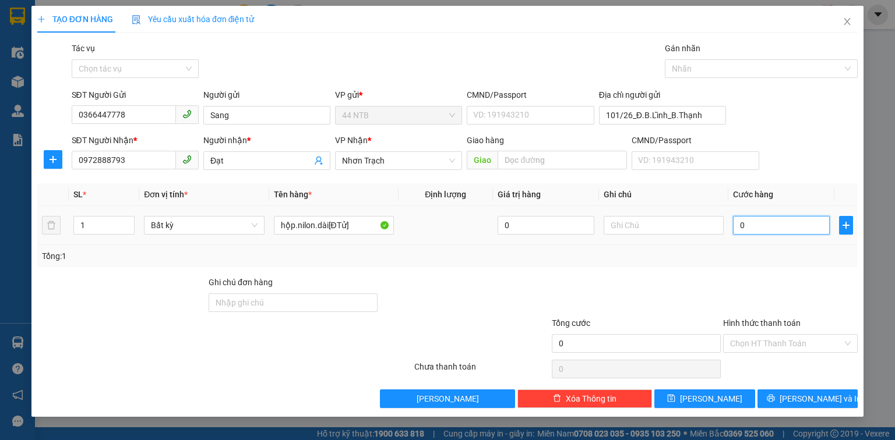
type input "3"
type input "30"
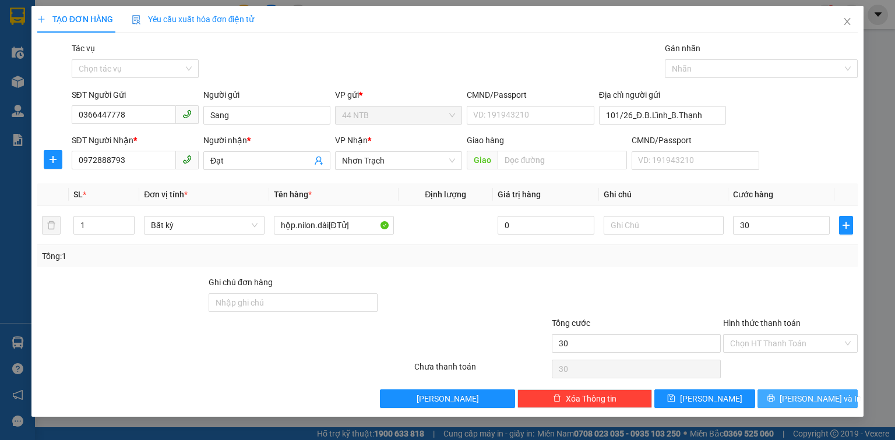
type input "30.000"
click at [811, 401] on span "[PERSON_NAME] và In" at bounding box center [820, 399] width 82 height 13
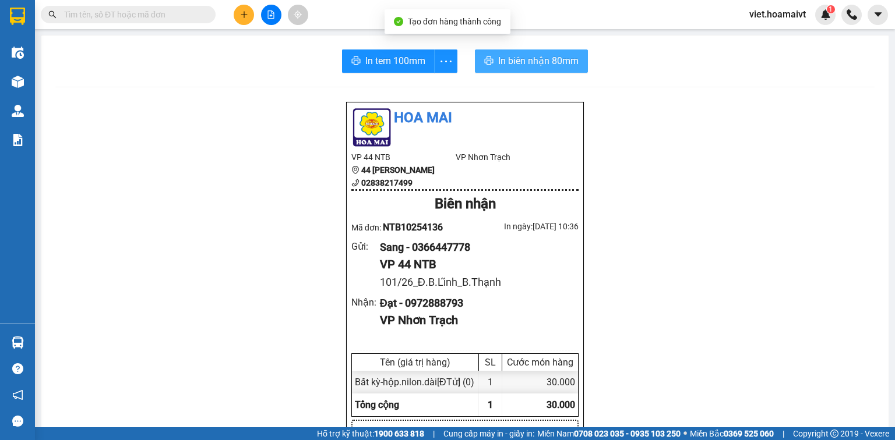
click at [546, 70] on button "In biên nhận 80mm" at bounding box center [531, 61] width 113 height 23
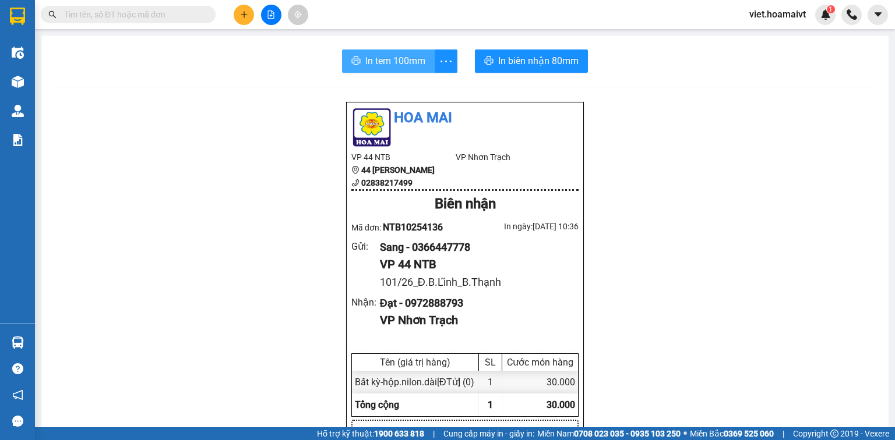
click at [358, 51] on button "In tem 100mm" at bounding box center [388, 61] width 93 height 23
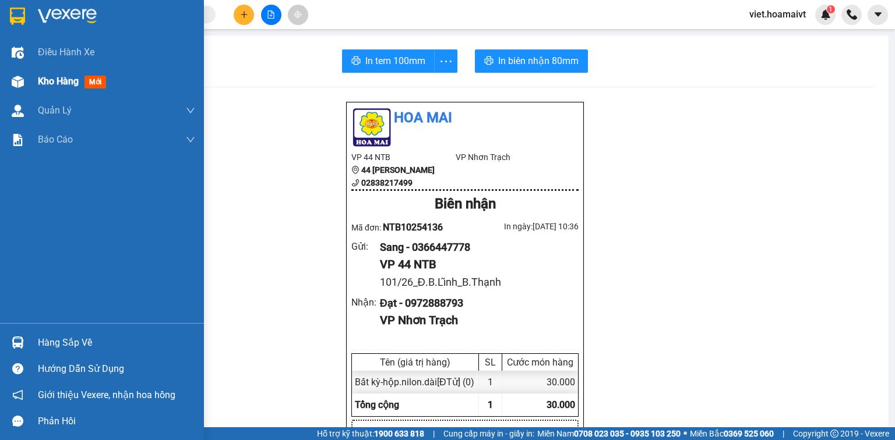
click at [54, 76] on span "Kho hàng" at bounding box center [58, 81] width 41 height 11
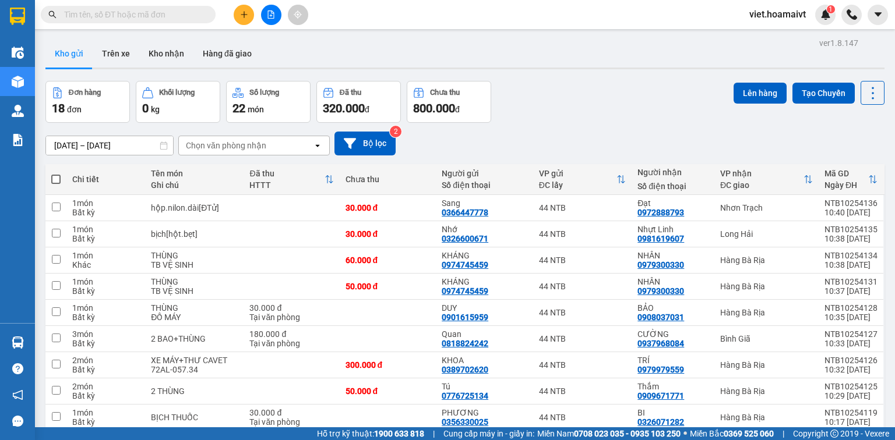
click at [247, 140] on div "Chọn văn phòng nhận" at bounding box center [226, 146] width 80 height 12
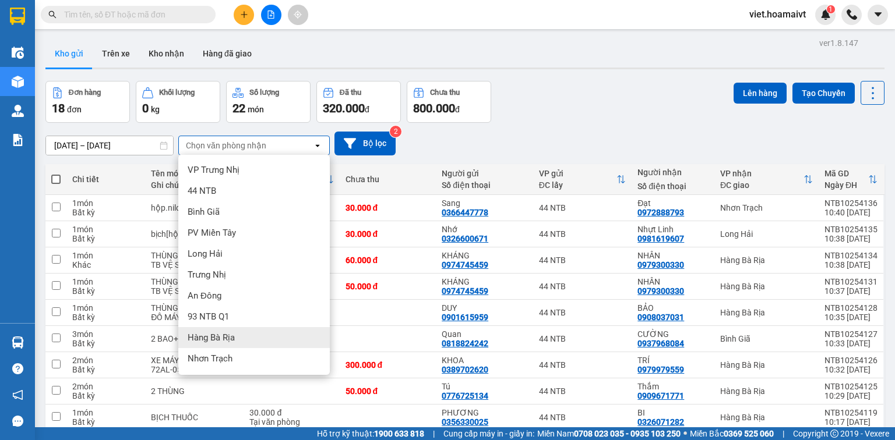
click at [241, 333] on div "Hàng Bà Rịa" at bounding box center [253, 337] width 151 height 21
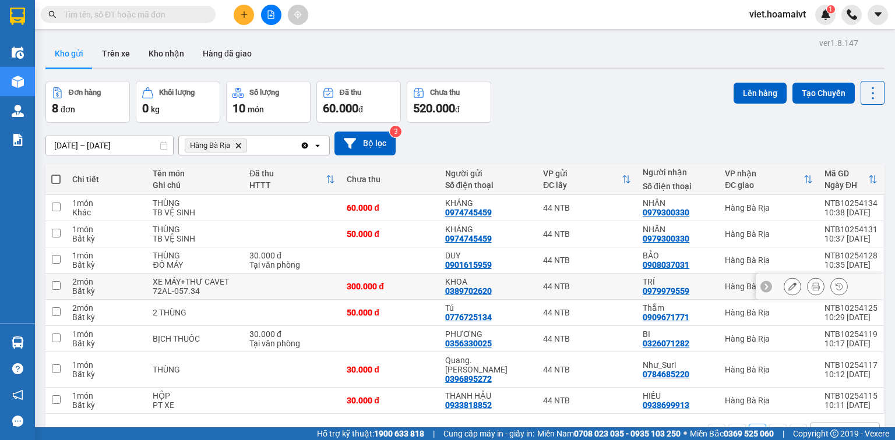
click at [123, 289] on div "Bất kỳ" at bounding box center [106, 291] width 69 height 9
checkbox input "true"
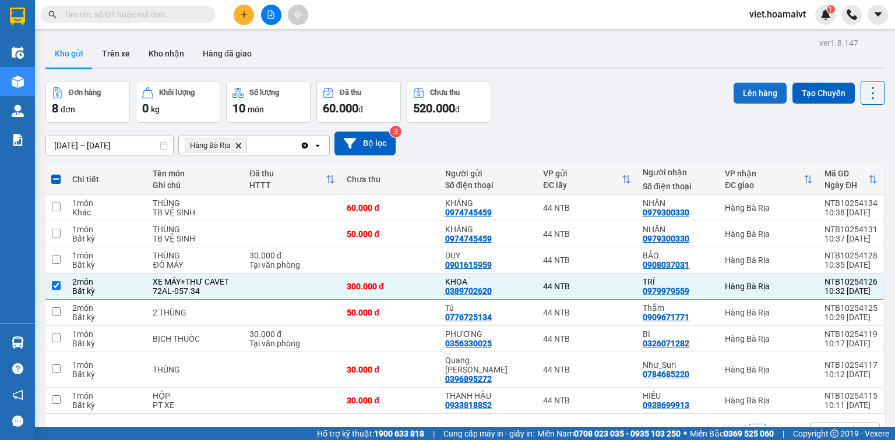
click at [749, 94] on button "Lên hàng" at bounding box center [759, 93] width 53 height 21
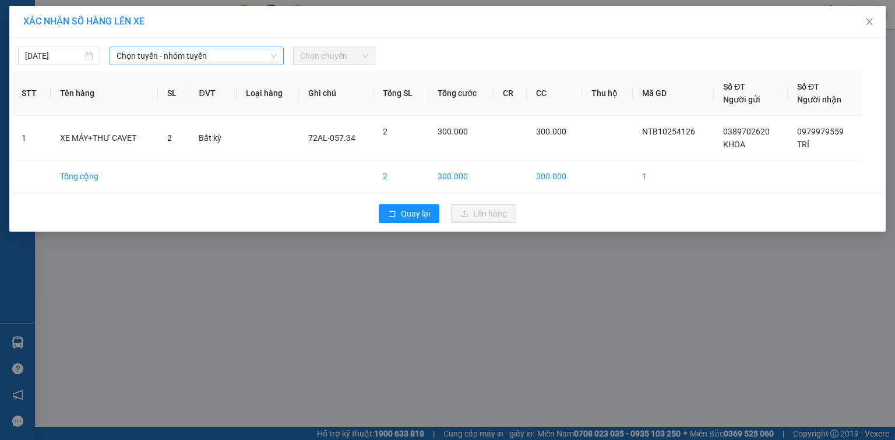
click at [172, 52] on span "Chọn tuyến - nhóm tuyến" at bounding box center [196, 55] width 160 height 17
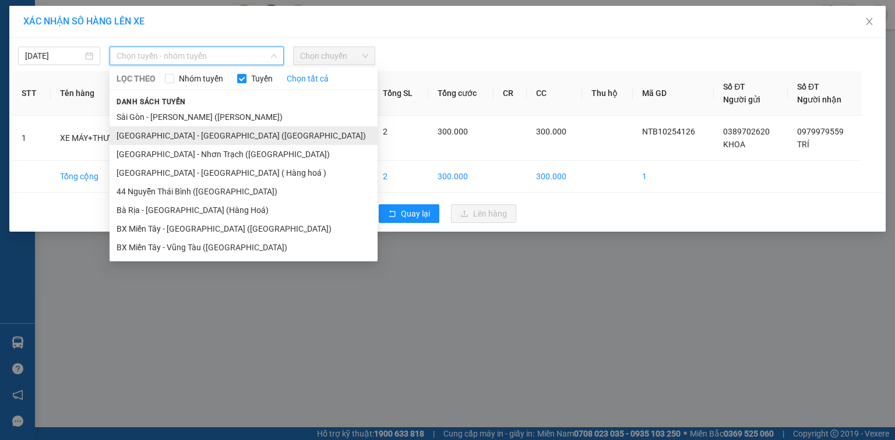
click at [182, 133] on li "Sài Gòn - Bà Rịa (Hàng Hoá)" at bounding box center [244, 135] width 268 height 19
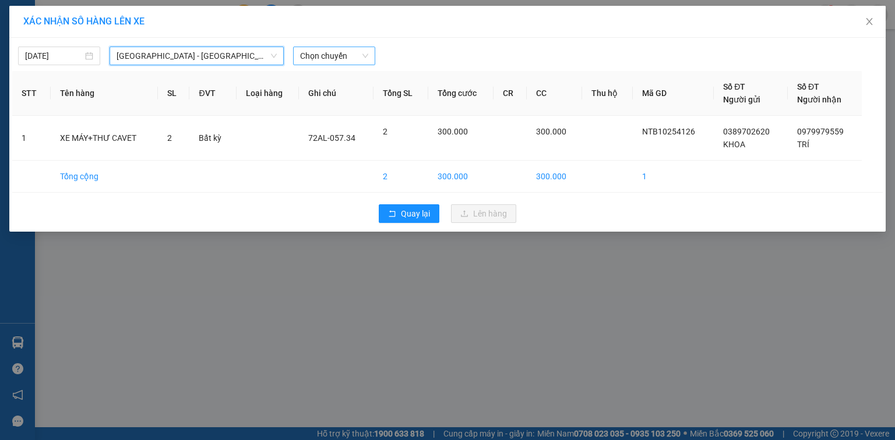
click at [319, 55] on span "Chọn chuyến" at bounding box center [334, 55] width 68 height 17
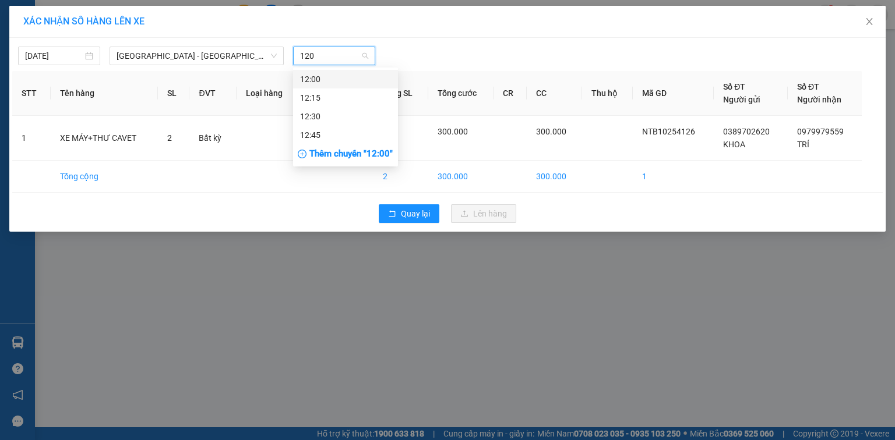
type input "1200"
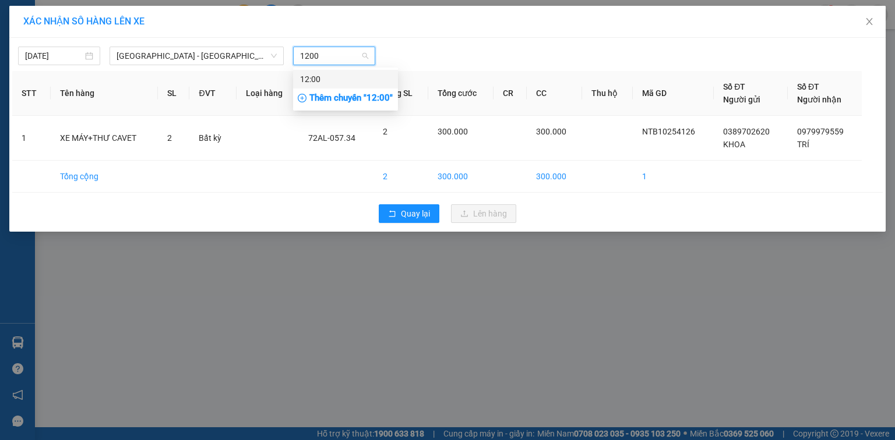
click at [340, 72] on div "12:00" at bounding box center [345, 79] width 105 height 19
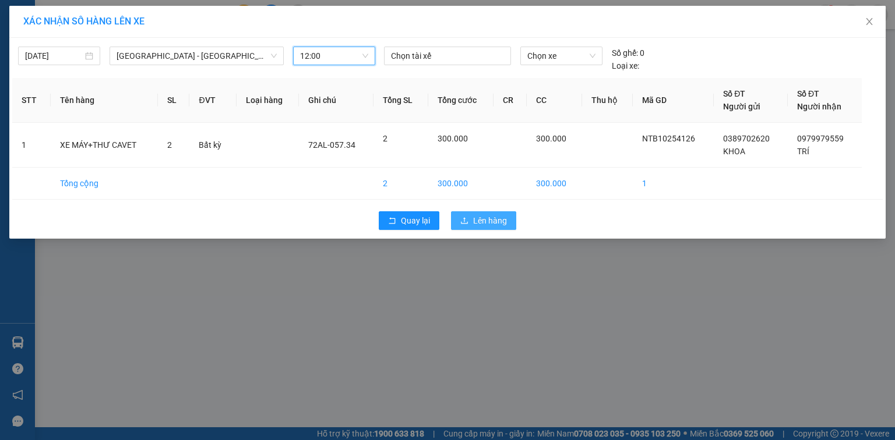
click at [486, 219] on span "Lên hàng" at bounding box center [490, 220] width 34 height 13
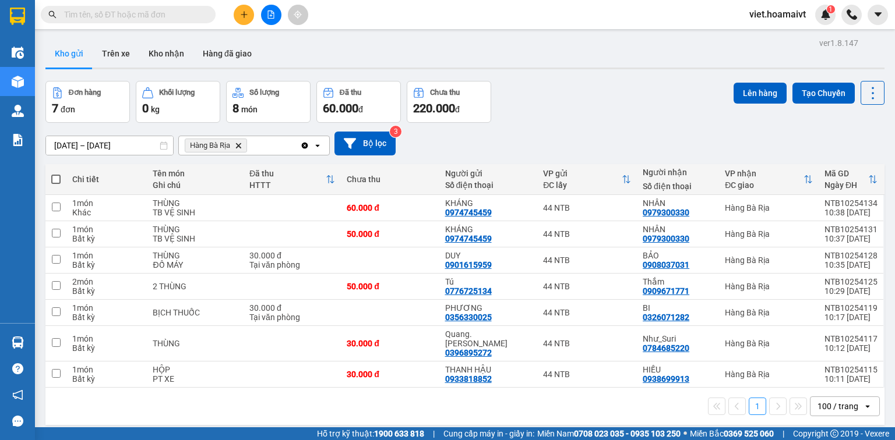
click at [56, 177] on span at bounding box center [55, 179] width 9 height 9
click at [56, 174] on input "checkbox" at bounding box center [56, 174] width 0 height 0
checkbox input "true"
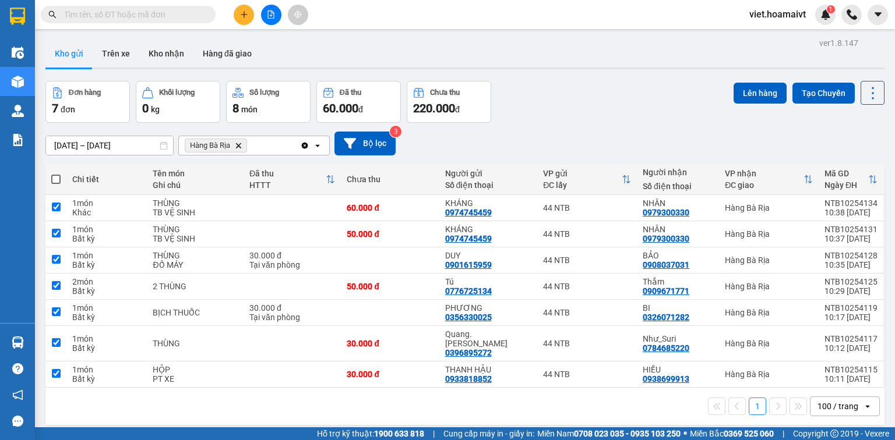
checkbox input "true"
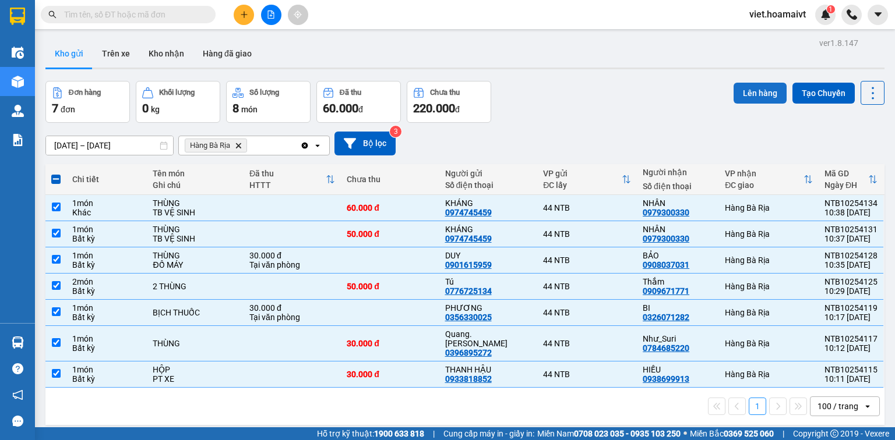
click at [751, 98] on button "Lên hàng" at bounding box center [759, 93] width 53 height 21
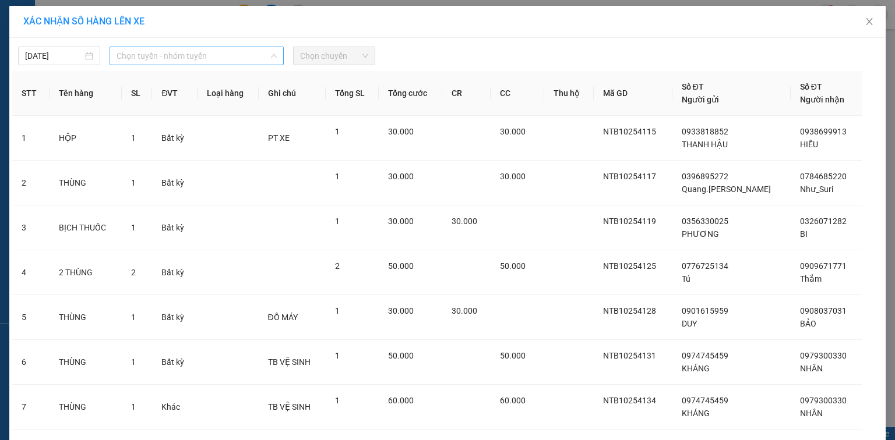
click at [231, 54] on span "Chọn tuyến - nhóm tuyến" at bounding box center [196, 55] width 160 height 17
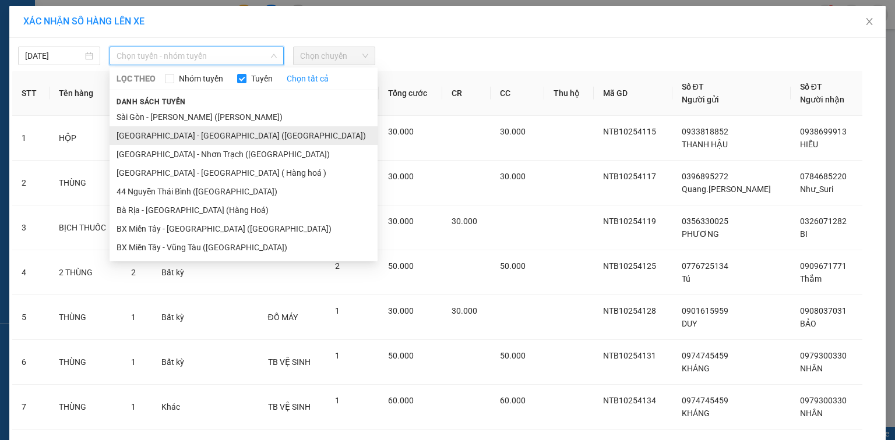
click at [186, 138] on li "Sài Gòn - Bà Rịa (Hàng Hoá)" at bounding box center [244, 135] width 268 height 19
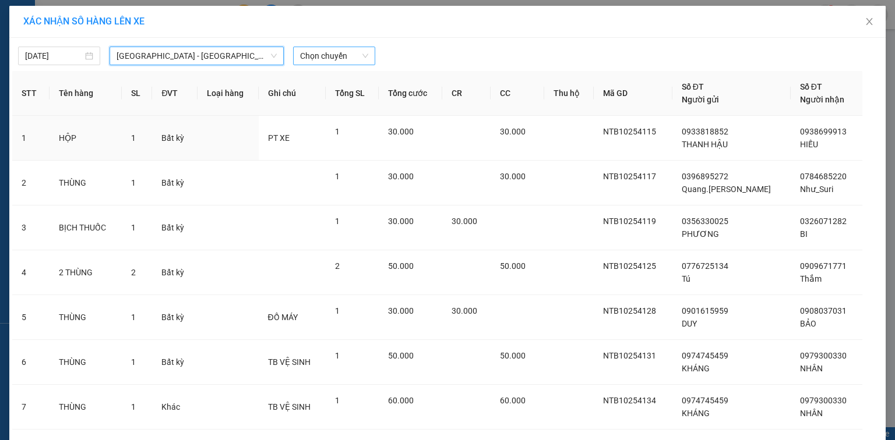
click at [313, 57] on span "Chọn chuyến" at bounding box center [334, 55] width 68 height 17
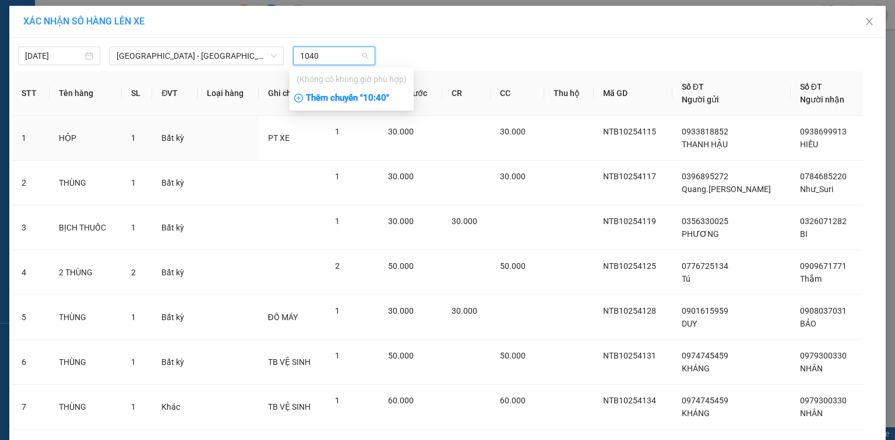
type input "1040"
click at [364, 97] on div "Thêm chuyến " 10:40 "" at bounding box center [351, 99] width 124 height 20
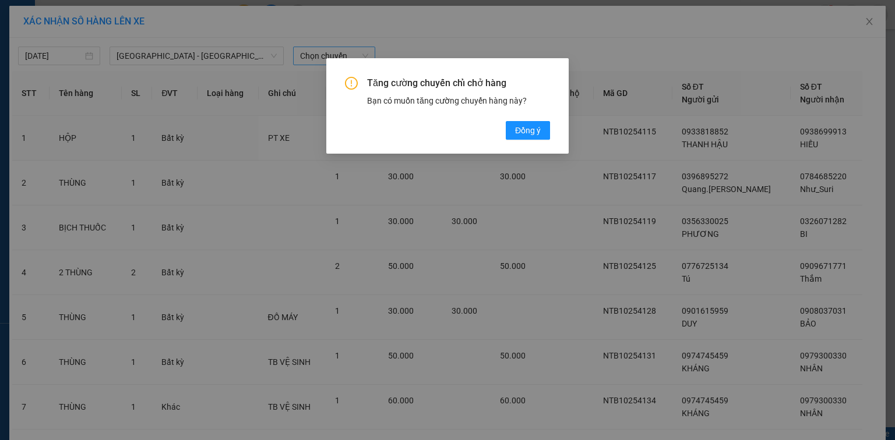
click at [527, 121] on div "Tăng cường chuyến chỉ chở hàng Bạn có muốn tăng cường chuyến hàng này? Đồng ý" at bounding box center [447, 108] width 205 height 63
click at [534, 130] on span "Đồng ý" at bounding box center [528, 130] width 26 height 13
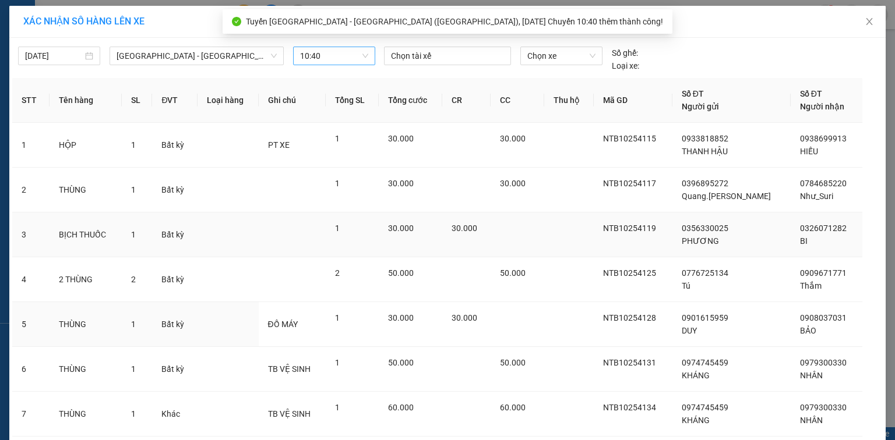
scroll to position [80, 0]
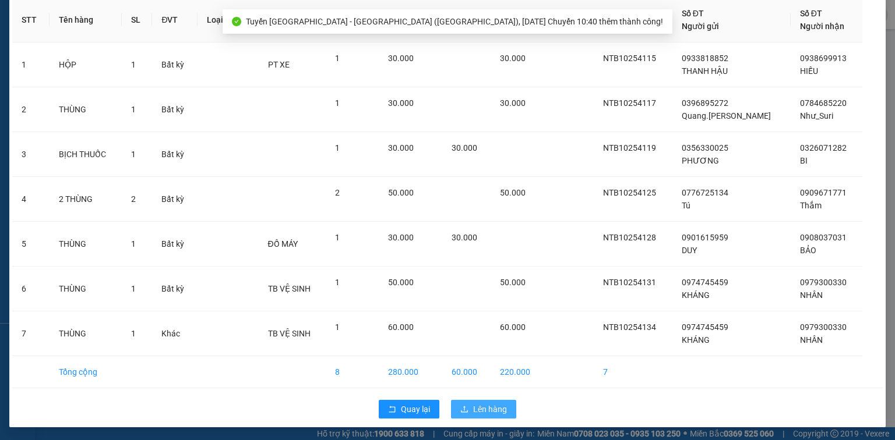
click at [483, 407] on span "Lên hàng" at bounding box center [490, 409] width 34 height 13
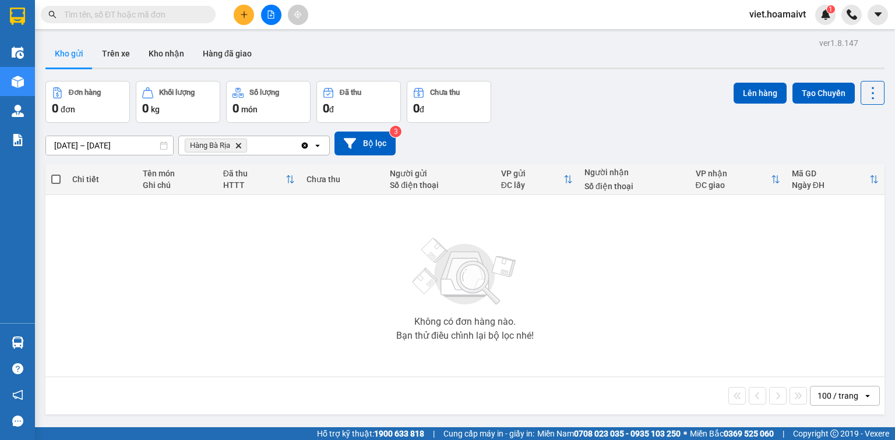
click at [238, 147] on icon "Hàng Bà Rịa, close by backspace" at bounding box center [238, 145] width 5 height 5
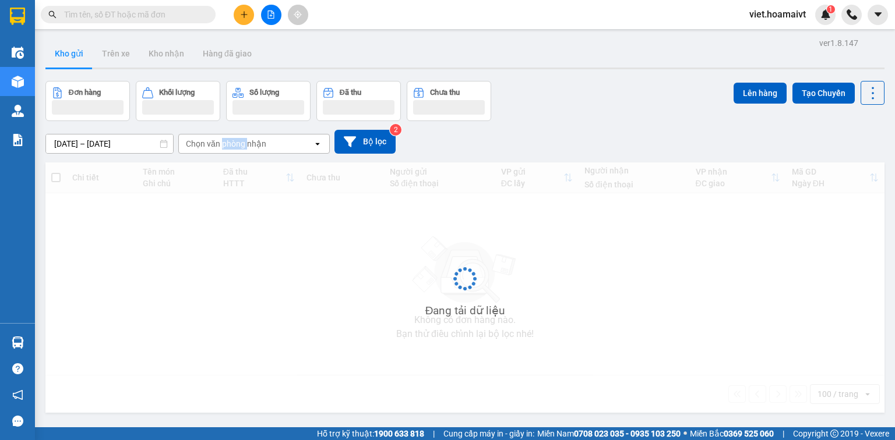
click at [238, 146] on div "Chọn văn phòng nhận" at bounding box center [226, 144] width 80 height 12
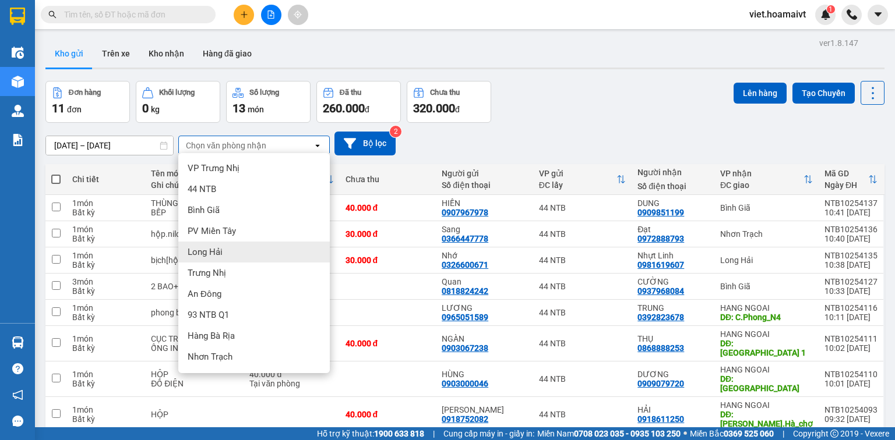
click at [238, 256] on div "Long Hải" at bounding box center [253, 252] width 151 height 21
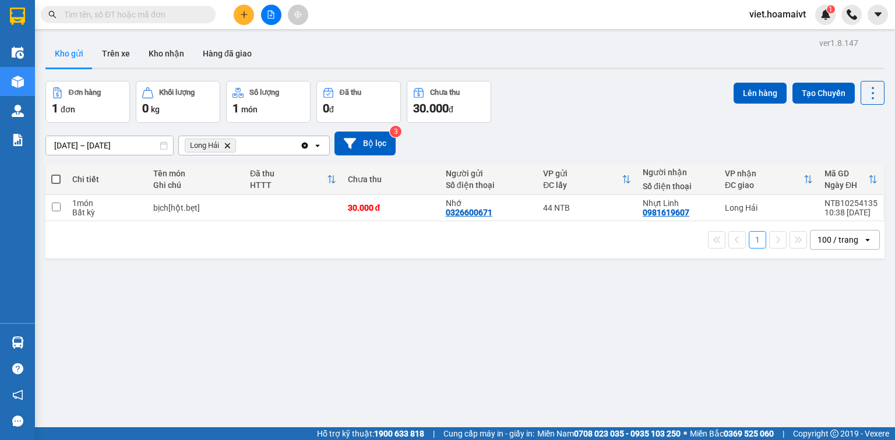
click at [230, 146] on icon "Delete" at bounding box center [227, 145] width 7 height 7
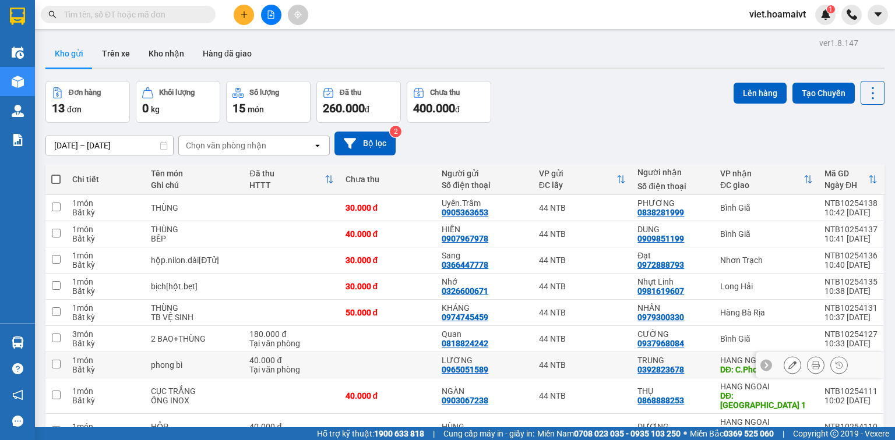
click at [359, 365] on td at bounding box center [388, 365] width 97 height 26
checkbox input "true"
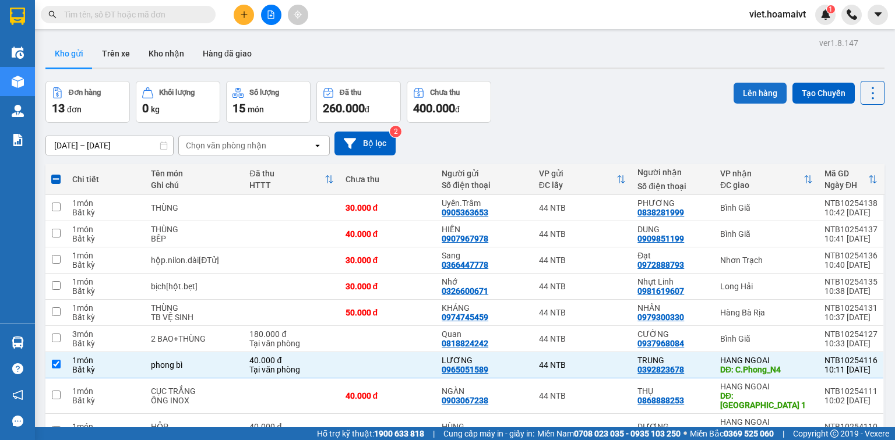
click at [744, 97] on button "Lên hàng" at bounding box center [759, 93] width 53 height 21
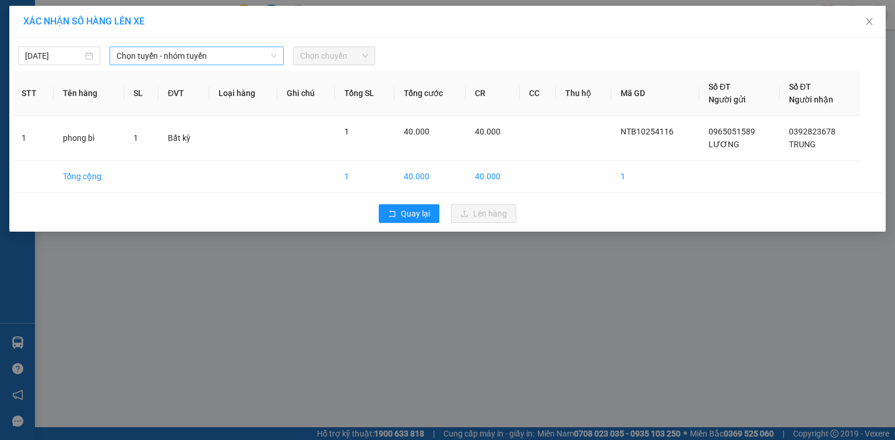
click at [216, 52] on span "Chọn tuyến - nhóm tuyến" at bounding box center [196, 55] width 160 height 17
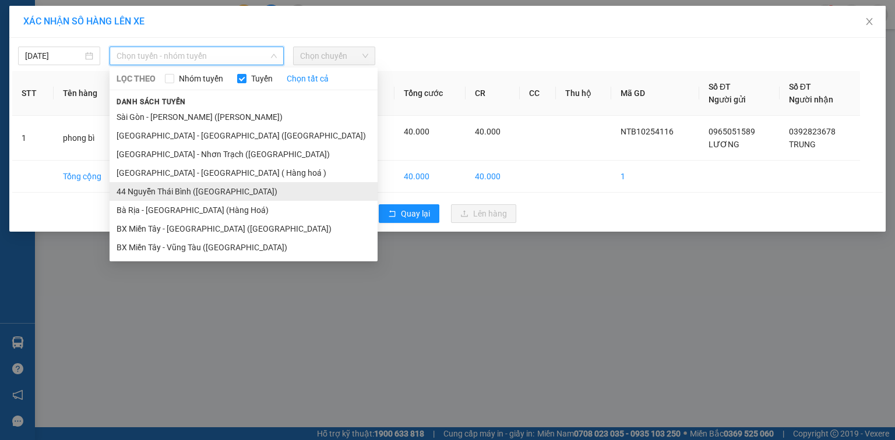
click at [175, 193] on li "44 Nguyễn Thái Bình (Hàng Ngoài)" at bounding box center [244, 191] width 268 height 19
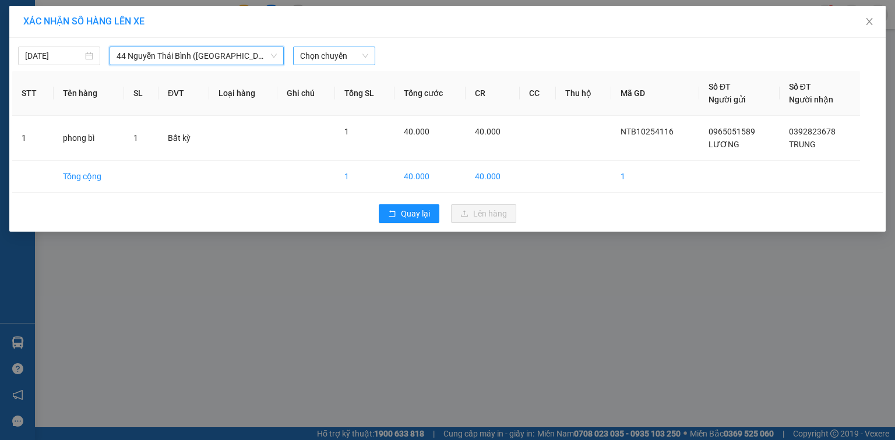
click at [320, 58] on span "Chọn chuyến" at bounding box center [334, 55] width 68 height 17
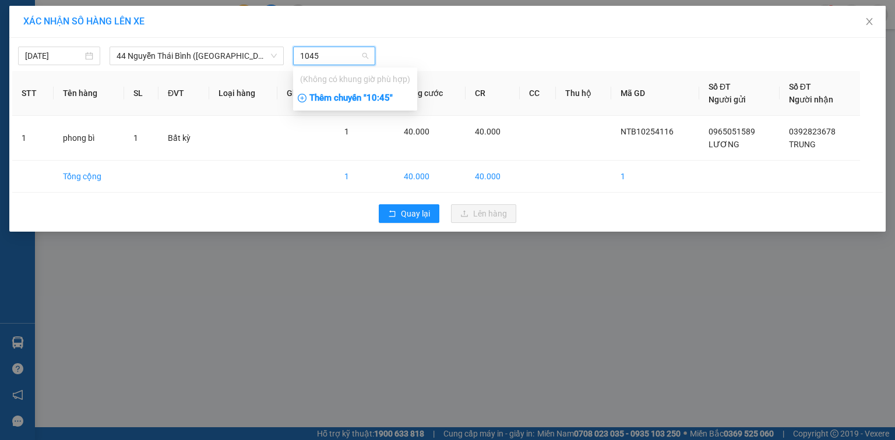
type input "1045"
click at [364, 96] on div "Thêm chuyến " 10:45 "" at bounding box center [355, 99] width 124 height 20
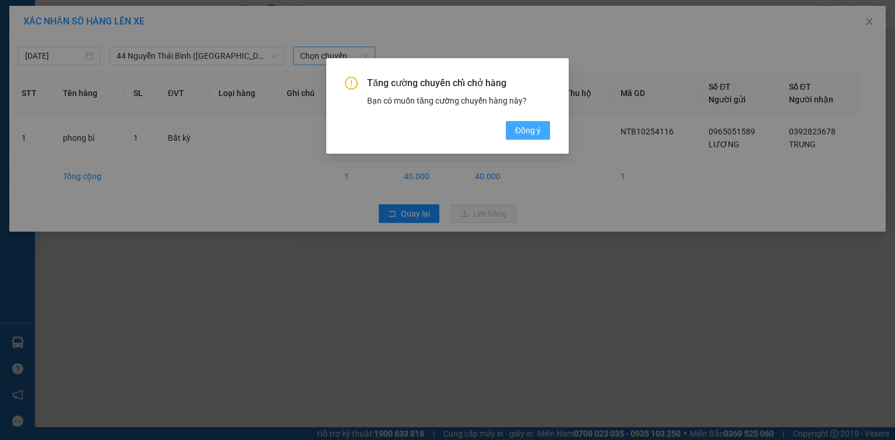
click at [518, 135] on span "Đồng ý" at bounding box center [528, 130] width 26 height 13
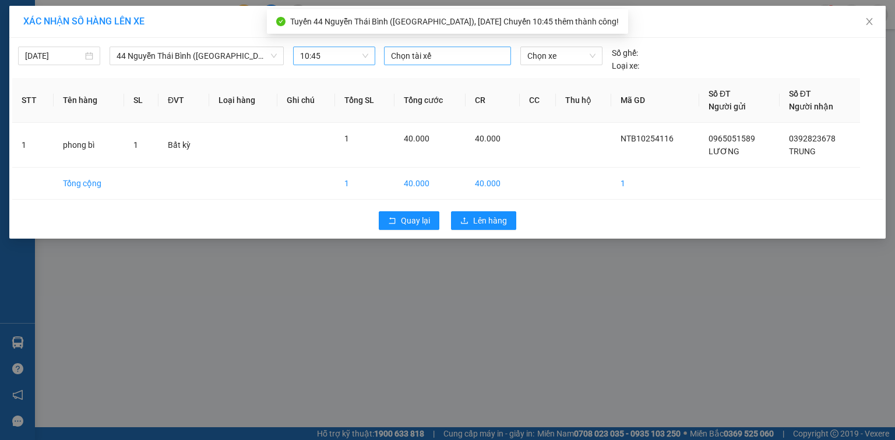
click at [435, 58] on div at bounding box center [447, 56] width 121 height 14
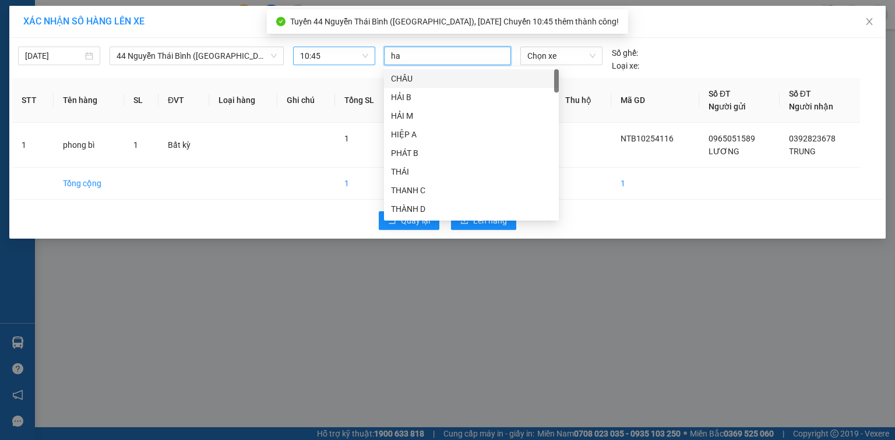
type input "hao"
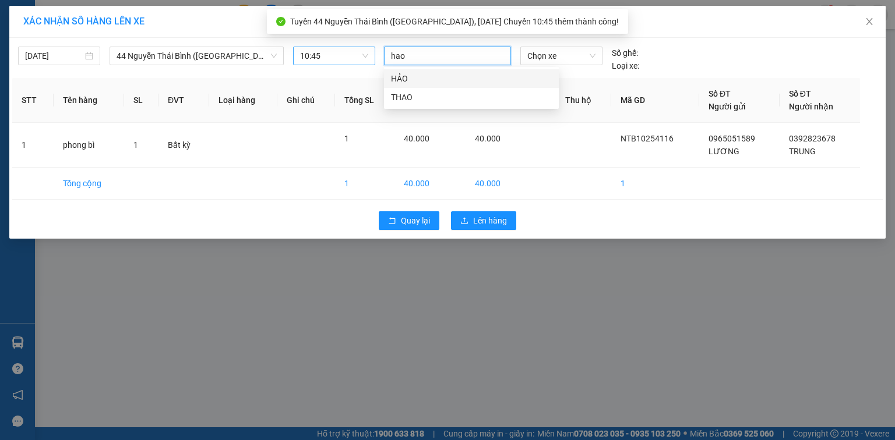
click at [452, 77] on div "HẢO" at bounding box center [471, 78] width 161 height 13
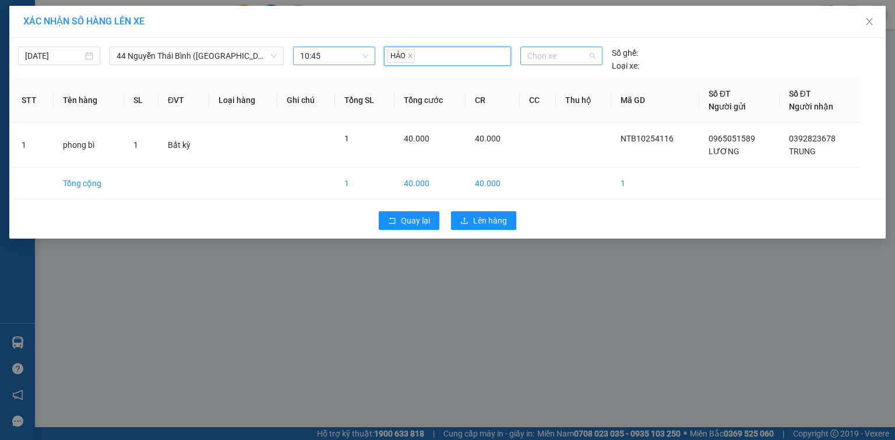
click at [555, 58] on span "Chọn xe" at bounding box center [561, 55] width 68 height 17
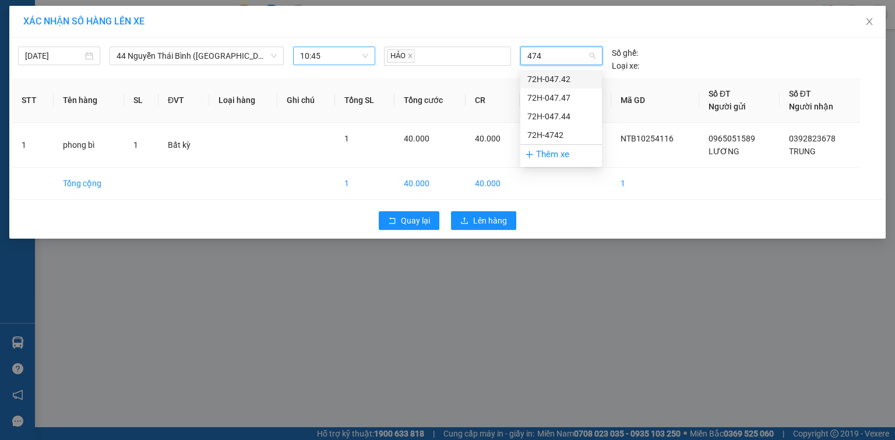
type input "4747"
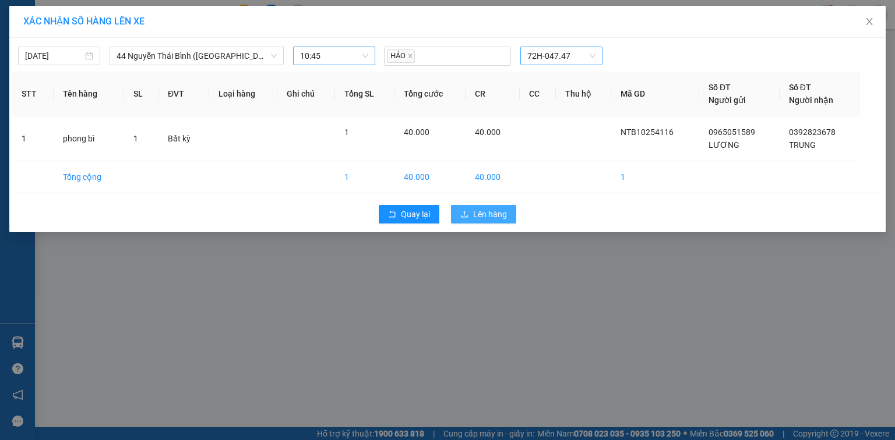
click at [493, 214] on span "Lên hàng" at bounding box center [490, 214] width 34 height 13
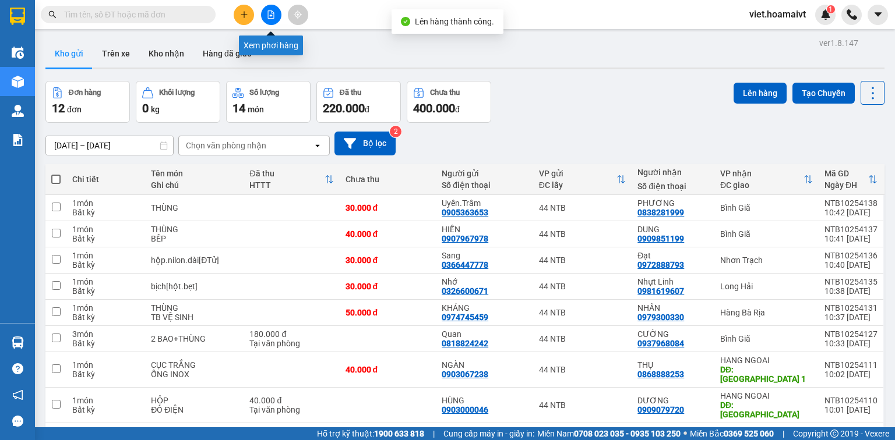
click at [272, 20] on button at bounding box center [271, 15] width 20 height 20
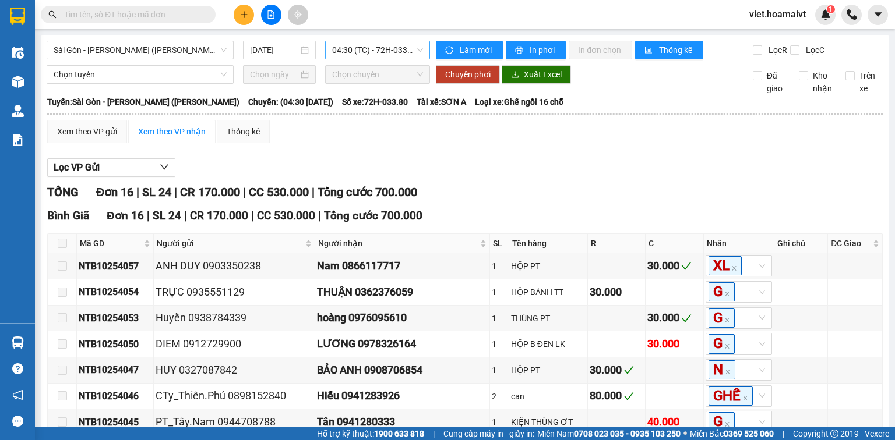
click at [338, 51] on span "04:30 (TC) - 72H-033.80" at bounding box center [377, 49] width 91 height 17
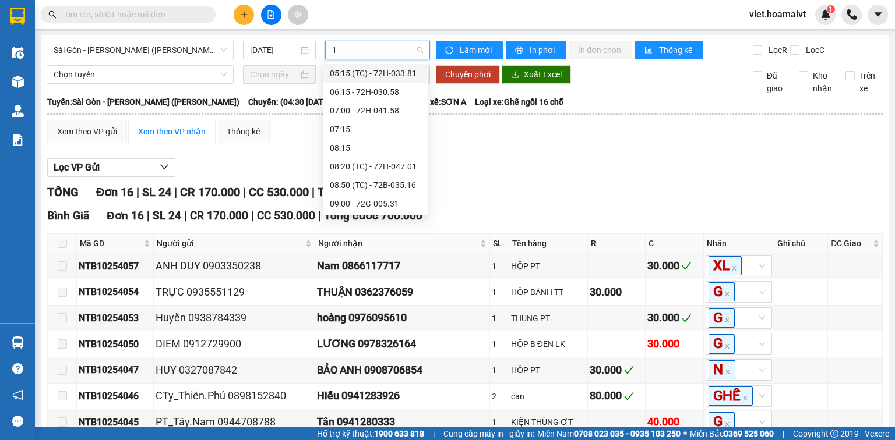
type input "10"
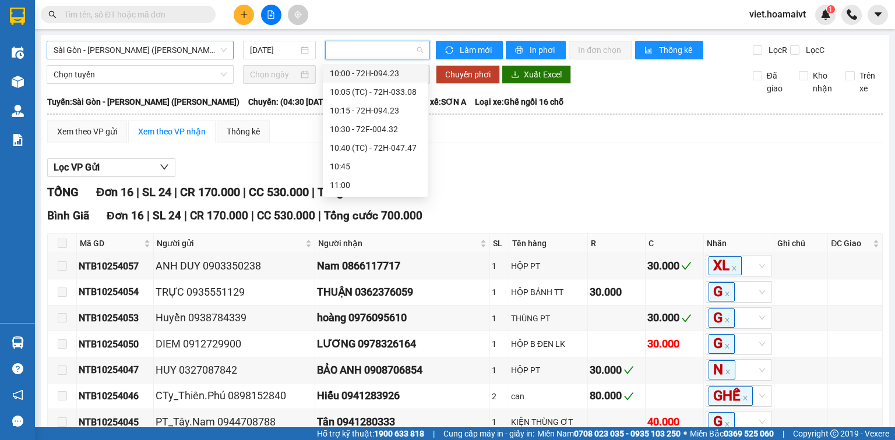
click at [207, 51] on span "Sài Gòn - Vũng Tàu (Hàng Hoá)" at bounding box center [140, 49] width 173 height 17
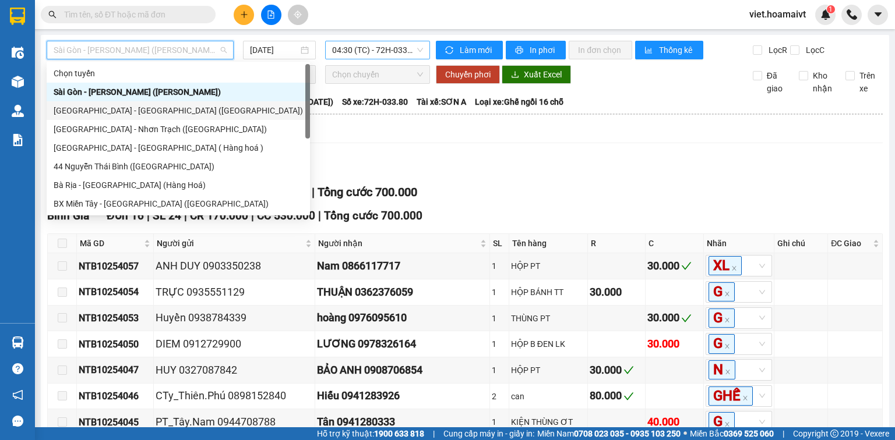
click at [177, 110] on div "Sài Gòn - Bà Rịa (Hàng Hoá)" at bounding box center [178, 110] width 249 height 13
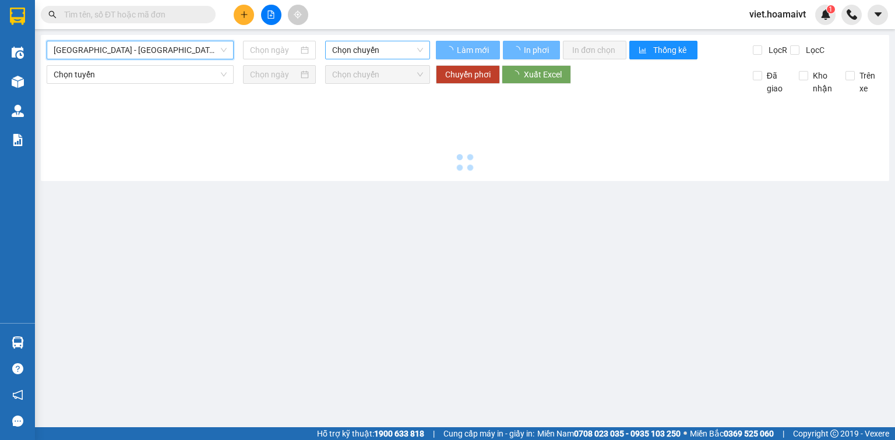
type input "[DATE]"
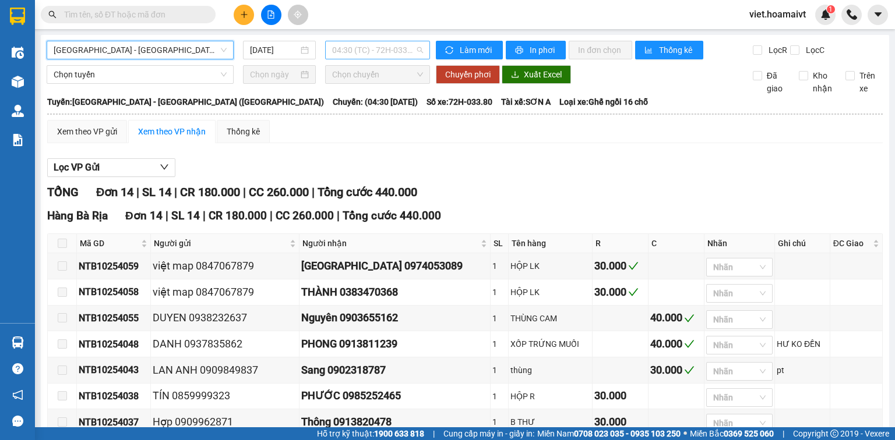
click at [340, 54] on span "04:30 (TC) - 72H-033.80" at bounding box center [377, 49] width 91 height 17
type input "1040"
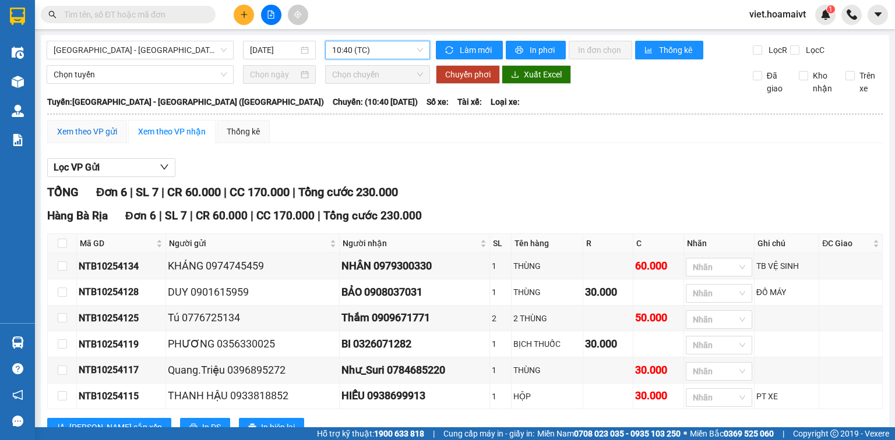
click at [104, 138] on div "Xem theo VP gửi" at bounding box center [87, 131] width 60 height 13
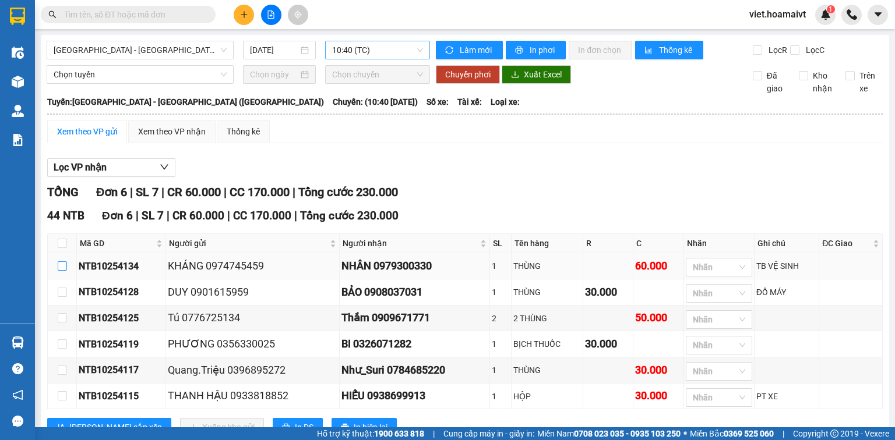
click at [63, 271] on input "checkbox" at bounding box center [62, 266] width 9 height 9
checkbox input "true"
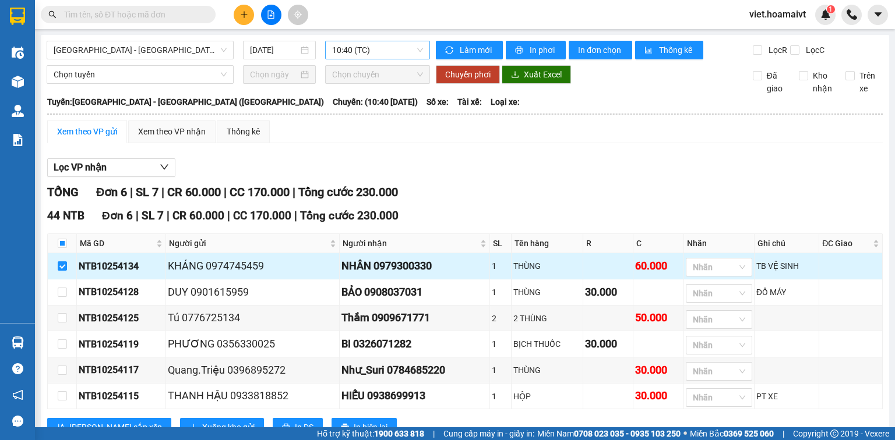
scroll to position [47, 0]
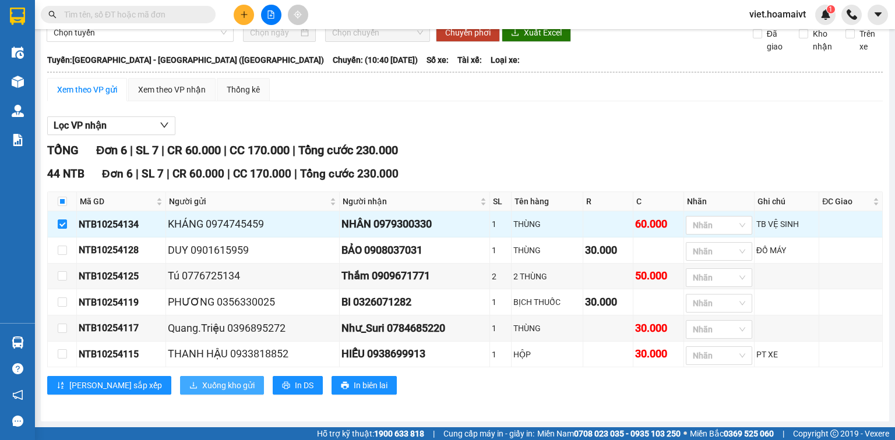
click at [202, 387] on span "Xuống kho gửi" at bounding box center [228, 385] width 52 height 13
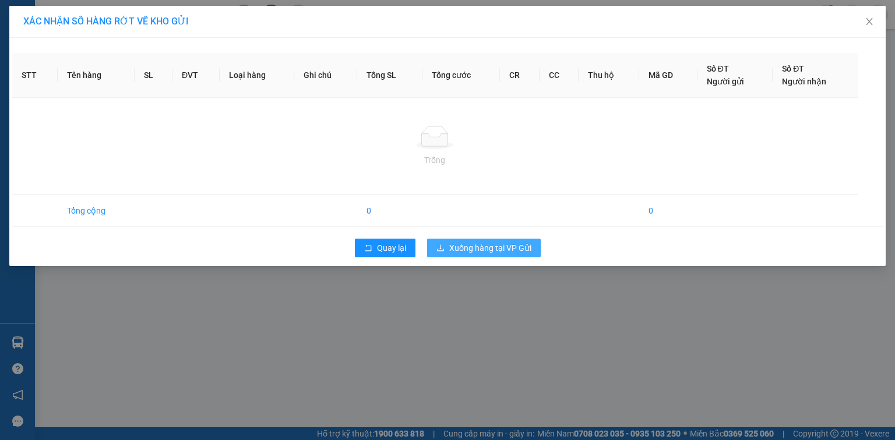
click at [471, 247] on span "Xuống hàng tại VP Gửi" at bounding box center [490, 248] width 82 height 13
click at [389, 245] on span "Quay lại" at bounding box center [391, 248] width 29 height 13
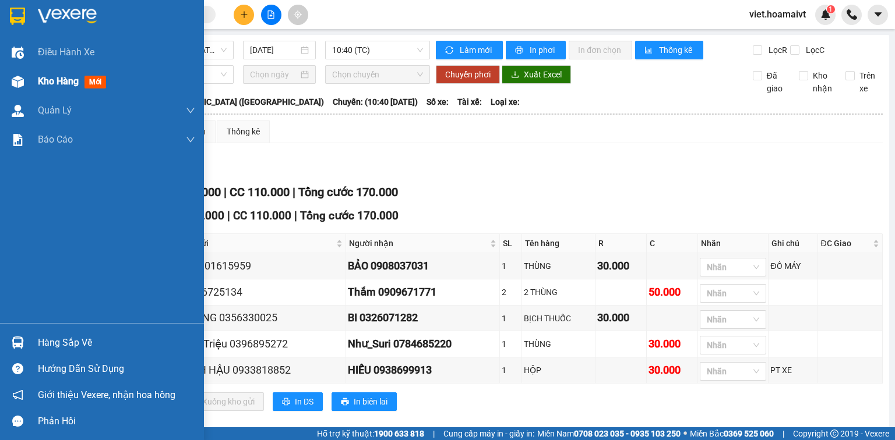
click at [56, 85] on span "Kho hàng" at bounding box center [58, 81] width 41 height 11
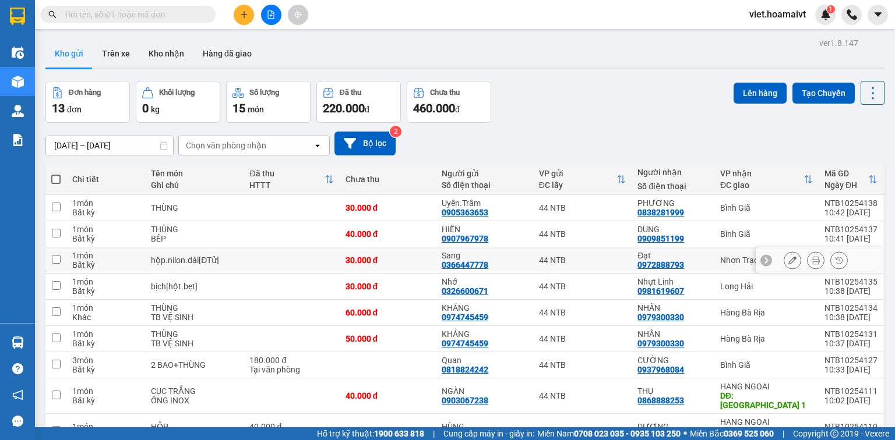
click at [320, 253] on td at bounding box center [291, 261] width 96 height 26
checkbox input "true"
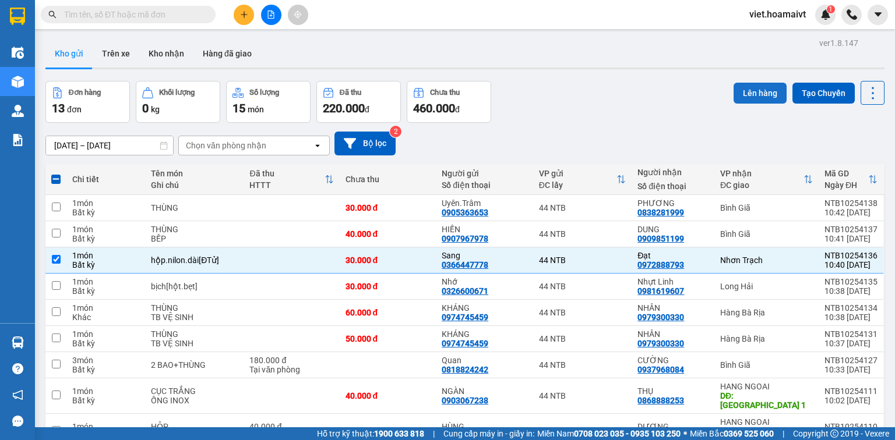
click at [743, 96] on button "Lên hàng" at bounding box center [759, 93] width 53 height 21
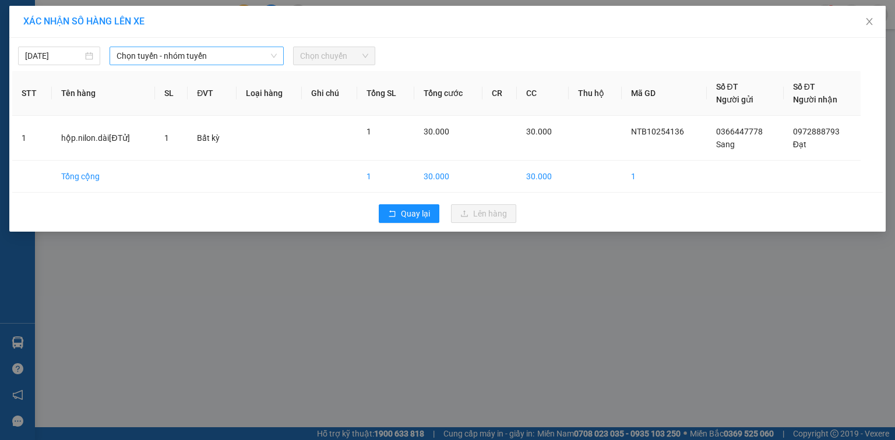
click at [219, 51] on span "Chọn tuyến - nhóm tuyến" at bounding box center [196, 55] width 160 height 17
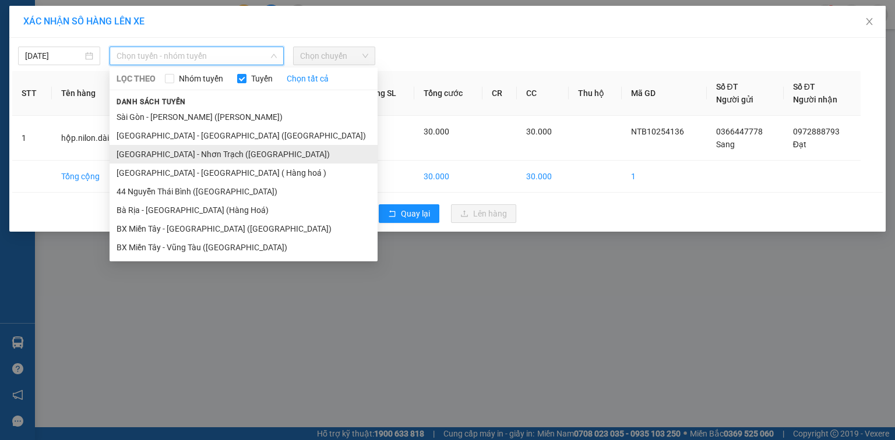
click at [196, 153] on li "Sài Gòn - Nhơn Trạch (Hàng Hoá)" at bounding box center [244, 154] width 268 height 19
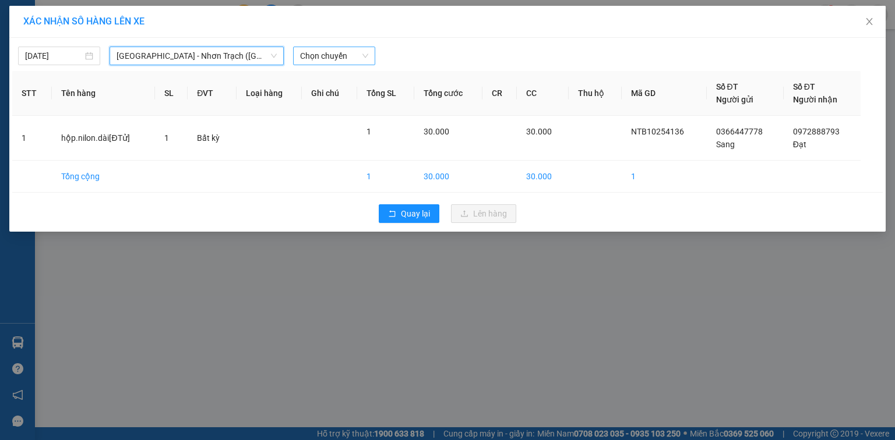
click at [323, 55] on span "Chọn chuyến" at bounding box center [334, 55] width 68 height 17
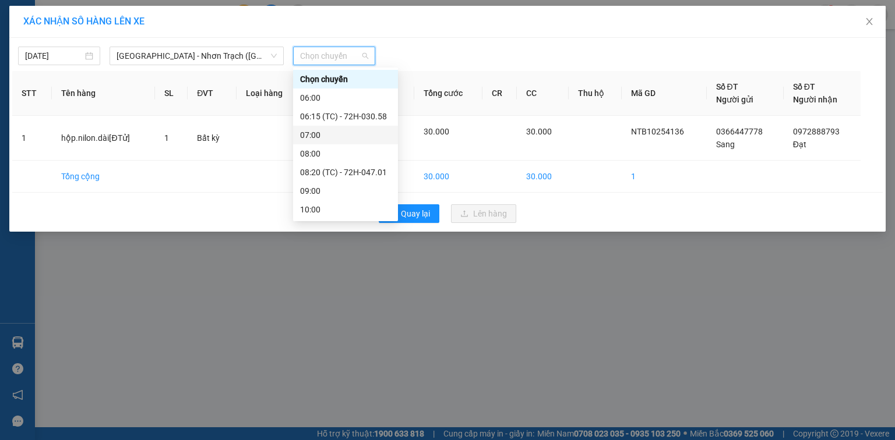
scroll to position [140, 0]
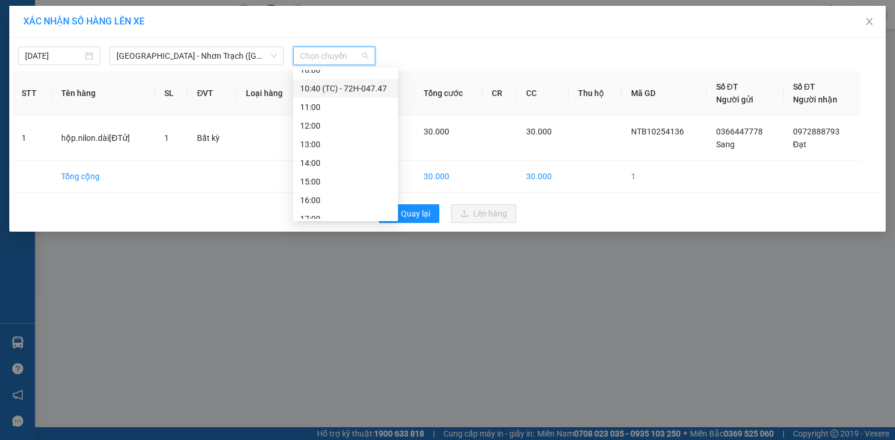
click at [368, 84] on div "10:40 (TC) - 72H-047.47" at bounding box center [345, 88] width 91 height 13
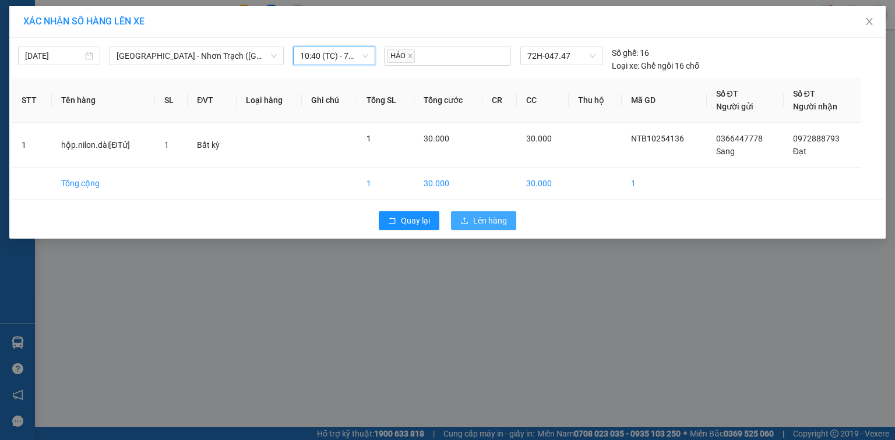
click at [486, 221] on span "Lên hàng" at bounding box center [490, 220] width 34 height 13
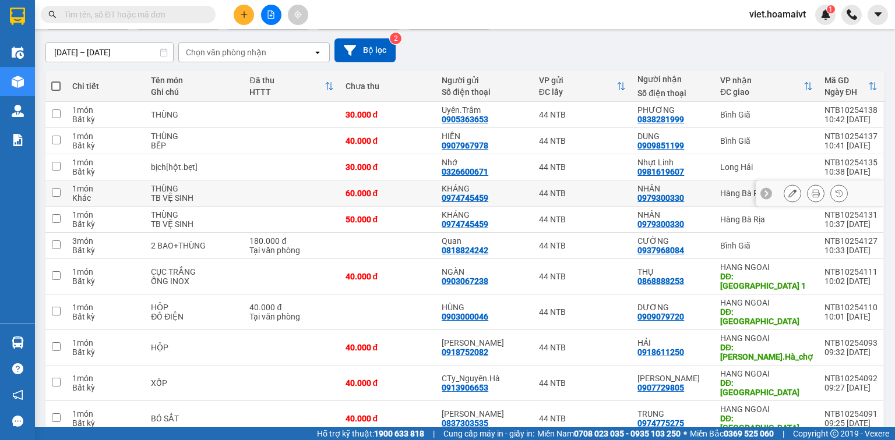
scroll to position [128, 0]
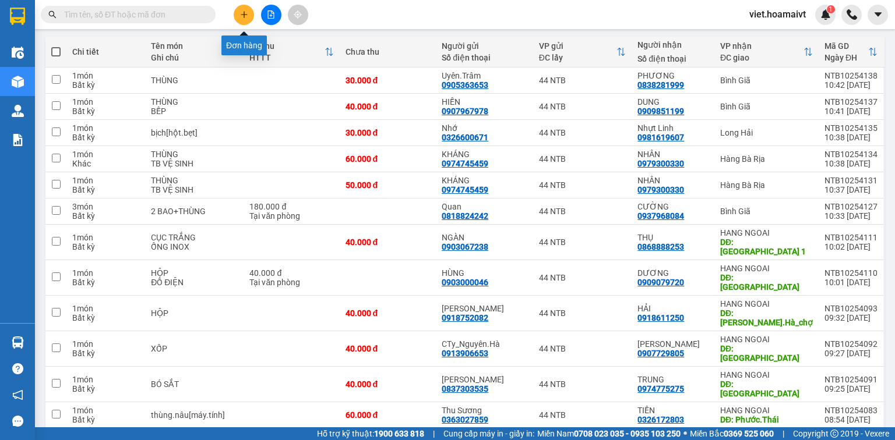
click at [239, 16] on button at bounding box center [244, 15] width 20 height 20
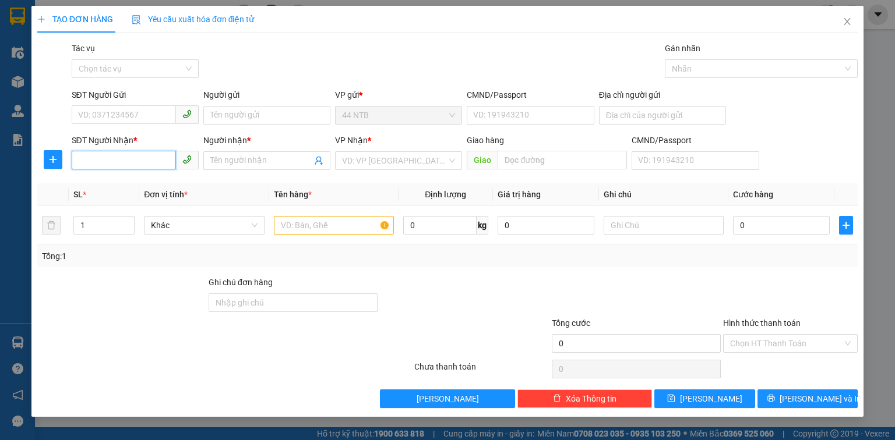
click at [137, 165] on input "SĐT Người Nhận *" at bounding box center [124, 160] width 104 height 19
click at [137, 188] on div "0976463187 - LỰC" at bounding box center [135, 184] width 113 height 13
type input "0976463187"
type input "LỰC"
type input "0976463187"
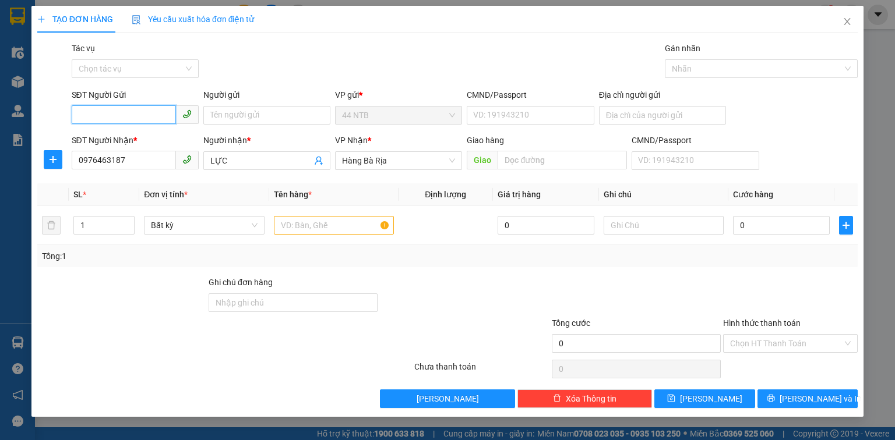
click at [143, 114] on input "SĐT Người Gửi" at bounding box center [124, 114] width 104 height 19
click at [144, 143] on div "0969997040 - Thân" at bounding box center [135, 138] width 113 height 13
type input "0969997040"
type input "Thân"
click at [233, 161] on input "LỰC" at bounding box center [260, 160] width 101 height 13
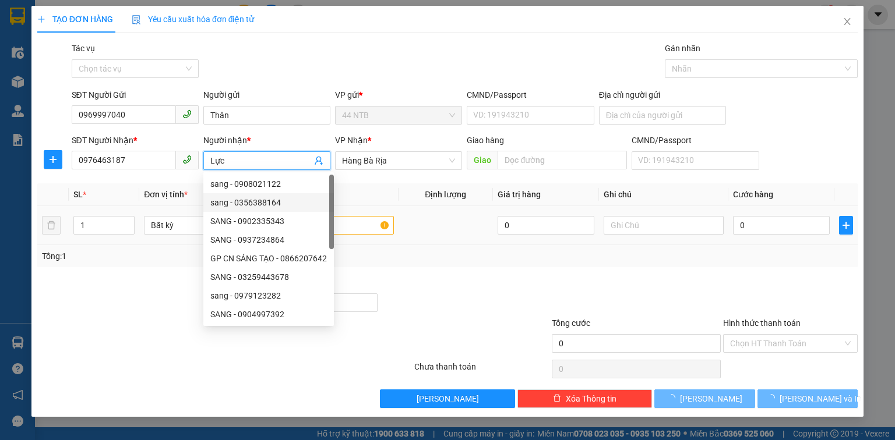
type input "Lực"
click at [370, 227] on input "text" at bounding box center [334, 225] width 120 height 19
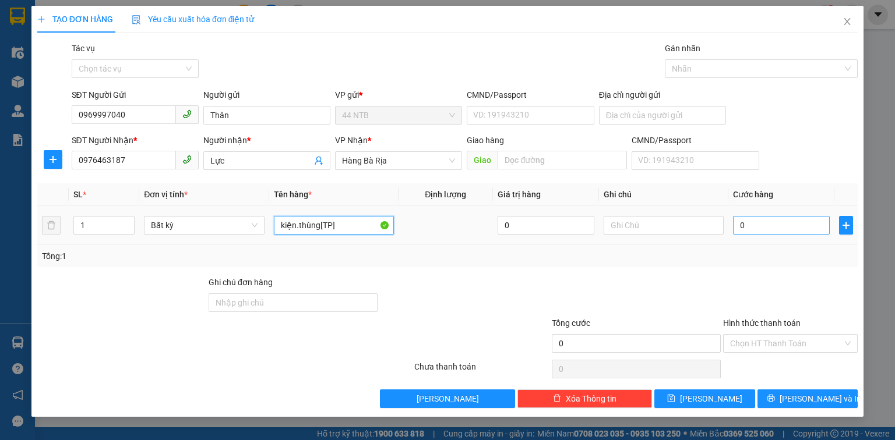
type input "kiện.thùng[TP]"
click at [797, 225] on input "0" at bounding box center [781, 225] width 97 height 19
type input "3"
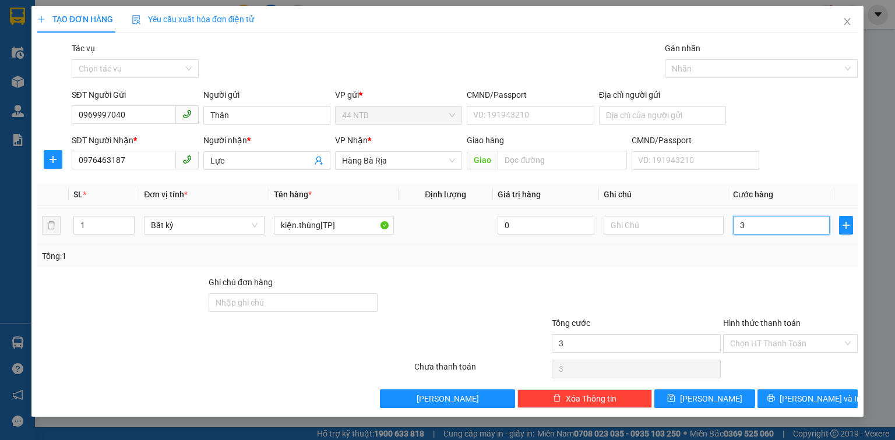
type input "30"
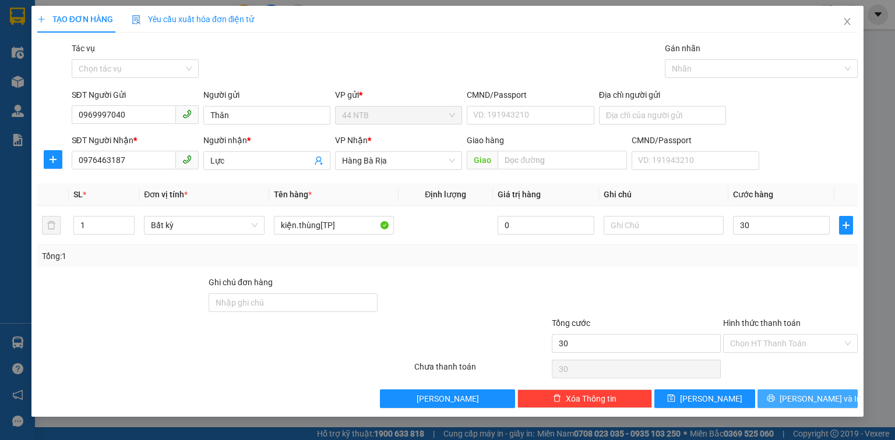
type input "30.000"
click at [808, 403] on span "[PERSON_NAME] và In" at bounding box center [820, 399] width 82 height 13
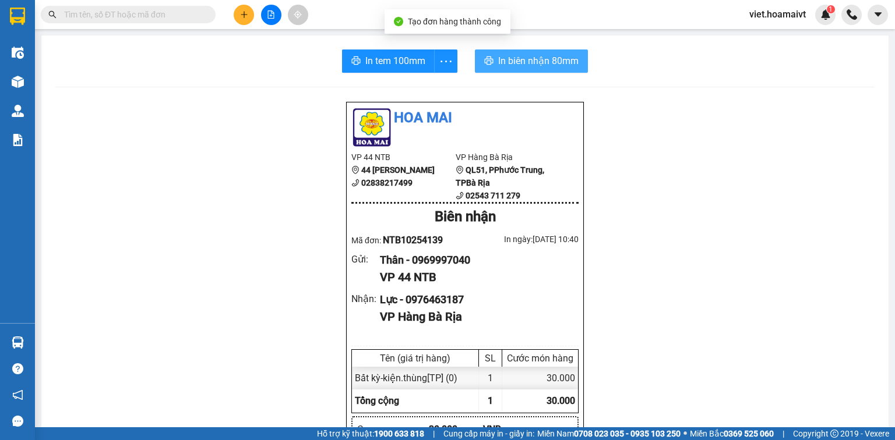
click at [522, 68] on span "In biên nhận 80mm" at bounding box center [538, 61] width 80 height 15
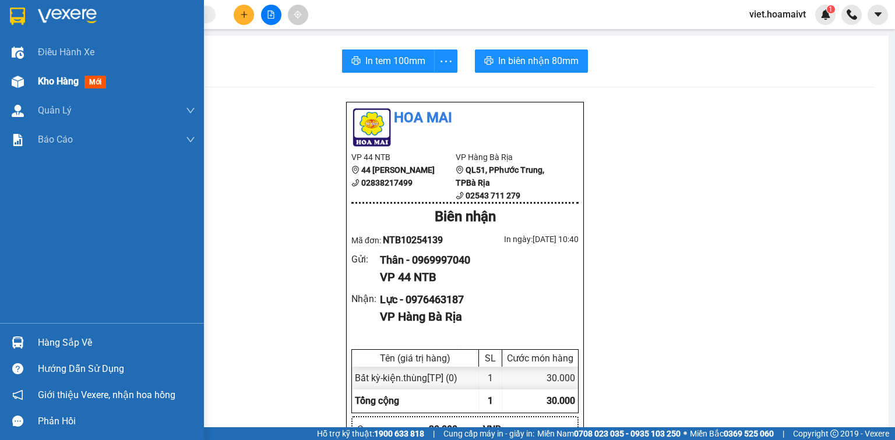
click at [47, 80] on span "Kho hàng" at bounding box center [58, 81] width 41 height 11
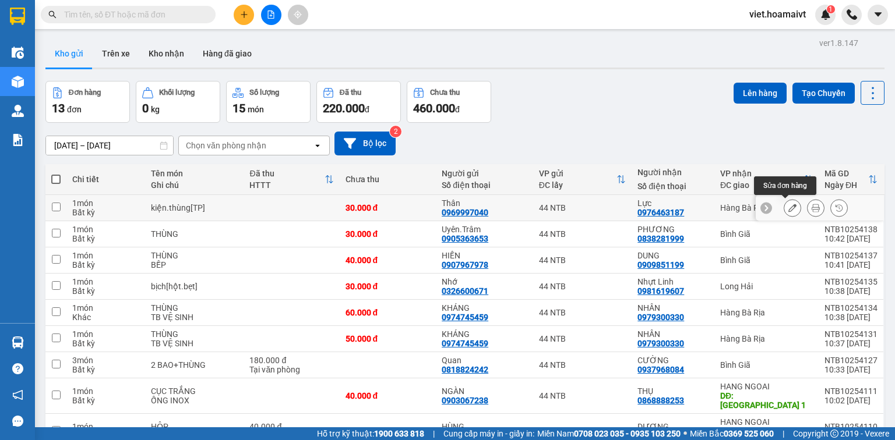
click at [788, 209] on icon at bounding box center [792, 208] width 8 height 8
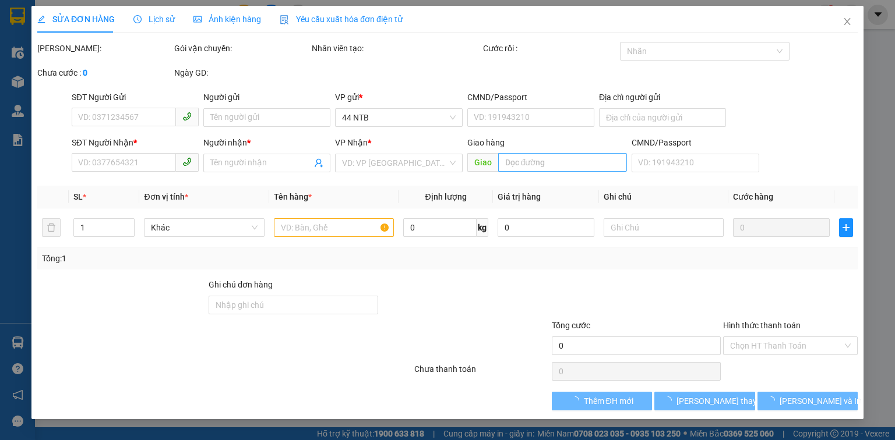
type input "0969997040"
type input "Thân"
type input "0976463187"
type input "Lực"
type input "30.000"
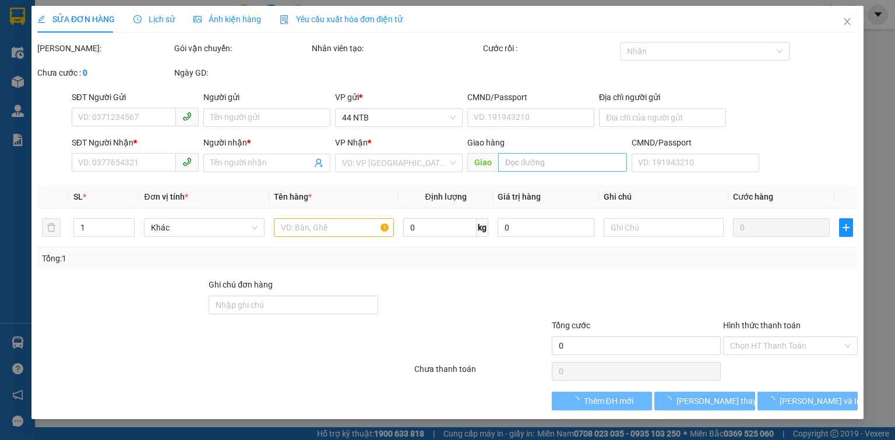
type input "30.000"
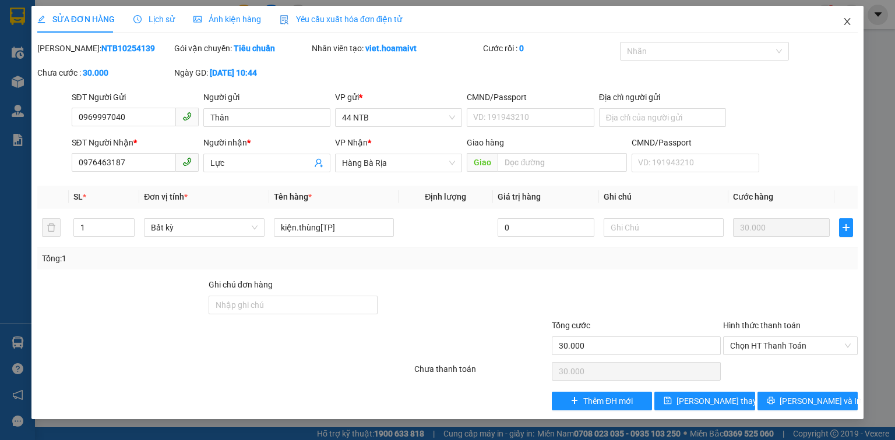
click at [847, 23] on icon "close" at bounding box center [846, 21] width 9 height 9
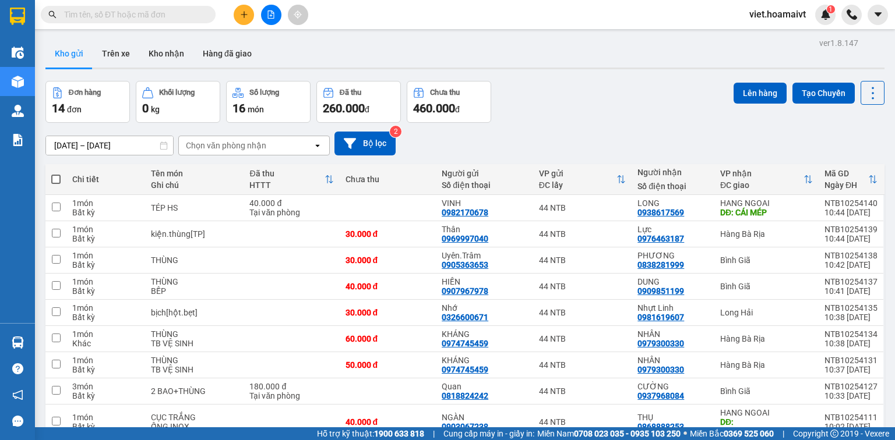
drag, startPoint x: 502, startPoint y: 338, endPoint x: 660, endPoint y: 86, distance: 297.9
click at [660, 86] on div "Đơn hàng 14 đơn Khối lượng 0 kg Số lượng 16 món Đã thu 260.000 đ Chưa thu 460.0…" at bounding box center [464, 102] width 839 height 42
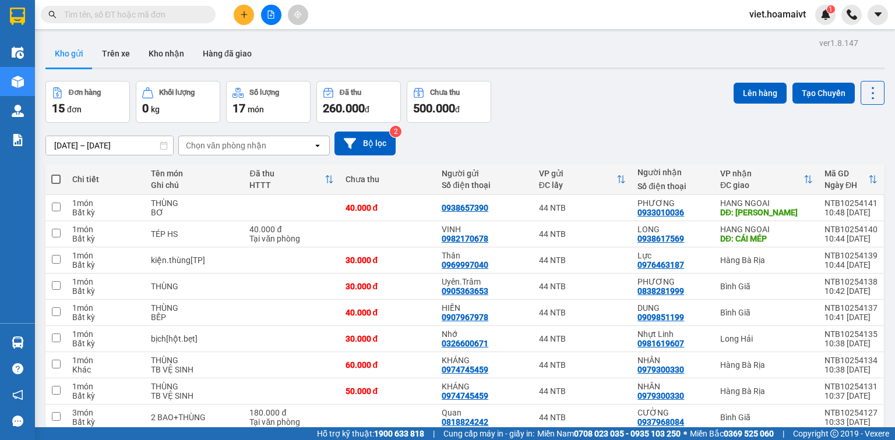
click at [235, 8] on button at bounding box center [244, 15] width 20 height 20
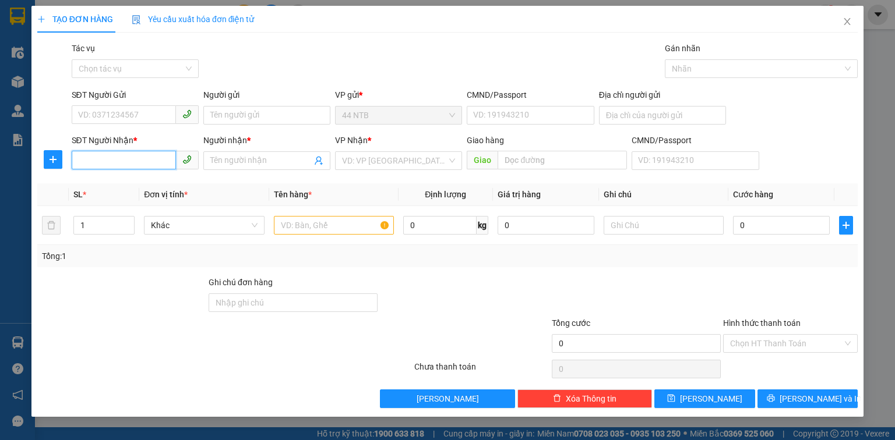
click at [158, 161] on input "SĐT Người Nhận *" at bounding box center [124, 160] width 104 height 19
type input "0908791106"
click at [158, 187] on div "0908791106 - Thủy[Rồng.Việt]" at bounding box center [135, 184] width 113 height 13
type input "207_Tr.B.Trọng_Q5"
type input "Thủy[Rồng.Việt]"
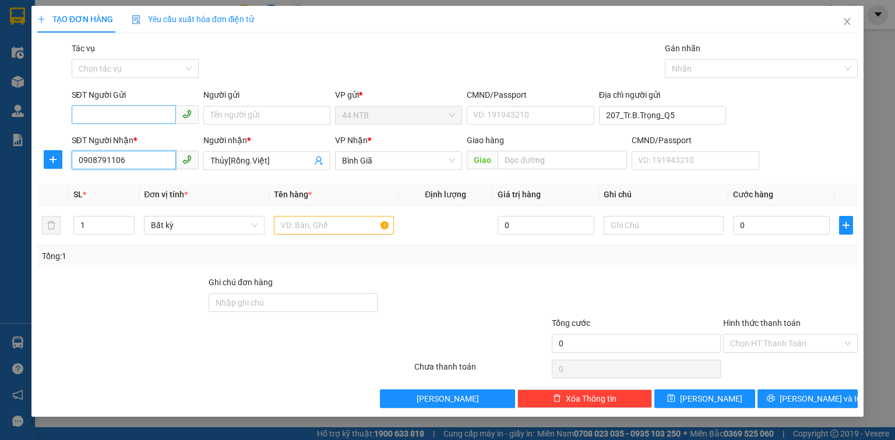
type input "0908791106"
click at [143, 107] on input "SĐT Người Gửi" at bounding box center [124, 114] width 104 height 19
type input "0914493678"
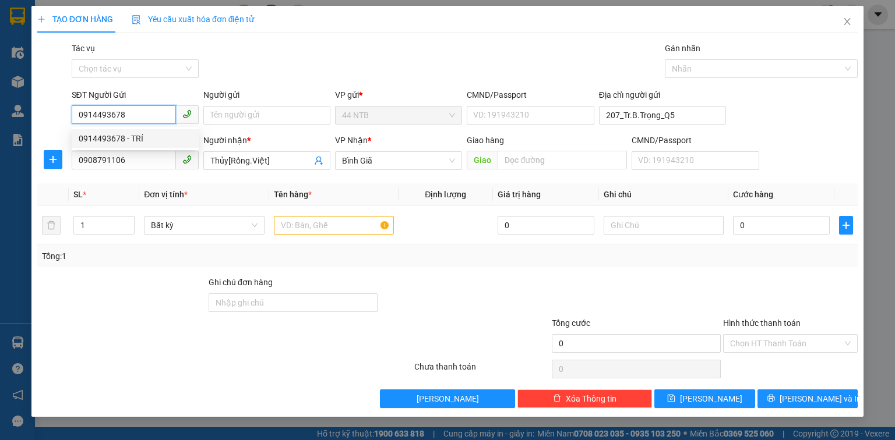
drag, startPoint x: 146, startPoint y: 140, endPoint x: 211, endPoint y: 126, distance: 66.7
click at [146, 140] on div "0914493678 - TRÍ" at bounding box center [135, 138] width 113 height 13
type input "TRÍ"
type input "046201010826"
type input "0914493678"
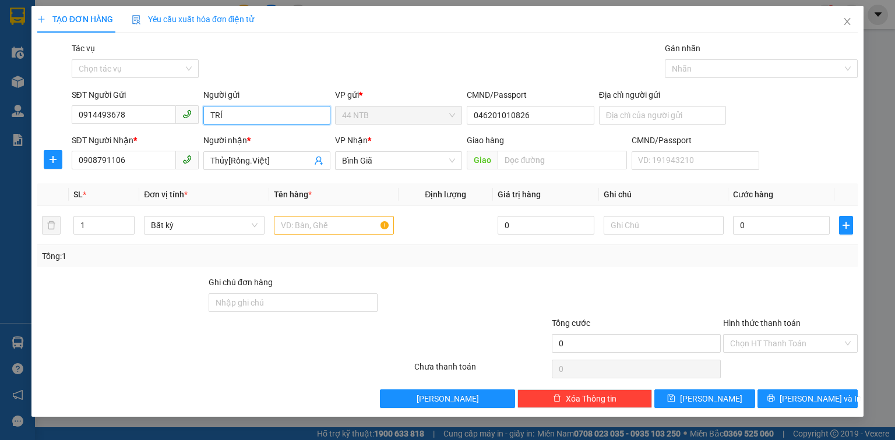
click at [246, 112] on input "TRÍ" at bounding box center [266, 115] width 127 height 19
type input "T"
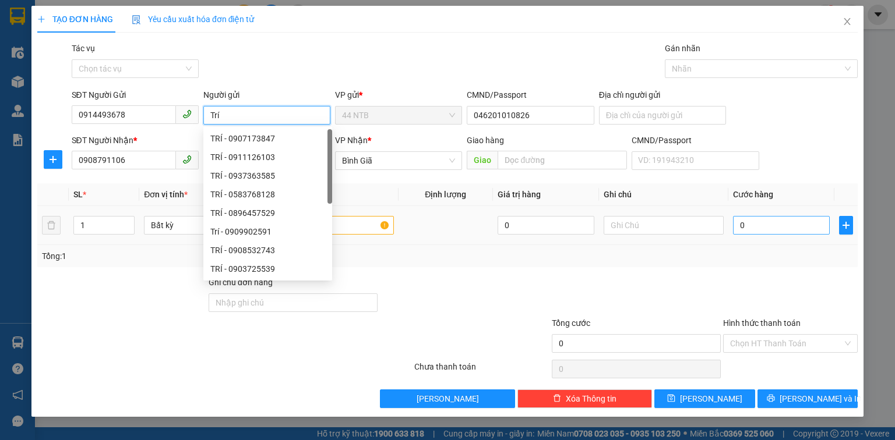
type input "Trí"
click at [767, 219] on input "0" at bounding box center [781, 225] width 97 height 19
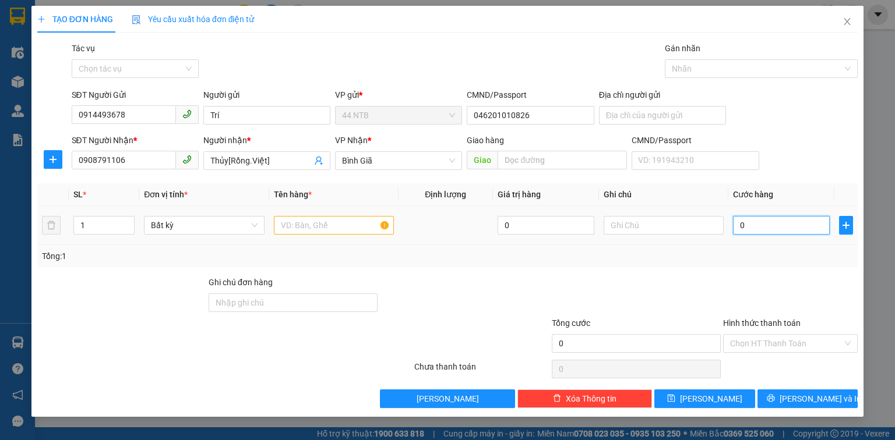
type input "3"
type input "30"
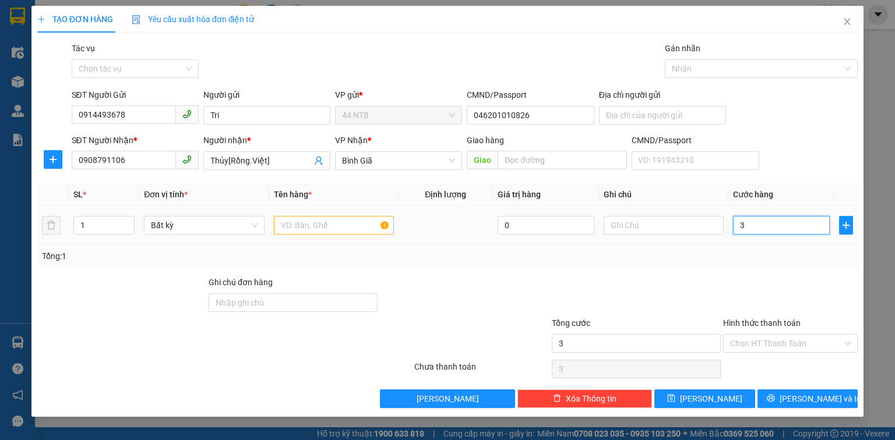
type input "30"
type input "30.000"
click at [340, 224] on input "text" at bounding box center [334, 225] width 120 height 19
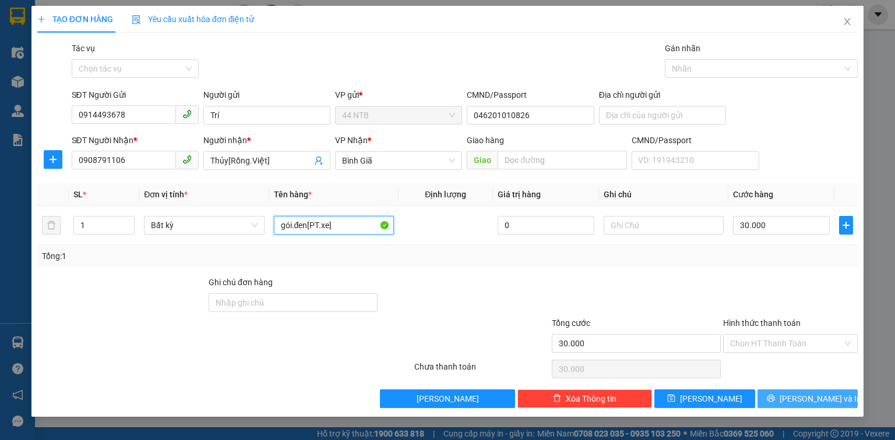
type input "gói.đen[PT.xe]"
click at [838, 403] on button "[PERSON_NAME] và In" at bounding box center [807, 399] width 101 height 19
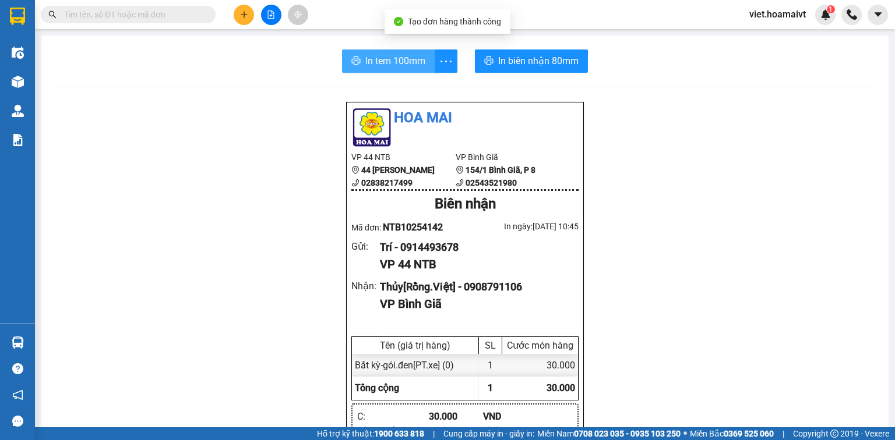
click at [396, 69] on button "In tem 100mm" at bounding box center [388, 61] width 93 height 23
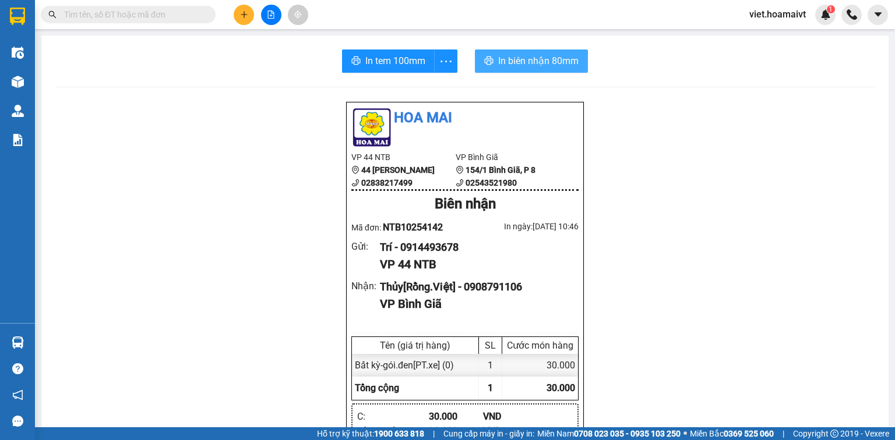
click at [533, 67] on span "In biên nhận 80mm" at bounding box center [538, 61] width 80 height 15
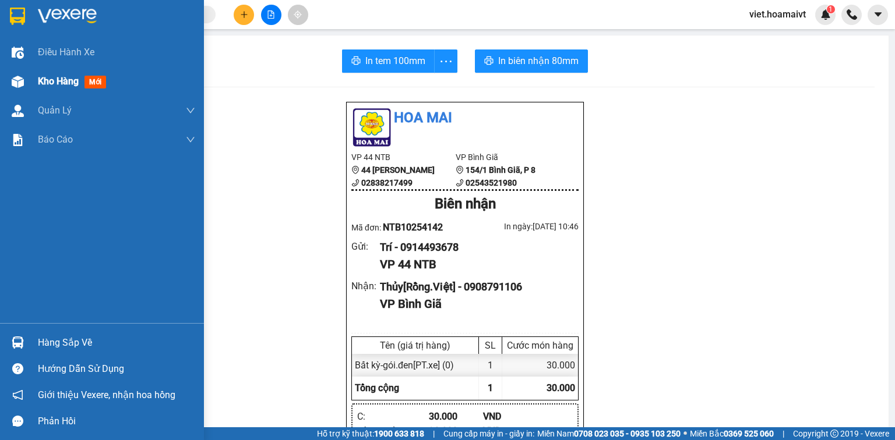
click at [48, 79] on span "Kho hàng" at bounding box center [58, 81] width 41 height 11
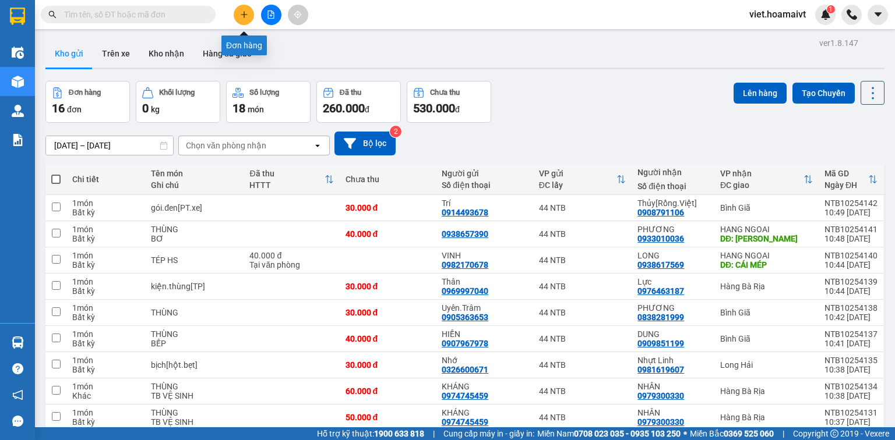
click at [249, 17] on button at bounding box center [244, 15] width 20 height 20
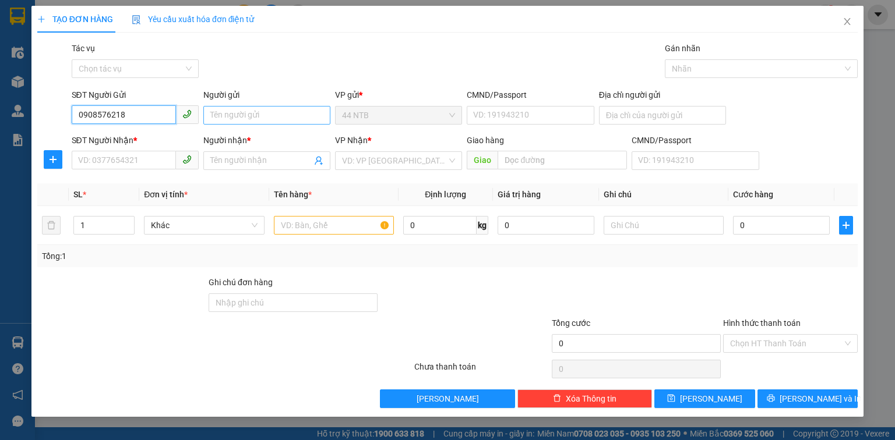
type input "0908576218"
click at [306, 114] on input "Người gửi" at bounding box center [266, 115] width 127 height 19
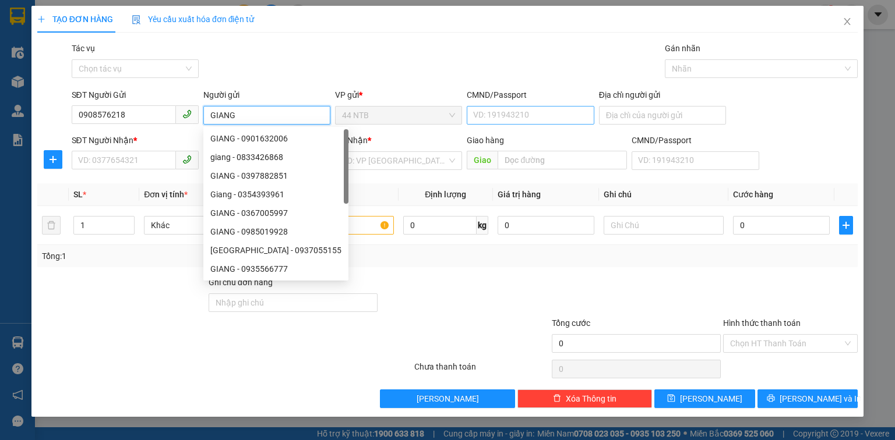
type input "GIANG"
click at [531, 116] on input "CMND/Passport" at bounding box center [530, 115] width 127 height 19
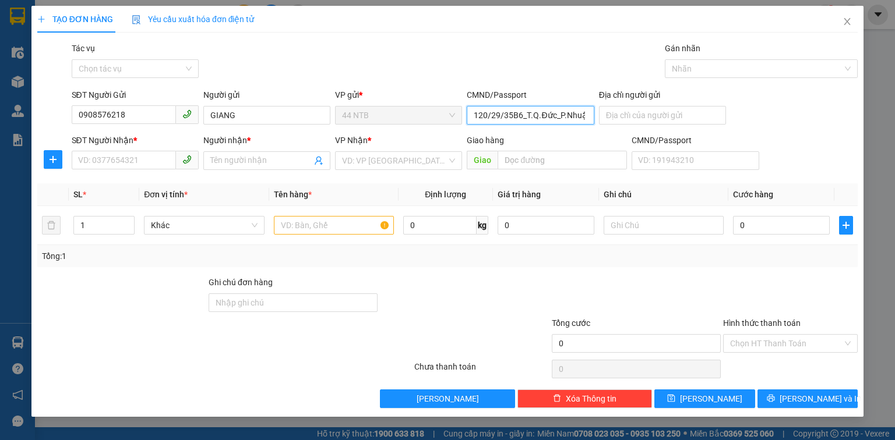
drag, startPoint x: 576, startPoint y: 120, endPoint x: 470, endPoint y: 144, distance: 108.8
click at [470, 144] on form "SĐT Người Gửi 0908576218 Người gửi GIANG VP gửi * 44 NTB CMND/Passport 120/29/3…" at bounding box center [447, 132] width 820 height 86
type input "120/29/35B6_T.Q.Đức_P.Nhuận"
click at [633, 117] on input "Địa chỉ người gửi" at bounding box center [662, 115] width 127 height 19
paste input "120/29/35B6_T.Q.Đức_P.Nhuận"
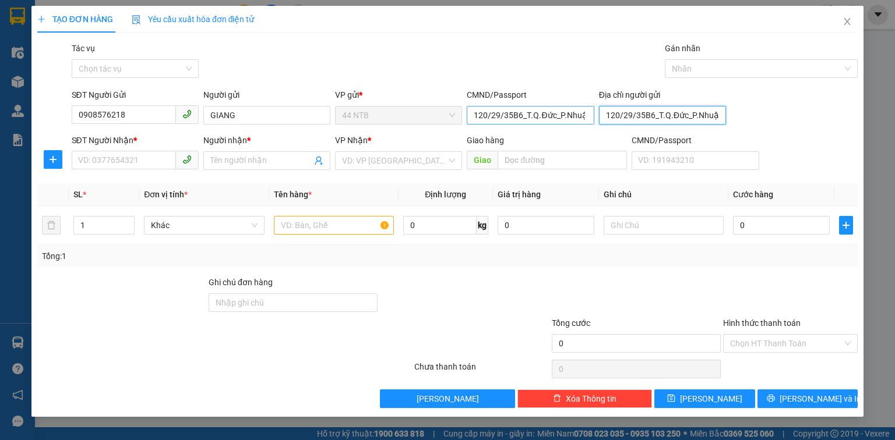
type input "120/29/35B6_T.Q.Đức_P.Nhuận"
click at [587, 123] on input "120/29/35B6_T.Q.Đức_P.Nhuận" at bounding box center [530, 115] width 127 height 19
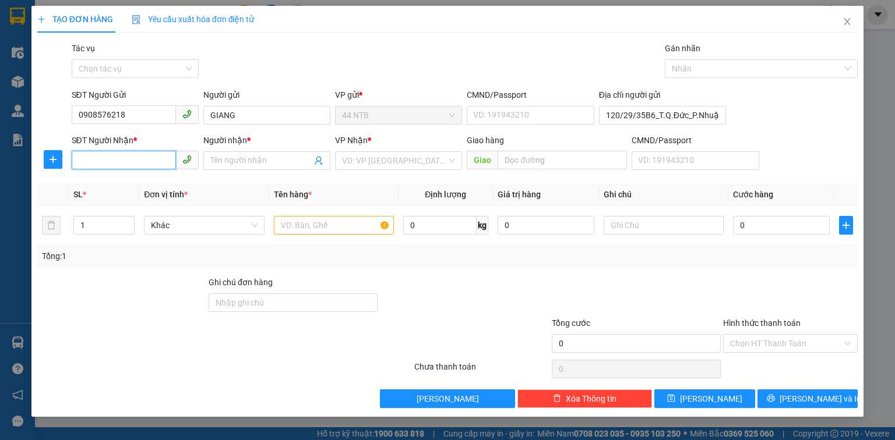
click at [138, 163] on input "SĐT Người Nhận *" at bounding box center [124, 160] width 104 height 19
type input "0393389599"
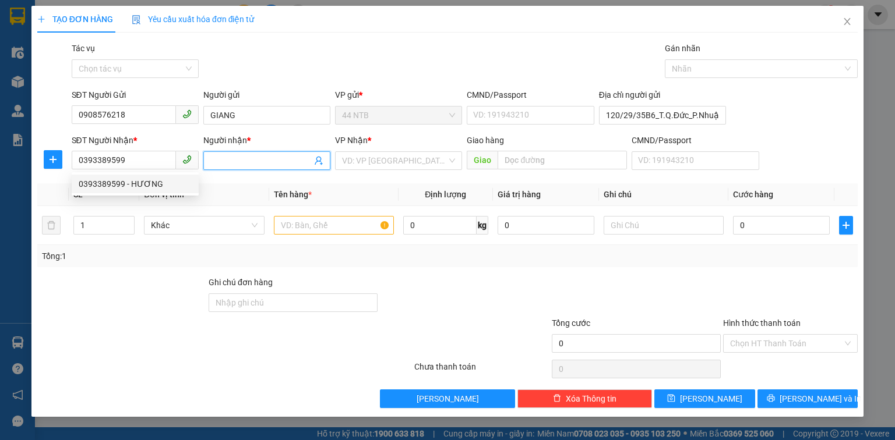
click at [271, 153] on span at bounding box center [266, 160] width 127 height 19
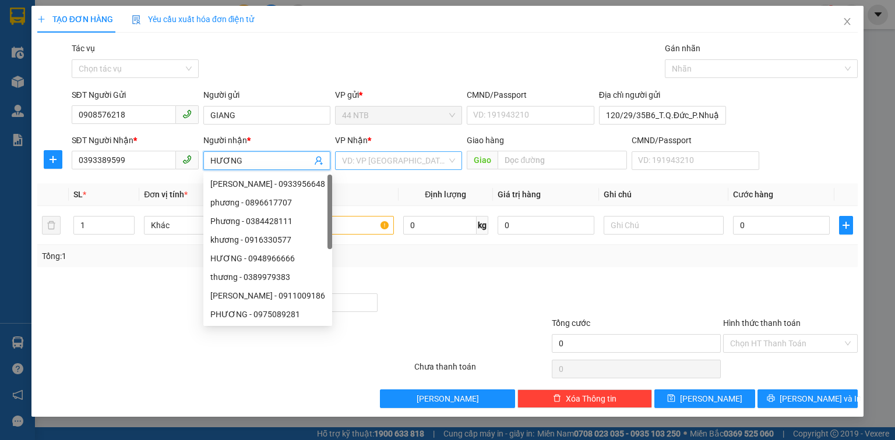
type input "HƯƠNG"
click at [370, 165] on input "search" at bounding box center [394, 160] width 105 height 17
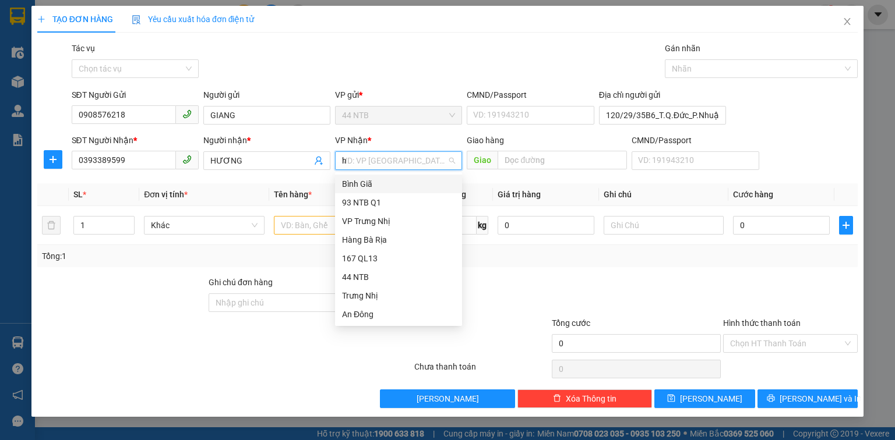
type input "hn"
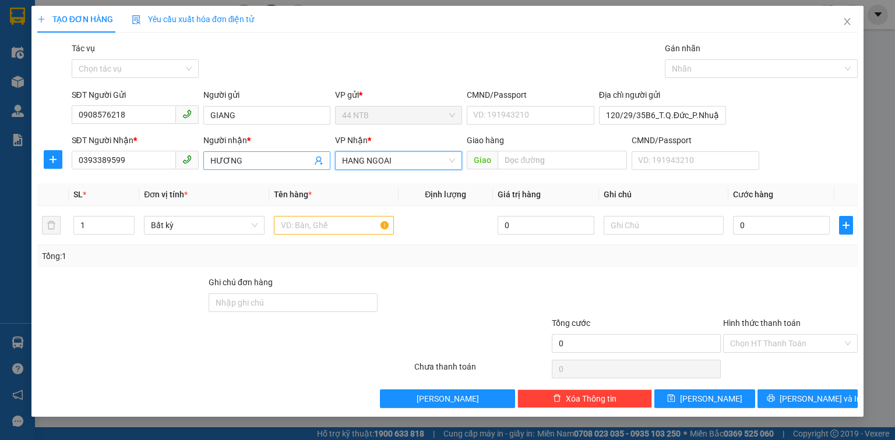
click at [210, 156] on input "HƯƠNG" at bounding box center [260, 160] width 101 height 13
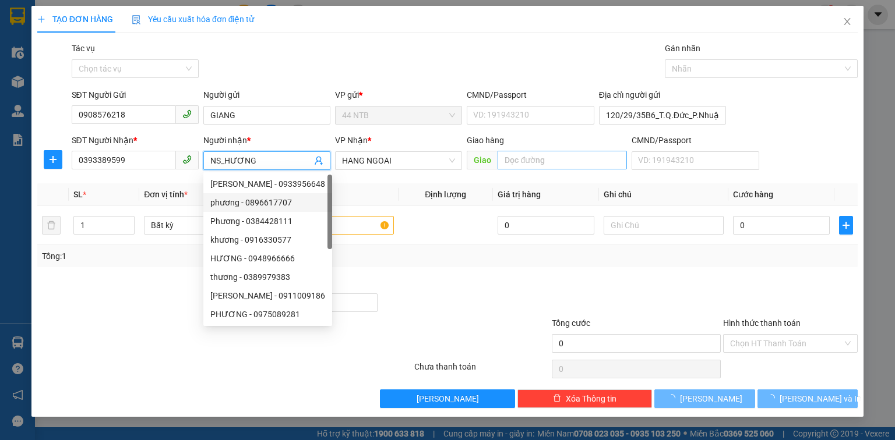
type input "NS_HƯƠNG"
click at [562, 158] on input "text" at bounding box center [561, 160] width 129 height 19
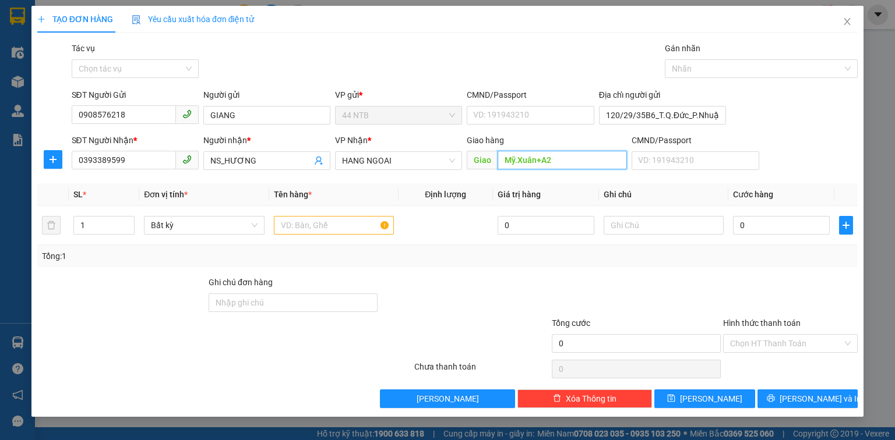
click at [542, 161] on input "Mỹ.Xuân+A2" at bounding box center [561, 160] width 129 height 19
type input "Mỹ.Xuân_A2"
click at [356, 223] on input "text" at bounding box center [334, 225] width 120 height 19
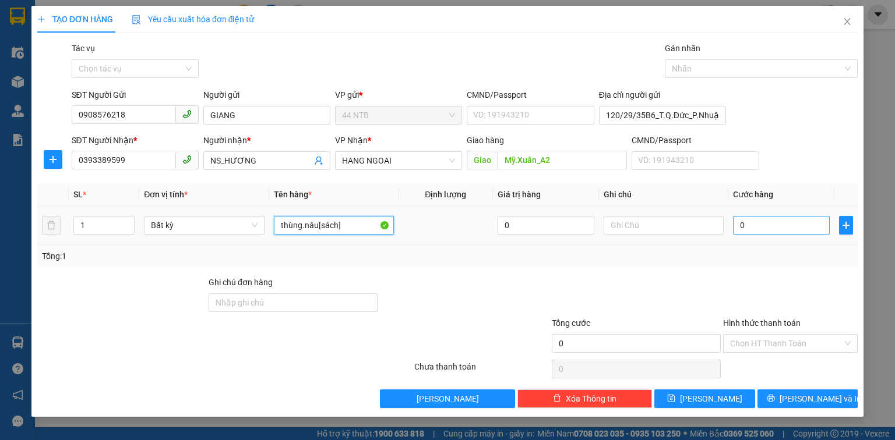
type input "thùng.nâu[sách]"
click at [778, 219] on input "0" at bounding box center [781, 225] width 97 height 19
type input "4"
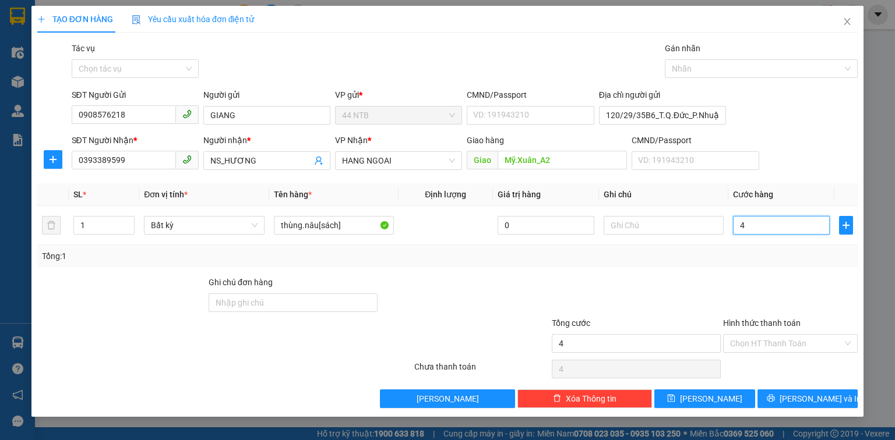
type input "40"
type input "40.000"
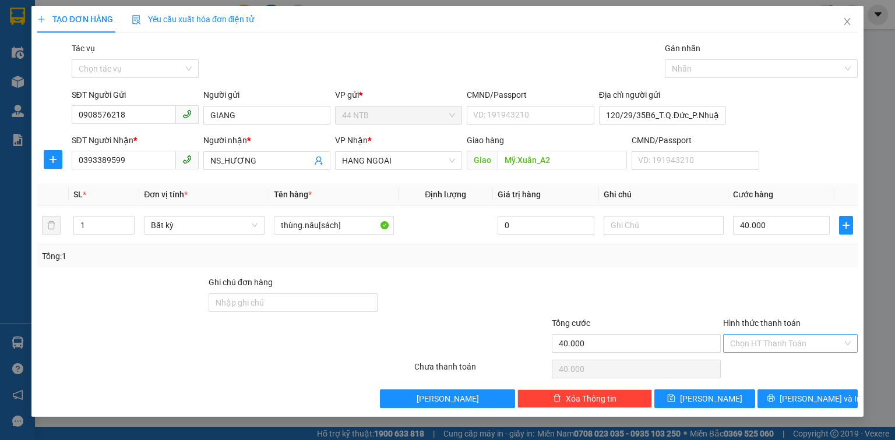
click at [765, 345] on input "Hình thức thanh toán" at bounding box center [786, 343] width 112 height 17
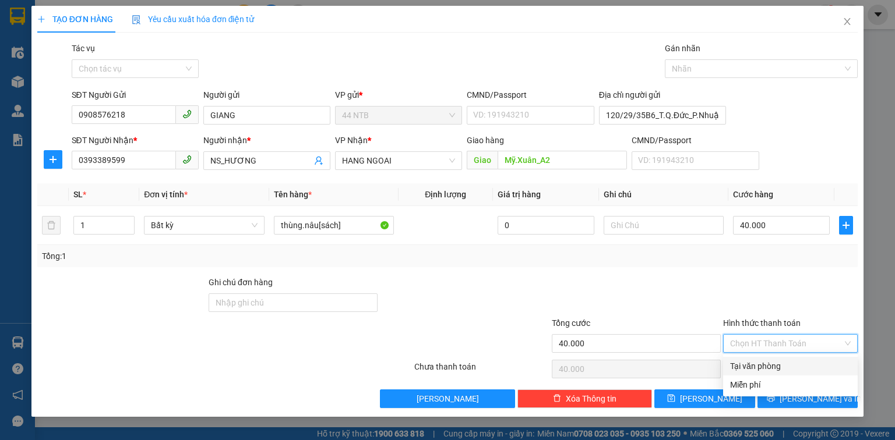
click at [782, 366] on div "Tại văn phòng" at bounding box center [790, 366] width 121 height 13
type input "0"
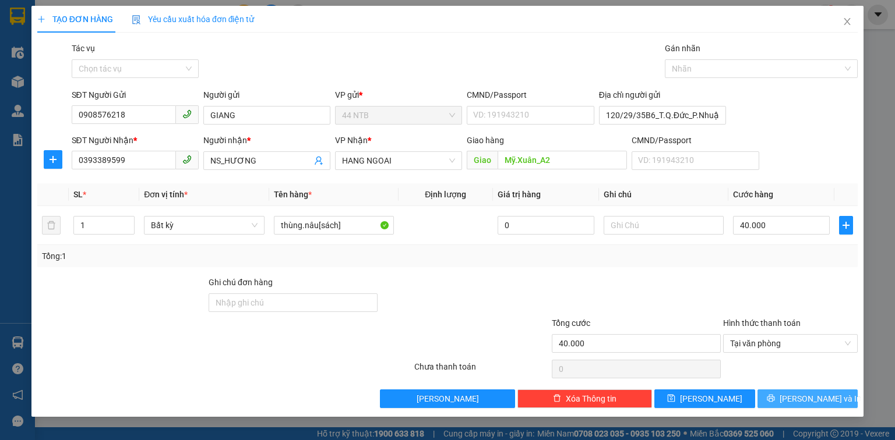
click at [802, 405] on button "[PERSON_NAME] và In" at bounding box center [807, 399] width 101 height 19
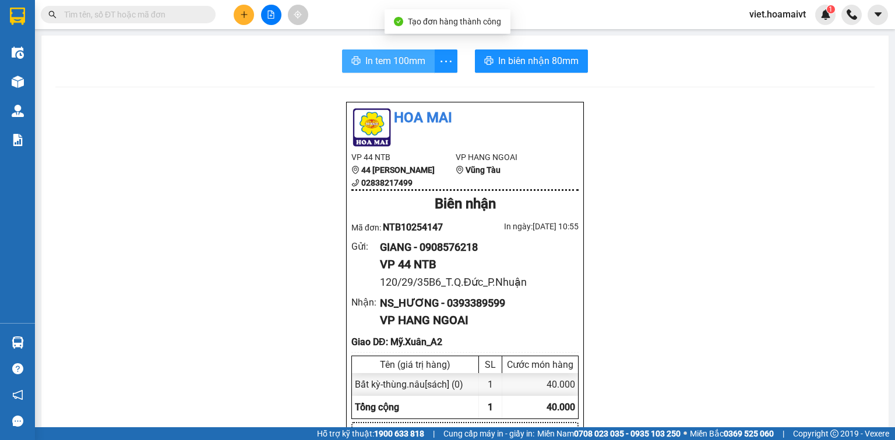
click at [395, 69] on button "In tem 100mm" at bounding box center [388, 61] width 93 height 23
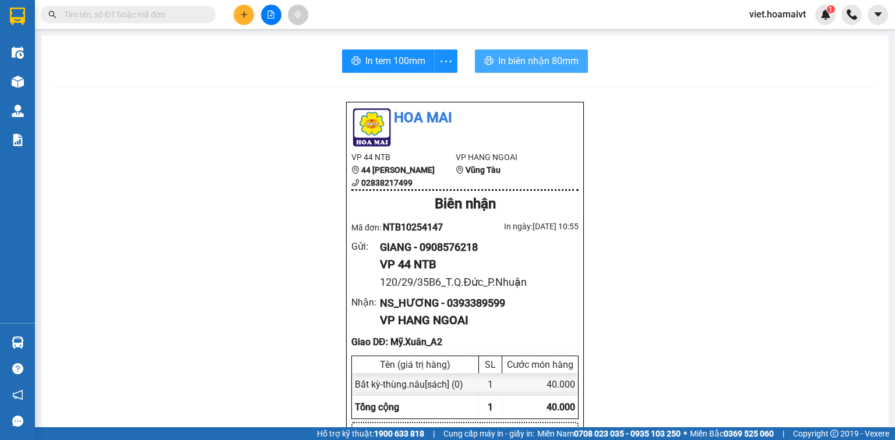
click at [534, 67] on span "In biên nhận 80mm" at bounding box center [538, 61] width 80 height 15
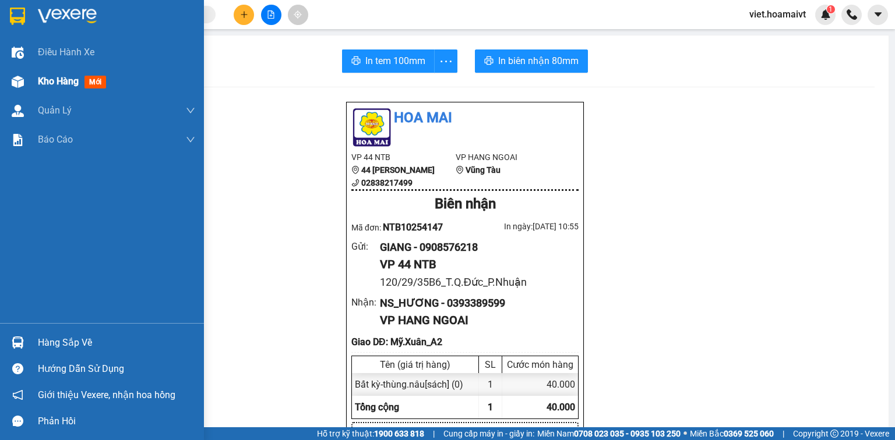
click at [48, 84] on span "Kho hàng" at bounding box center [58, 81] width 41 height 11
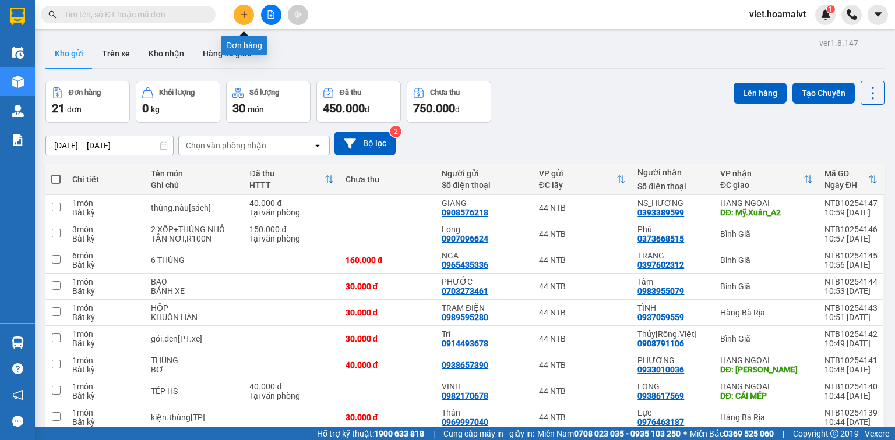
click at [246, 10] on icon "plus" at bounding box center [244, 14] width 8 height 8
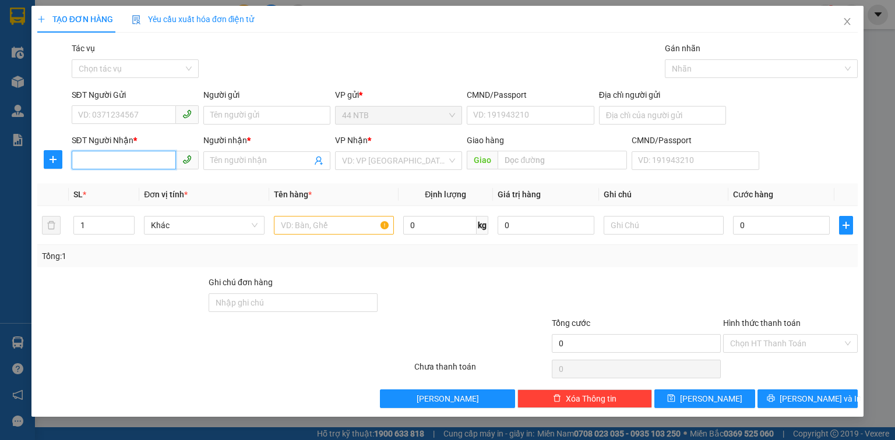
click at [128, 159] on input "SĐT Người Nhận *" at bounding box center [124, 160] width 104 height 19
type input "0938790208"
click at [167, 185] on div "0938790208 - [GEOGRAPHIC_DATA]" at bounding box center [144, 184] width 131 height 13
type input "phuong"
type input "0938790208"
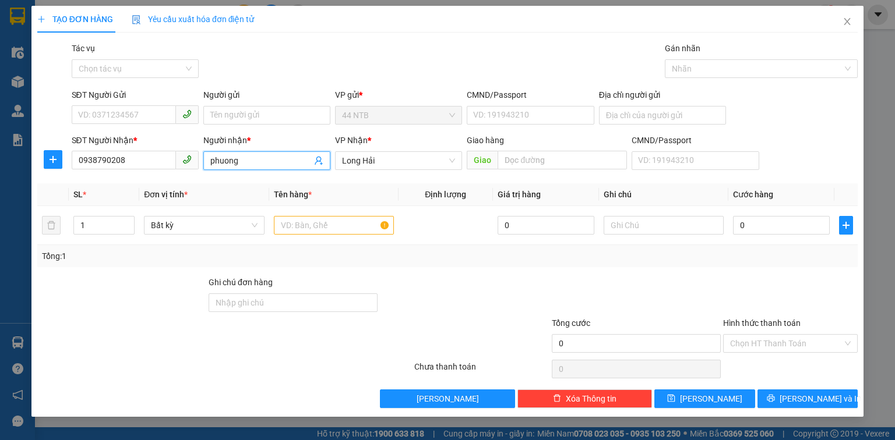
drag, startPoint x: 228, startPoint y: 163, endPoint x: 184, endPoint y: 163, distance: 44.3
click at [184, 163] on div "SĐT Người Nhận * 0938790208 Người nhận * phuong phuong VP Nhận * Long Hải Giao …" at bounding box center [464, 154] width 791 height 41
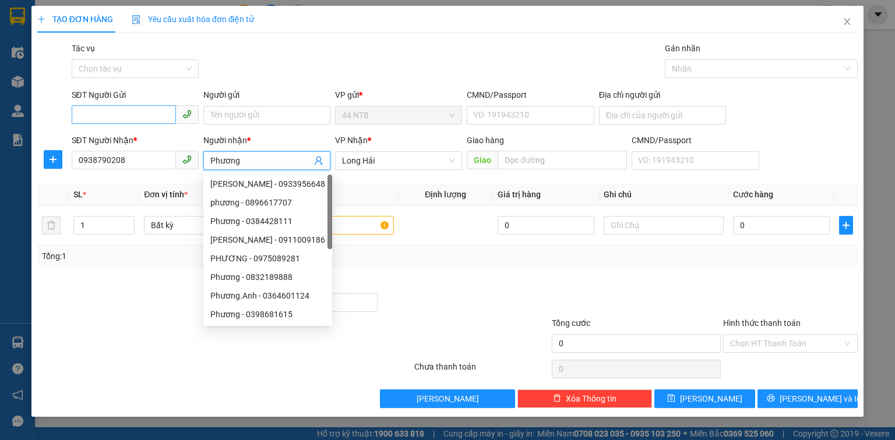
type input "Phương"
click at [151, 114] on input "SĐT Người Gửi" at bounding box center [124, 114] width 104 height 19
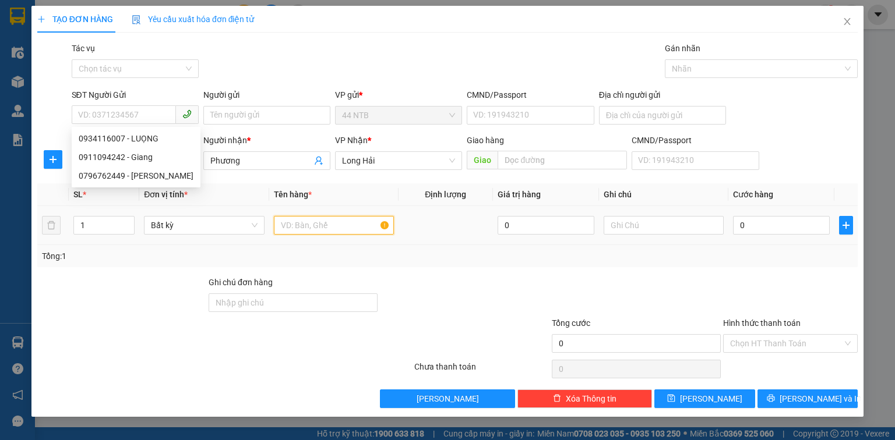
click at [324, 225] on input "text" at bounding box center [334, 225] width 120 height 19
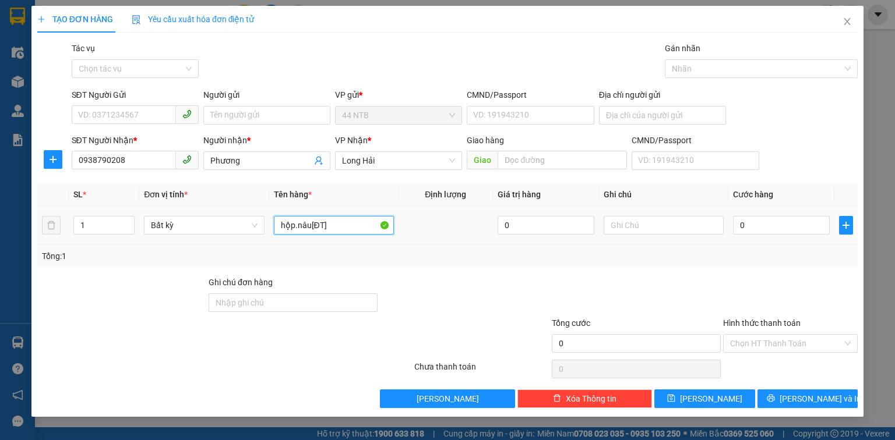
click at [322, 224] on input "hộp.nâu[ĐT]" at bounding box center [334, 225] width 120 height 19
type input "hộp.nâu[ĐTử]"
click at [769, 224] on input "0" at bounding box center [781, 225] width 97 height 19
type input "3"
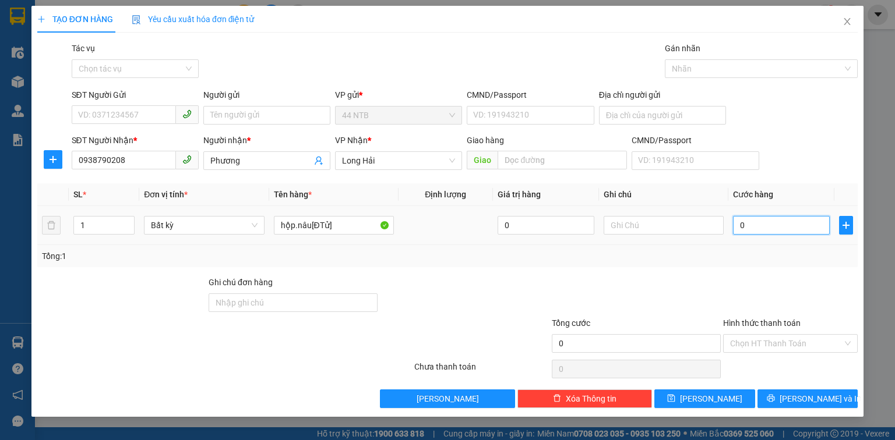
type input "3"
type input "30"
type input "30.000"
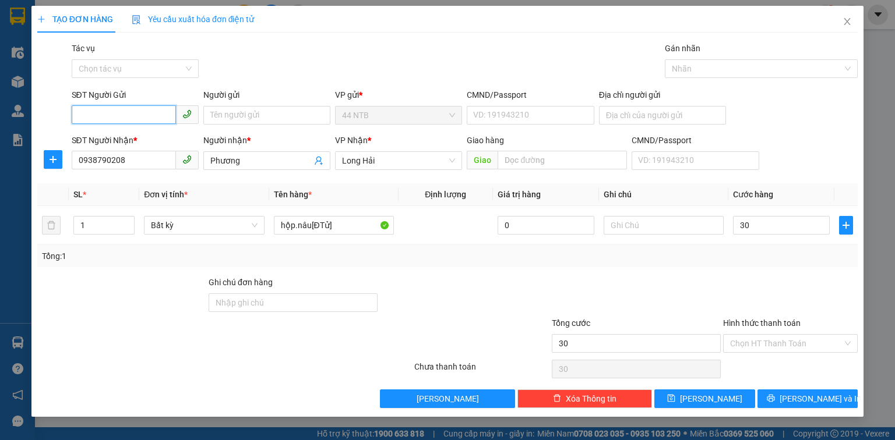
type input "30.000"
click at [157, 112] on input "SĐT Người Gửi" at bounding box center [124, 114] width 104 height 19
type input "0934116007"
click at [165, 132] on div "0934116007 - LUỌNG" at bounding box center [135, 138] width 113 height 13
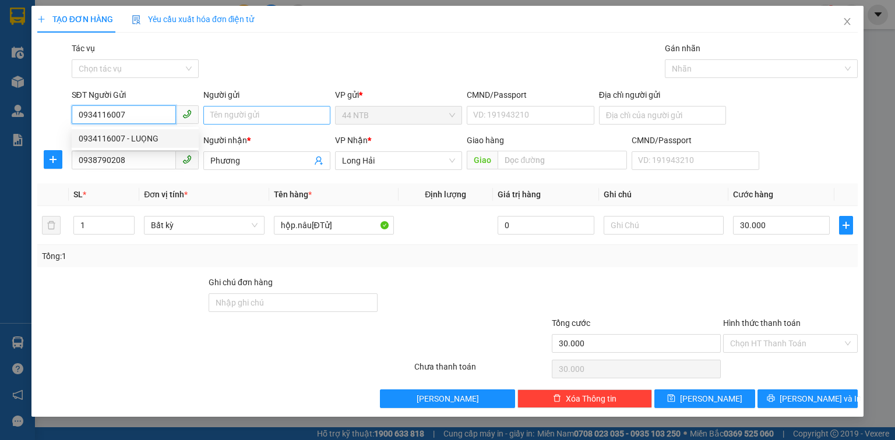
type input "LUỌNG"
type input "0934116007"
drag, startPoint x: 240, startPoint y: 113, endPoint x: 211, endPoint y: 121, distance: 30.2
click at [211, 121] on input "LUỌNG" at bounding box center [266, 115] width 127 height 19
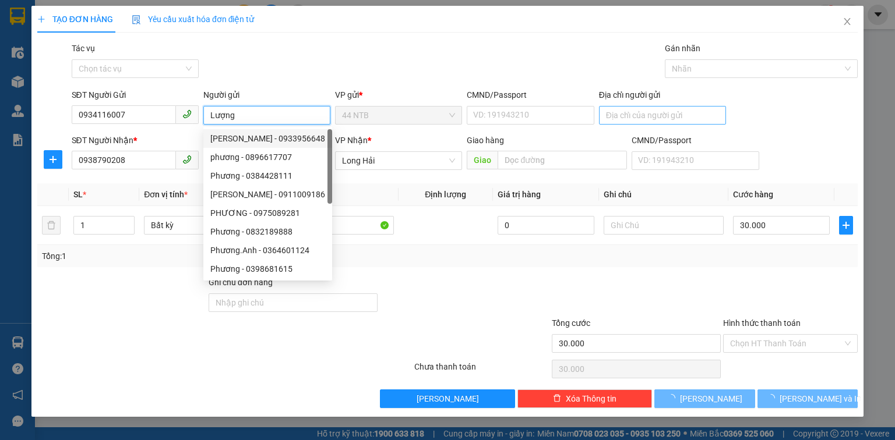
type input "Lượng"
click at [608, 118] on input "Địa chỉ người gửi" at bounding box center [662, 115] width 127 height 19
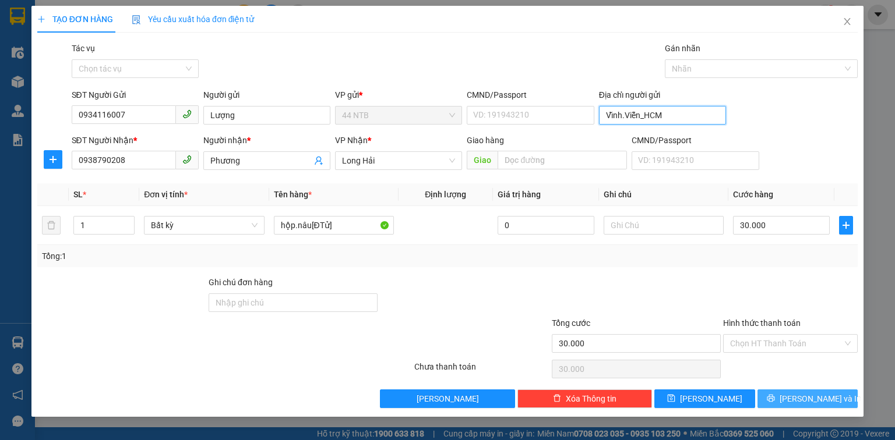
type input "Vĩnh.Viễn_HCM"
click at [795, 401] on button "[PERSON_NAME] và In" at bounding box center [807, 399] width 101 height 19
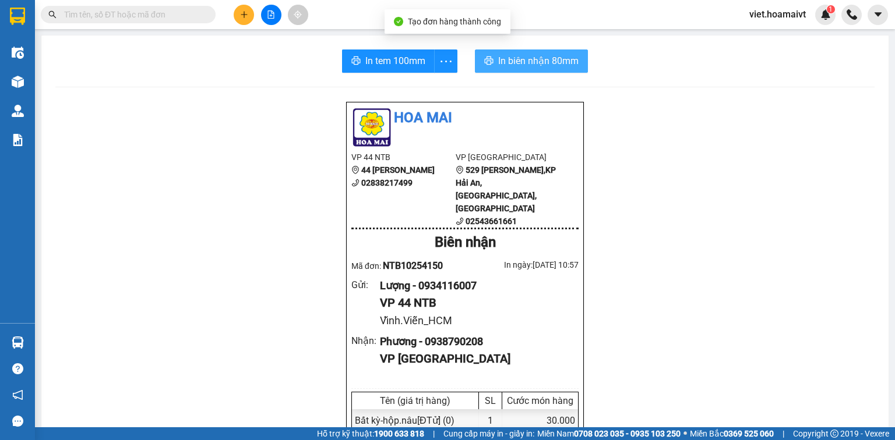
click at [514, 68] on button "In biên nhận 80mm" at bounding box center [531, 61] width 113 height 23
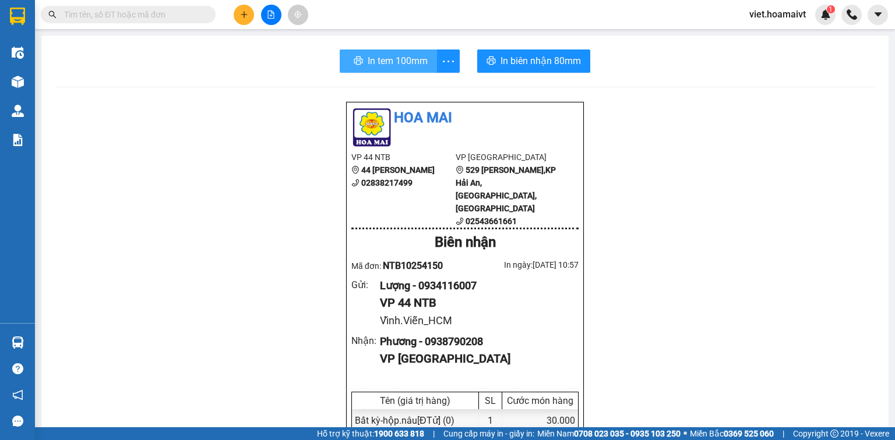
click at [397, 68] on span "In tem 100mm" at bounding box center [398, 61] width 60 height 15
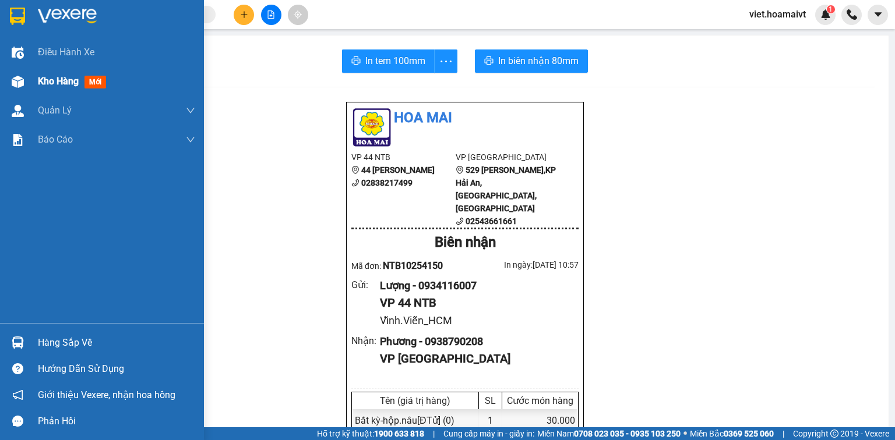
click at [40, 83] on span "Kho hàng" at bounding box center [58, 81] width 41 height 11
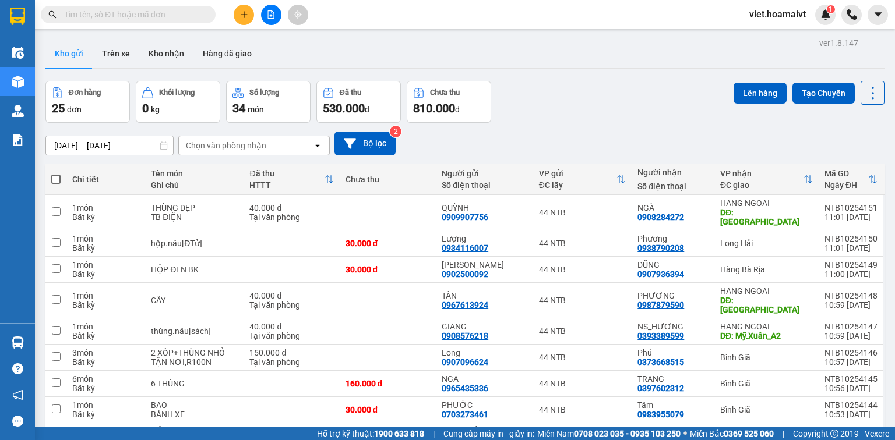
click at [254, 140] on div "Chọn văn phòng nhận" at bounding box center [226, 146] width 80 height 12
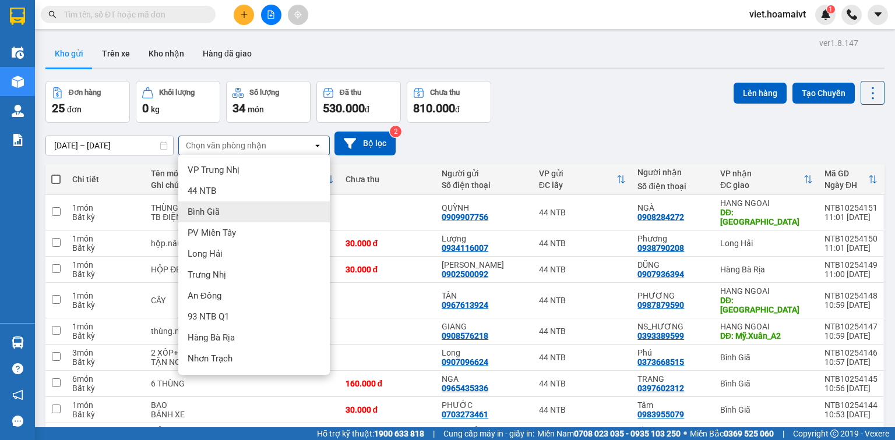
click at [234, 212] on div "Bình Giã" at bounding box center [253, 212] width 151 height 21
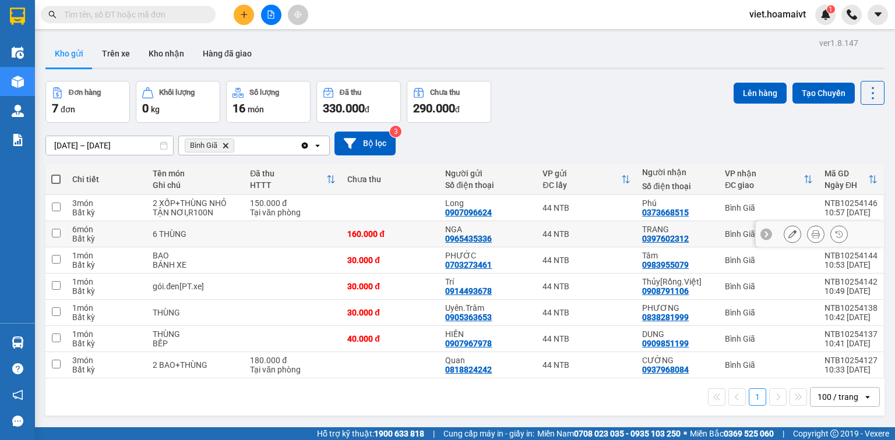
click at [217, 235] on div "6 THÙNG" at bounding box center [196, 233] width 86 height 9
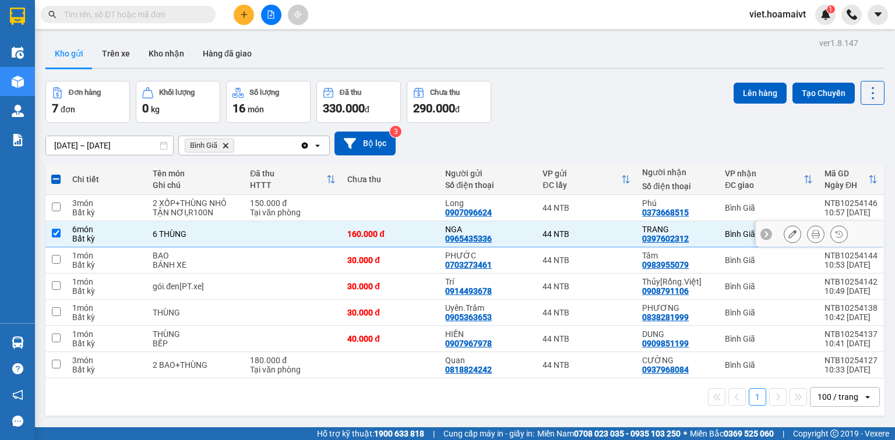
click at [205, 236] on div "6 THÙNG" at bounding box center [196, 233] width 86 height 9
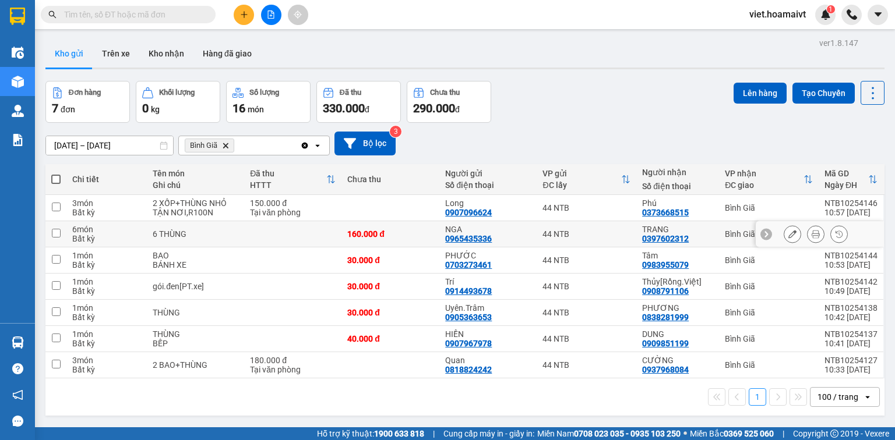
click at [196, 235] on div "6 THÙNG" at bounding box center [196, 233] width 86 height 9
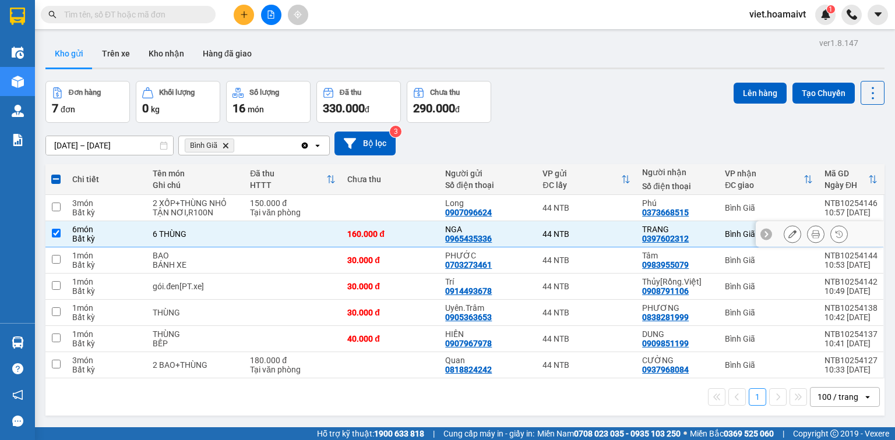
click at [196, 235] on div "6 THÙNG" at bounding box center [196, 233] width 86 height 9
checkbox input "false"
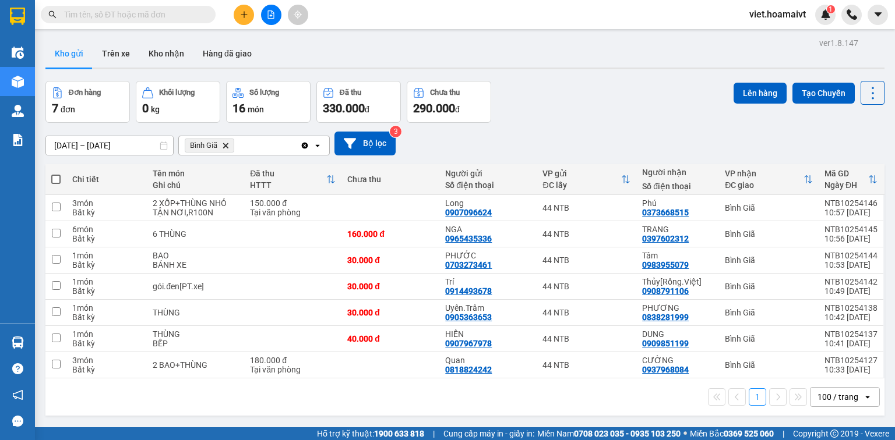
click at [226, 146] on icon "Bình Giã, close by backspace" at bounding box center [225, 145] width 5 height 5
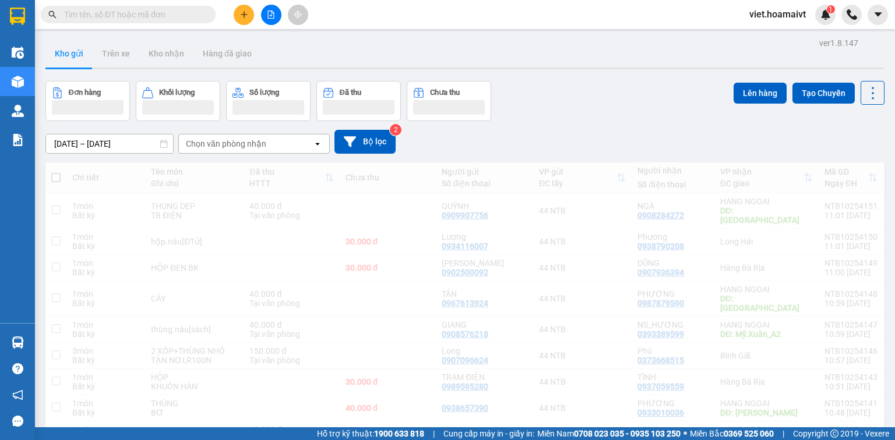
click at [228, 145] on div "Chọn văn phòng nhận" at bounding box center [226, 144] width 80 height 12
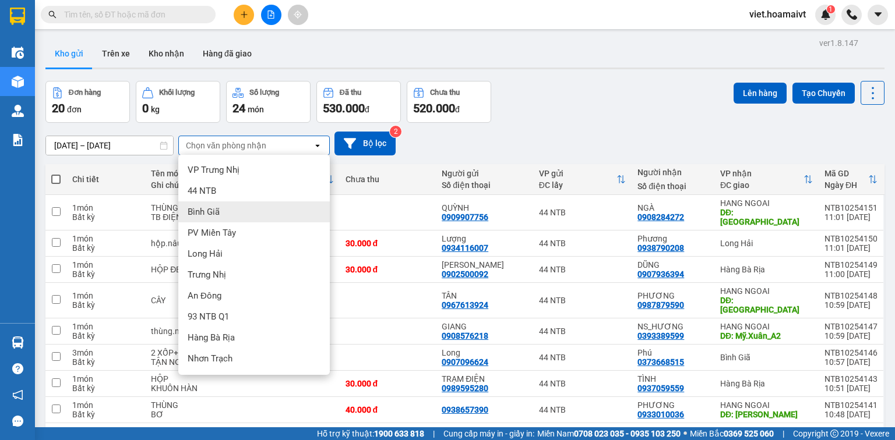
click at [227, 210] on div "Bình Giã" at bounding box center [253, 212] width 151 height 21
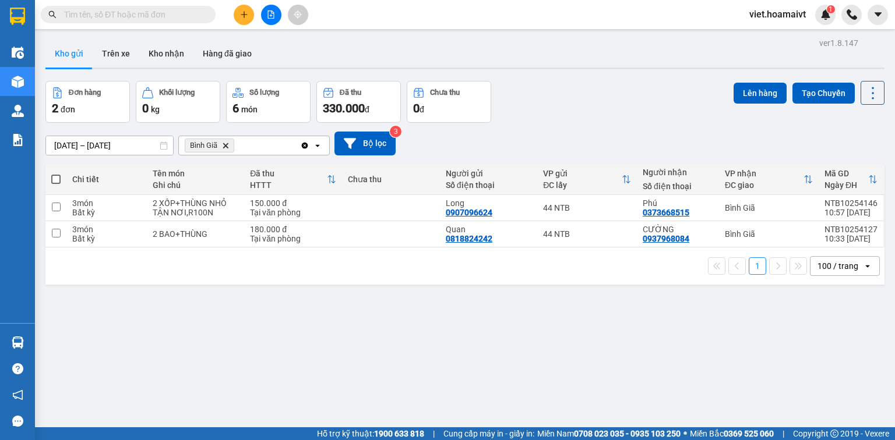
click at [228, 147] on icon "Bình Giã, close by backspace" at bounding box center [225, 145] width 5 height 5
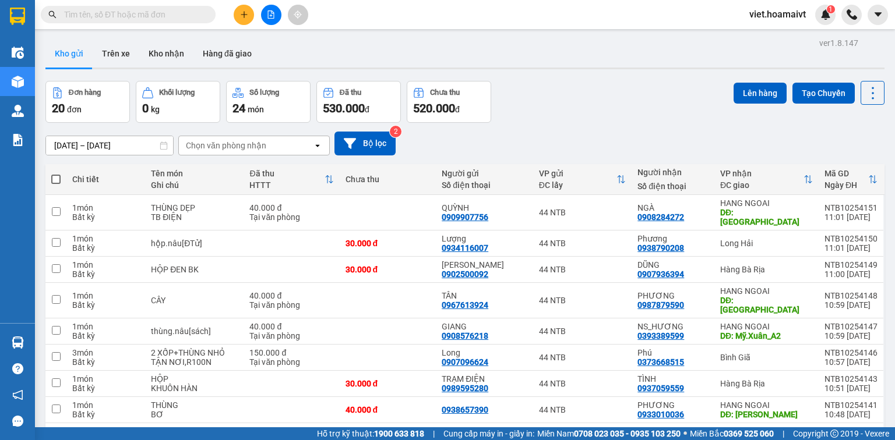
scroll to position [186, 0]
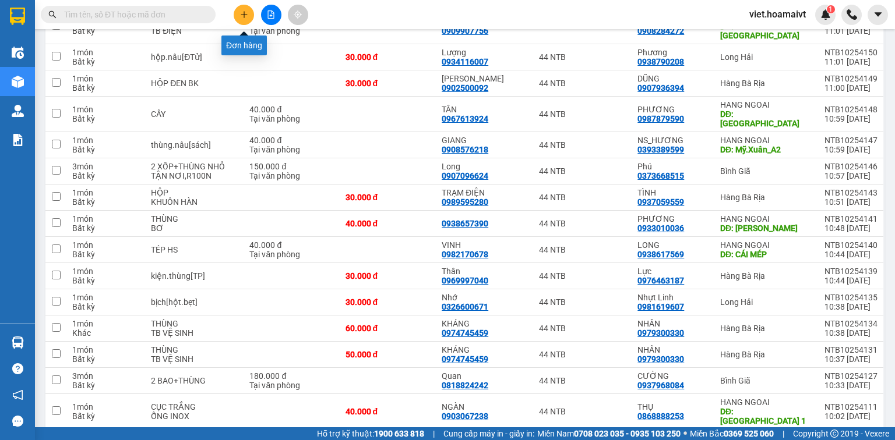
click at [244, 17] on icon "plus" at bounding box center [243, 14] width 1 height 6
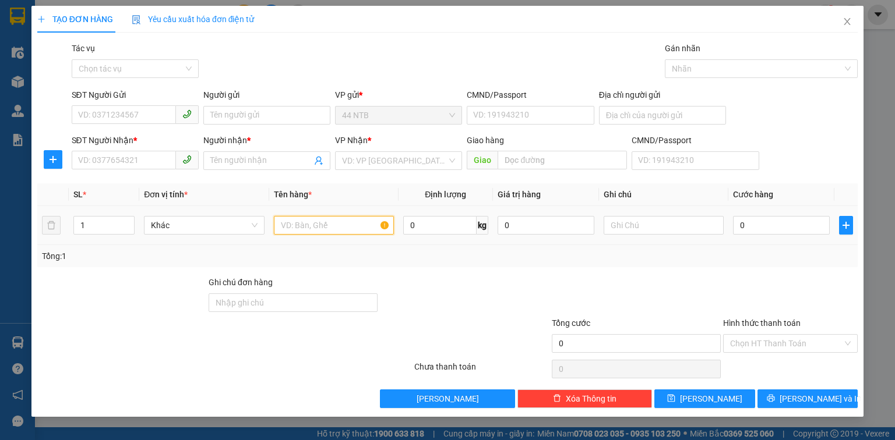
click at [307, 223] on input "text" at bounding box center [334, 225] width 120 height 19
type input "thùng["
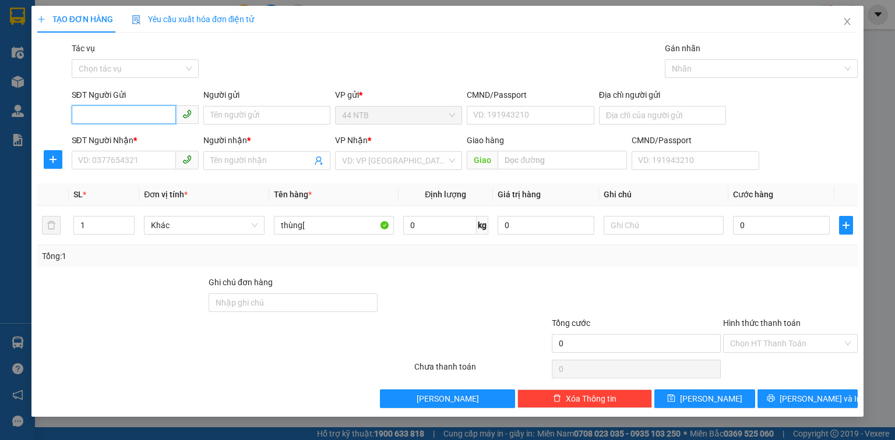
click at [114, 120] on input "SĐT Người Gửi" at bounding box center [124, 114] width 104 height 19
type input "0898178249"
click at [270, 110] on input "Người gửi" at bounding box center [266, 115] width 127 height 19
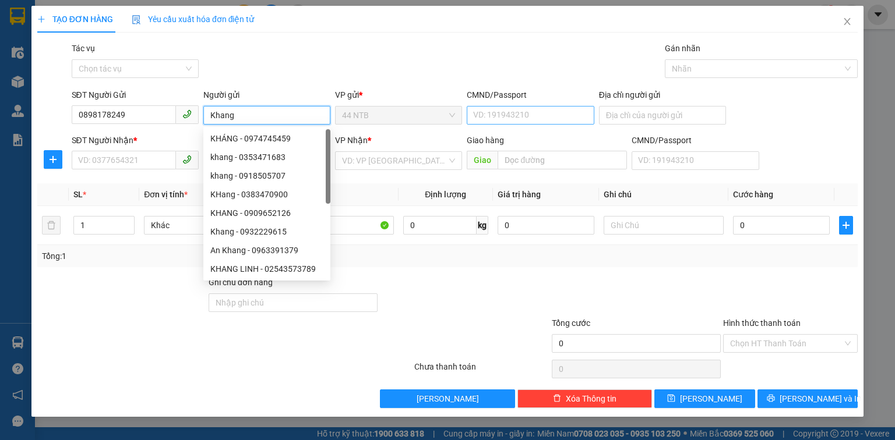
type input "Khang"
click at [514, 114] on input "CMND/Passport" at bounding box center [530, 115] width 127 height 19
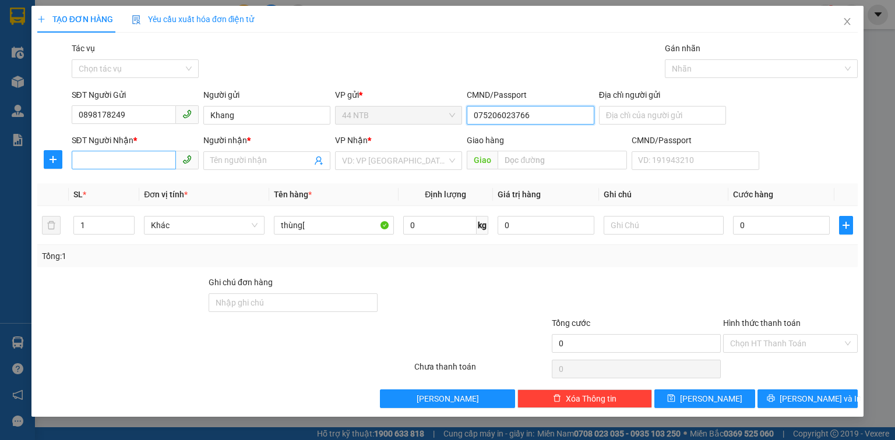
type input "075206023766"
click at [108, 164] on input "SĐT Người Nhận *" at bounding box center [124, 160] width 104 height 19
type input "0932614000"
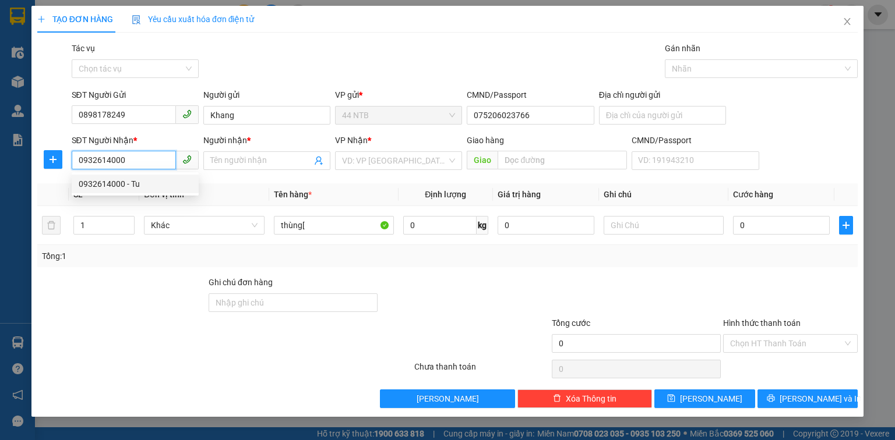
click at [147, 186] on div "0932614000 - Tu" at bounding box center [135, 184] width 113 height 13
type input "Tu"
type input "0932614000"
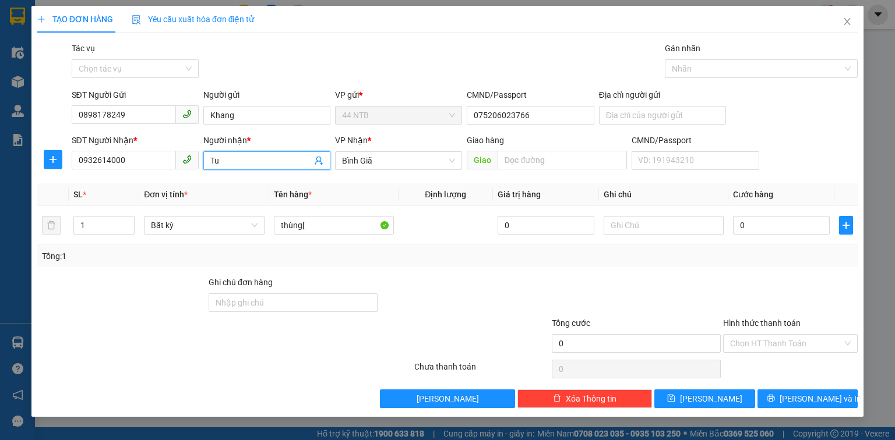
click at [234, 161] on input "Tu" at bounding box center [260, 160] width 101 height 13
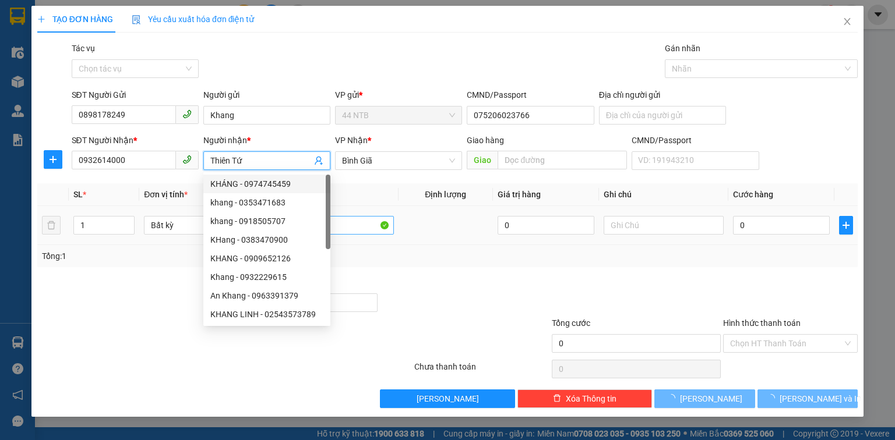
type input "Thiên Tứ"
click at [359, 229] on input "thùng[" at bounding box center [334, 225] width 120 height 19
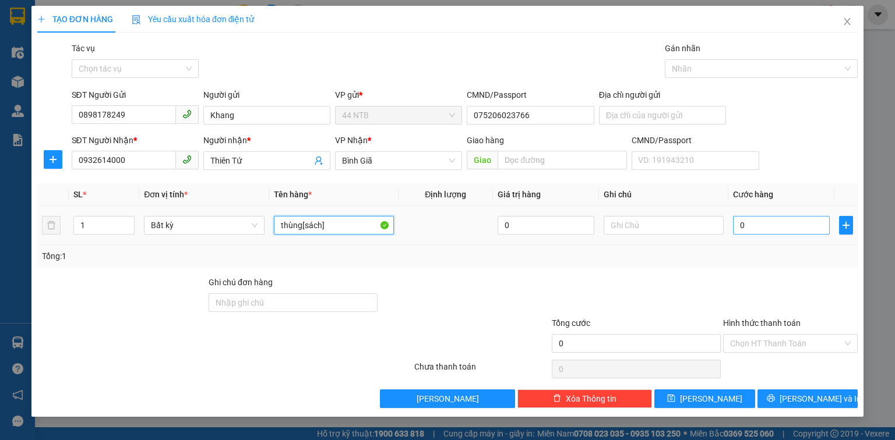
type input "thùng[sách]"
click at [767, 224] on input "0" at bounding box center [781, 225] width 97 height 19
type input "3"
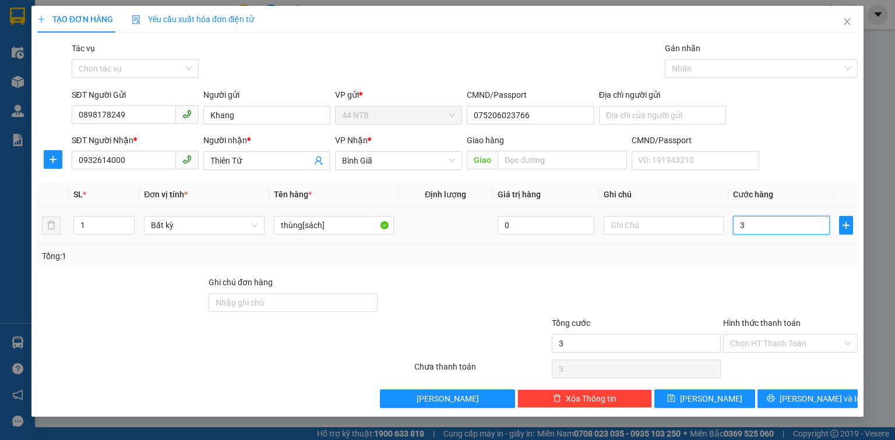
type input "30"
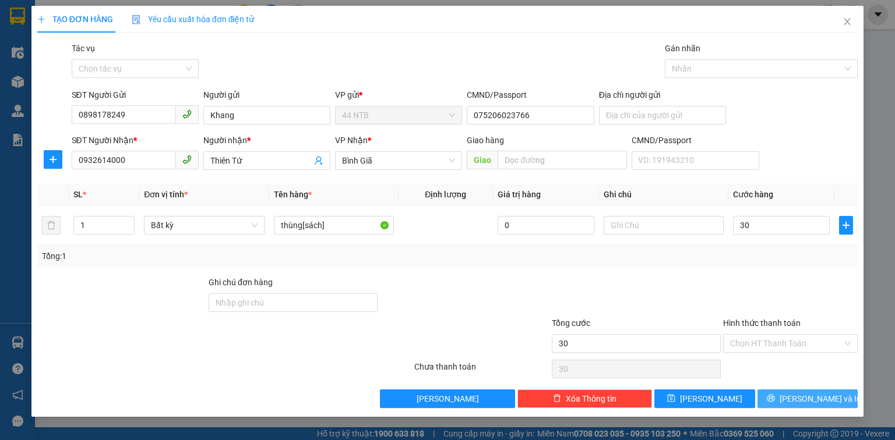
type input "30.000"
click at [775, 400] on icon "printer" at bounding box center [771, 398] width 8 height 8
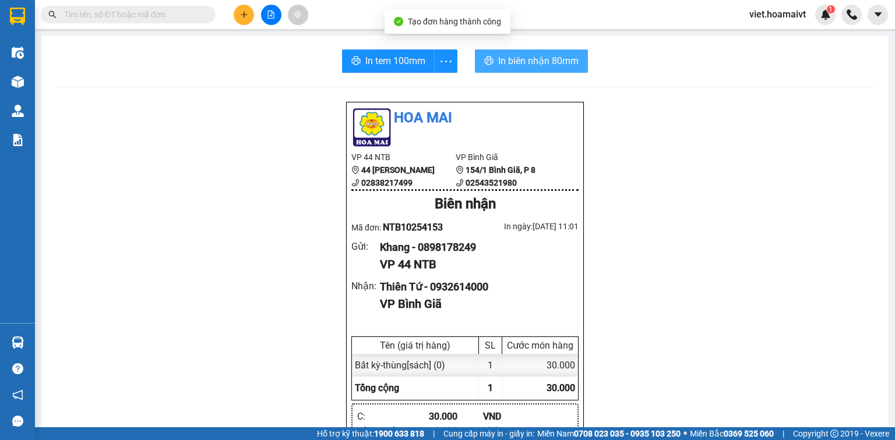
click at [536, 60] on span "In biên nhận 80mm" at bounding box center [538, 61] width 80 height 15
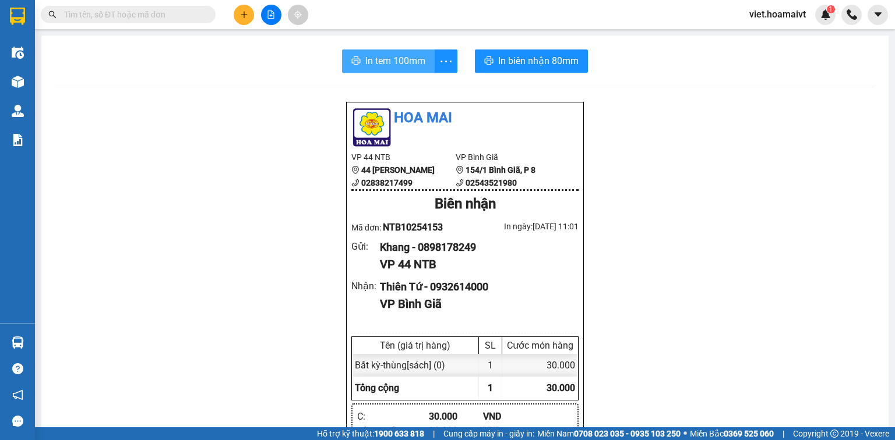
click at [401, 70] on button "In tem 100mm" at bounding box center [388, 61] width 93 height 23
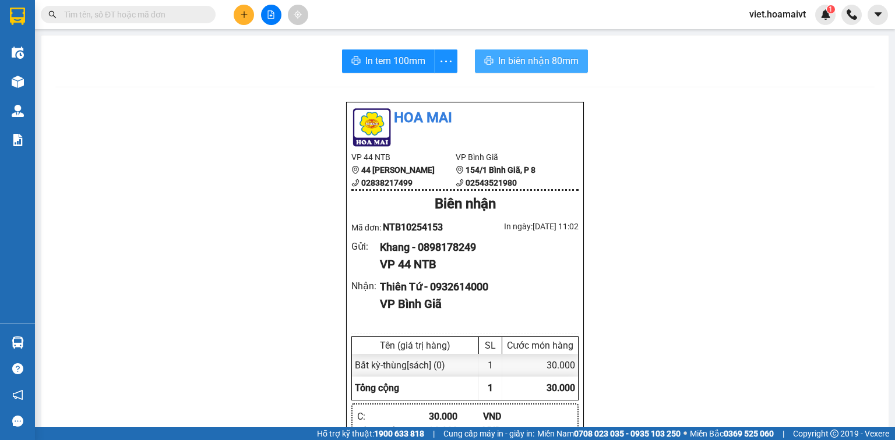
click at [549, 58] on span "In biên nhận 80mm" at bounding box center [538, 61] width 80 height 15
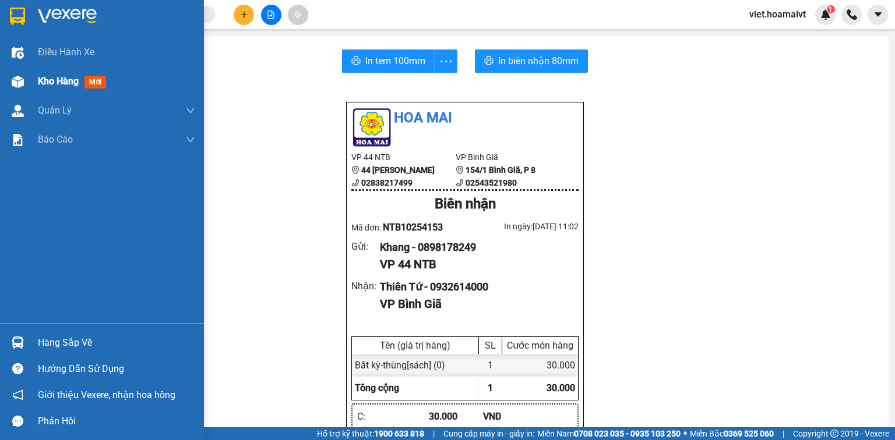
click at [68, 84] on span "Kho hàng" at bounding box center [58, 81] width 41 height 11
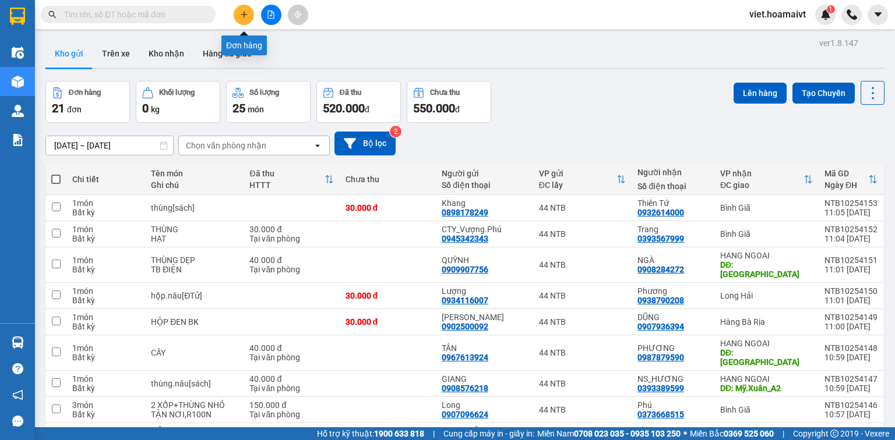
click at [237, 13] on button at bounding box center [244, 15] width 20 height 20
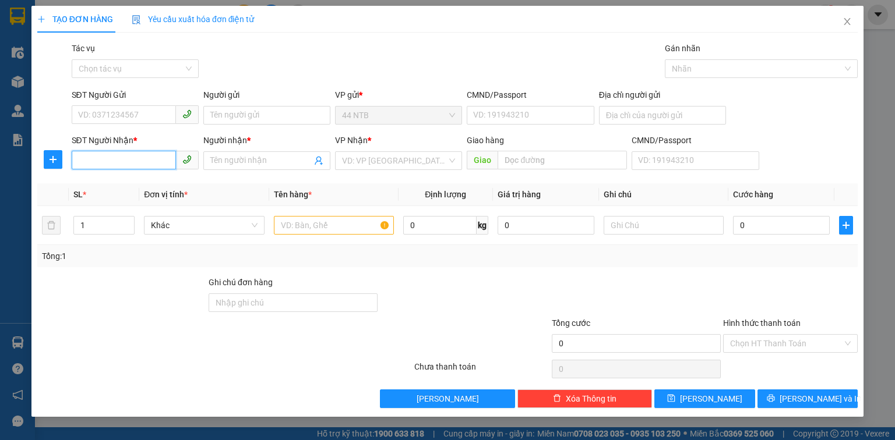
click at [144, 162] on input "SĐT Người Nhận *" at bounding box center [124, 160] width 104 height 19
type input "0966862325"
click at [155, 185] on div "0966862325 - Nhuan" at bounding box center [135, 184] width 113 height 13
type input "CC ECOGREEN"
type input "Nhuan"
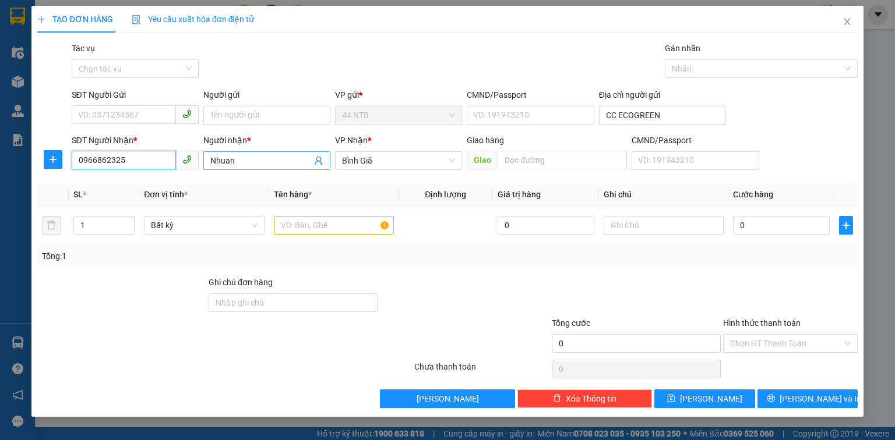
type input "0966862325"
click at [229, 163] on input "Nhuan" at bounding box center [260, 160] width 101 height 13
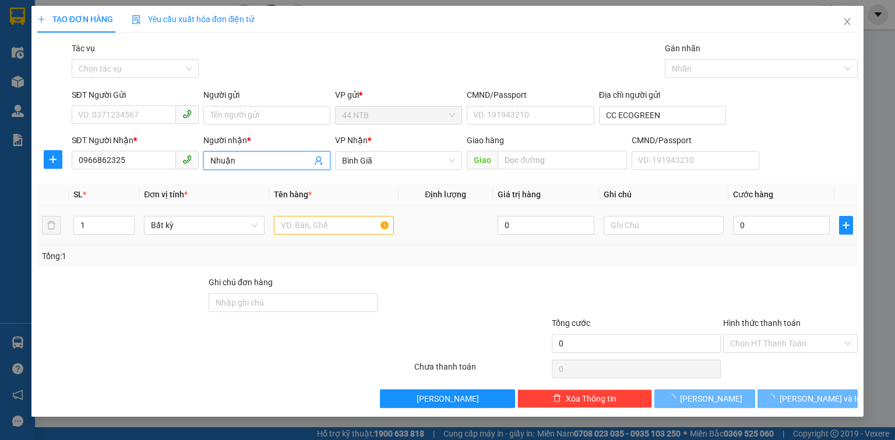
type input "Nhuận"
click at [349, 222] on input "text" at bounding box center [334, 225] width 120 height 19
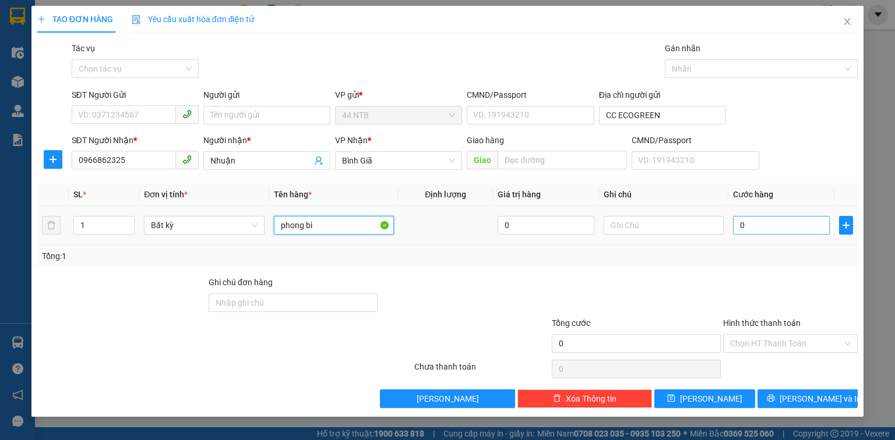
type input "phong bì"
click at [757, 221] on input "0" at bounding box center [781, 225] width 97 height 19
type input "3"
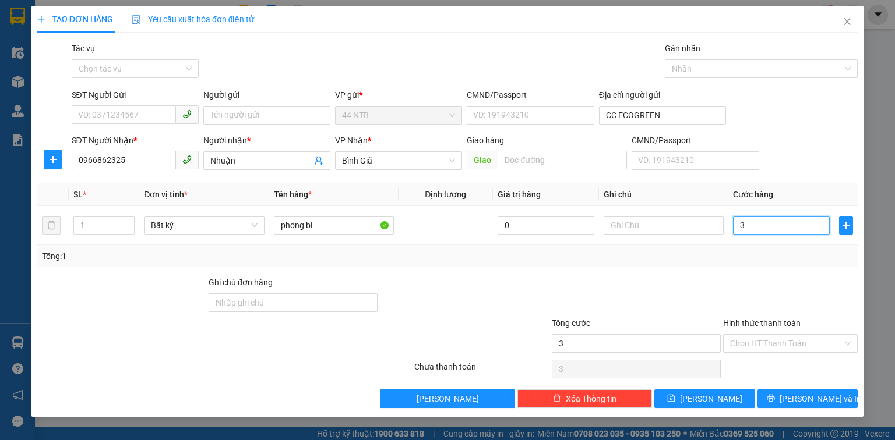
type input "30"
type input "30.000"
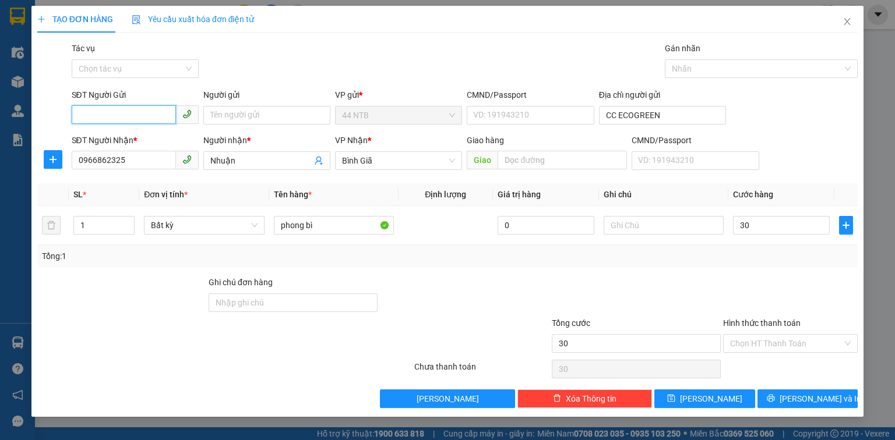
type input "30.000"
click at [156, 112] on input "SĐT Người Gửi" at bounding box center [124, 114] width 104 height 19
type input "0906358583"
click at [170, 142] on div "0906358583 - [GEOGRAPHIC_DATA]" at bounding box center [144, 138] width 131 height 13
type input "Nga"
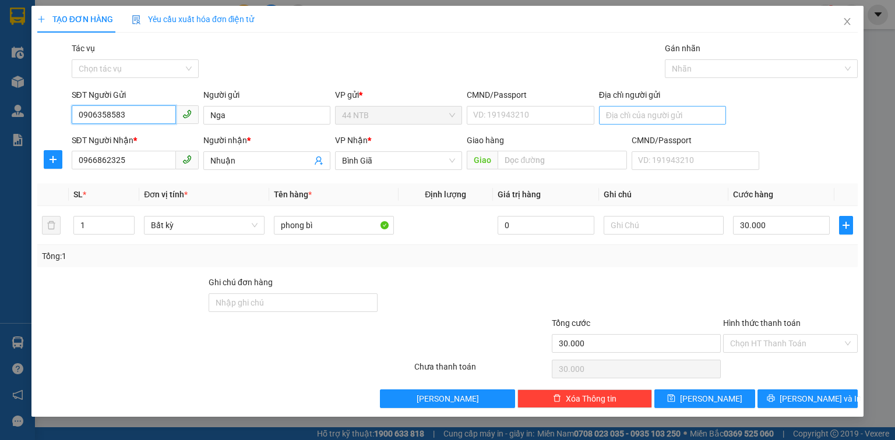
type input "0906358583"
click at [621, 113] on input "Địa chỉ người gửi" at bounding box center [662, 115] width 127 height 19
type input "315_N.Thị.Thập_Q7"
click at [771, 338] on input "Hình thức thanh toán" at bounding box center [786, 343] width 112 height 17
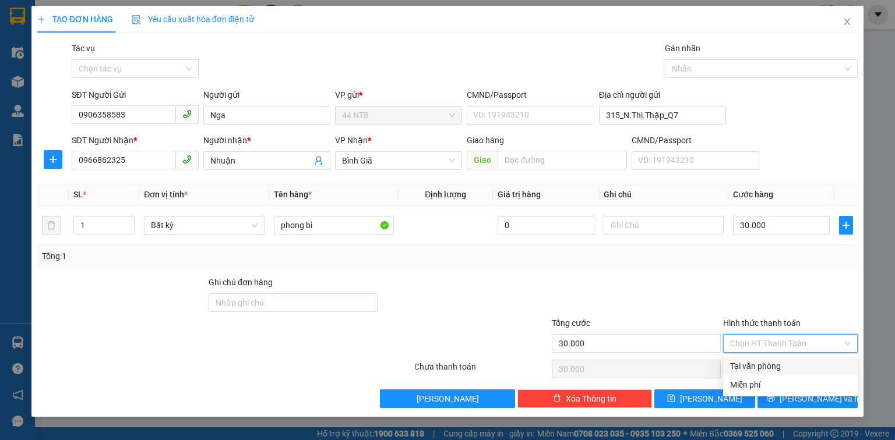
click at [769, 361] on div "Tại văn phòng" at bounding box center [790, 366] width 121 height 13
type input "0"
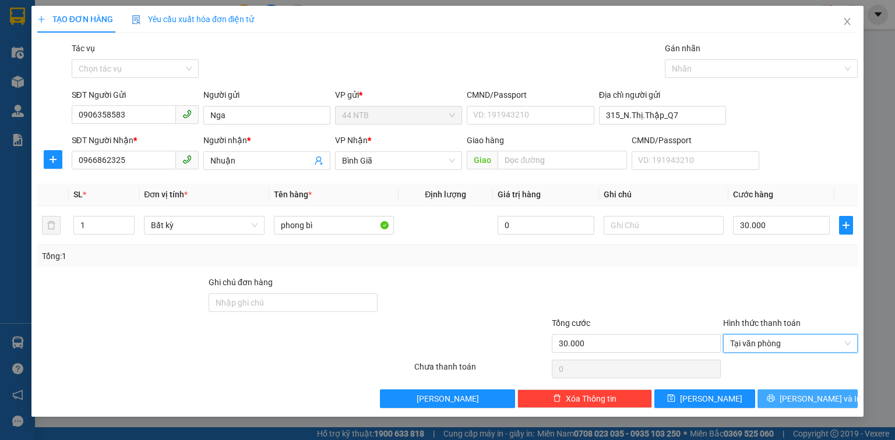
click at [798, 401] on span "[PERSON_NAME] và In" at bounding box center [820, 399] width 82 height 13
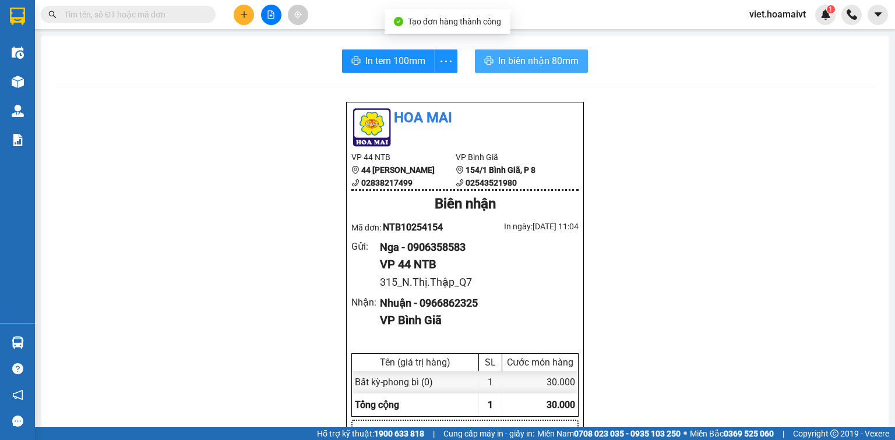
click at [508, 72] on button "In biên nhận 80mm" at bounding box center [531, 61] width 113 height 23
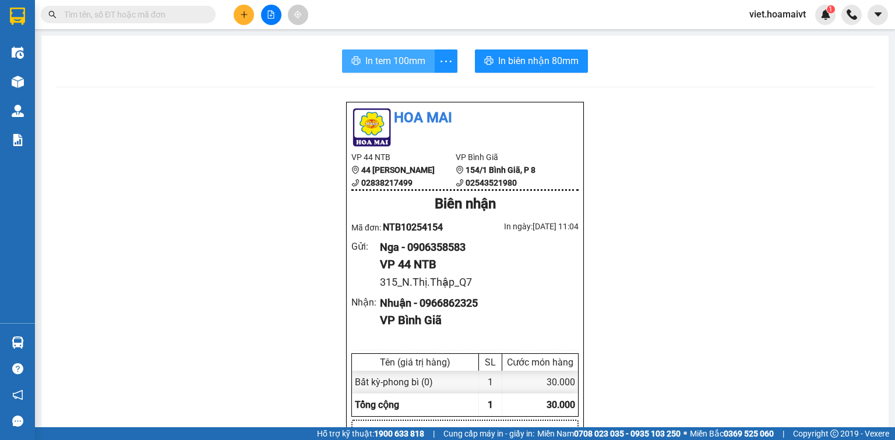
click at [389, 57] on span "In tem 100mm" at bounding box center [395, 61] width 60 height 15
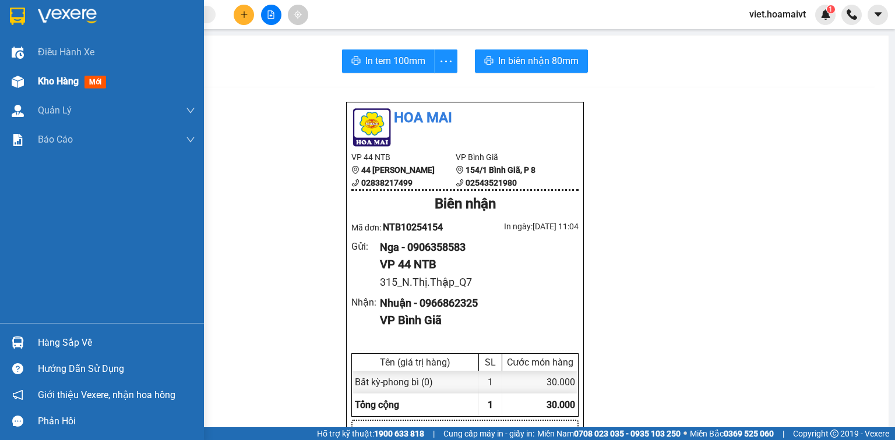
click at [38, 71] on div "Kho hàng mới" at bounding box center [116, 81] width 157 height 29
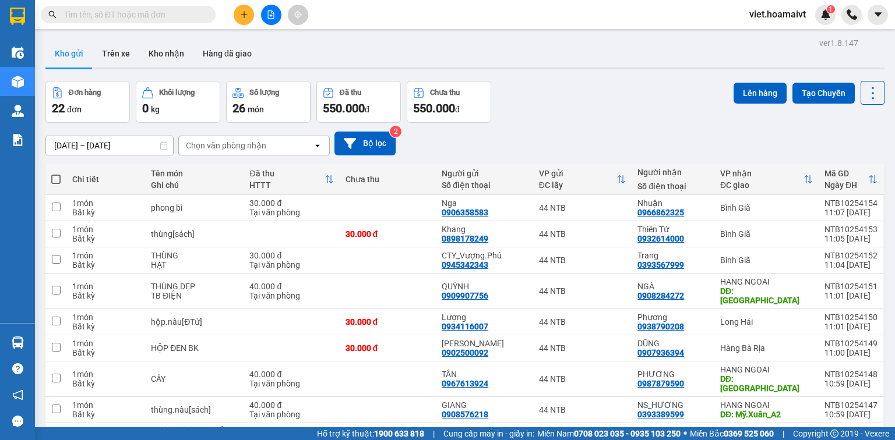
click at [239, 17] on button at bounding box center [244, 15] width 20 height 20
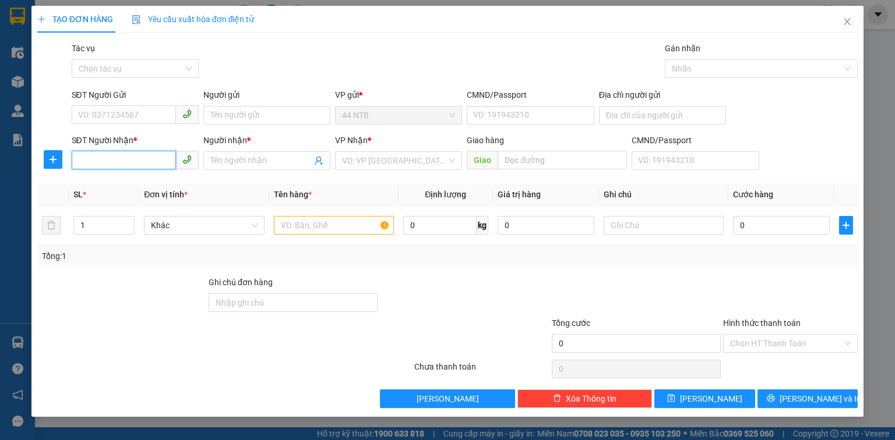
click at [145, 161] on input "SĐT Người Nhận *" at bounding box center [124, 160] width 104 height 19
type input "0906735886"
click at [228, 161] on input "Người nhận *" at bounding box center [260, 160] width 101 height 13
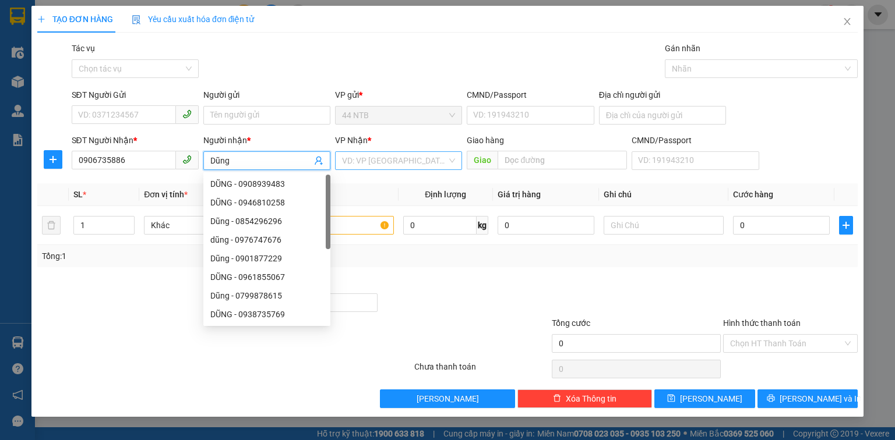
type input "Dũng"
click at [349, 163] on input "search" at bounding box center [394, 160] width 105 height 17
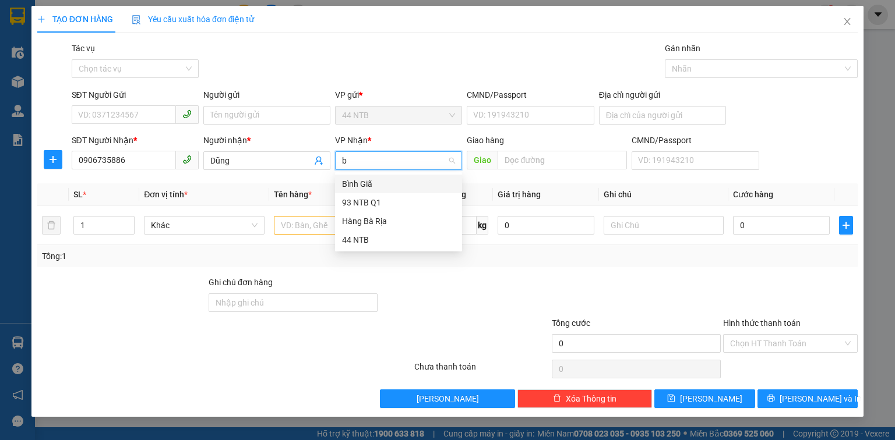
type input "bg"
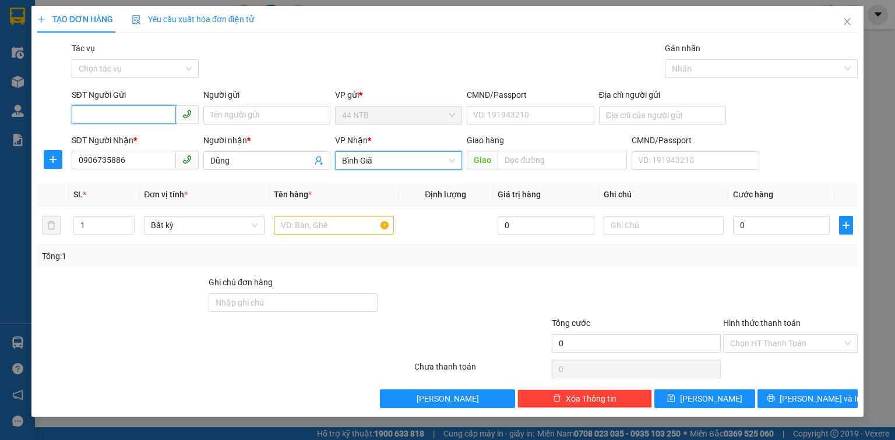
click at [161, 115] on input "SĐT Người Gửi" at bounding box center [124, 114] width 104 height 19
type input "0888517971"
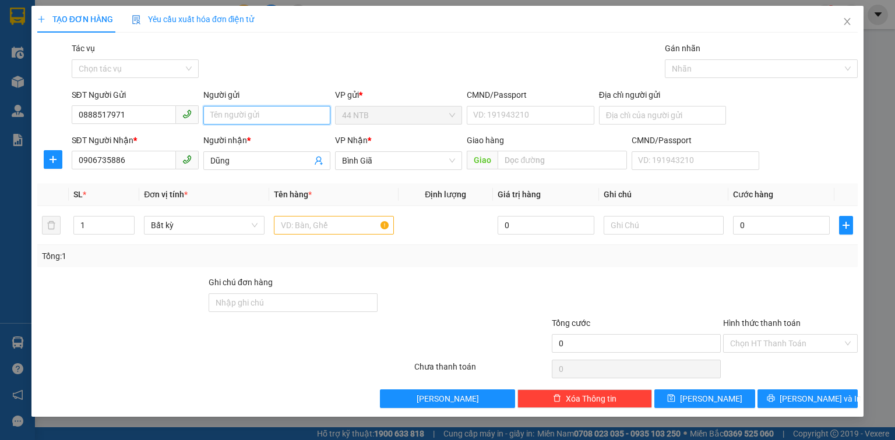
click at [214, 114] on input "Người gửi" at bounding box center [266, 115] width 127 height 19
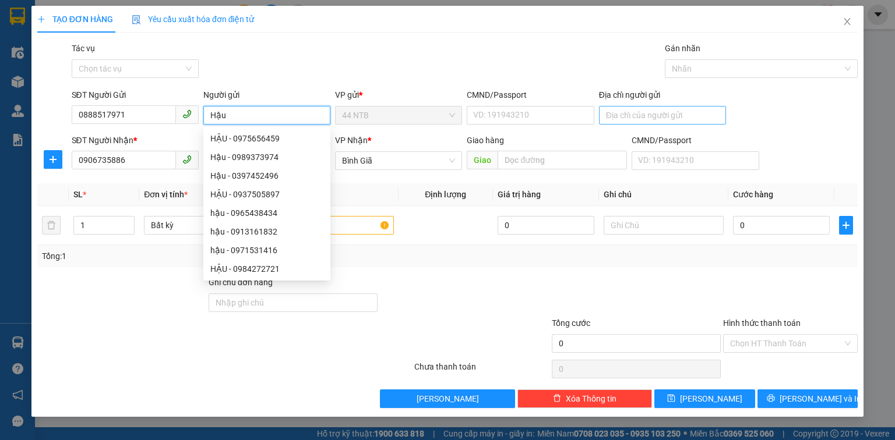
type input "Hậu"
click at [616, 117] on input "Địa chỉ người gửi" at bounding box center [662, 115] width 127 height 19
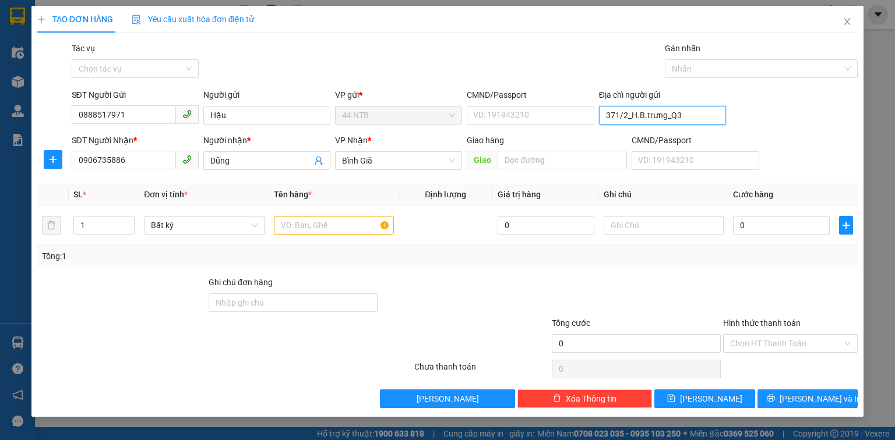
click at [645, 115] on input "371/2_H.B.trưng_Q3" at bounding box center [662, 115] width 127 height 19
type input "371/2_H.B.Trưng_Q3"
click at [340, 228] on input "text" at bounding box center [334, 225] width 120 height 19
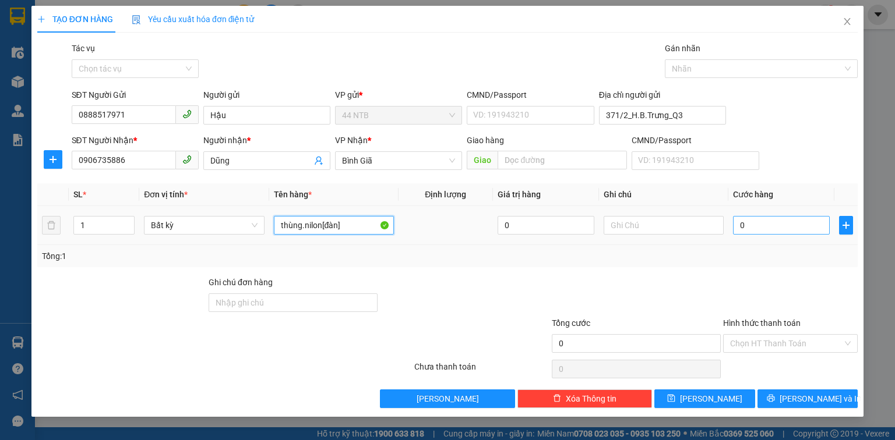
type input "thùng.nilon[đàn]"
click at [764, 228] on input "0" at bounding box center [781, 225] width 97 height 19
type input "4"
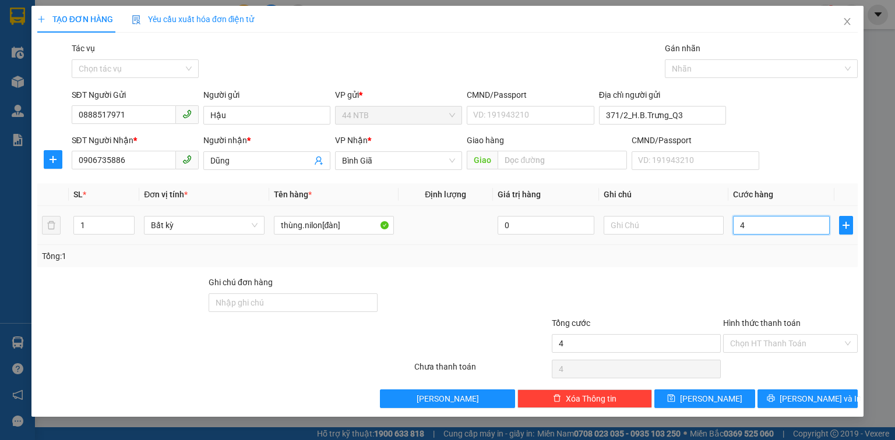
type input "40"
type input "40.000"
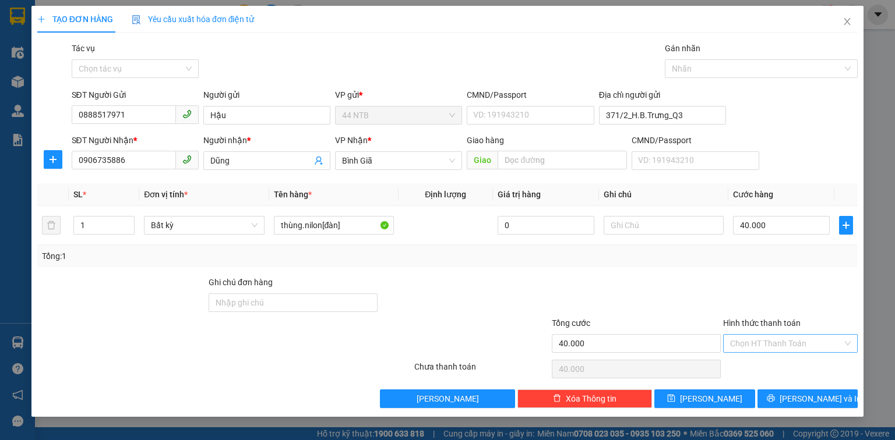
click at [784, 336] on input "Hình thức thanh toán" at bounding box center [786, 343] width 112 height 17
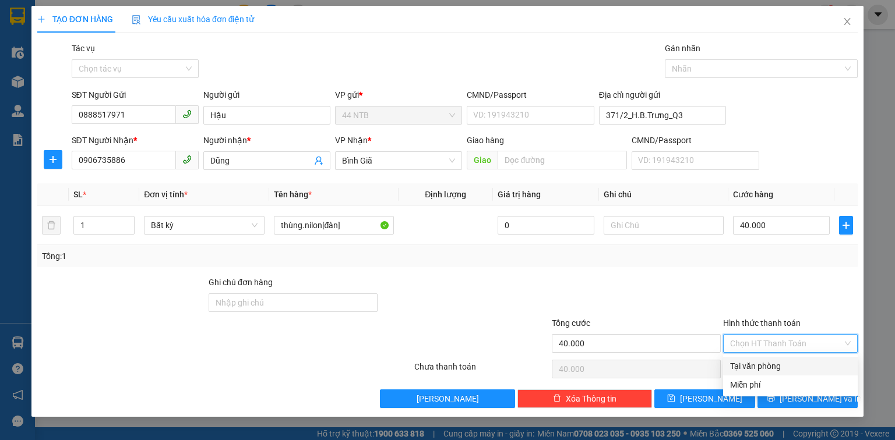
click at [771, 364] on div "Tại văn phòng" at bounding box center [790, 366] width 121 height 13
type input "0"
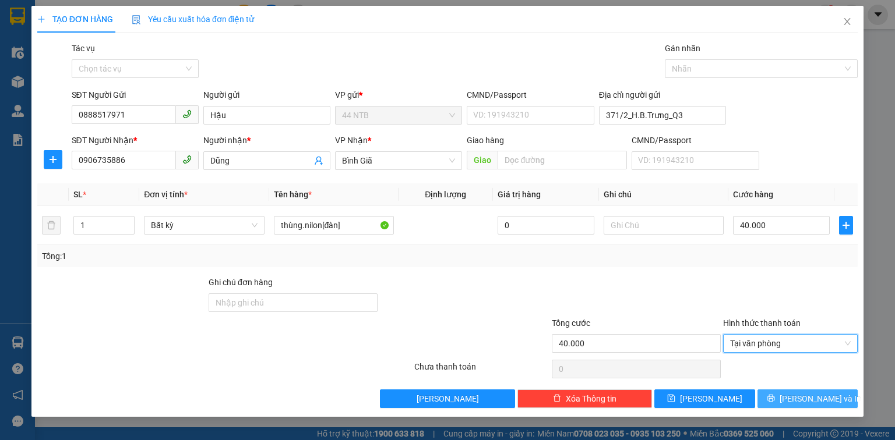
click at [775, 398] on icon "printer" at bounding box center [771, 398] width 8 height 8
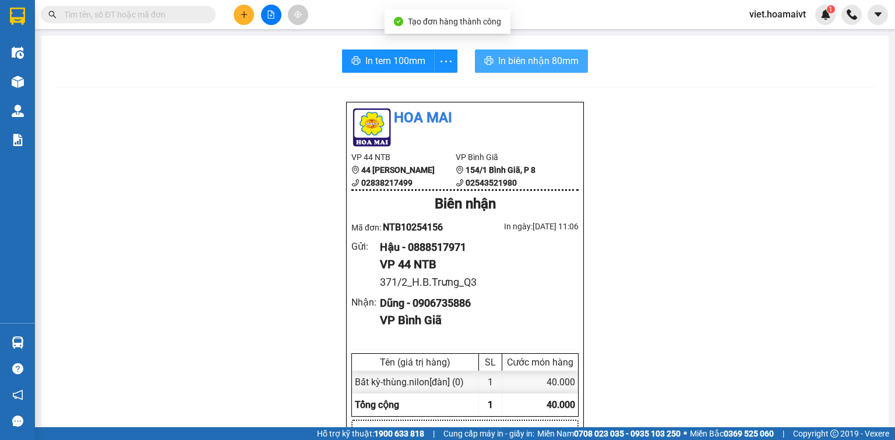
click at [531, 65] on span "In biên nhận 80mm" at bounding box center [538, 61] width 80 height 15
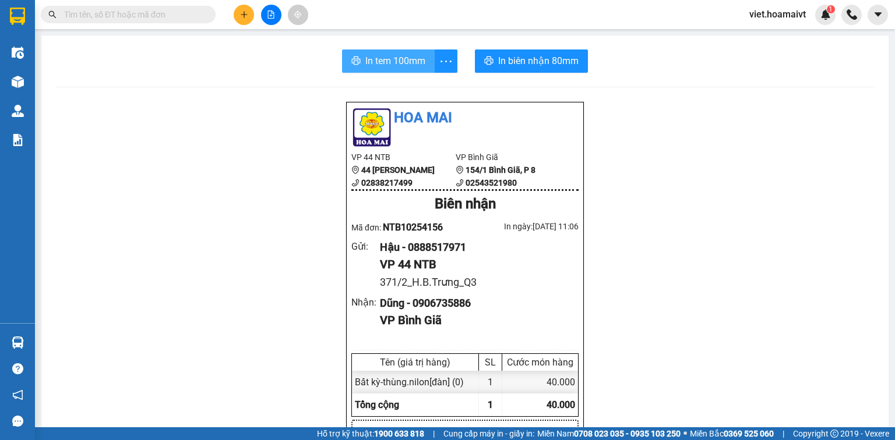
click at [389, 59] on span "In tem 100mm" at bounding box center [395, 61] width 60 height 15
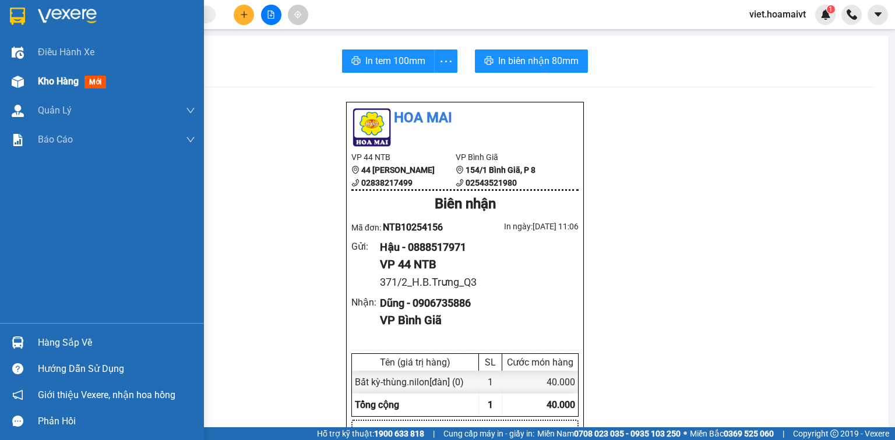
click at [50, 82] on span "Kho hàng" at bounding box center [58, 81] width 41 height 11
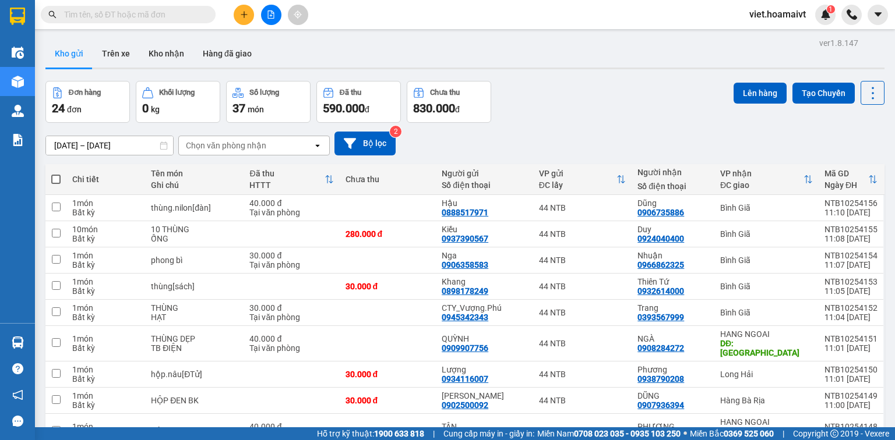
click at [242, 17] on icon "plus" at bounding box center [244, 14] width 8 height 8
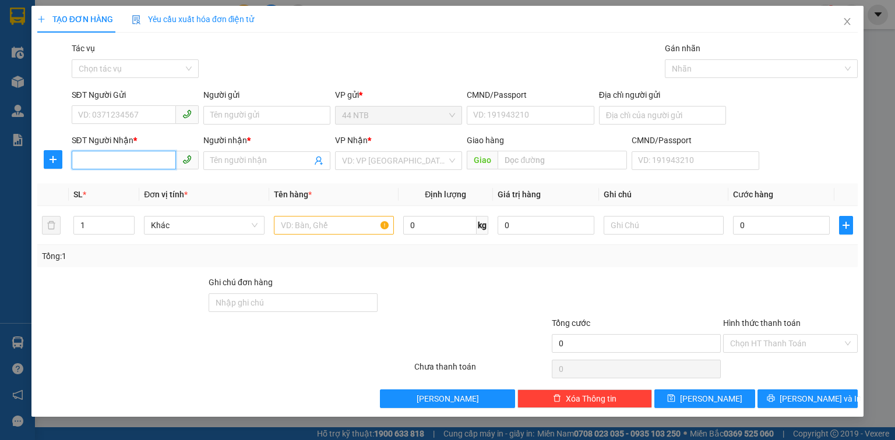
drag, startPoint x: 140, startPoint y: 166, endPoint x: 152, endPoint y: 157, distance: 15.4
click at [149, 158] on input "SĐT Người Nhận *" at bounding box center [124, 160] width 104 height 19
type input "0908683478"
click at [168, 189] on div "0908683478 - Chiến" at bounding box center [135, 184] width 113 height 13
type input "Chiến"
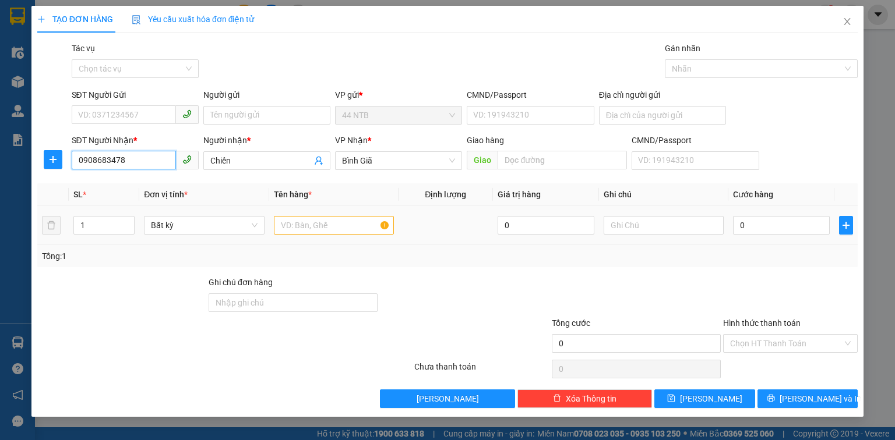
type input "0908683478"
click at [326, 221] on input "text" at bounding box center [334, 225] width 120 height 19
type input "thùng"
click at [753, 228] on input "0" at bounding box center [781, 225] width 97 height 19
type input "3"
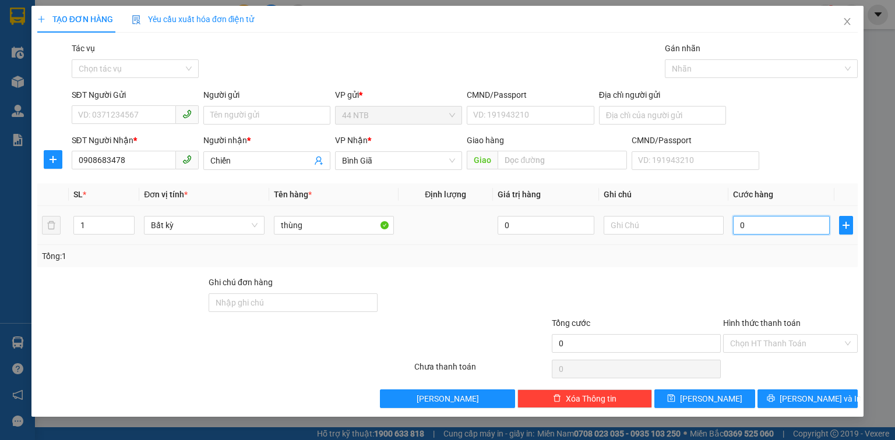
type input "3"
type input "30"
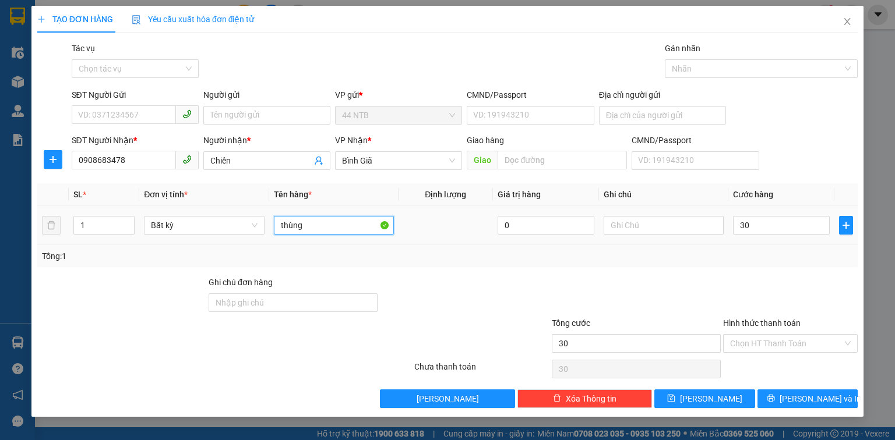
type input "30.000"
click at [338, 223] on input "thùng" at bounding box center [334, 225] width 120 height 19
type input "thùng[kẹo]"
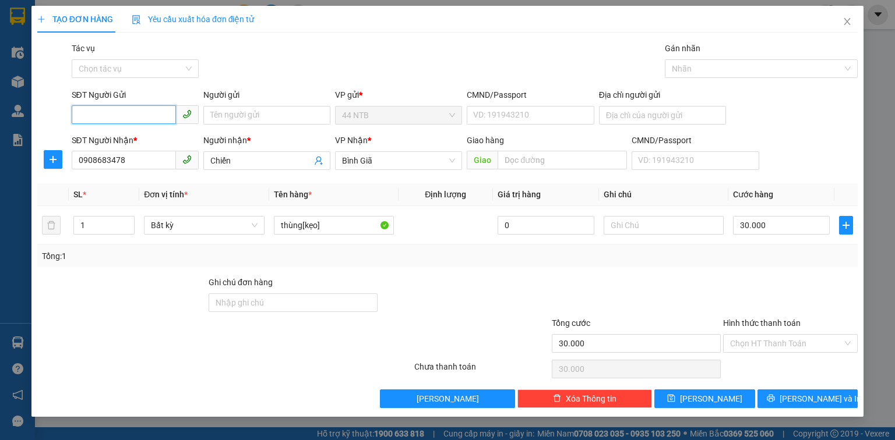
click at [135, 111] on input "SĐT Người Gửi" at bounding box center [124, 114] width 104 height 19
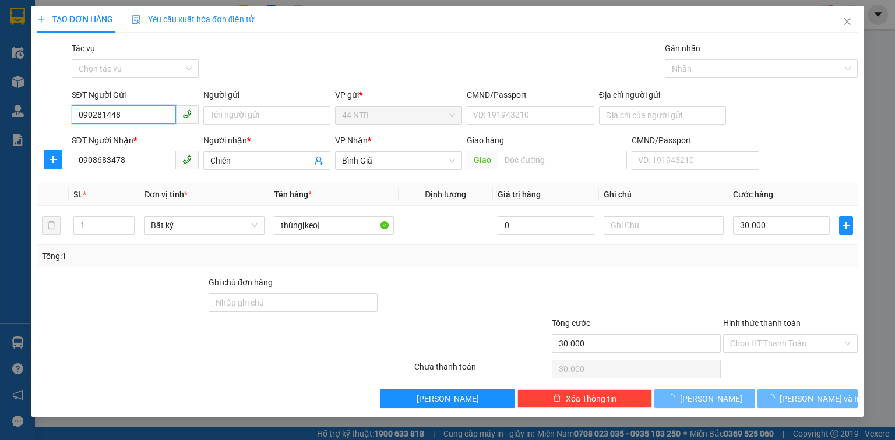
type input "0902814486"
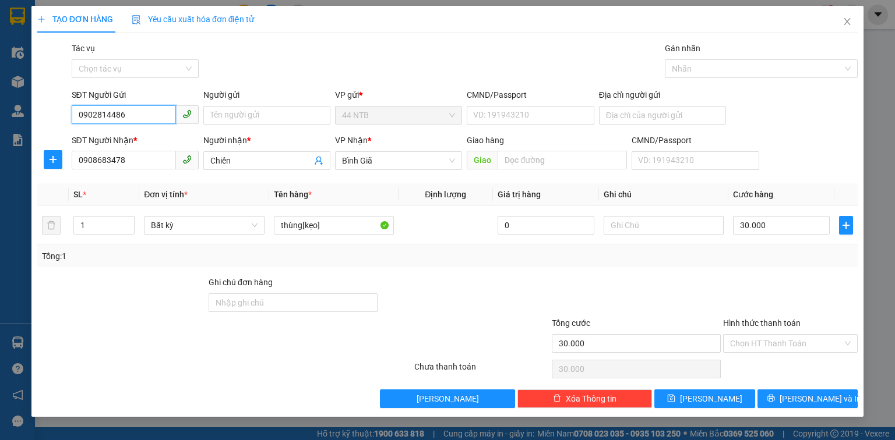
drag, startPoint x: 144, startPoint y: 119, endPoint x: 64, endPoint y: 132, distance: 80.8
click at [64, 132] on form "SĐT Người Gửi 0902814486 0902814486 Người gửi Tên người gửi VP gửi * 44 NTB CMN…" at bounding box center [447, 132] width 820 height 86
type input "0988158966"
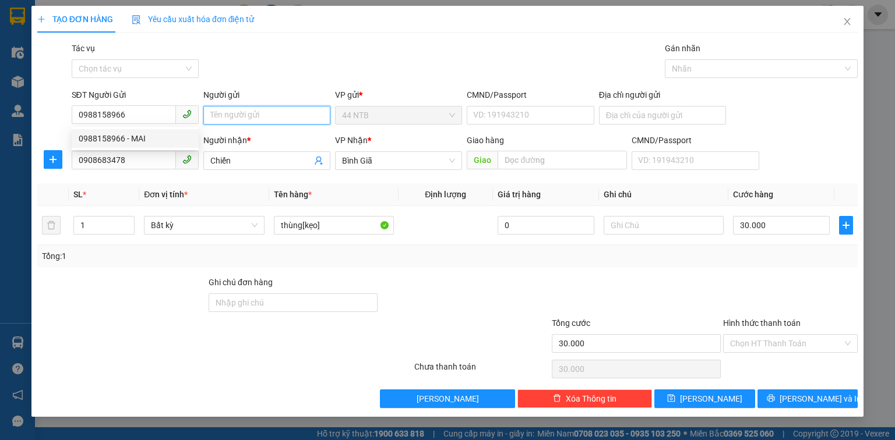
click at [233, 111] on input "Người gửi" at bounding box center [266, 115] width 127 height 19
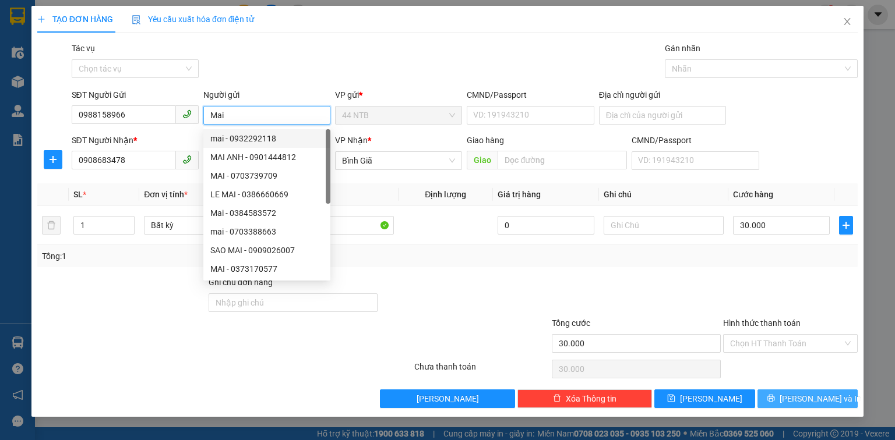
type input "Mai"
click at [799, 404] on span "[PERSON_NAME] và In" at bounding box center [820, 399] width 82 height 13
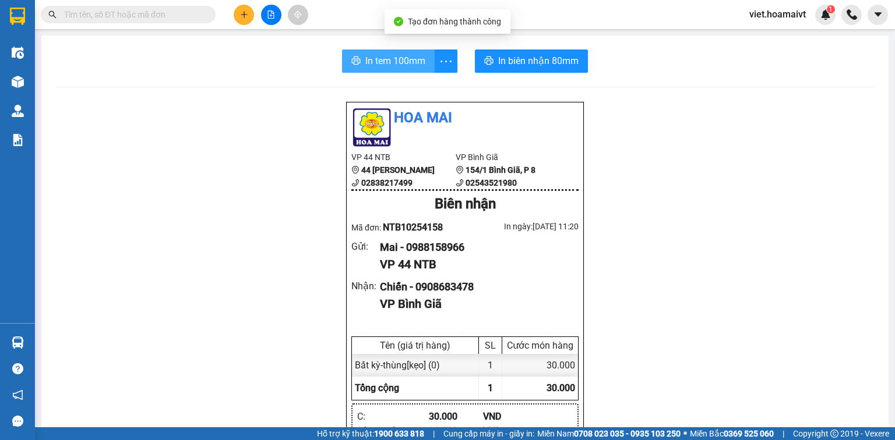
click at [412, 62] on span "In tem 100mm" at bounding box center [395, 61] width 60 height 15
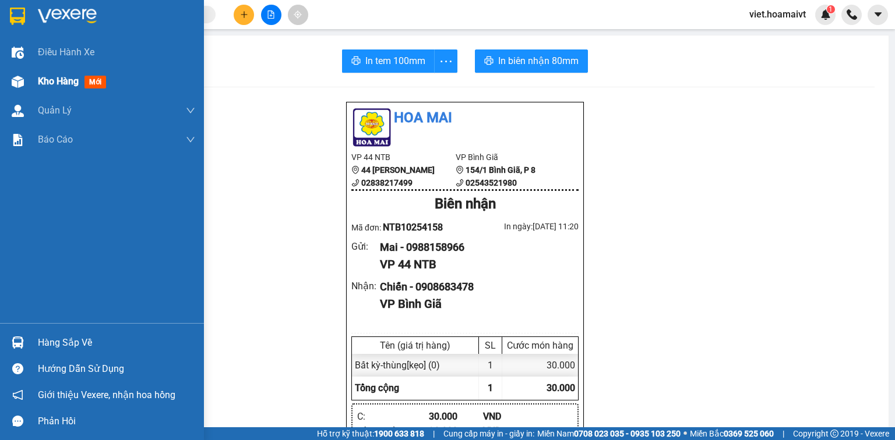
click at [41, 84] on span "Kho hàng" at bounding box center [58, 81] width 41 height 11
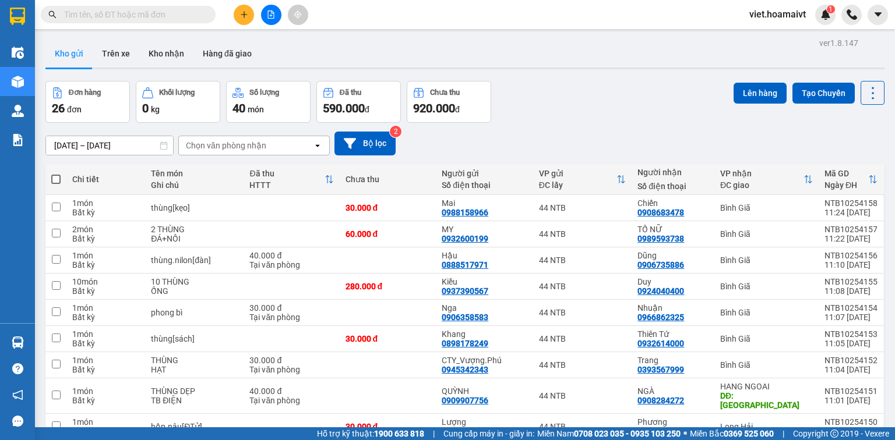
click at [270, 141] on div "Chọn văn phòng nhận" at bounding box center [246, 145] width 134 height 19
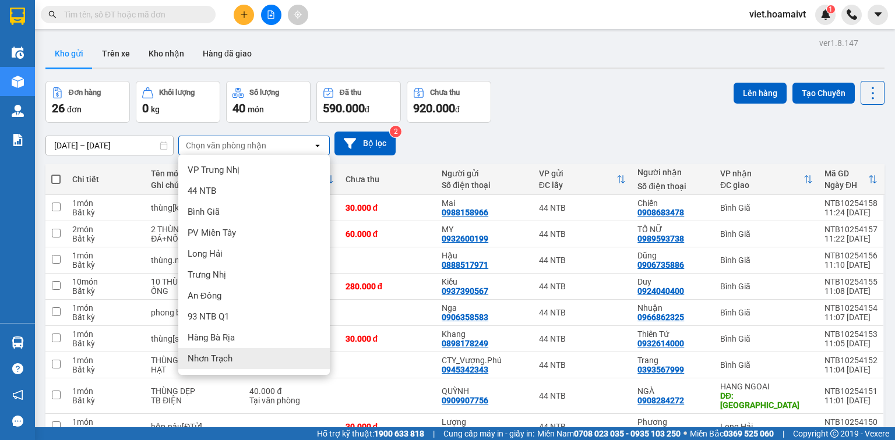
click at [237, 362] on div "Nhơn Trạch" at bounding box center [253, 358] width 151 height 21
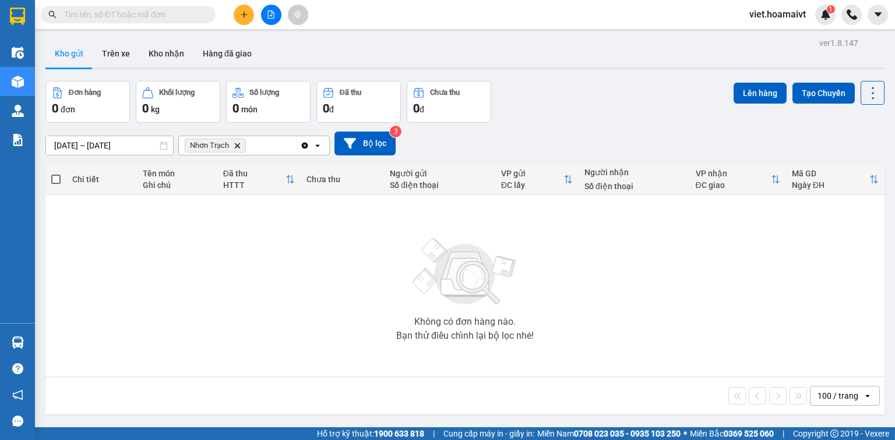
click at [237, 147] on icon "Delete" at bounding box center [237, 145] width 7 height 7
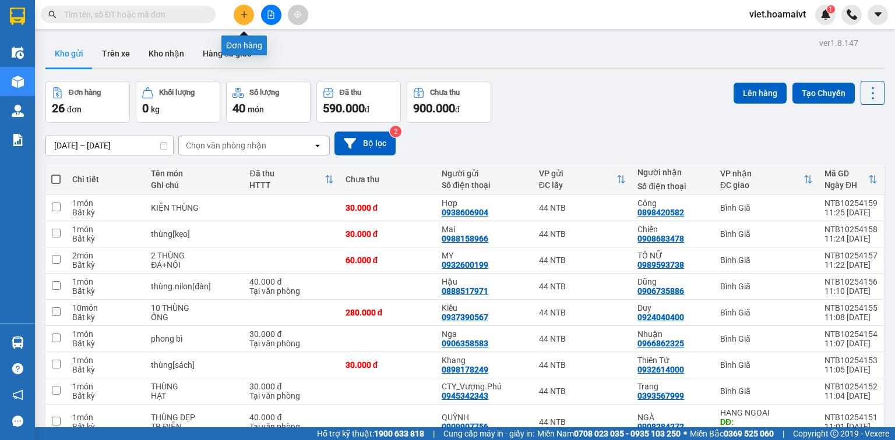
click at [246, 16] on icon "plus" at bounding box center [244, 14] width 8 height 8
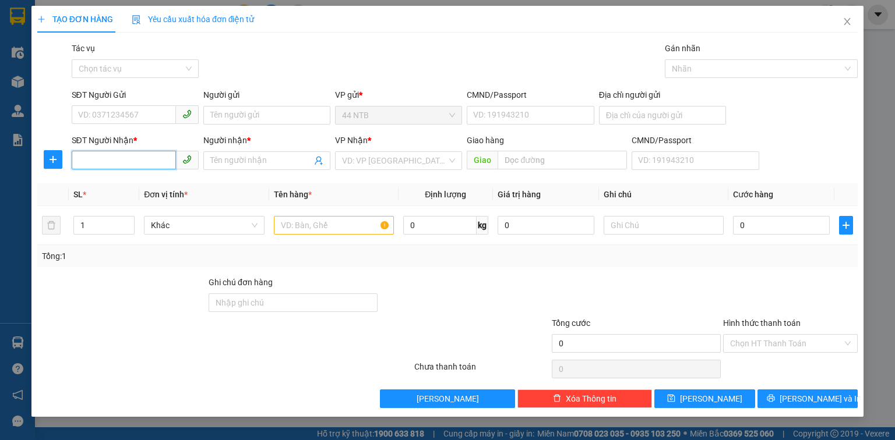
click at [140, 160] on input "SĐT Người Nhận *" at bounding box center [124, 160] width 104 height 19
type input "0916133793"
click at [246, 160] on input "Người nhận *" at bounding box center [260, 160] width 101 height 13
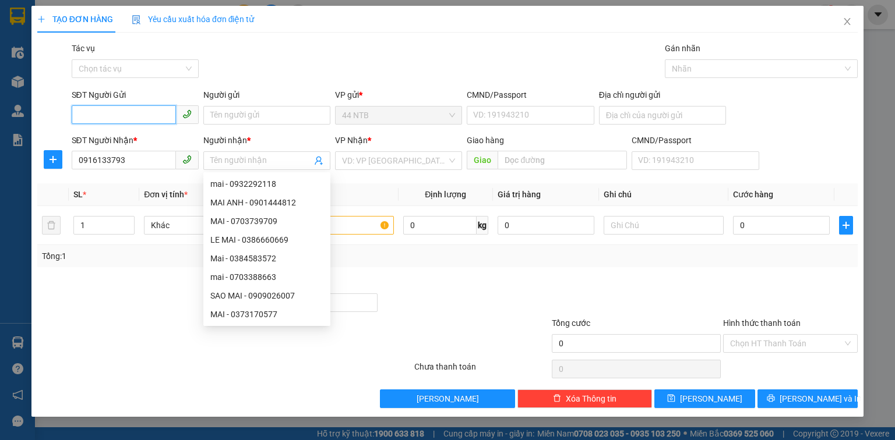
click at [135, 116] on input "SĐT Người Gửi" at bounding box center [124, 114] width 104 height 19
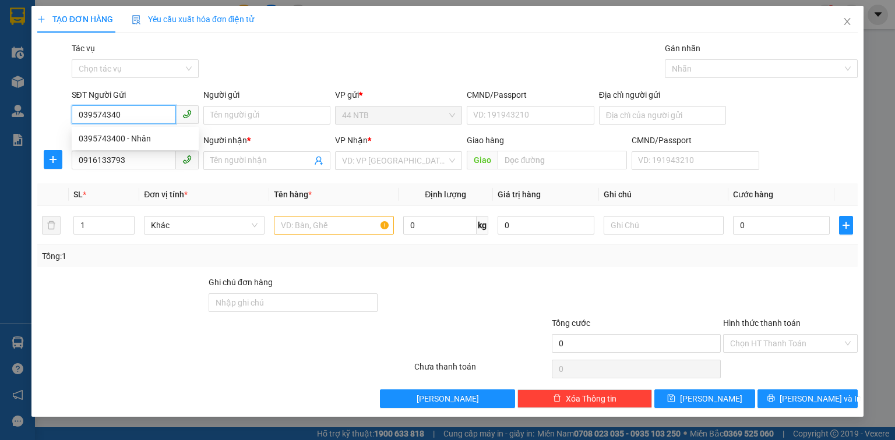
type input "0395743400"
click at [137, 137] on div "0395743400 - Nhân" at bounding box center [135, 138] width 113 height 13
type input "Nhân"
type input "544/8 [PERSON_NAME]"
type input "0395743400"
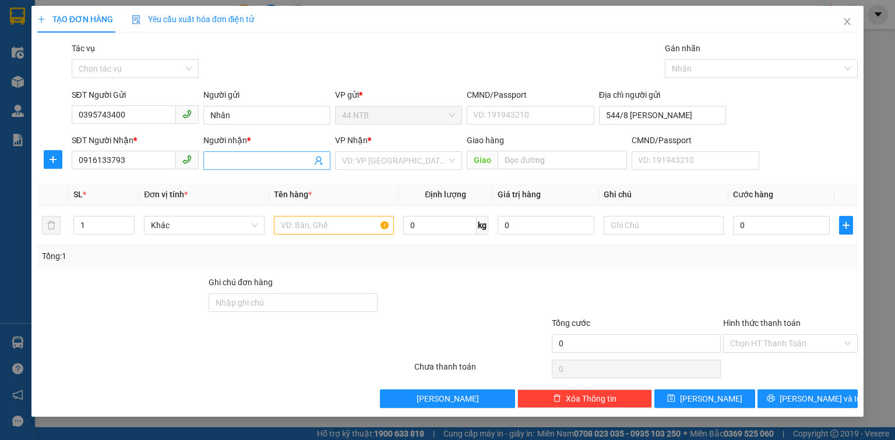
click at [218, 163] on input "Người nhận *" at bounding box center [260, 160] width 101 height 13
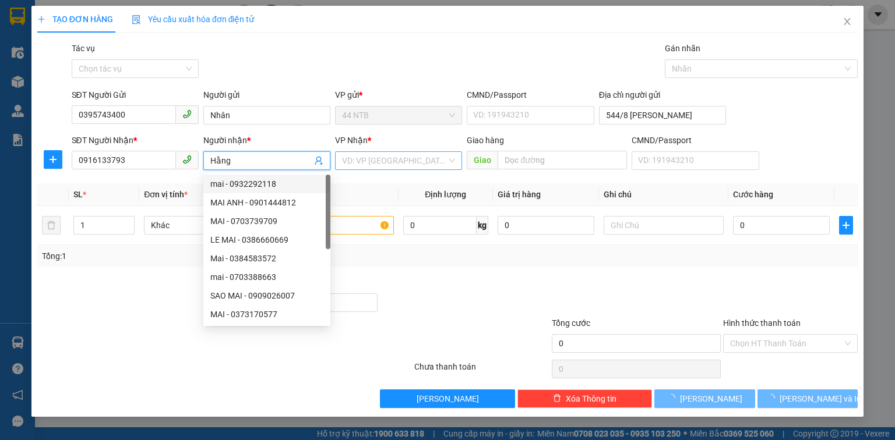
type input "Hằng"
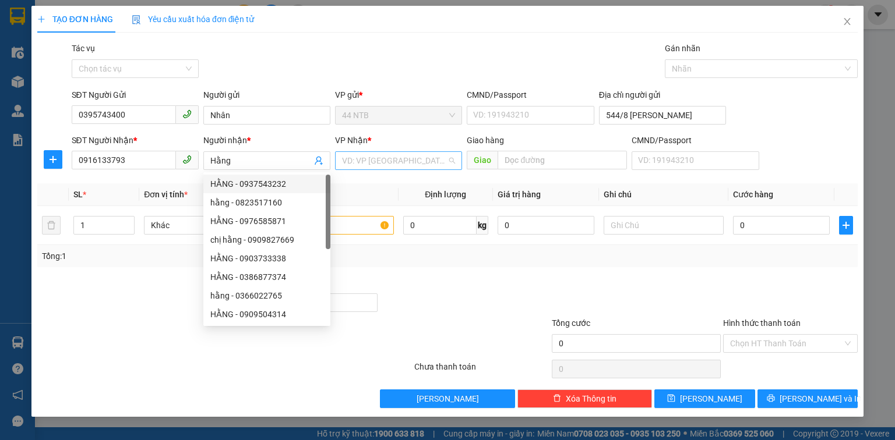
click at [351, 163] on input "search" at bounding box center [394, 160] width 105 height 17
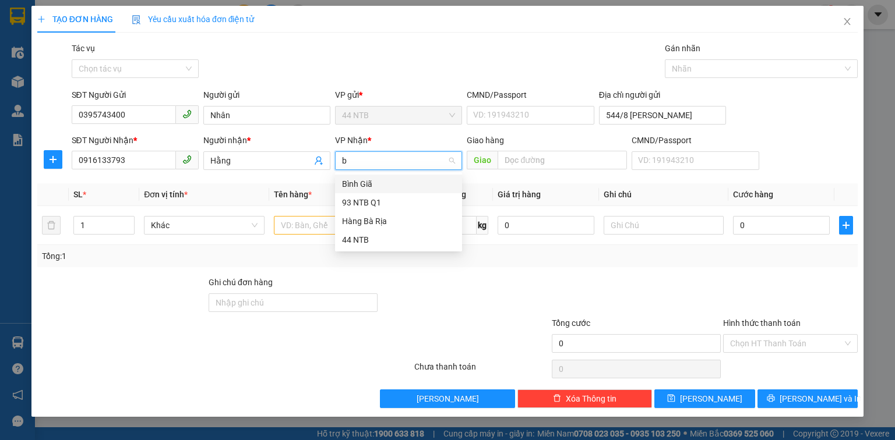
type input "br"
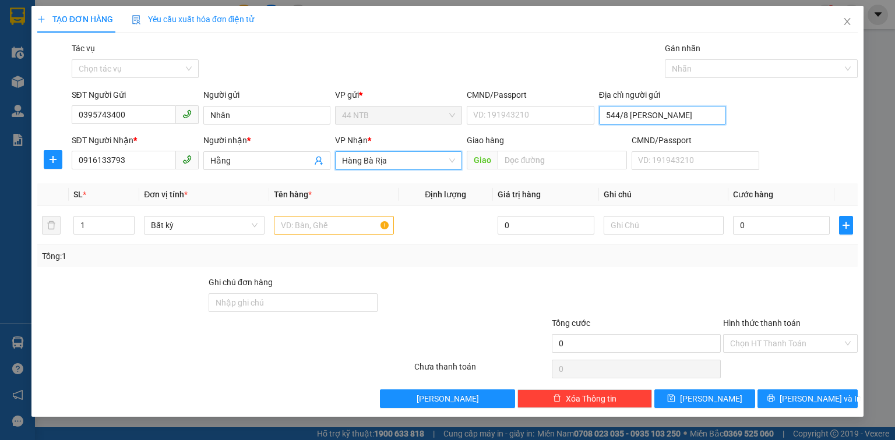
click at [675, 118] on input "544/8 [PERSON_NAME]" at bounding box center [662, 115] width 127 height 19
click at [696, 115] on input "544/8 [PERSON_NAME]" at bounding box center [662, 115] width 127 height 19
type input "544/8_L.Th.Kiệt"
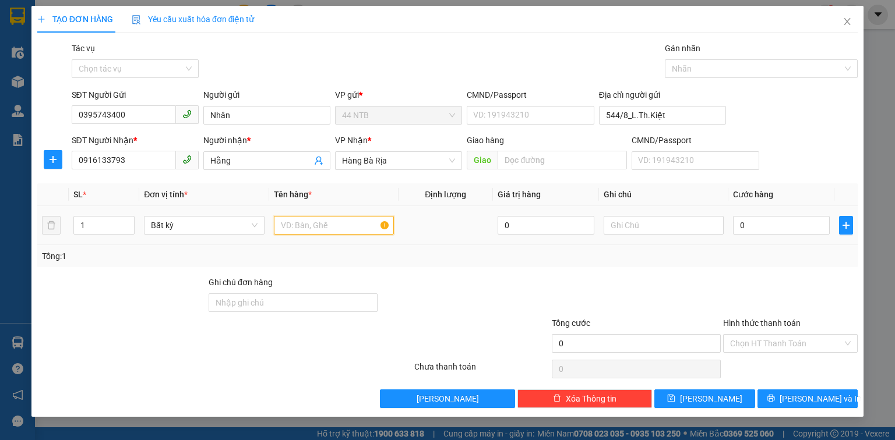
drag, startPoint x: 352, startPoint y: 228, endPoint x: 361, endPoint y: 225, distance: 9.4
click at [353, 228] on input "text" at bounding box center [334, 225] width 120 height 19
type input "gói[sim.ĐT]"
click at [771, 228] on input "0" at bounding box center [781, 225] width 97 height 19
type input "3"
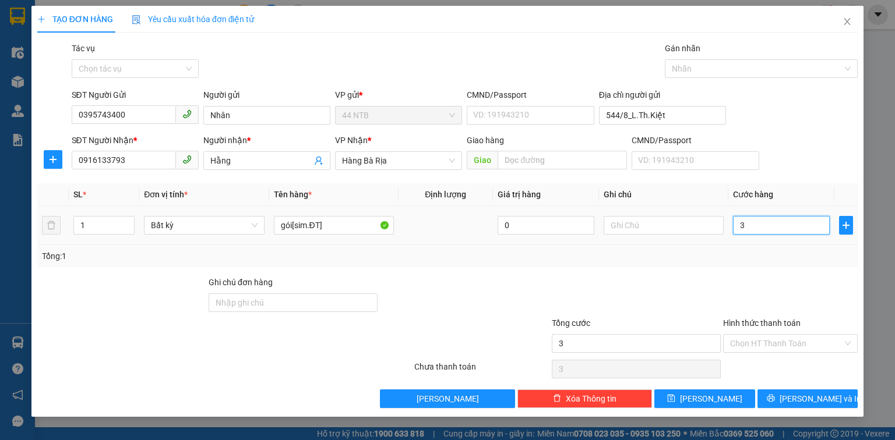
type input "3"
type input "30"
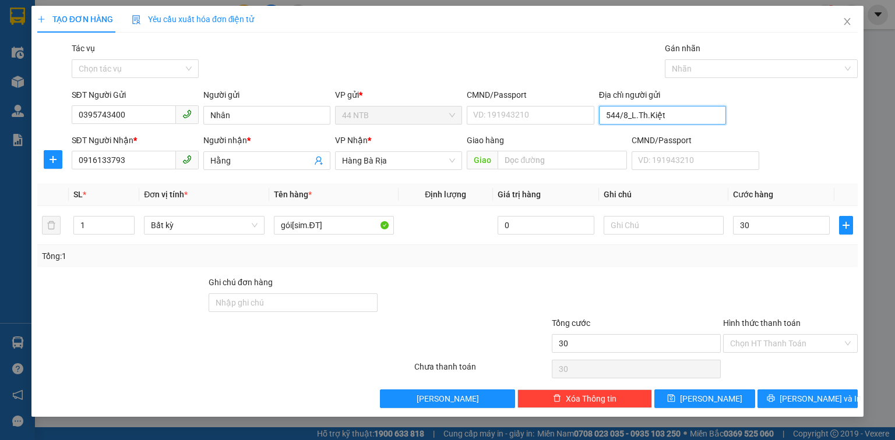
type input "30.000"
click at [691, 119] on input "544/8_L.Th.Kiệt" at bounding box center [662, 115] width 127 height 19
click at [690, 118] on input "544/8_L.Th.Kiệt" at bounding box center [662, 115] width 127 height 19
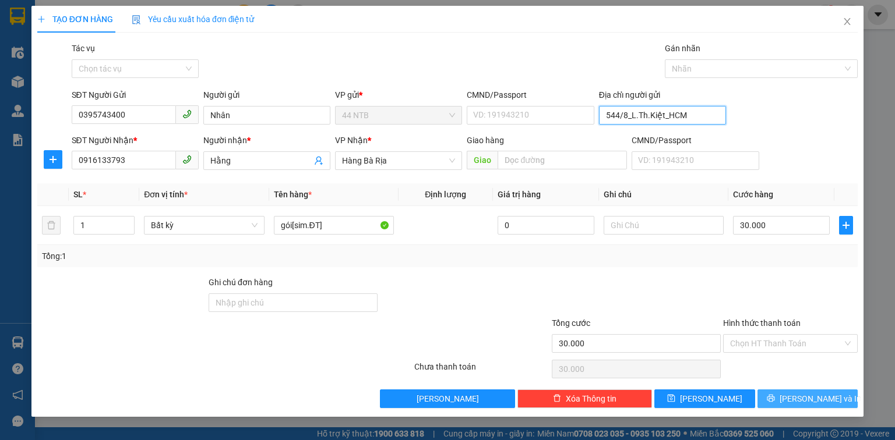
type input "544/8_L.Th.Kiệt_HCM"
click at [800, 402] on span "[PERSON_NAME] và In" at bounding box center [820, 399] width 82 height 13
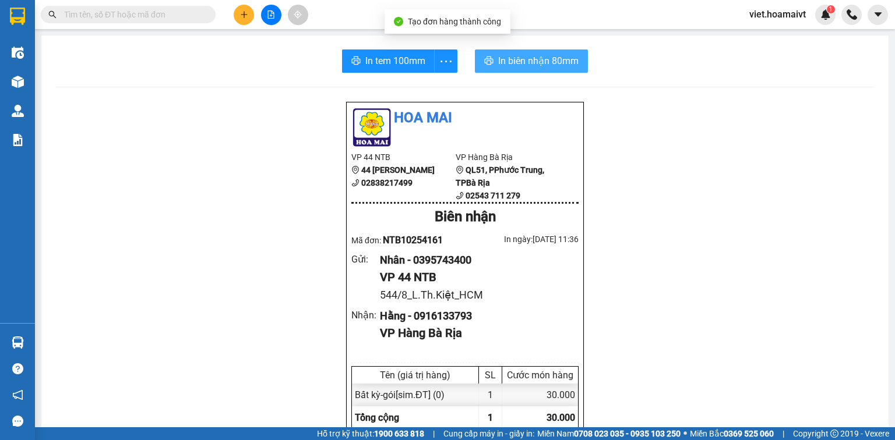
click at [551, 63] on span "In biên nhận 80mm" at bounding box center [538, 61] width 80 height 15
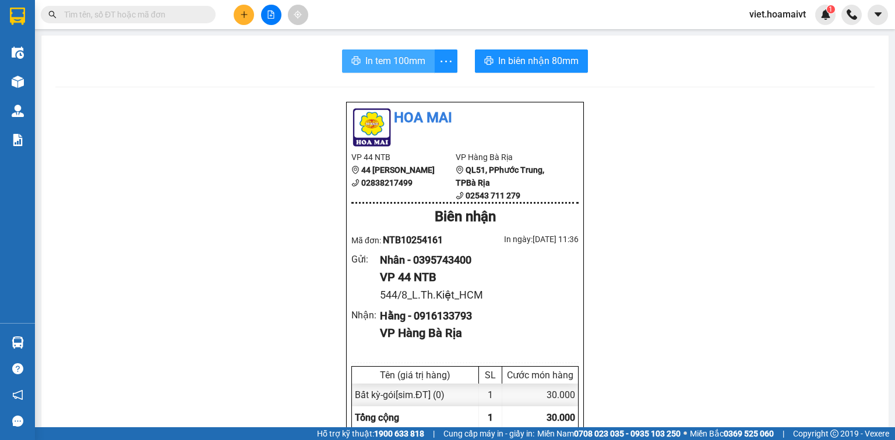
click at [372, 68] on span "In tem 100mm" at bounding box center [395, 61] width 60 height 15
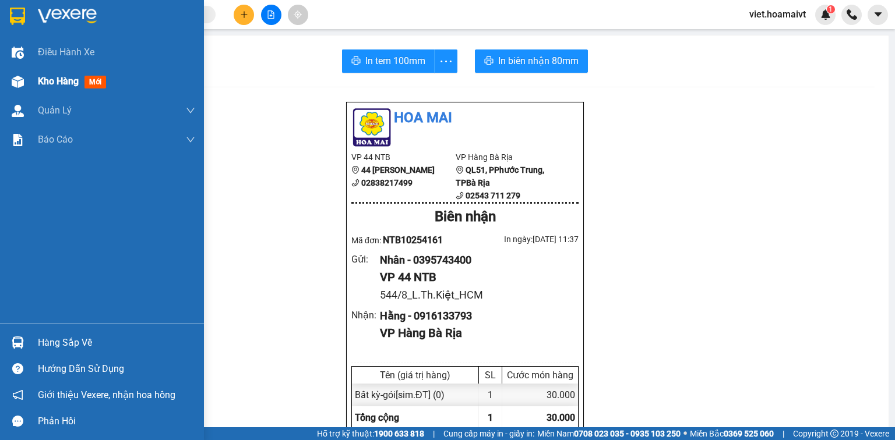
click at [50, 91] on div "Kho hàng mới" at bounding box center [116, 81] width 157 height 29
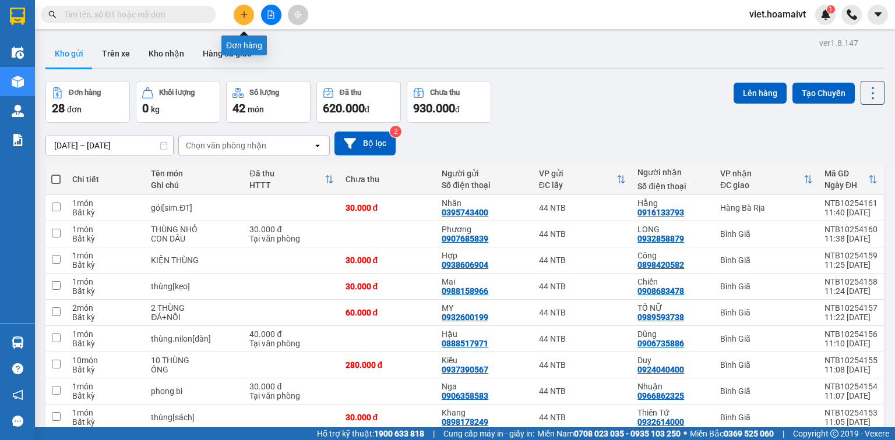
click at [242, 13] on icon "plus" at bounding box center [244, 14] width 8 height 8
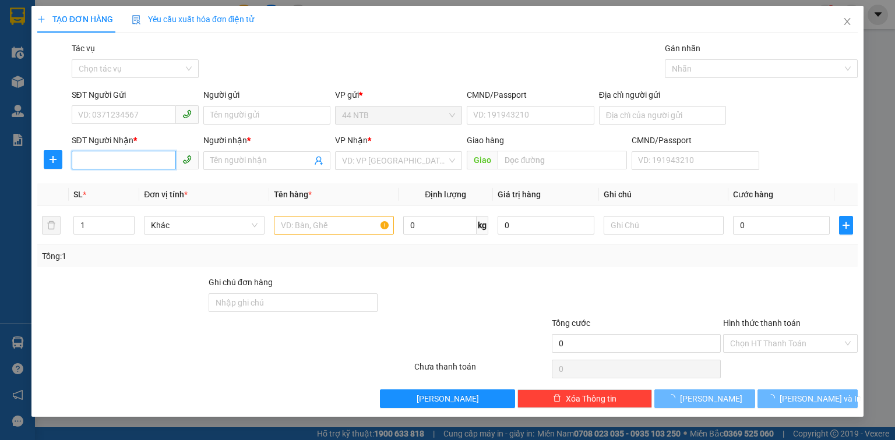
click at [114, 156] on input "SĐT Người Nhận *" at bounding box center [124, 160] width 104 height 19
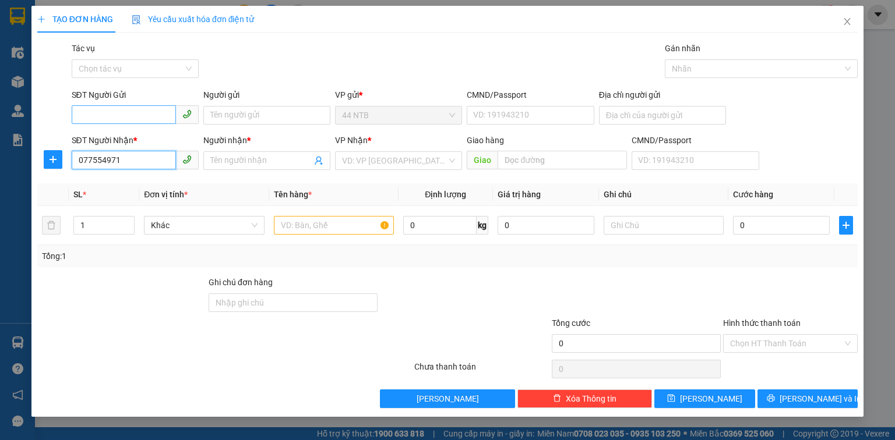
type input "0775549712"
click at [132, 175] on div "0775549712 - [GEOGRAPHIC_DATA]" at bounding box center [144, 184] width 145 height 19
type input "6 NG VĂN TRỖI F PHÚ NHUẬN TPHCM"
type input "[PERSON_NAME]"
type input "0775549712"
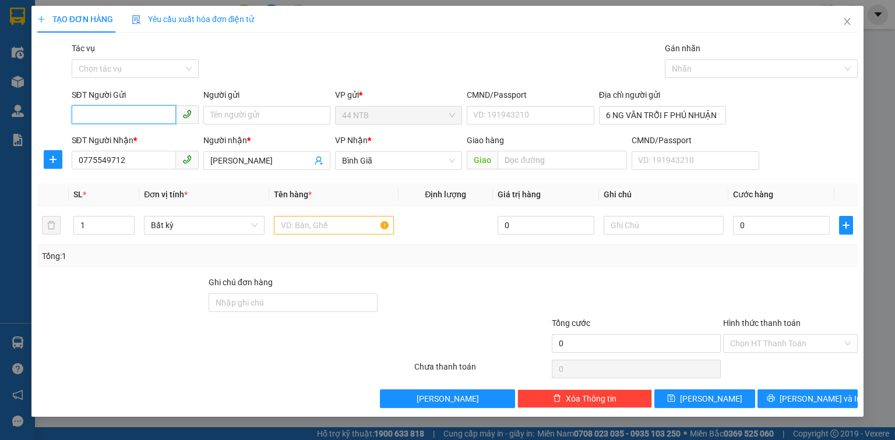
click at [123, 113] on input "SĐT Người Gửi" at bounding box center [124, 114] width 104 height 19
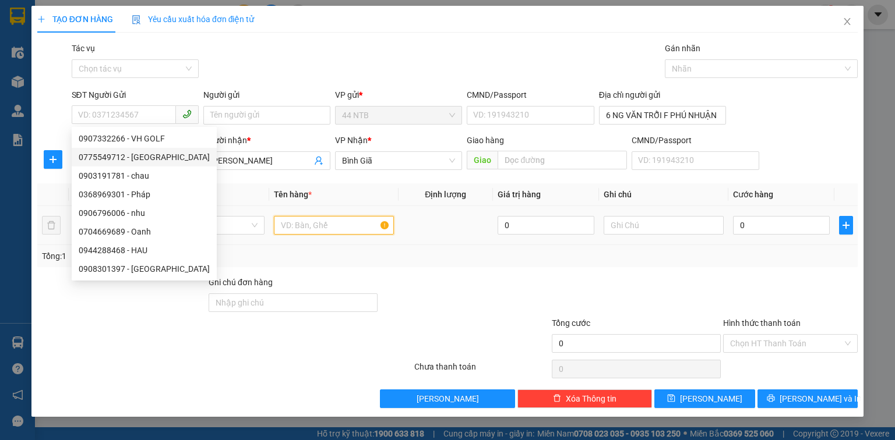
click at [298, 224] on input "text" at bounding box center [334, 225] width 120 height 19
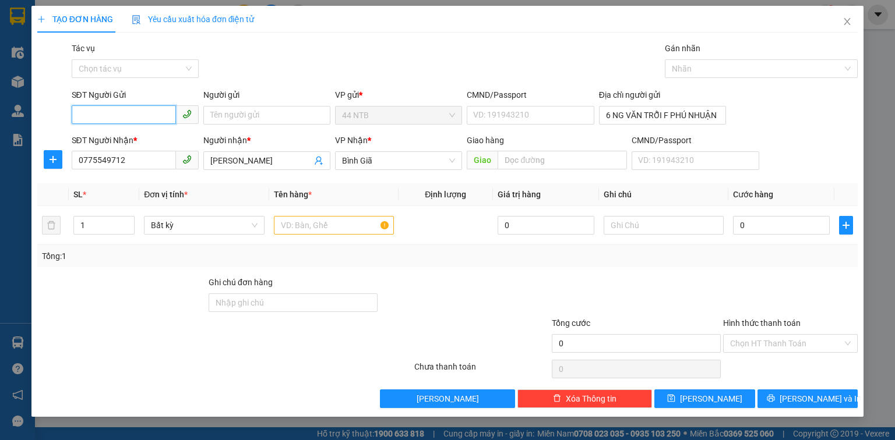
click at [164, 118] on input "SĐT Người Gửi" at bounding box center [124, 114] width 104 height 19
type input "0898413818"
click at [356, 233] on input "text" at bounding box center [334, 225] width 120 height 19
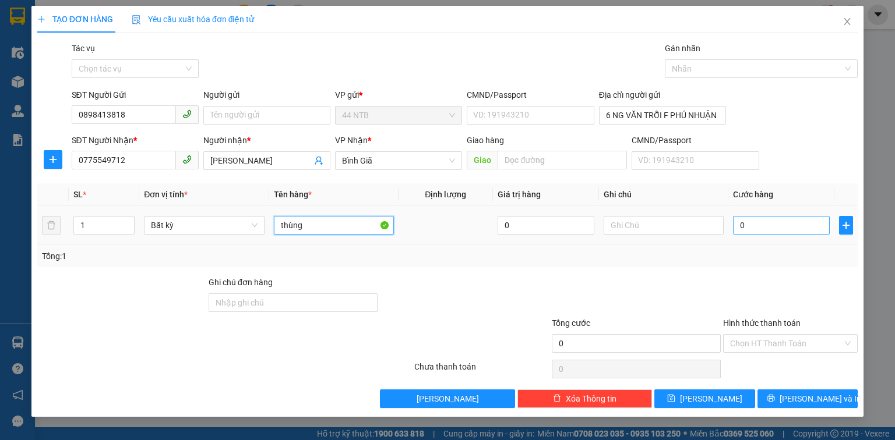
type input "thùng"
click at [774, 225] on input "0" at bounding box center [781, 225] width 97 height 19
type input "4"
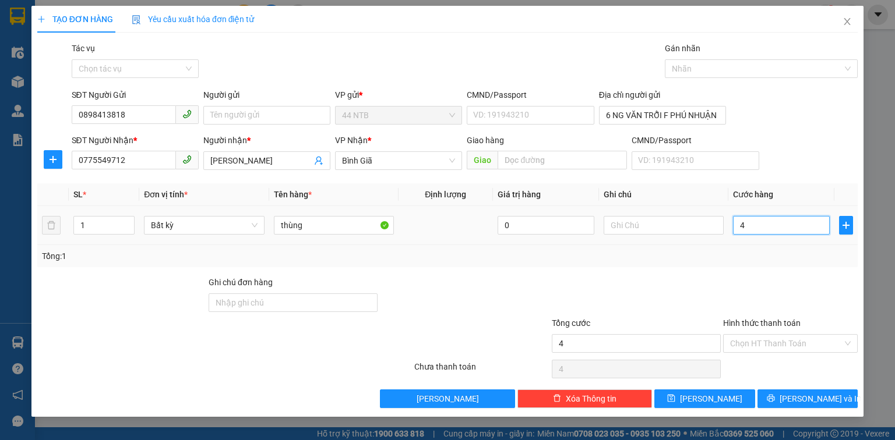
type input "40"
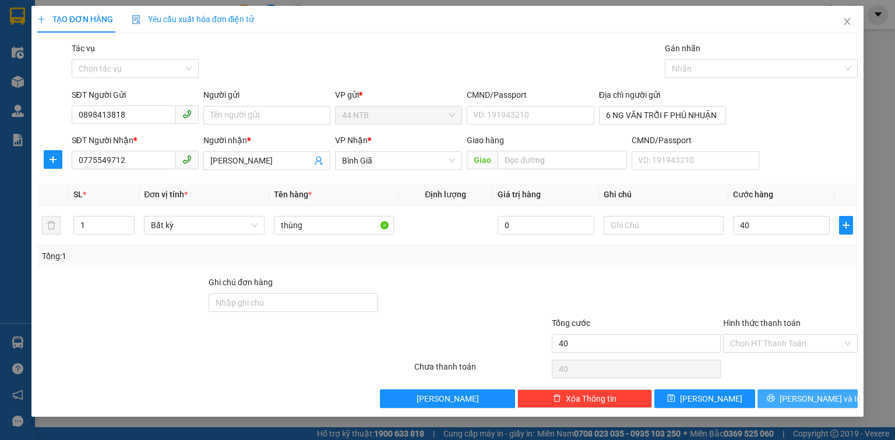
type input "40.000"
click at [775, 396] on icon "printer" at bounding box center [771, 398] width 8 height 8
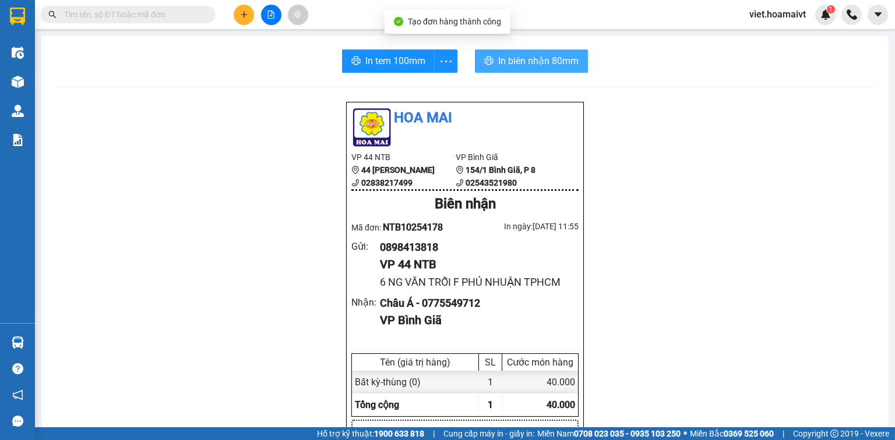
click at [524, 66] on span "In biên nhận 80mm" at bounding box center [538, 61] width 80 height 15
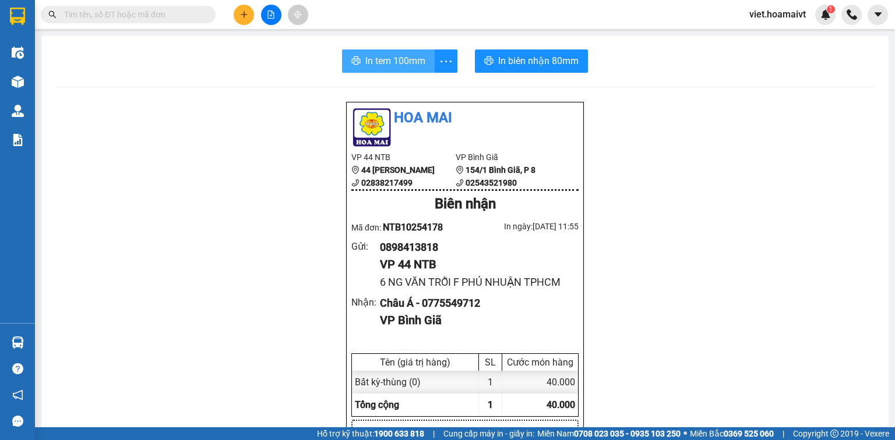
click at [386, 58] on span "In tem 100mm" at bounding box center [395, 61] width 60 height 15
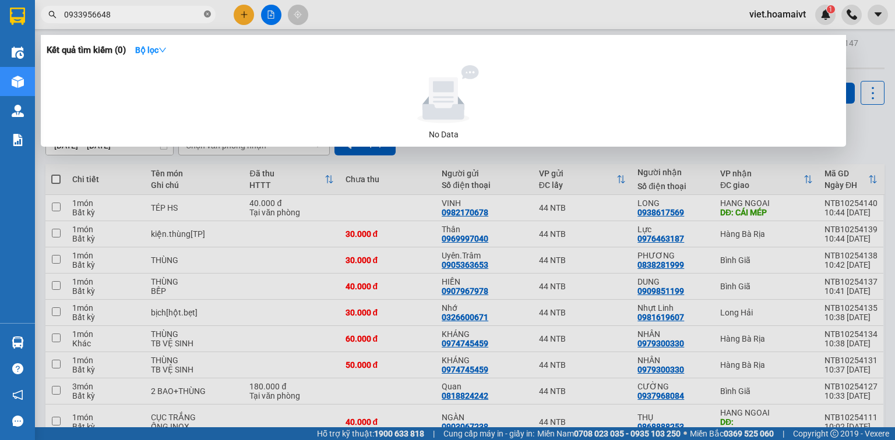
click at [204, 14] on icon "close-circle" at bounding box center [207, 13] width 7 height 7
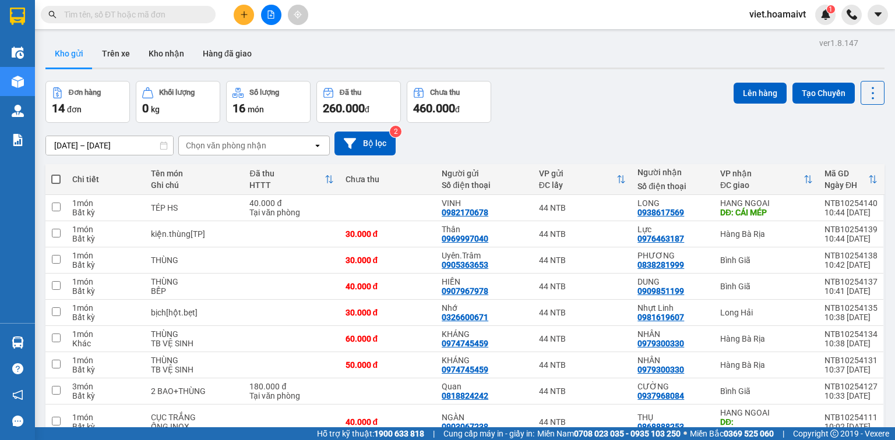
click at [183, 13] on input "text" at bounding box center [132, 14] width 137 height 13
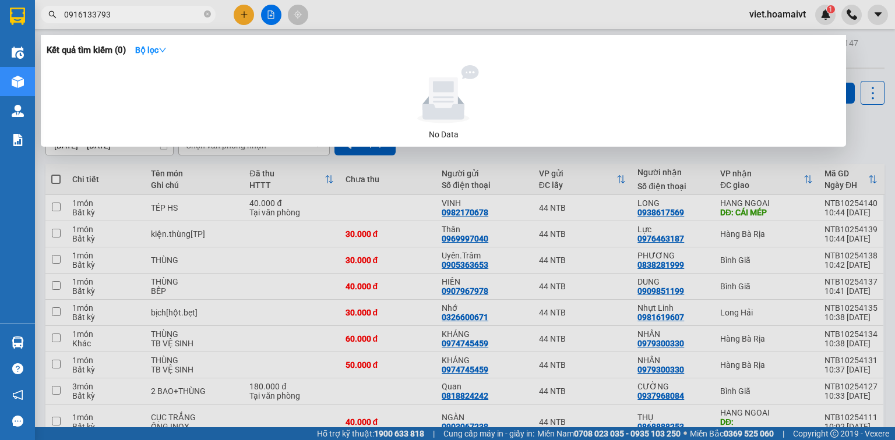
type input "0916133793"
